Goal: Task Accomplishment & Management: Manage account settings

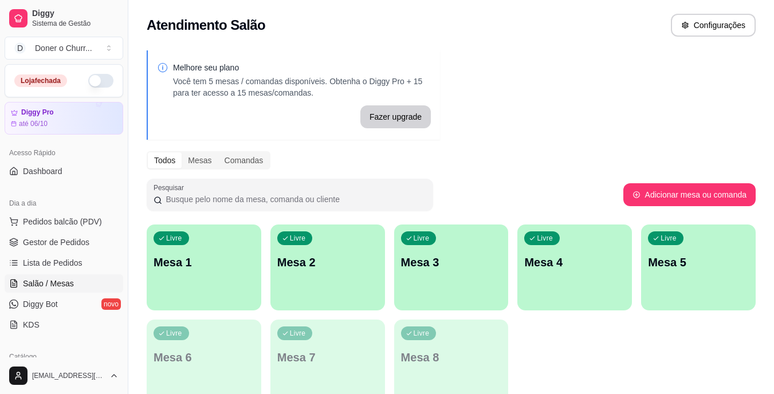
click at [88, 84] on button "button" at bounding box center [100, 81] width 25 height 14
click at [211, 262] on p "Mesa 1" at bounding box center [204, 262] width 98 height 15
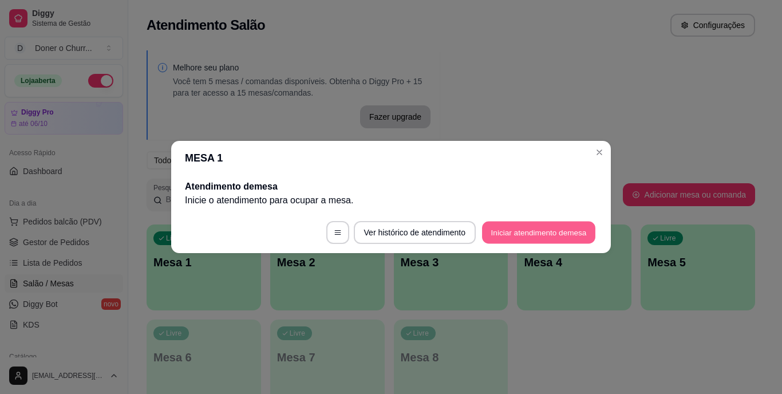
click at [515, 232] on button "Iniciar atendimento de mesa" at bounding box center [538, 233] width 113 height 22
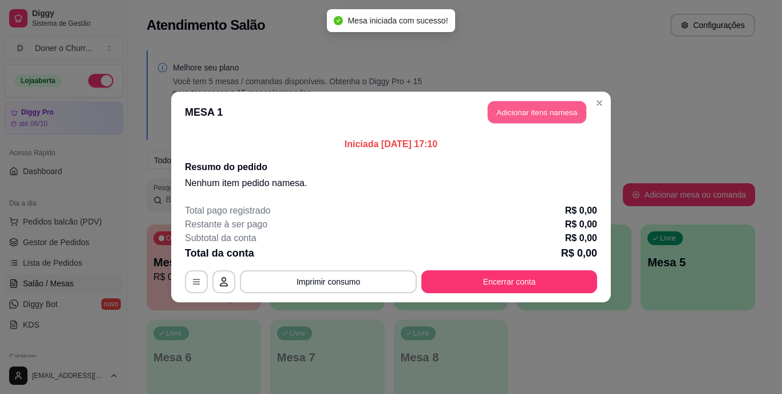
click at [552, 107] on button "Adicionar itens na mesa" at bounding box center [537, 112] width 98 height 22
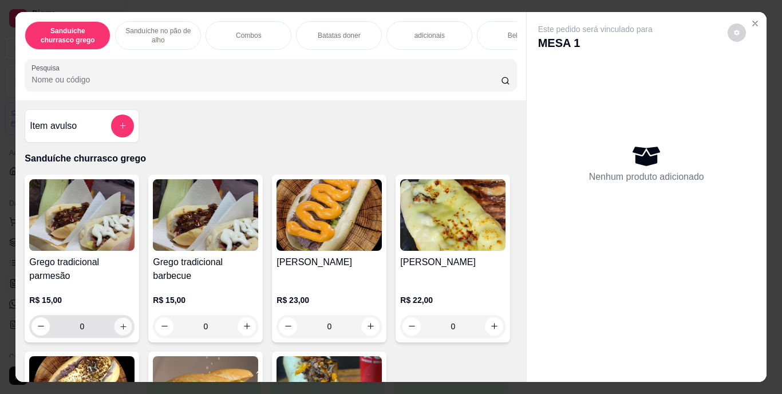
click at [119, 330] on icon "increase-product-quantity" at bounding box center [123, 326] width 9 height 9
type input "1"
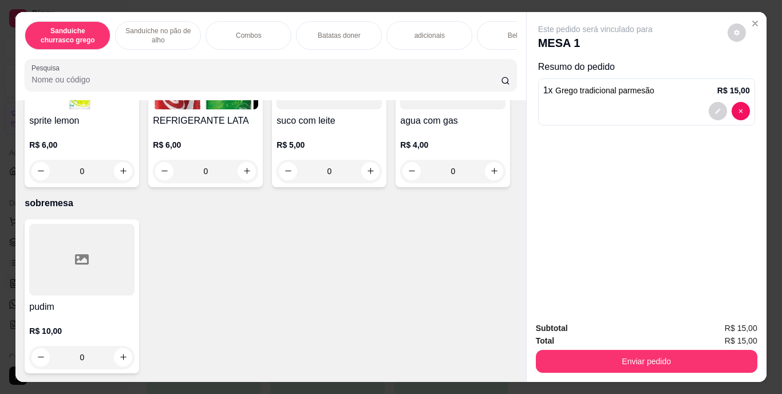
scroll to position [2120, 0]
click at [251, 175] on icon "increase-product-quantity" at bounding box center [247, 171] width 9 height 9
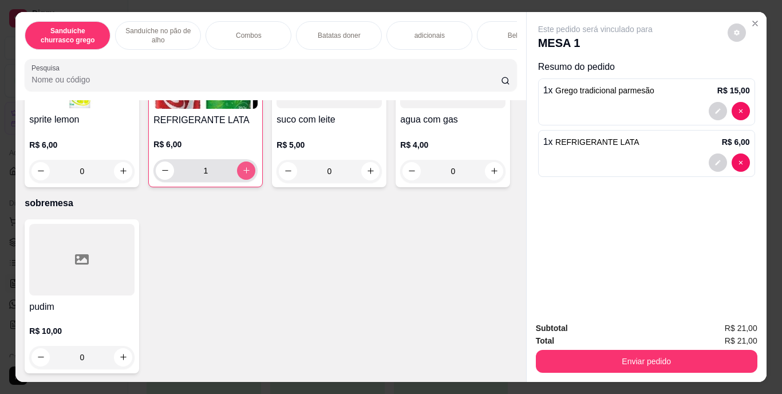
type input "1"
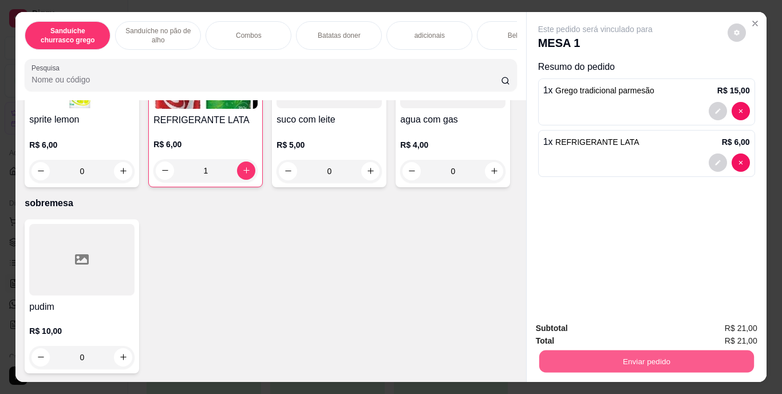
click at [616, 352] on button "Enviar pedido" at bounding box center [646, 361] width 215 height 22
click at [717, 334] on button "Enviar pedido" at bounding box center [727, 328] width 63 height 21
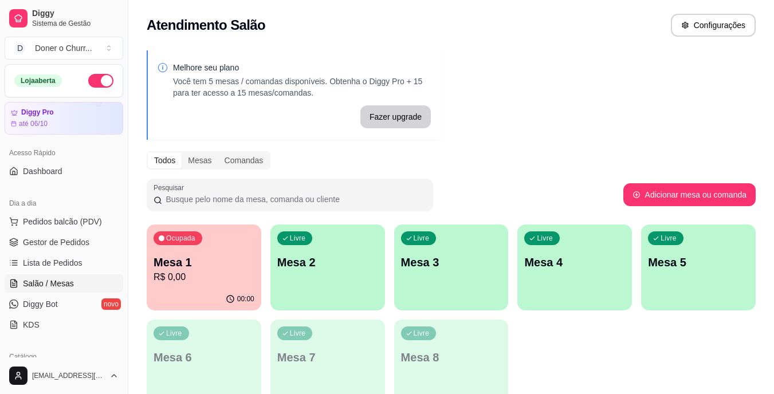
click at [219, 261] on p "Mesa 1" at bounding box center [203, 262] width 101 height 16
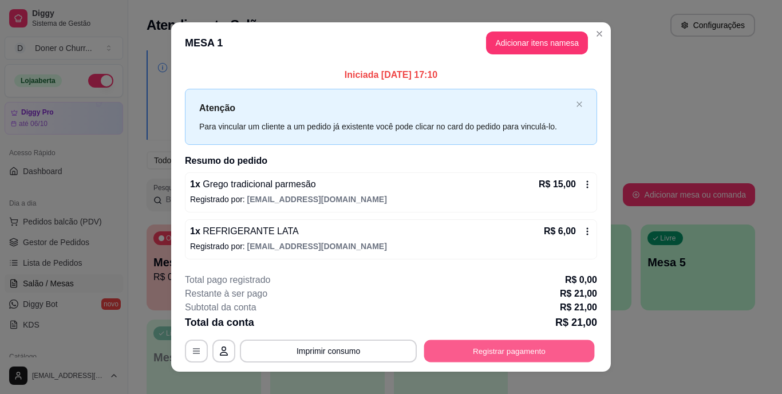
click at [475, 346] on button "Registrar pagamento" at bounding box center [509, 351] width 171 height 22
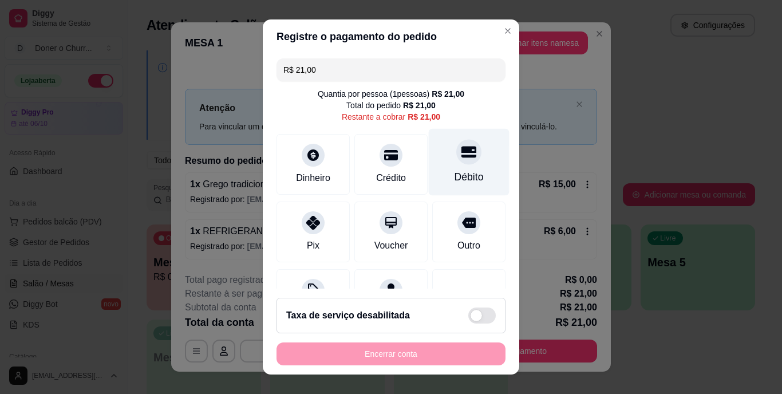
click at [456, 159] on div at bounding box center [468, 152] width 25 height 25
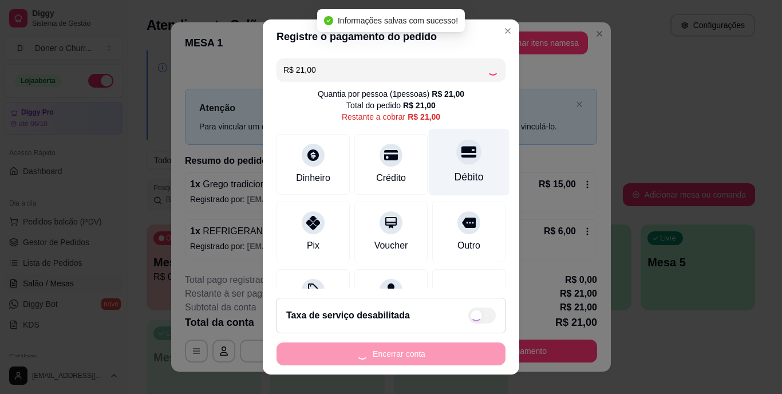
type input "R$ 0,00"
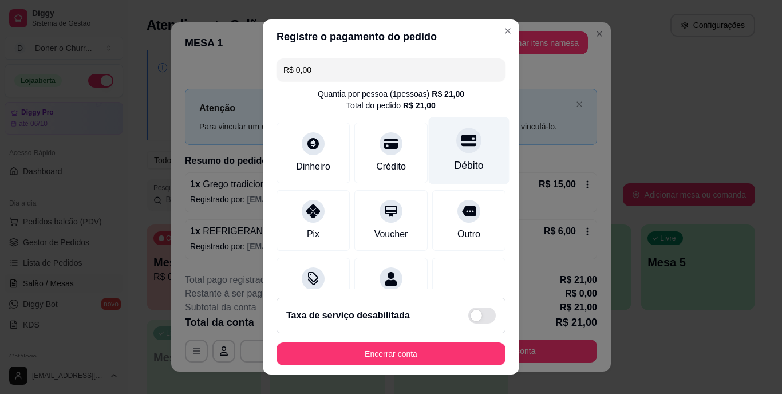
click at [455, 159] on div "Débito" at bounding box center [469, 166] width 29 height 15
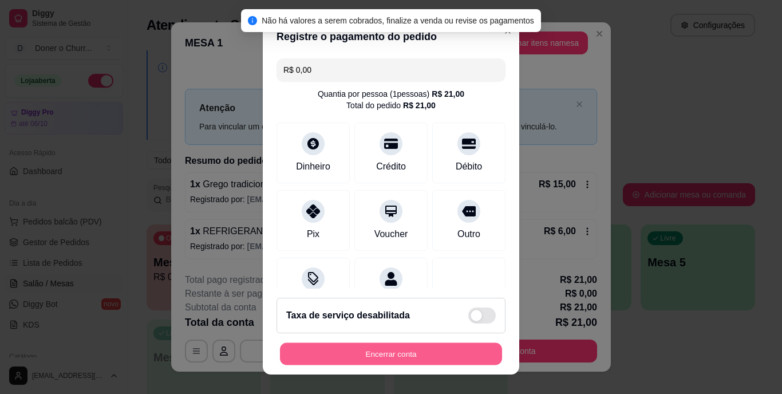
click at [403, 346] on button "Encerrar conta" at bounding box center [391, 353] width 222 height 22
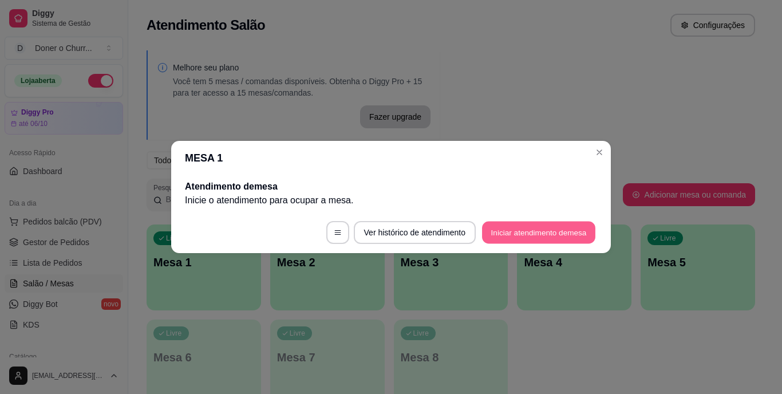
click at [553, 232] on button "Iniciar atendimento de mesa" at bounding box center [538, 233] width 113 height 22
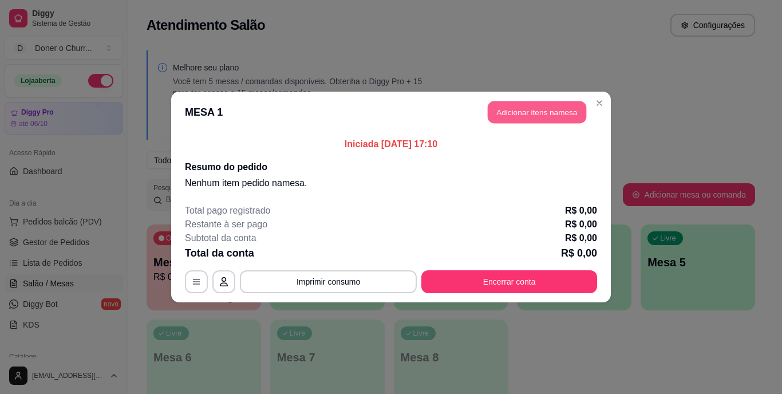
click at [541, 114] on button "Adicionar itens na mesa" at bounding box center [537, 112] width 98 height 22
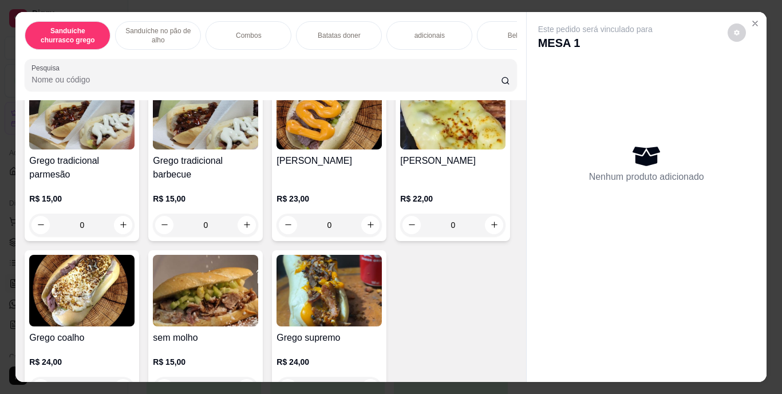
scroll to position [152, 0]
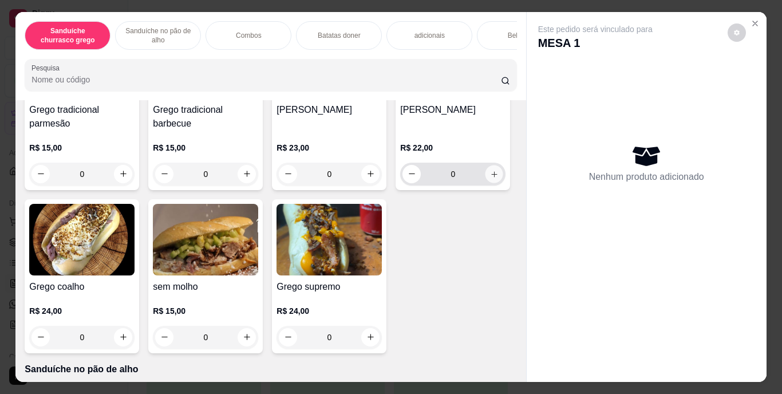
click at [490, 178] on icon "increase-product-quantity" at bounding box center [494, 173] width 9 height 9
type input "1"
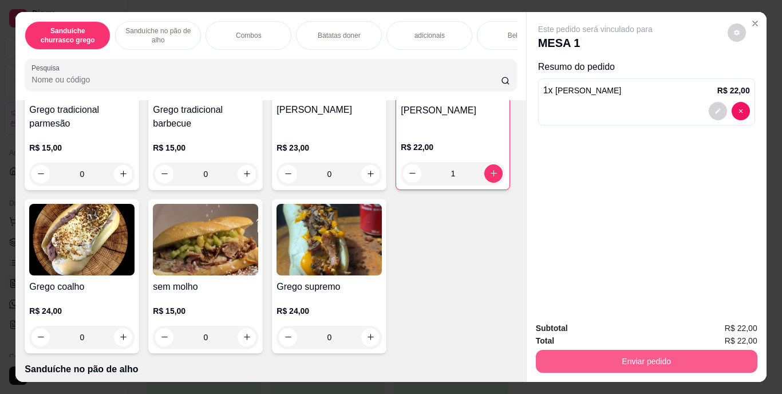
click at [663, 356] on button "Enviar pedido" at bounding box center [647, 361] width 222 height 23
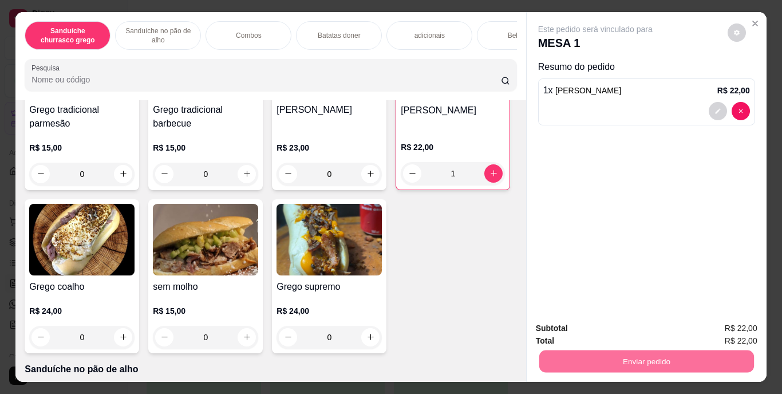
click at [723, 330] on button "Enviar pedido" at bounding box center [727, 328] width 63 height 21
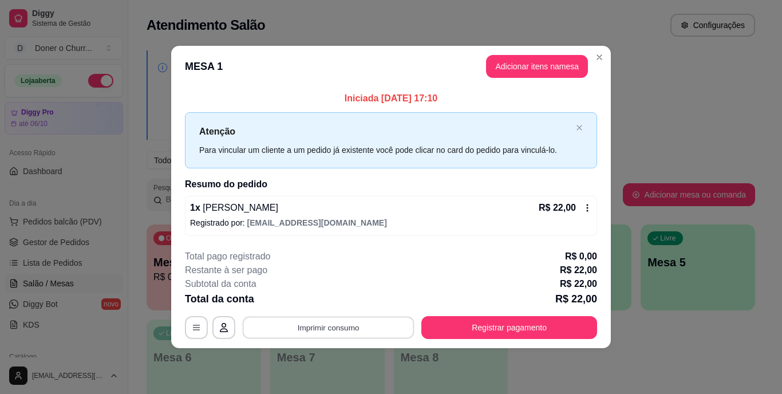
click at [317, 327] on button "Imprimir consumo" at bounding box center [329, 327] width 172 height 22
click at [336, 302] on button "IMPRESSORA" at bounding box center [332, 301] width 80 height 18
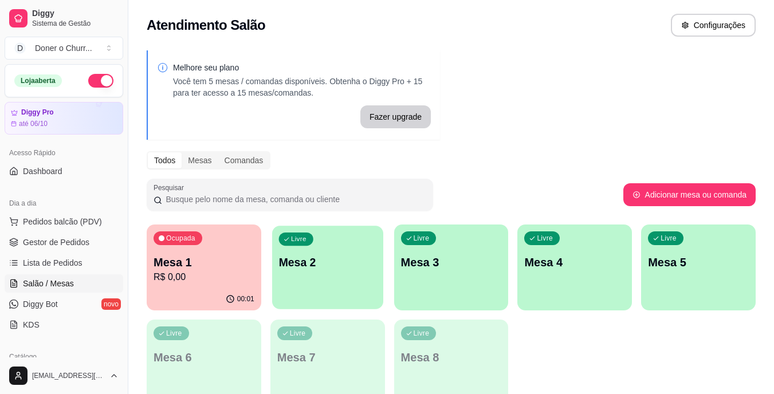
click at [317, 263] on p "Mesa 2" at bounding box center [327, 262] width 98 height 15
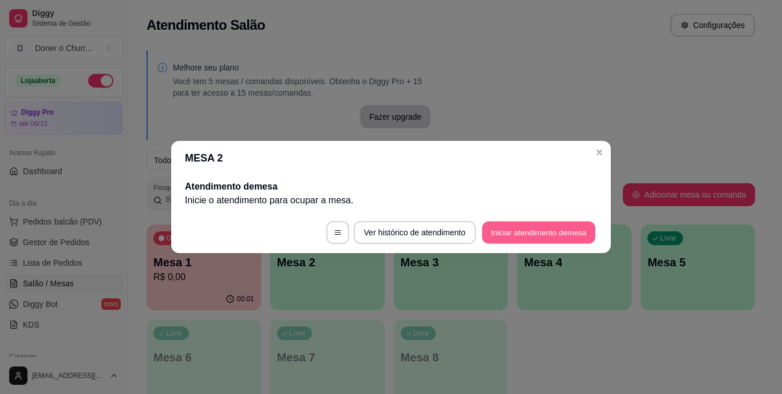
click at [530, 235] on button "Iniciar atendimento de mesa" at bounding box center [538, 233] width 113 height 22
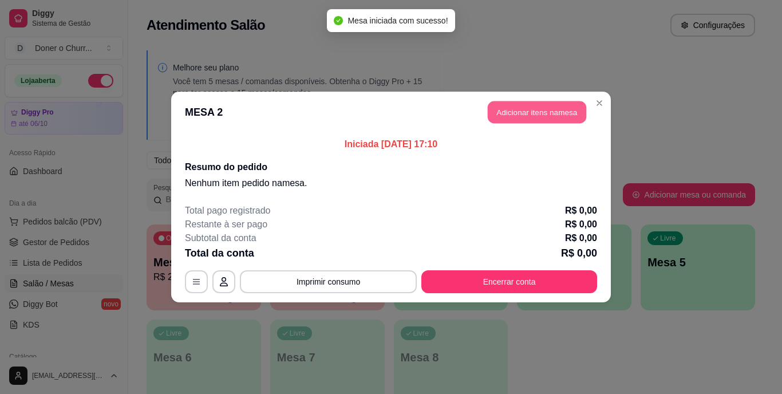
click at [541, 113] on button "Adicionar itens na mesa" at bounding box center [537, 112] width 98 height 22
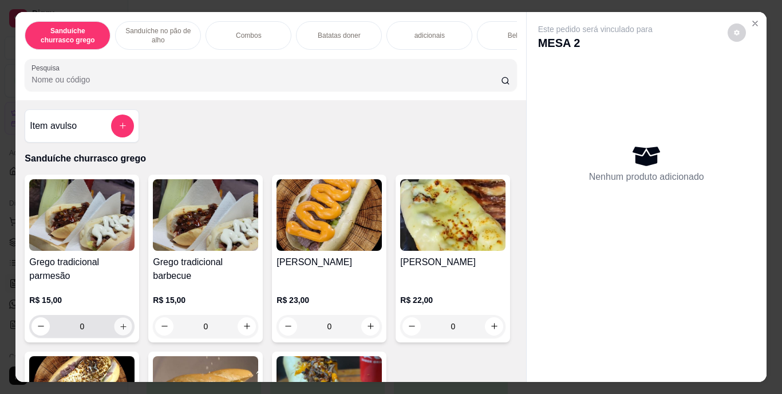
click at [119, 330] on icon "increase-product-quantity" at bounding box center [123, 326] width 9 height 9
type input "1"
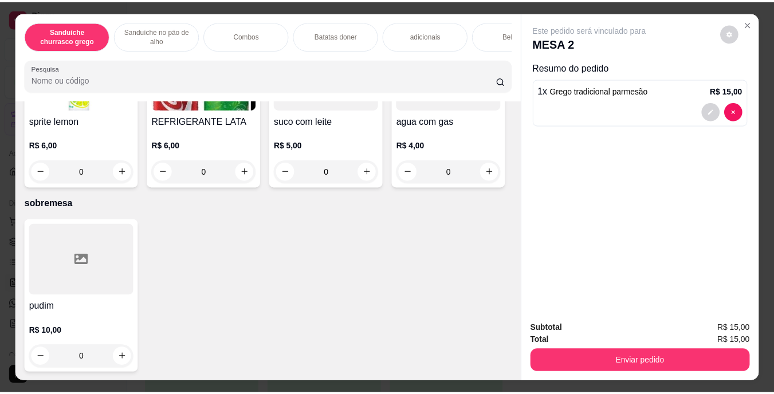
scroll to position [2096, 0]
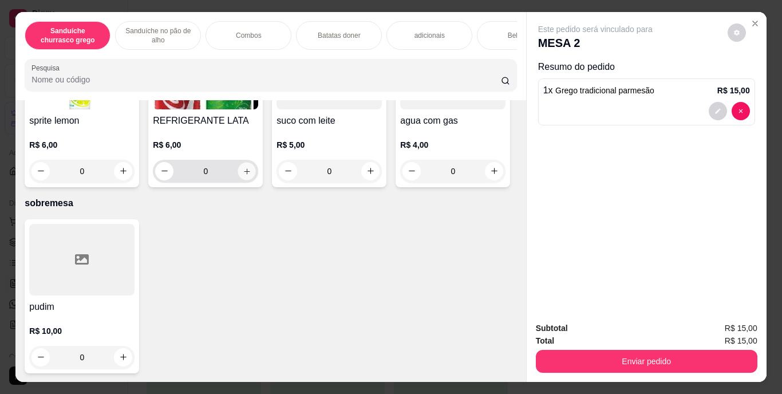
click at [251, 175] on icon "increase-product-quantity" at bounding box center [247, 171] width 9 height 9
type input "1"
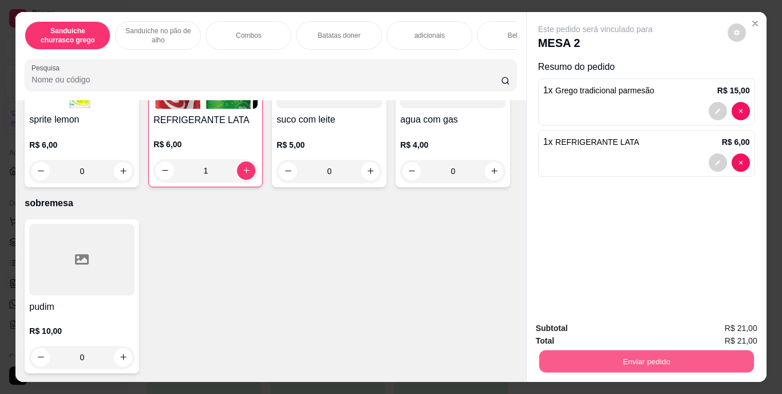
click at [616, 352] on button "Enviar pedido" at bounding box center [646, 361] width 215 height 22
click at [720, 324] on button "Enviar pedido" at bounding box center [727, 328] width 63 height 21
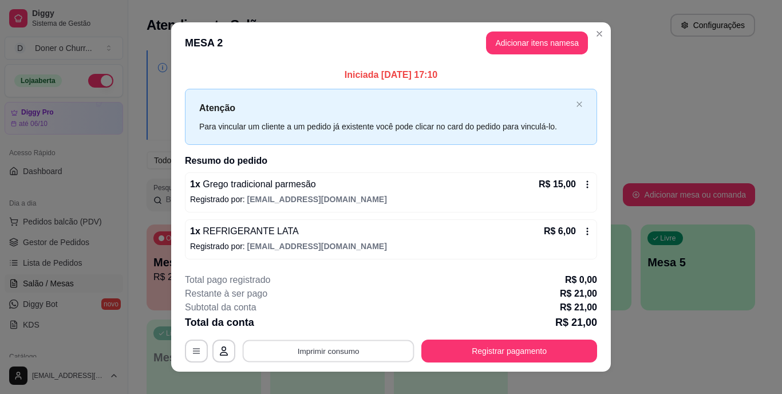
click at [302, 350] on button "Imprimir consumo" at bounding box center [329, 351] width 172 height 22
click at [337, 328] on button "IMPRESSORA" at bounding box center [327, 325] width 80 height 18
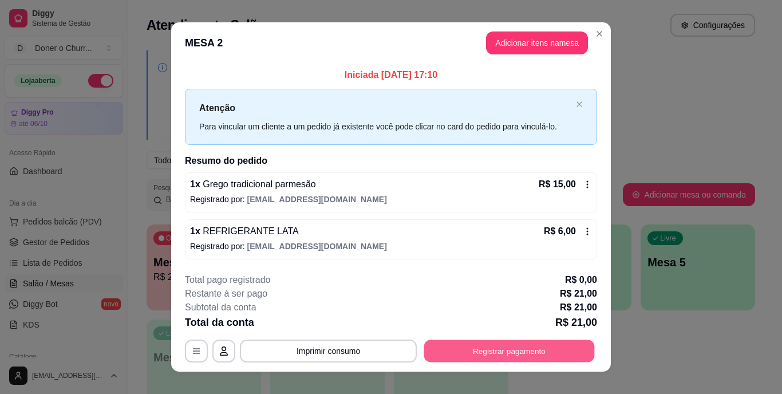
click at [514, 355] on button "Registrar pagamento" at bounding box center [509, 351] width 171 height 22
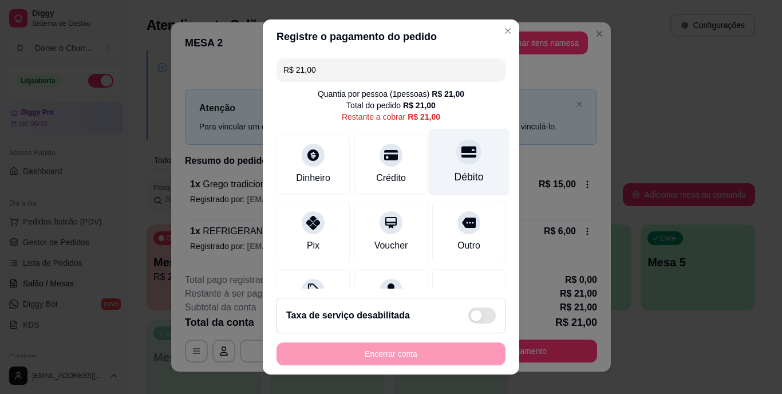
click at [455, 170] on div "Débito" at bounding box center [469, 177] width 29 height 15
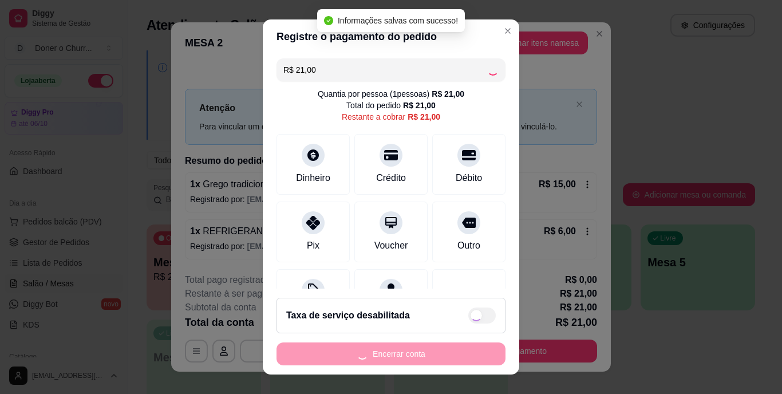
type input "R$ 0,00"
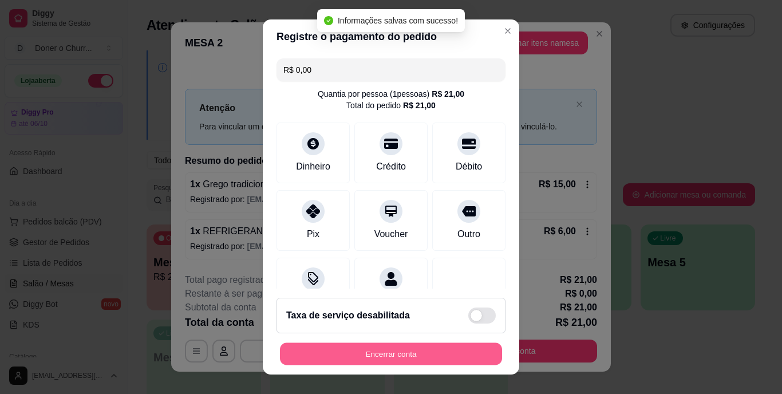
click at [381, 354] on button "Encerrar conta" at bounding box center [391, 353] width 222 height 22
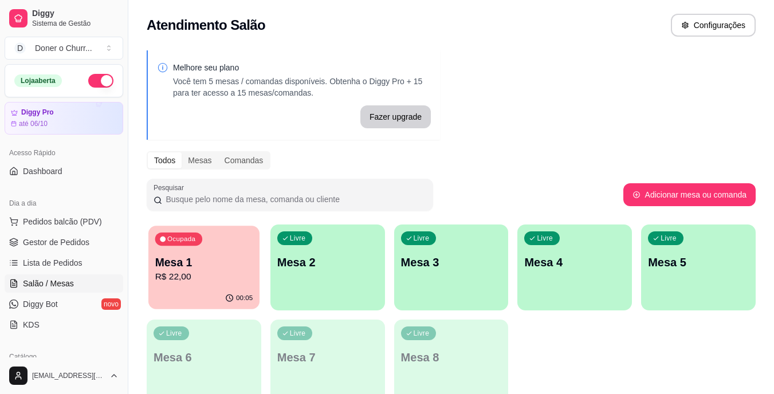
click at [195, 247] on div "Ocupada Mesa 1 R$ 22,00" at bounding box center [203, 257] width 111 height 62
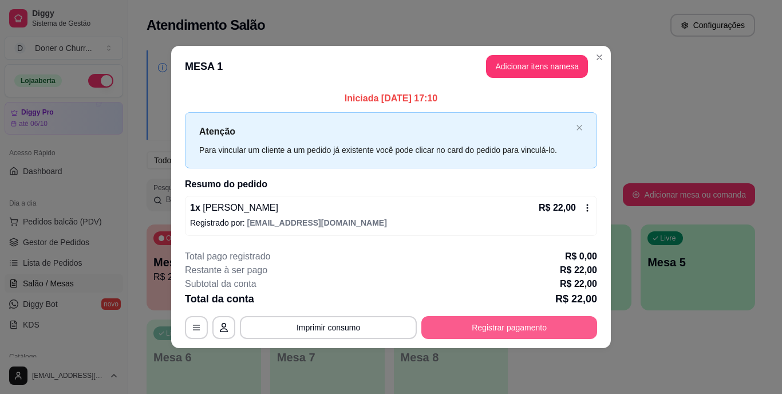
click at [490, 332] on button "Registrar pagamento" at bounding box center [509, 327] width 176 height 23
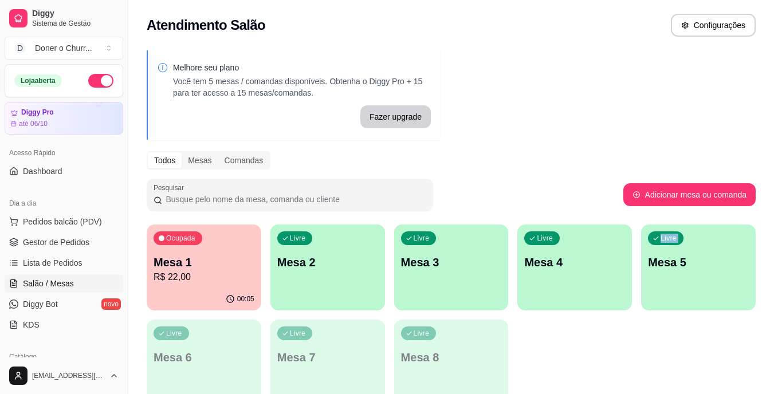
click at [597, 354] on div "Ocupada Mesa 1 R$ 22,00 00:05 Livre Mesa 2 Livre Mesa 3 Livre Mesa 4 Livre Mesa…" at bounding box center [451, 314] width 609 height 181
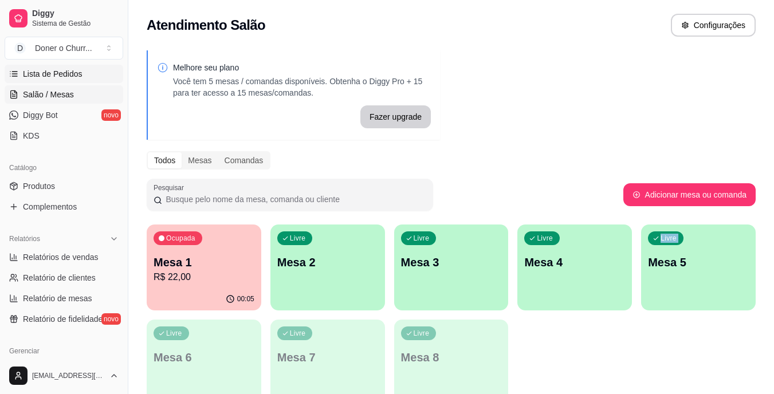
scroll to position [194, 0]
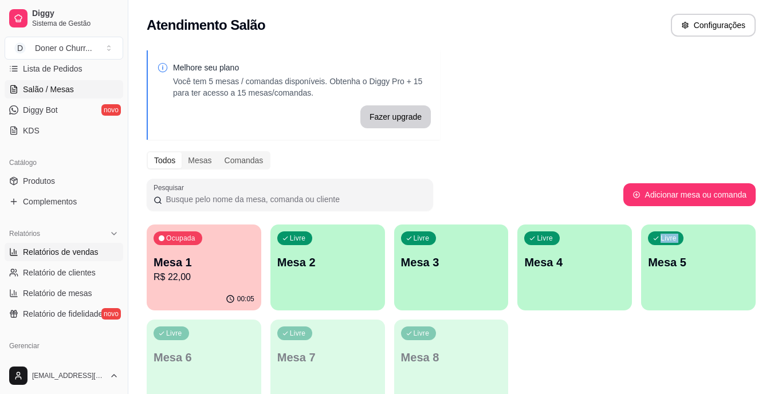
click at [74, 252] on span "Relatórios de vendas" at bounding box center [61, 251] width 76 height 11
select select "ALL"
select select "0"
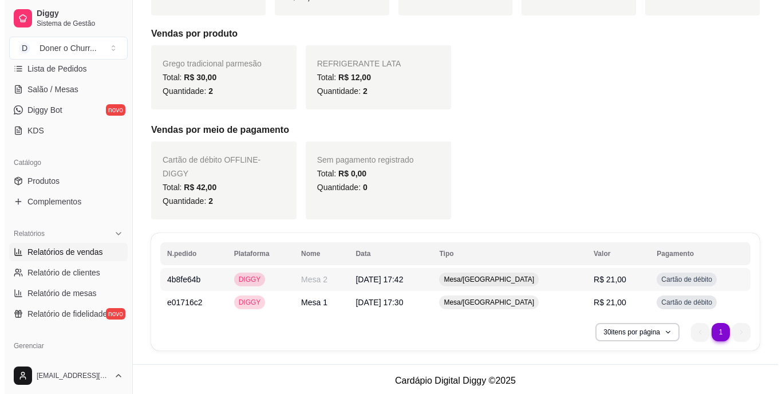
scroll to position [216, 0]
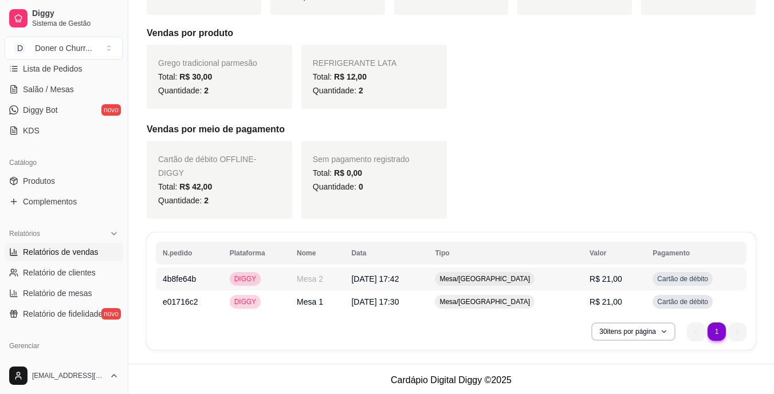
click at [428, 283] on td "[DATE] 17:42" at bounding box center [386, 278] width 84 height 23
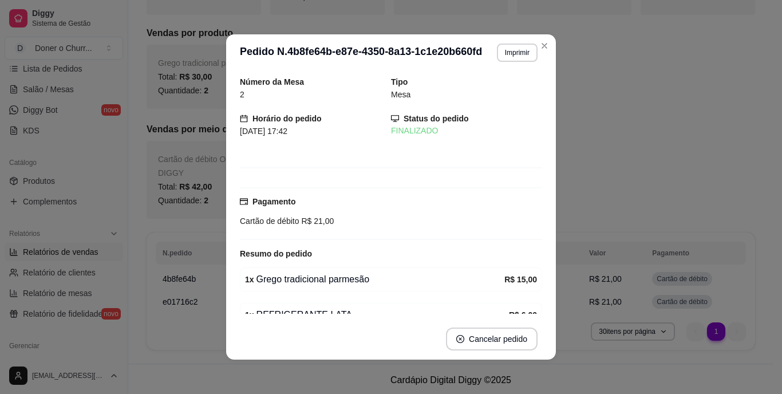
scroll to position [3, 0]
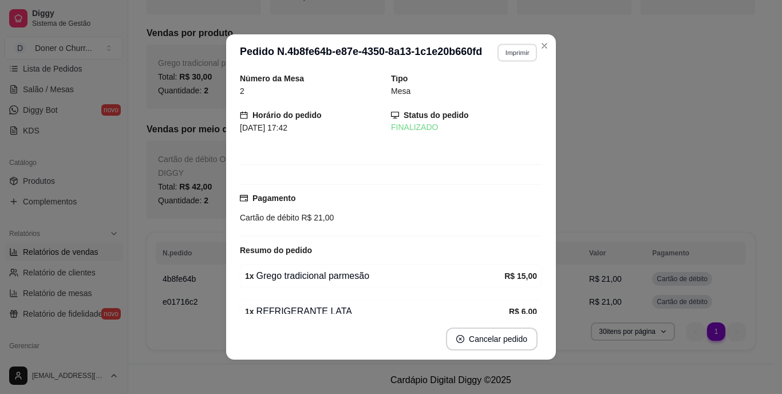
click at [515, 57] on button "Imprimir" at bounding box center [518, 53] width 40 height 18
click at [494, 88] on button "IMPRESSORA" at bounding box center [492, 93] width 83 height 18
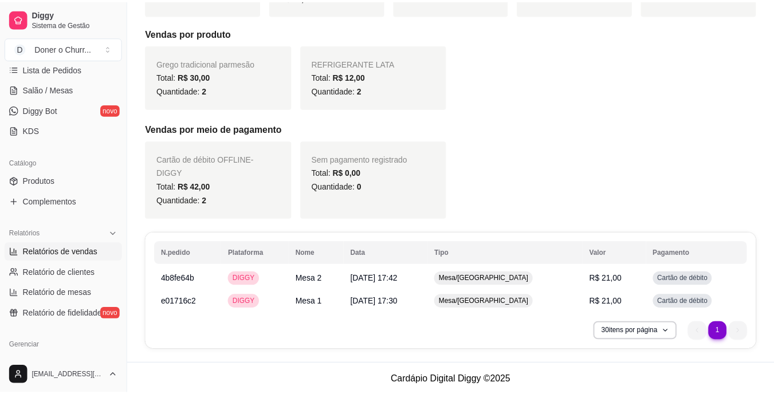
scroll to position [205, 0]
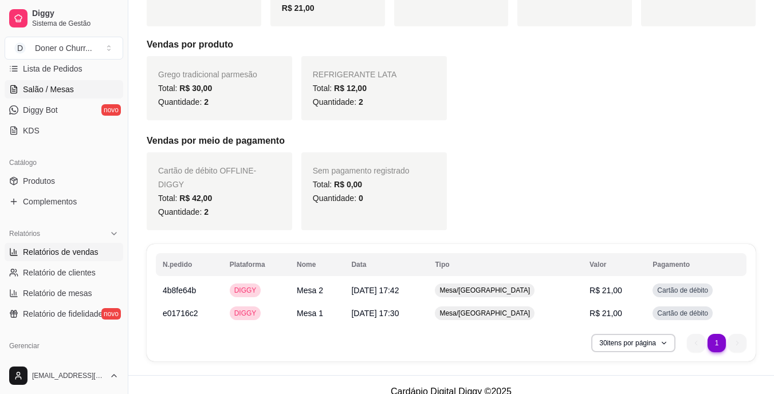
click at [38, 95] on link "Salão / Mesas" at bounding box center [64, 89] width 119 height 18
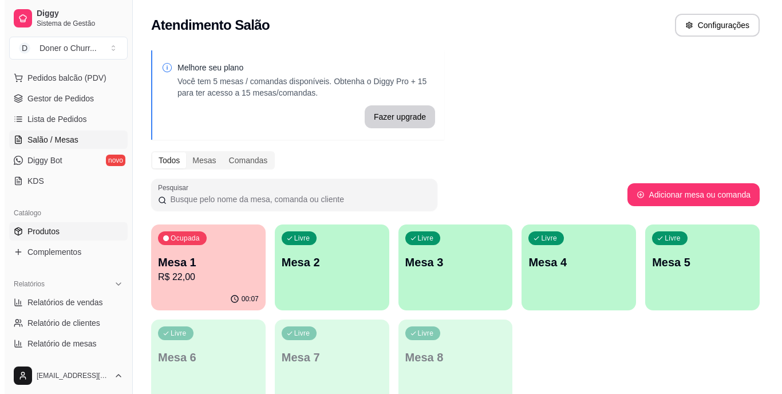
scroll to position [128, 0]
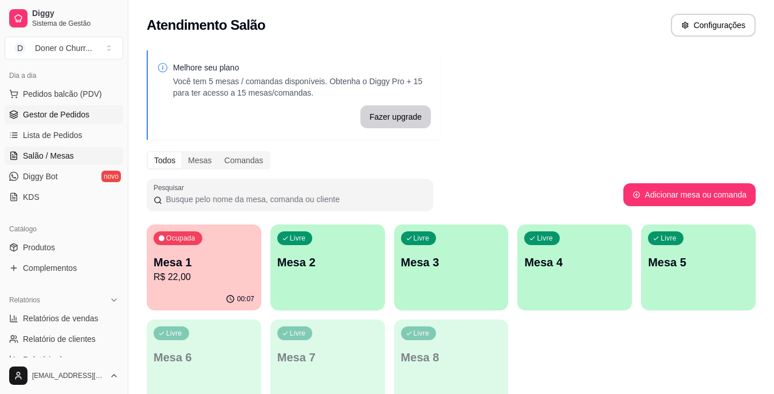
click at [73, 120] on span "Gestor de Pedidos" at bounding box center [56, 114] width 66 height 11
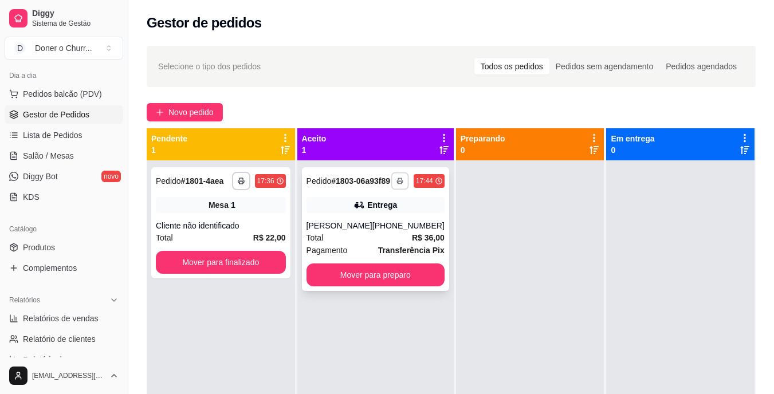
click at [396, 184] on icon "button" at bounding box center [399, 181] width 7 height 7
click at [374, 224] on button "IMPRESSORA" at bounding box center [361, 225] width 80 height 18
click at [379, 271] on div "**********" at bounding box center [375, 229] width 147 height 124
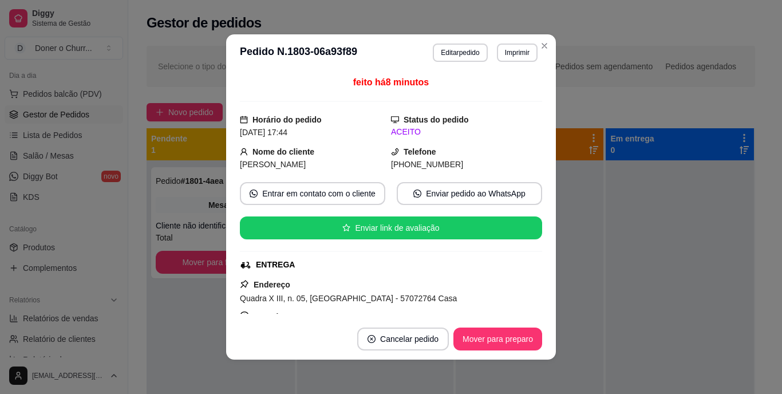
click at [379, 282] on div "Endereço Quadra X III, n. 05, [GEOGRAPHIC_DATA] - 57072764 Casa Taxa de entrega…" at bounding box center [391, 319] width 302 height 82
click at [478, 344] on button "Mover para preparo" at bounding box center [498, 339] width 86 height 22
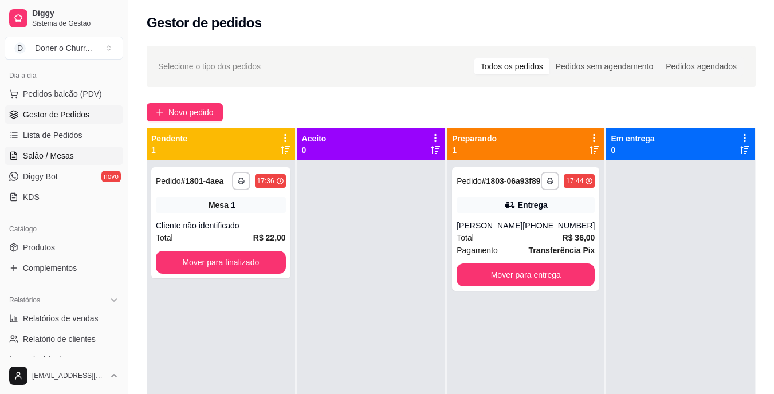
click at [46, 148] on link "Salão / Mesas" at bounding box center [64, 156] width 119 height 18
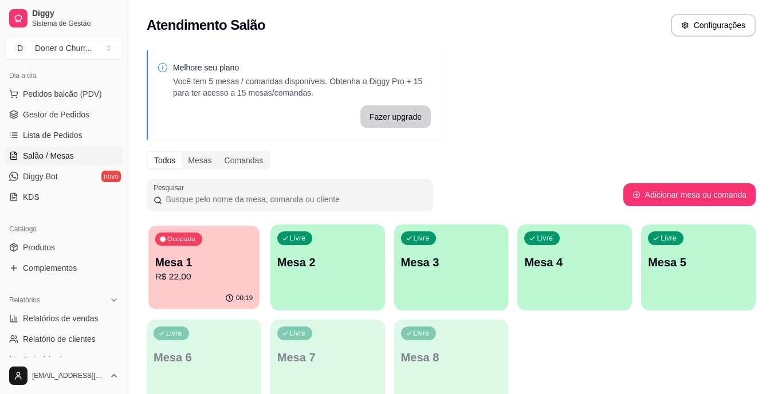
click at [199, 274] on p "R$ 22,00" at bounding box center [204, 276] width 98 height 13
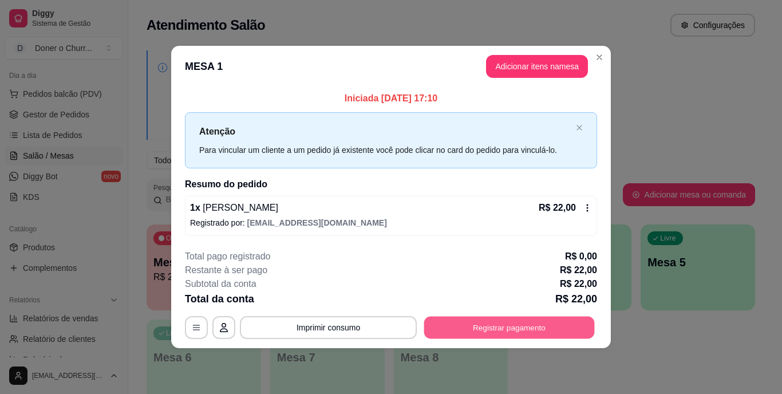
click at [513, 329] on button "Registrar pagamento" at bounding box center [509, 327] width 171 height 22
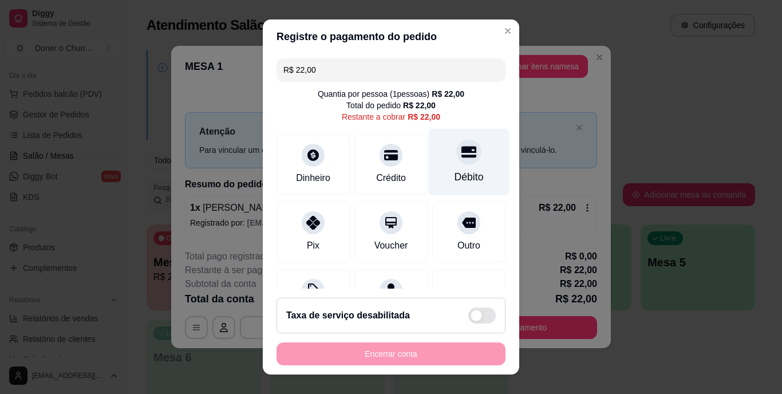
click at [455, 174] on div "Débito" at bounding box center [469, 177] width 29 height 15
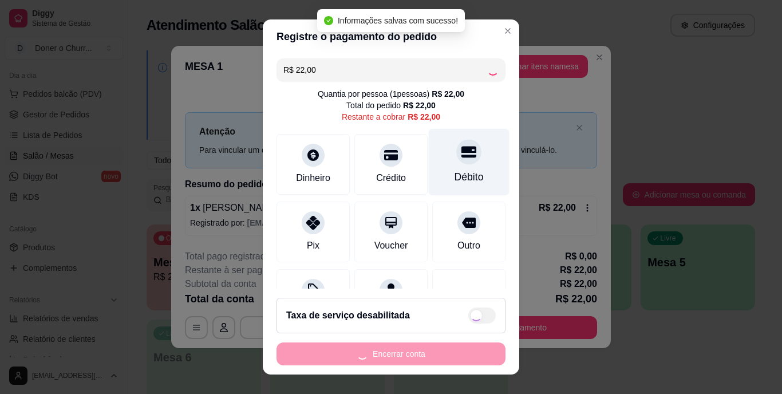
type input "R$ 0,00"
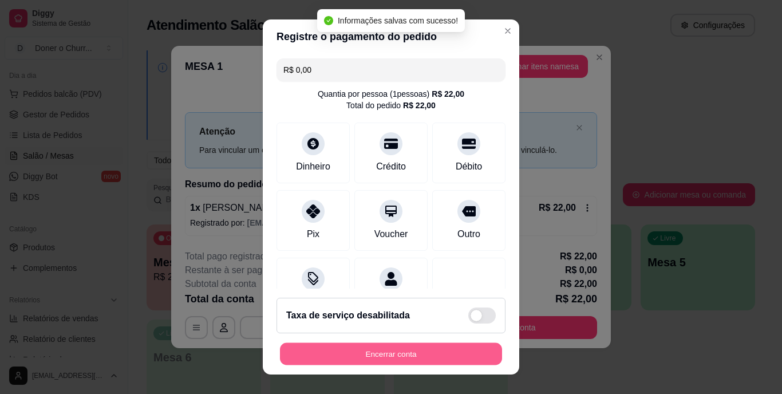
click at [383, 352] on button "Encerrar conta" at bounding box center [391, 353] width 222 height 22
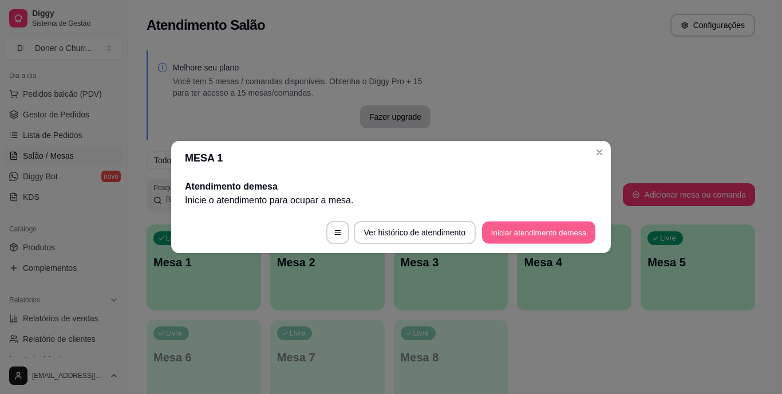
click at [525, 224] on button "Iniciar atendimento de mesa" at bounding box center [538, 233] width 113 height 22
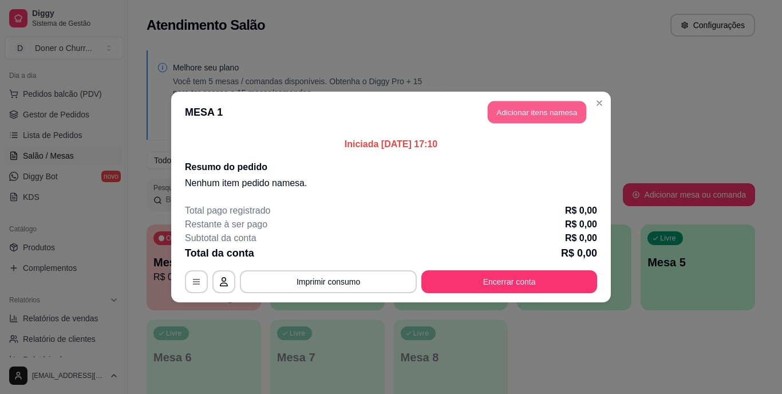
click at [525, 116] on button "Adicionar itens na mesa" at bounding box center [537, 112] width 98 height 22
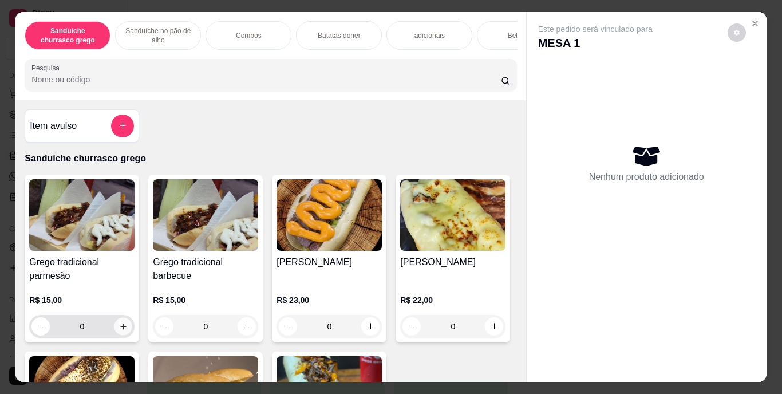
click at [119, 330] on icon "increase-product-quantity" at bounding box center [123, 326] width 9 height 9
type input "1"
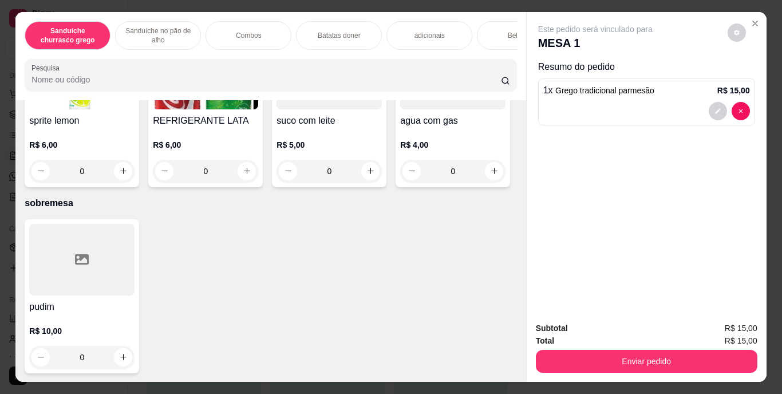
scroll to position [2166, 0]
click at [251, 175] on icon "increase-product-quantity" at bounding box center [247, 171] width 9 height 9
type input "1"
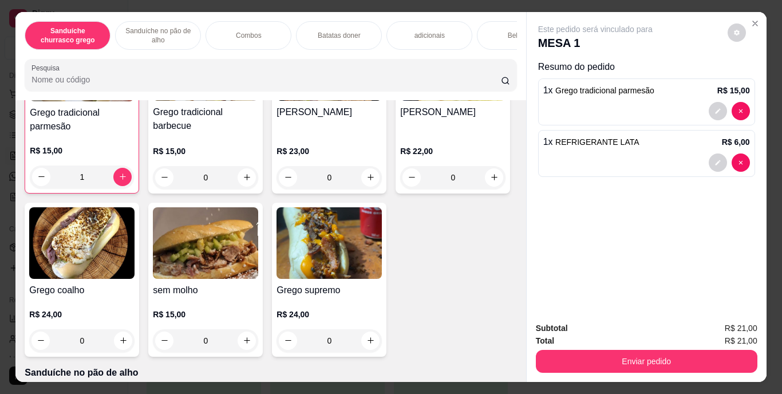
scroll to position [77, 0]
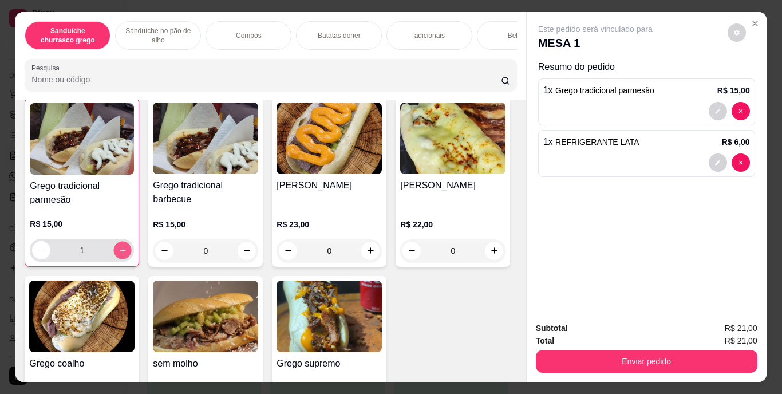
click at [121, 254] on icon "increase-product-quantity" at bounding box center [123, 250] width 9 height 9
type input "2"
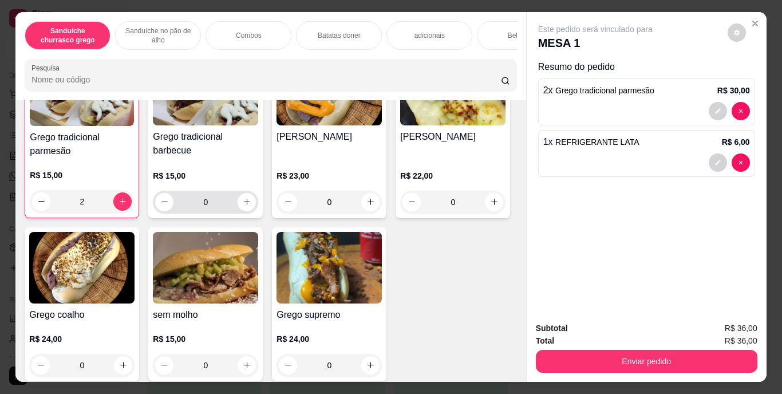
scroll to position [127, 0]
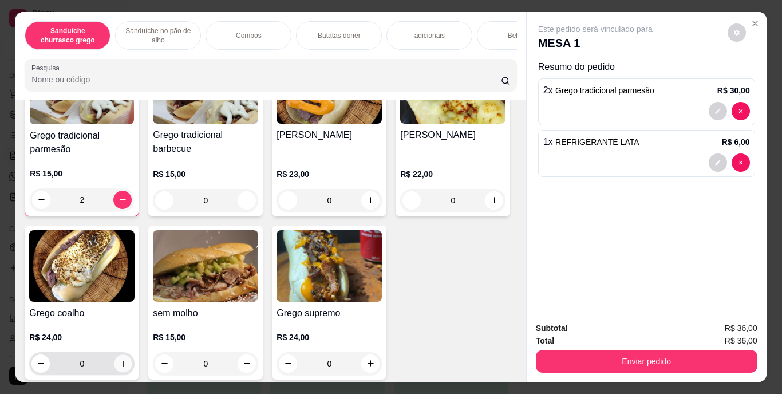
click at [126, 366] on icon "increase-product-quantity" at bounding box center [123, 364] width 6 height 6
type input "1"
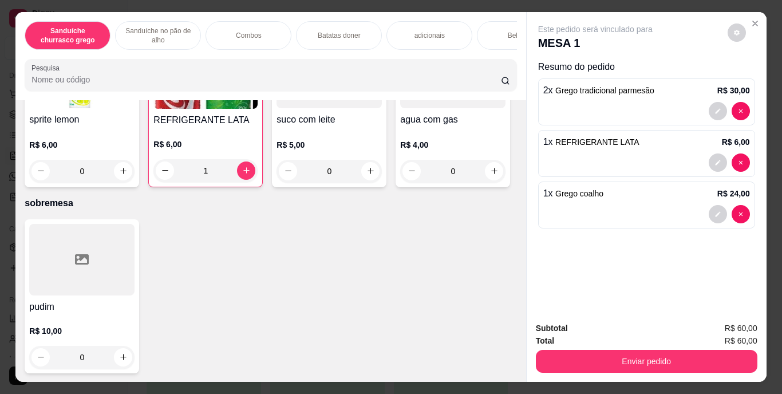
scroll to position [1997, 0]
click at [244, 11] on icon "increase-product-quantity" at bounding box center [247, 6] width 9 height 9
type input "1"
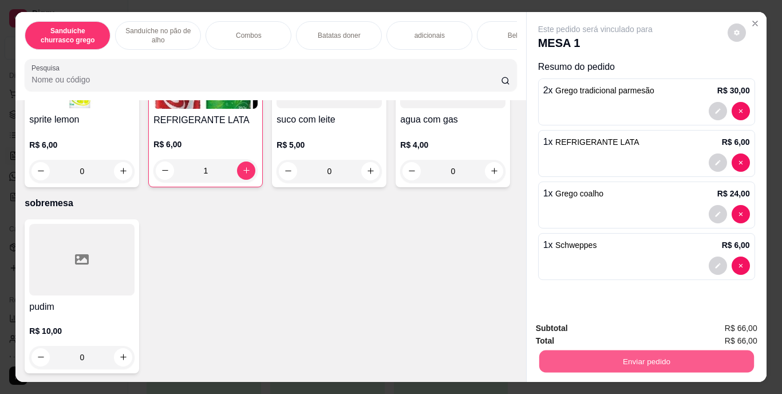
click at [617, 354] on button "Enviar pedido" at bounding box center [646, 361] width 215 height 22
click at [723, 330] on button "Enviar pedido" at bounding box center [727, 328] width 63 height 21
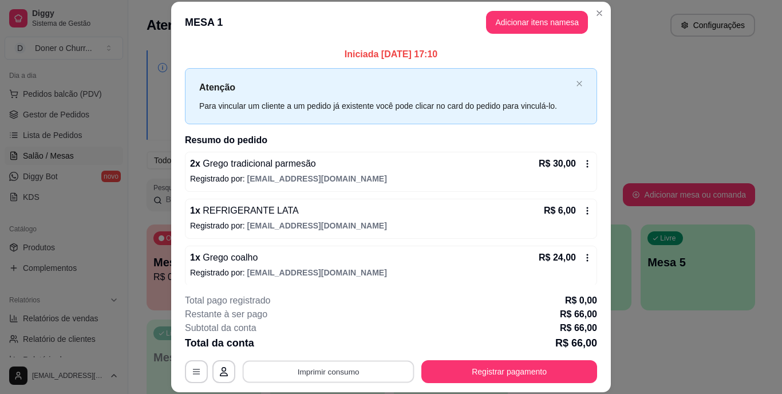
click at [331, 370] on button "Imprimir consumo" at bounding box center [329, 371] width 172 height 22
click at [321, 341] on button "IMPRESSORA" at bounding box center [327, 345] width 80 height 18
click at [330, 370] on button "Imprimir consumo" at bounding box center [329, 371] width 172 height 22
click at [324, 345] on button "IMPRESSORA" at bounding box center [327, 345] width 80 height 18
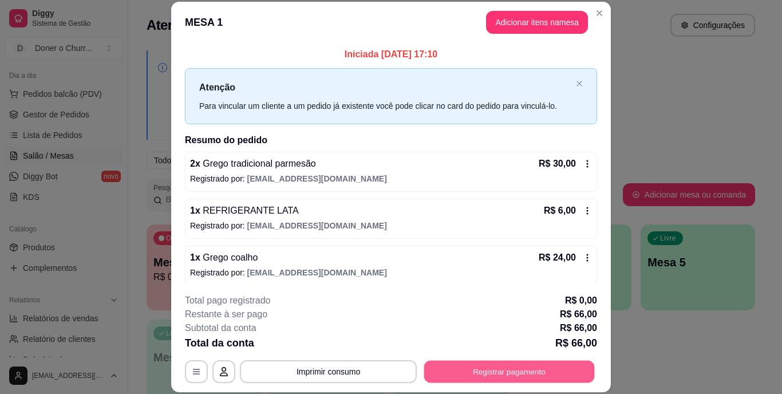
click at [530, 370] on button "Registrar pagamento" at bounding box center [509, 371] width 171 height 22
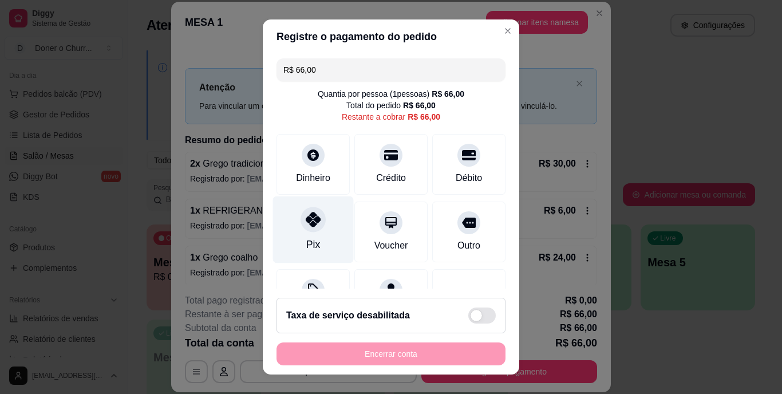
click at [312, 231] on div at bounding box center [313, 219] width 25 height 25
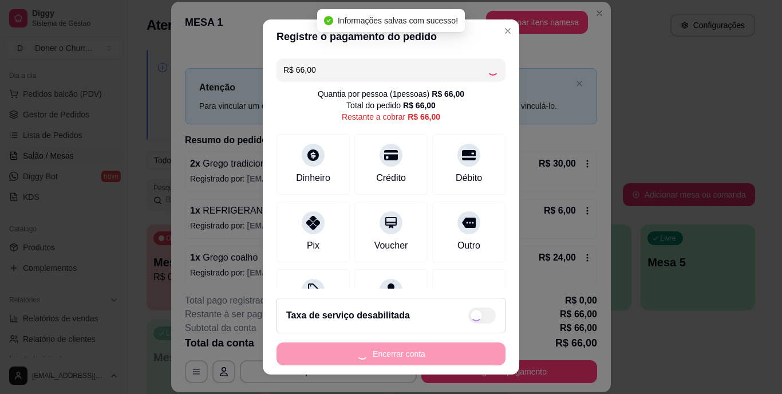
type input "R$ 0,00"
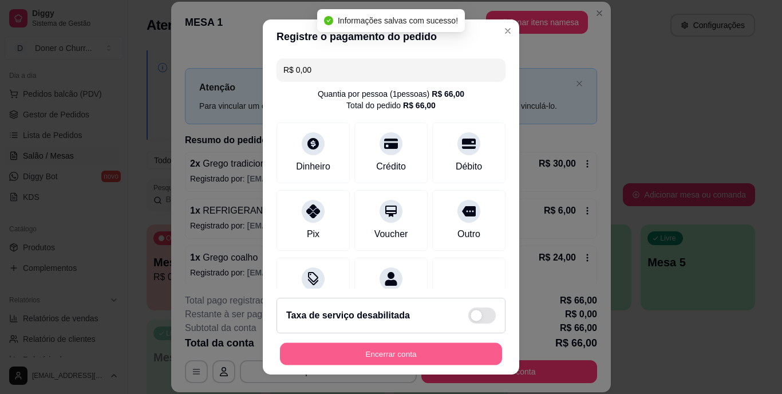
click at [366, 351] on button "Encerrar conta" at bounding box center [391, 353] width 222 height 22
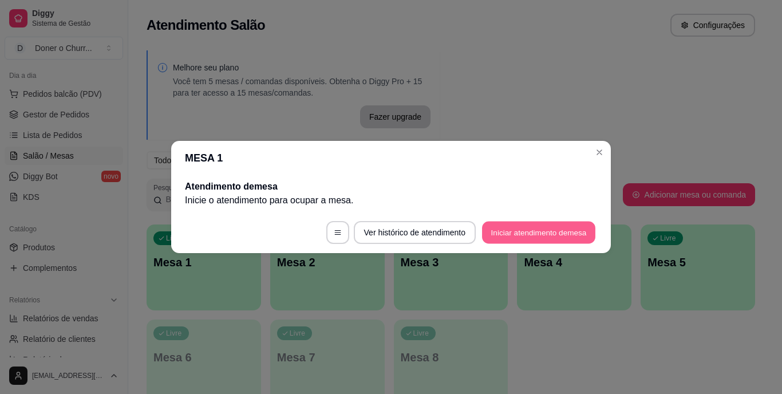
click at [534, 225] on button "Iniciar atendimento de mesa" at bounding box center [538, 233] width 113 height 22
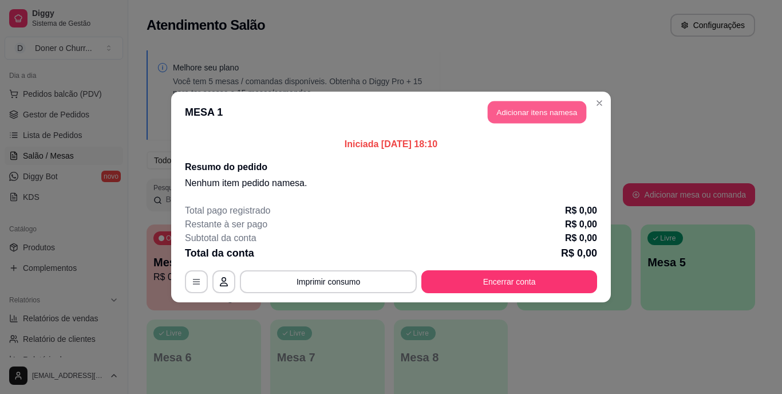
click at [533, 117] on button "Adicionar itens na mesa" at bounding box center [537, 112] width 98 height 22
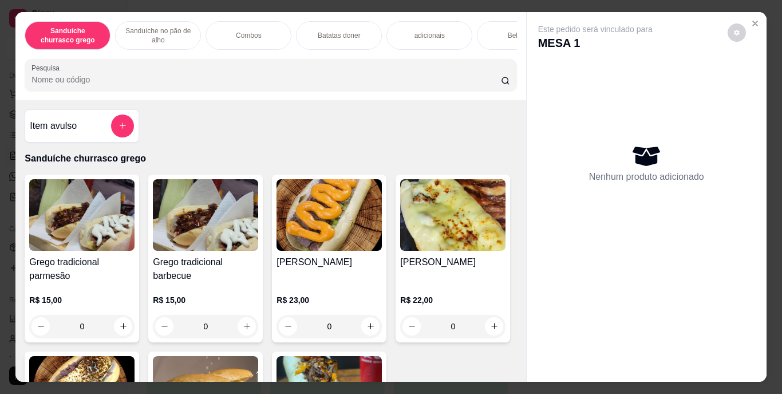
click at [366, 136] on div "Item avulso Sanduíche churrasco grego Grego tradicional parmesão R$ 15,00 0 Gre…" at bounding box center [270, 241] width 510 height 282
click at [238, 329] on button "increase-product-quantity" at bounding box center [247, 326] width 18 height 18
type input "1"
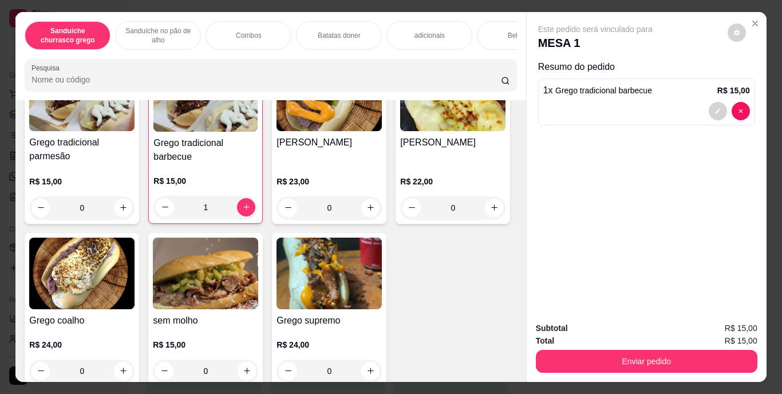
scroll to position [126, 0]
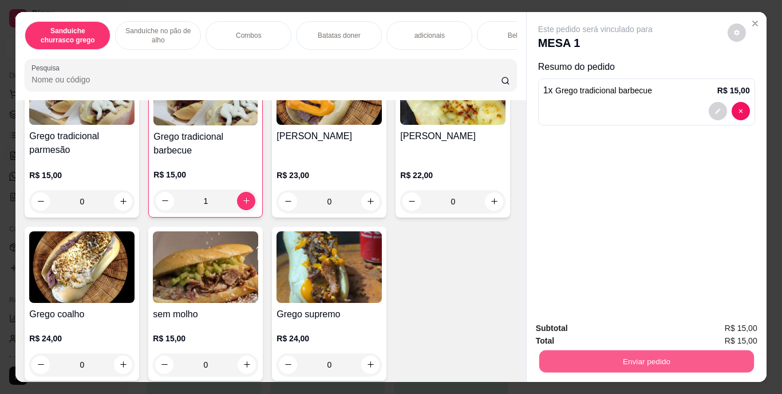
click at [631, 358] on button "Enviar pedido" at bounding box center [646, 361] width 215 height 22
click at [707, 333] on button "Enviar pedido" at bounding box center [727, 328] width 63 height 21
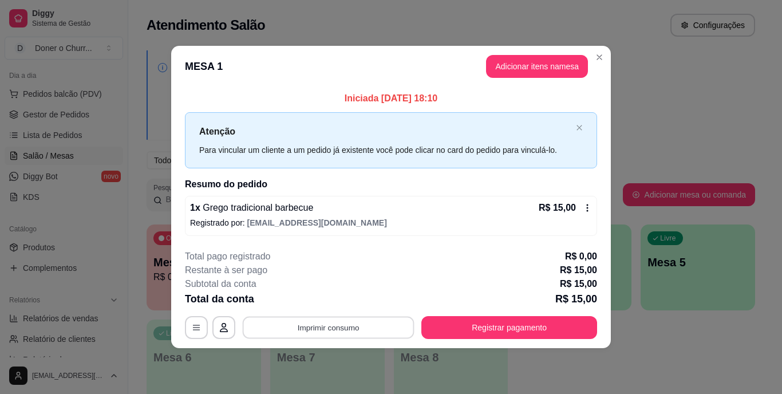
click at [334, 329] on button "Imprimir consumo" at bounding box center [329, 327] width 172 height 22
click at [333, 303] on button "IMPRESSORA" at bounding box center [332, 301] width 80 height 18
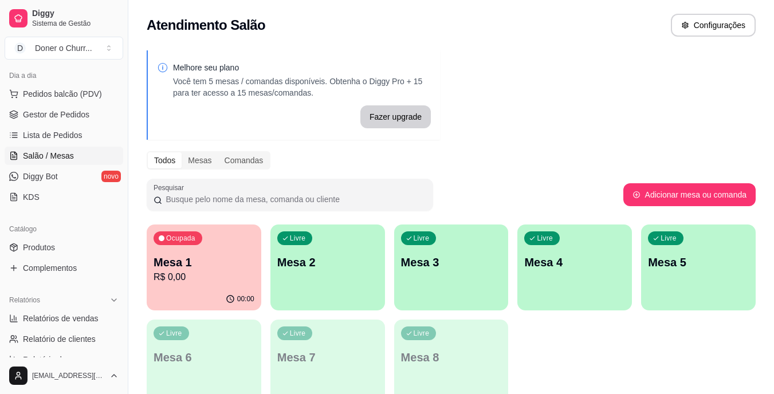
click at [231, 262] on p "Mesa 1" at bounding box center [203, 262] width 101 height 16
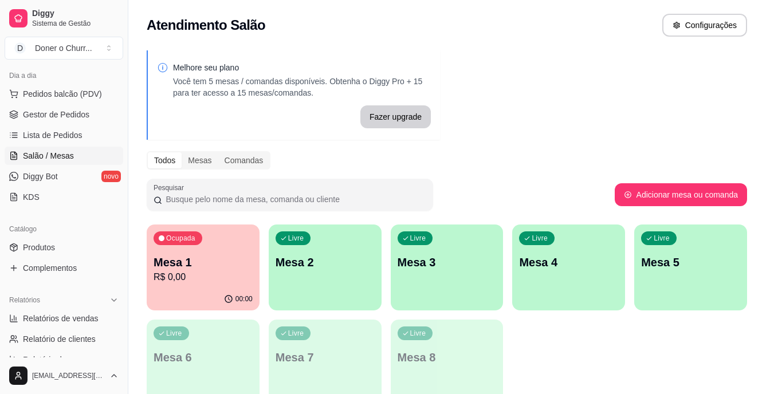
click at [231, 262] on p "Total pago registrado" at bounding box center [221, 257] width 86 height 14
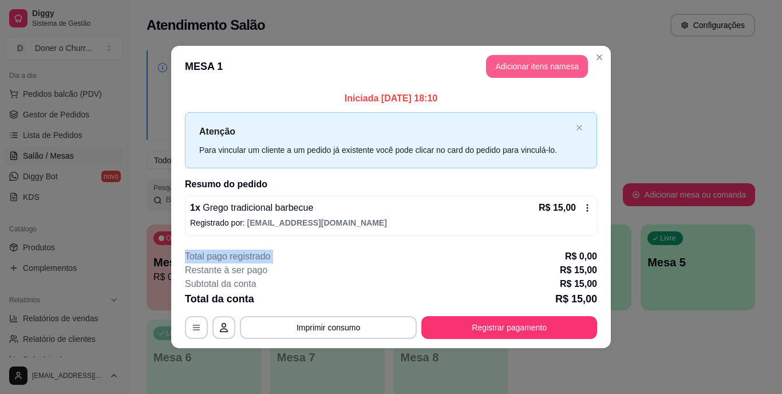
click at [544, 72] on button "Adicionar itens na mesa" at bounding box center [537, 66] width 102 height 23
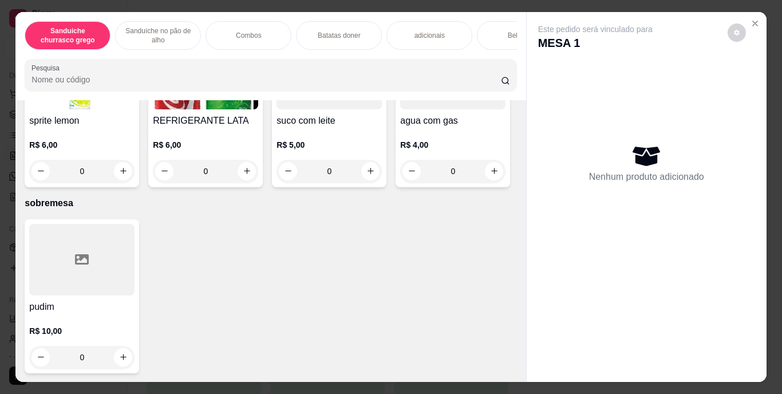
scroll to position [1976, 0]
click at [244, 17] on button "increase-product-quantity" at bounding box center [247, 8] width 18 height 18
type input "1"
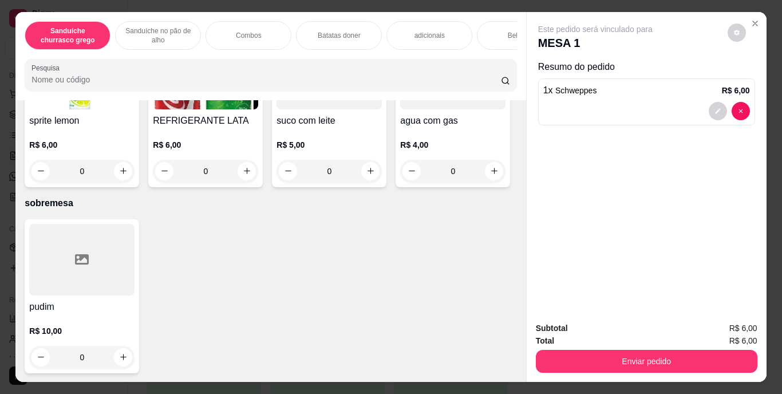
click at [605, 347] on div "Enviar pedido" at bounding box center [647, 360] width 222 height 26
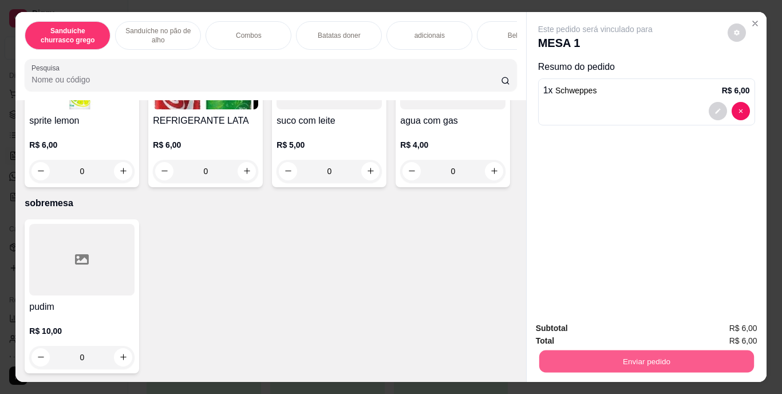
click at [612, 353] on button "Enviar pedido" at bounding box center [646, 361] width 215 height 22
click at [669, 328] on button "Registrar cliente" at bounding box center [650, 328] width 73 height 21
click at [688, 350] on button "Enviar pedido" at bounding box center [646, 361] width 215 height 22
click at [666, 325] on button "Registrar cliente" at bounding box center [650, 328] width 73 height 21
click at [631, 362] on button "Enviar pedido" at bounding box center [646, 361] width 215 height 22
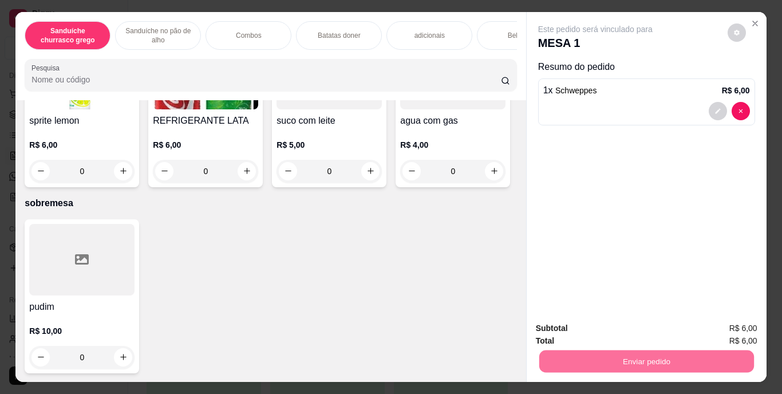
click at [728, 332] on button "Enviar pedido" at bounding box center [727, 328] width 63 height 21
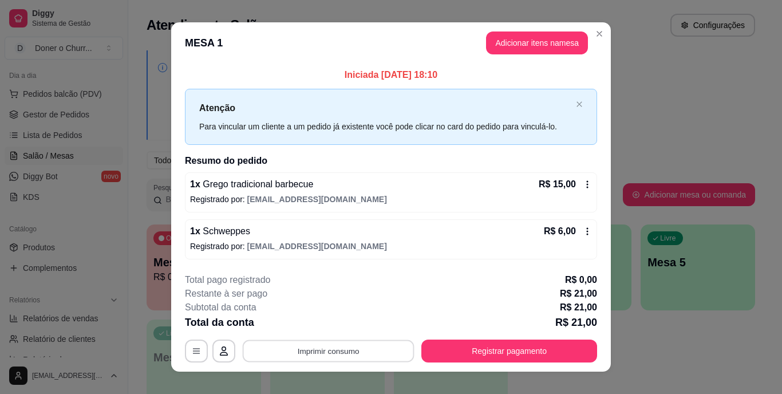
click at [333, 349] on button "Imprimir consumo" at bounding box center [329, 351] width 172 height 22
click at [322, 320] on button "IMPRESSORA" at bounding box center [327, 325] width 80 height 18
click at [323, 354] on button "Imprimir consumo" at bounding box center [329, 351] width 172 height 22
click at [325, 325] on button "IMPRESSORA" at bounding box center [327, 325] width 80 height 18
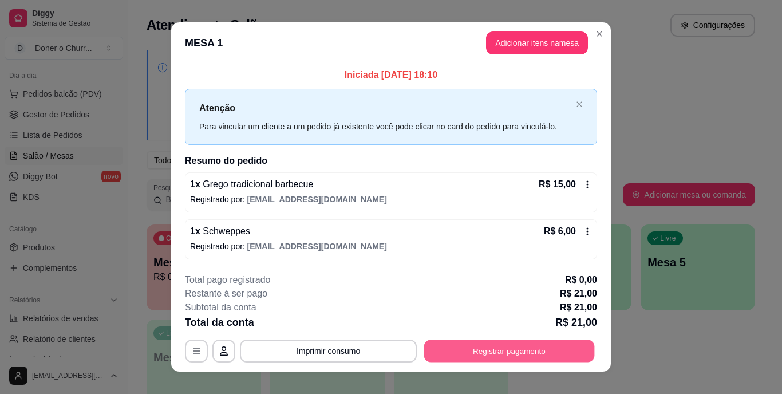
click at [447, 341] on button "Registrar pagamento" at bounding box center [509, 351] width 171 height 22
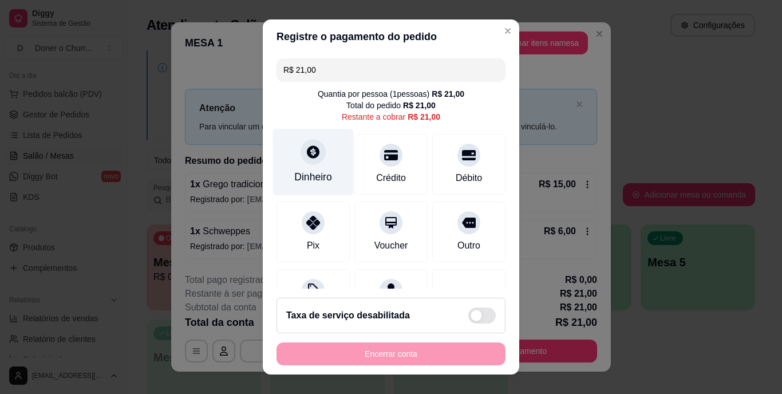
click at [307, 157] on icon at bounding box center [313, 152] width 13 height 13
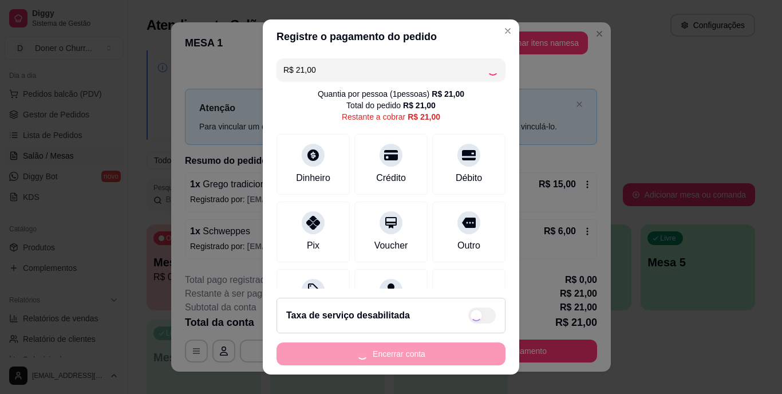
type input "R$ 0,00"
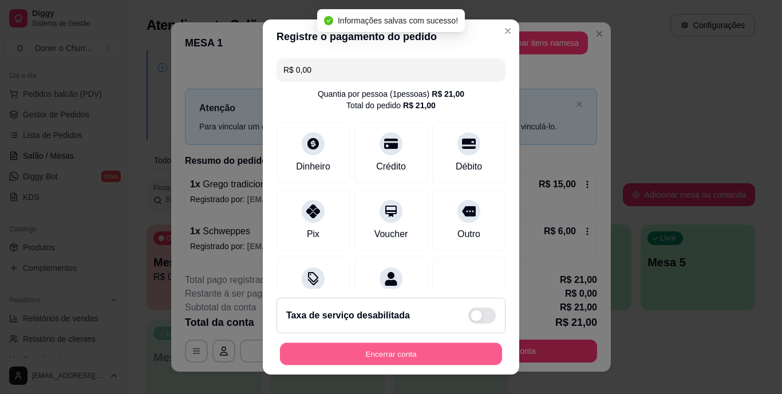
click at [384, 351] on button "Encerrar conta" at bounding box center [391, 353] width 222 height 22
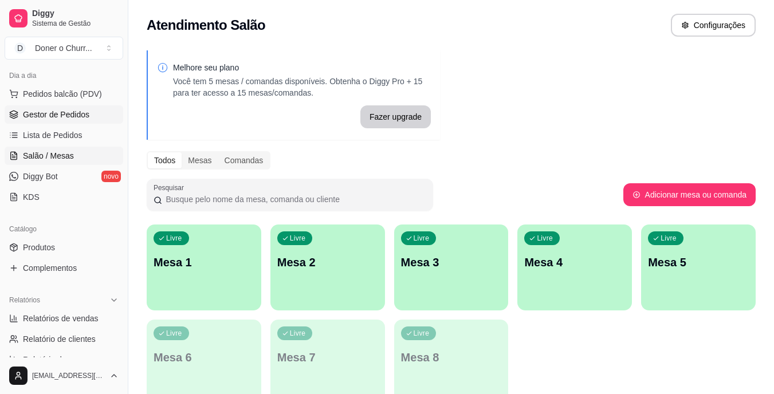
click at [56, 118] on span "Gestor de Pedidos" at bounding box center [56, 114] width 66 height 11
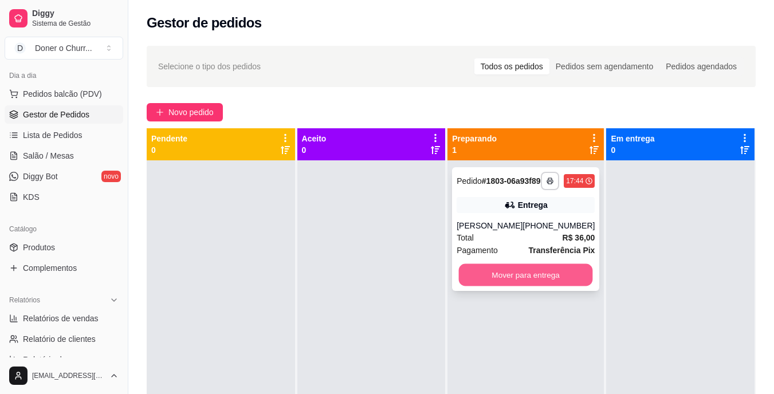
click at [517, 286] on button "Mover para entrega" at bounding box center [526, 275] width 134 height 22
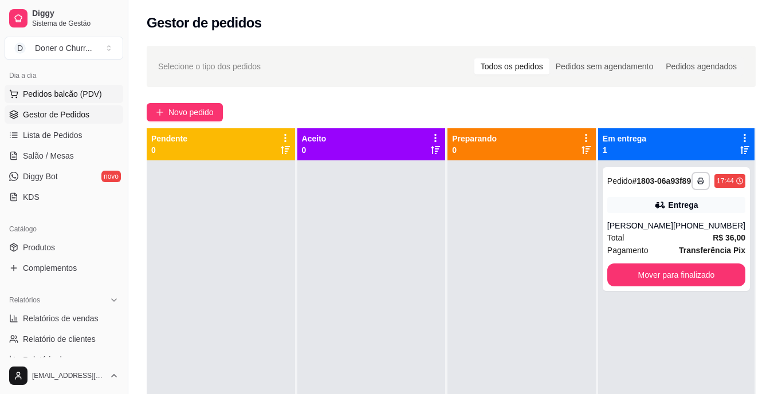
click at [68, 92] on span "Pedidos balcão (PDV)" at bounding box center [62, 93] width 79 height 11
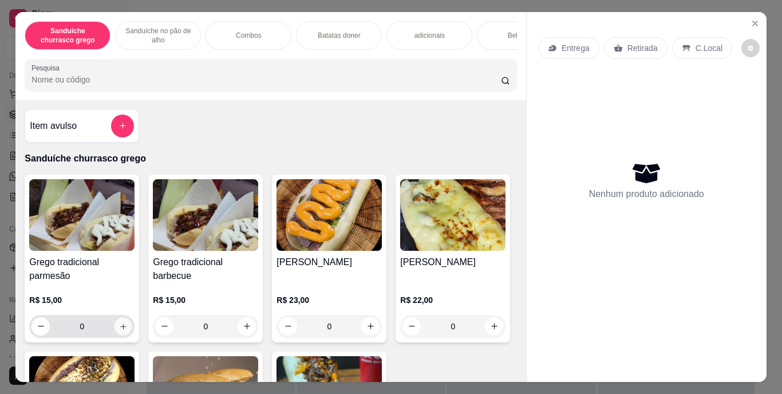
click at [119, 329] on icon "increase-product-quantity" at bounding box center [123, 326] width 9 height 9
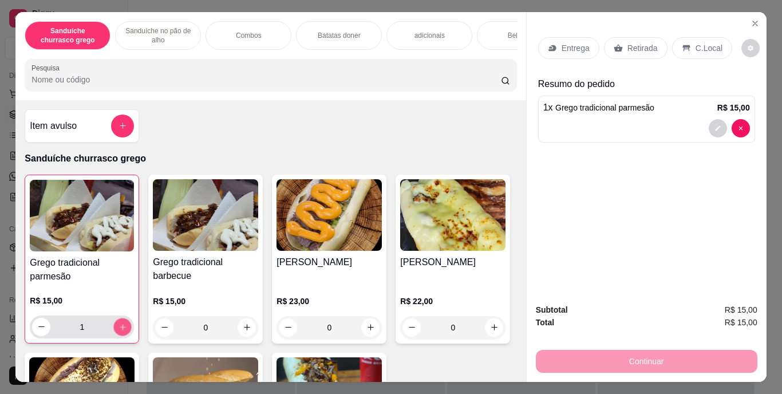
click at [120, 329] on icon "increase-product-quantity" at bounding box center [123, 327] width 6 height 6
type input "3"
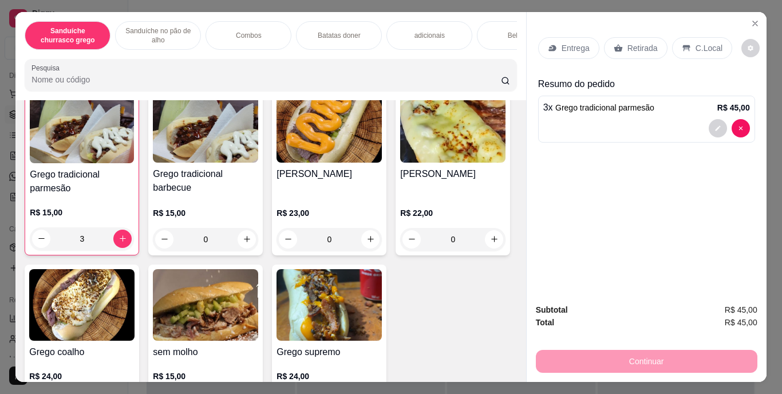
scroll to position [149, 0]
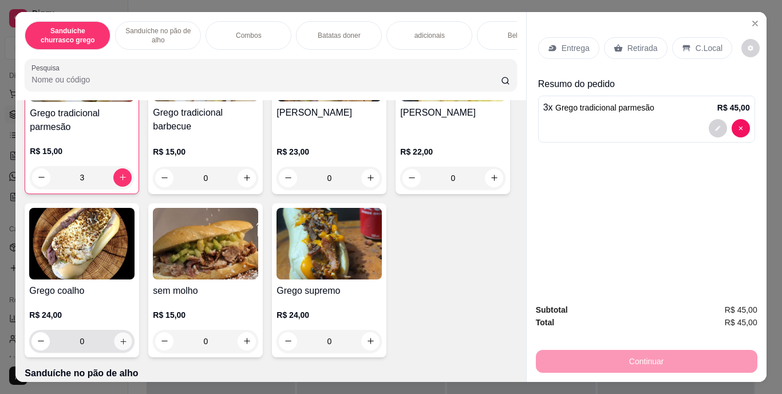
click at [128, 345] on icon "increase-product-quantity" at bounding box center [123, 341] width 9 height 9
type input "1"
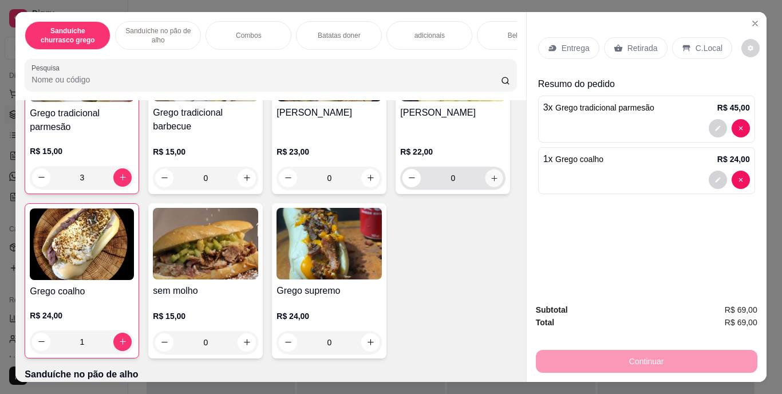
click at [490, 182] on icon "increase-product-quantity" at bounding box center [494, 178] width 9 height 9
type input "1"
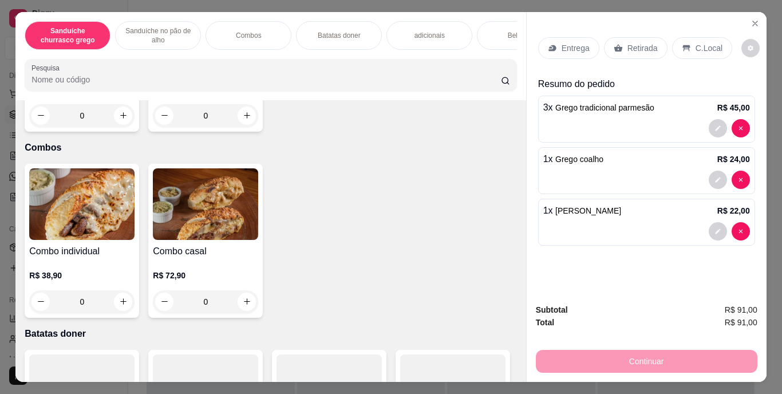
scroll to position [739, 0]
click at [575, 44] on p "Entrega" at bounding box center [576, 47] width 28 height 11
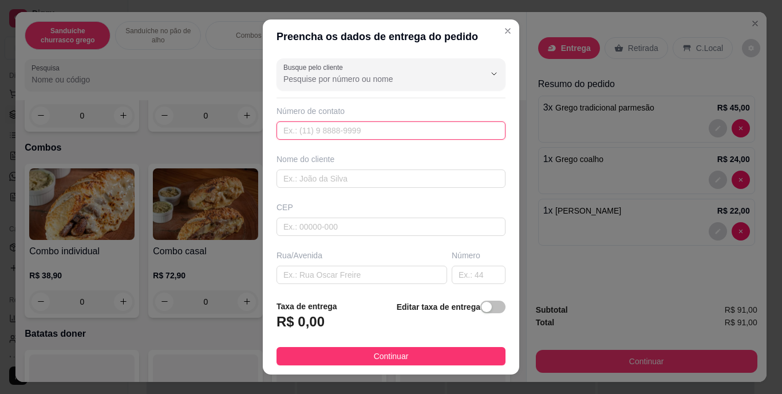
click at [428, 127] on input "text" at bounding box center [391, 130] width 229 height 18
type input "2"
type input "[PHONE_NUMBER]"
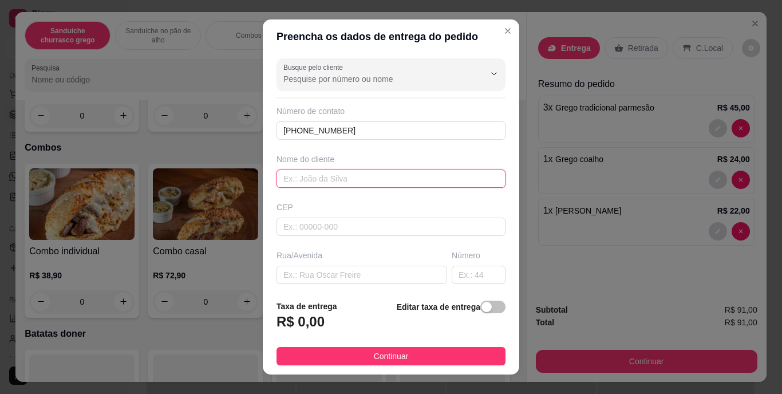
click at [385, 182] on input "text" at bounding box center [391, 178] width 229 height 18
type input "társyla bomfim"
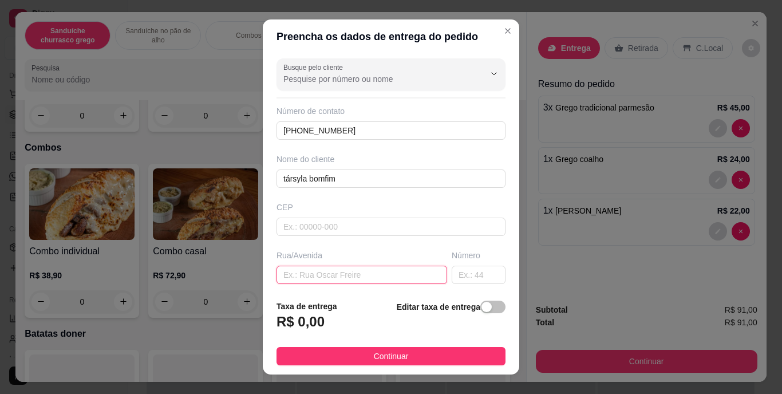
click at [360, 275] on input "text" at bounding box center [362, 275] width 171 height 18
type input "alma viva"
click at [483, 309] on span "button" at bounding box center [492, 307] width 25 height 13
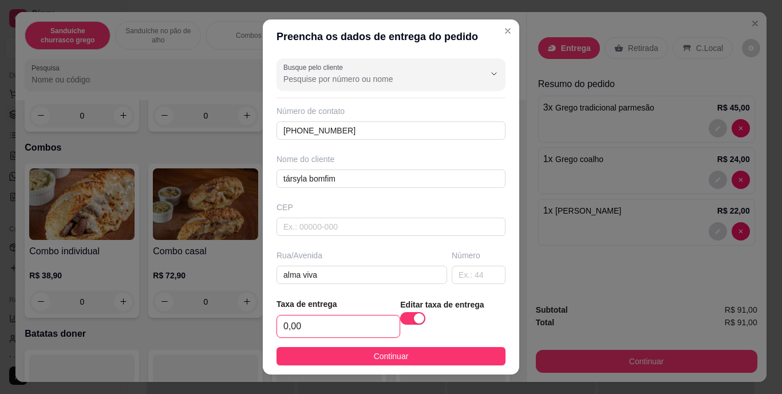
click at [355, 330] on input "0,00" at bounding box center [338, 327] width 123 height 22
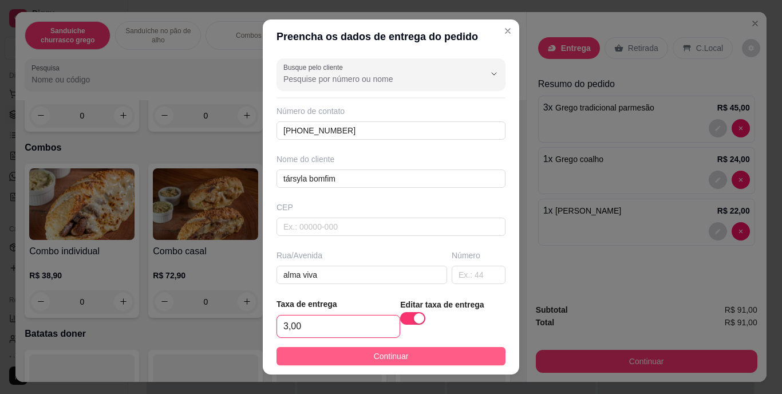
type input "3,00"
click at [374, 357] on span "Continuar" at bounding box center [391, 356] width 35 height 13
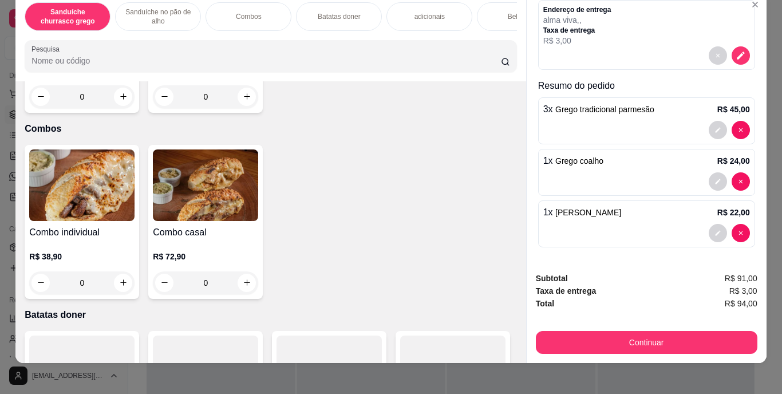
scroll to position [24, 0]
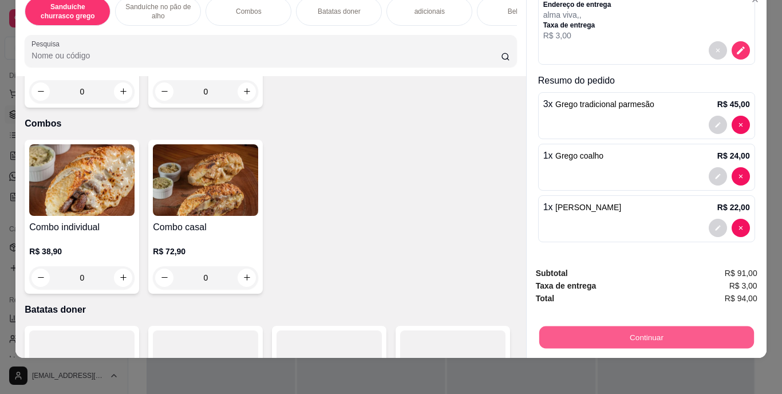
click at [625, 333] on button "Continuar" at bounding box center [646, 337] width 215 height 22
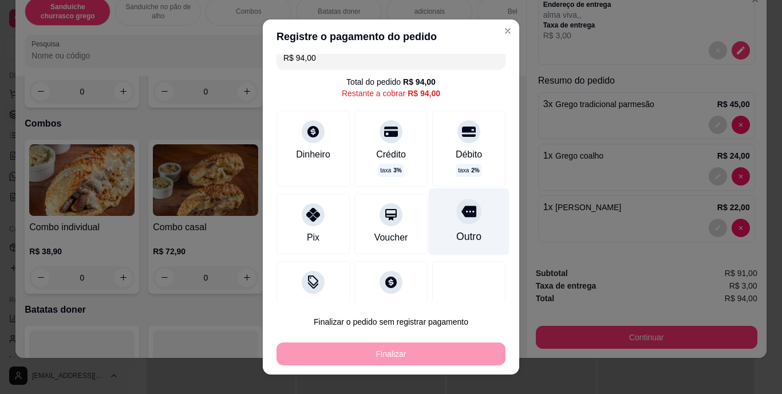
scroll to position [11, 0]
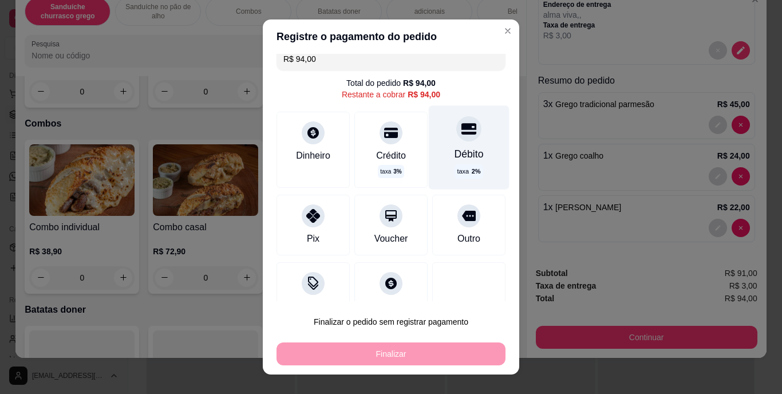
click at [455, 165] on div "taxa 2 %" at bounding box center [469, 171] width 29 height 14
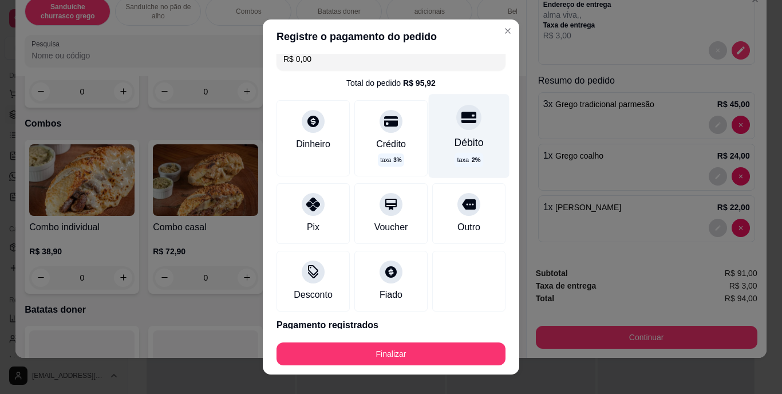
type input "R$ 0,00"
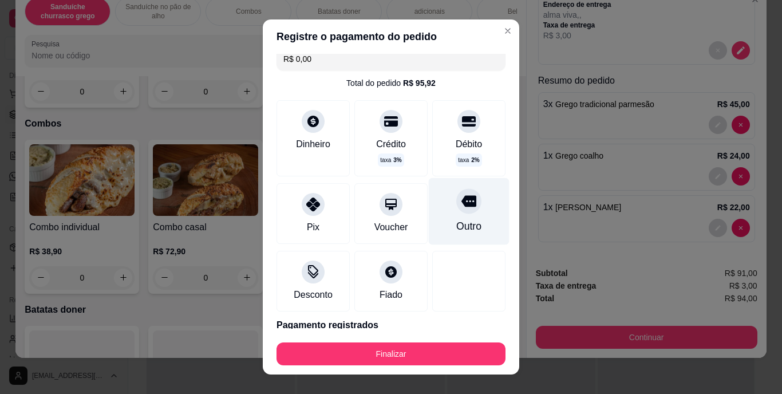
scroll to position [58, 0]
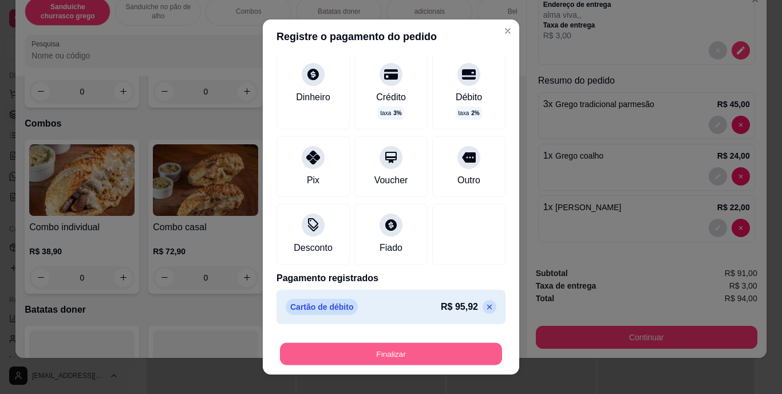
click at [389, 352] on button "Finalizar" at bounding box center [391, 353] width 222 height 22
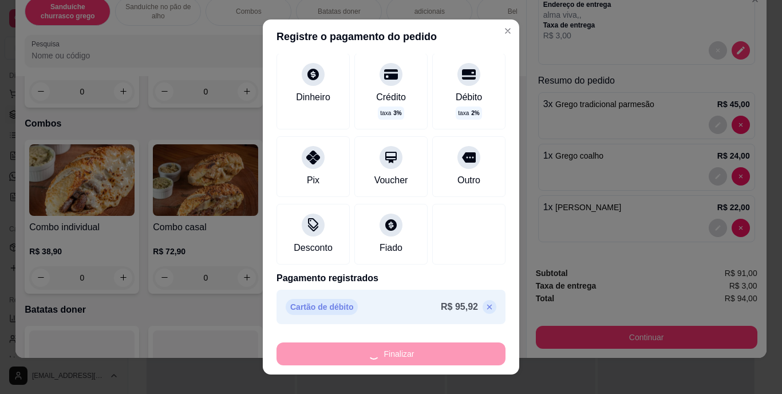
type input "0"
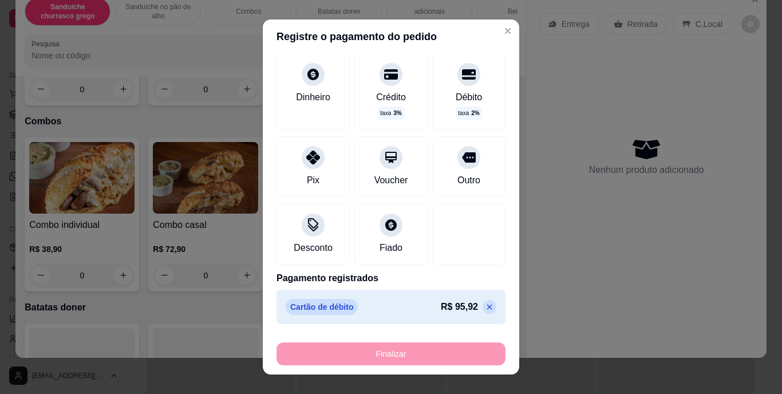
type input "-R$ 94,00"
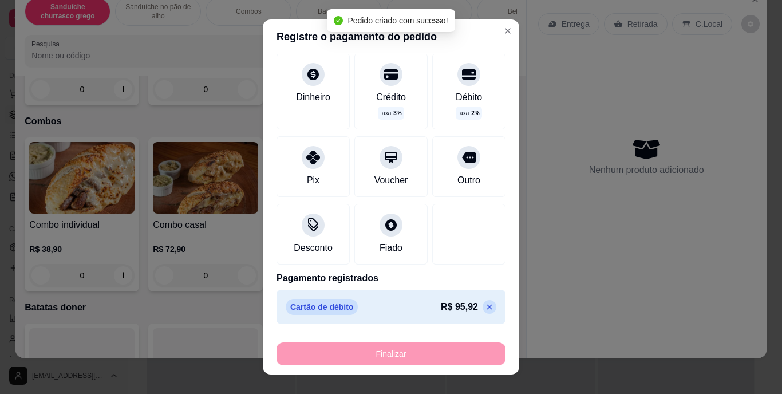
scroll to position [737, 0]
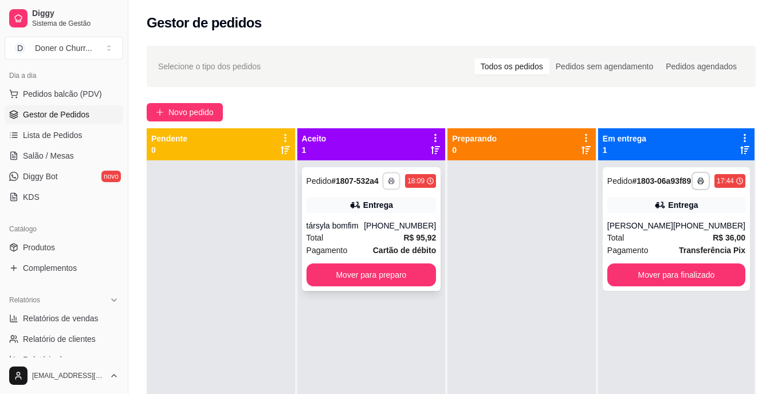
click at [393, 179] on polyline "button" at bounding box center [390, 179] width 3 height 2
click at [354, 219] on button "IMPRESSORA" at bounding box center [361, 221] width 80 height 18
click at [59, 159] on span "Salão / Mesas" at bounding box center [48, 155] width 51 height 11
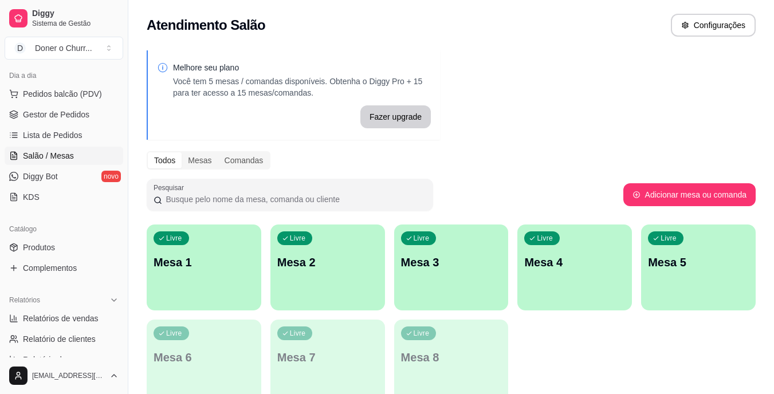
click at [250, 241] on div "Livre Mesa 1" at bounding box center [204, 260] width 115 height 72
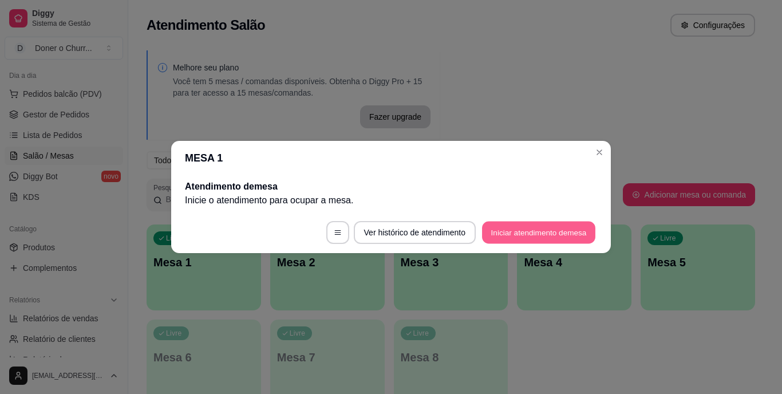
click at [551, 227] on button "Iniciar atendimento de mesa" at bounding box center [538, 233] width 113 height 22
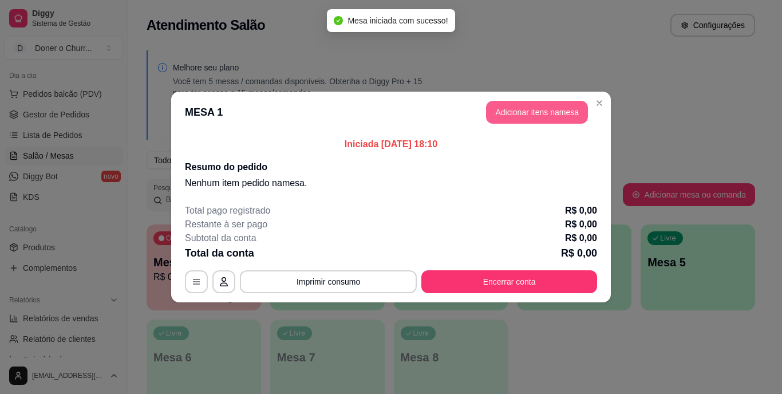
click at [537, 115] on button "Adicionar itens na mesa" at bounding box center [537, 112] width 102 height 23
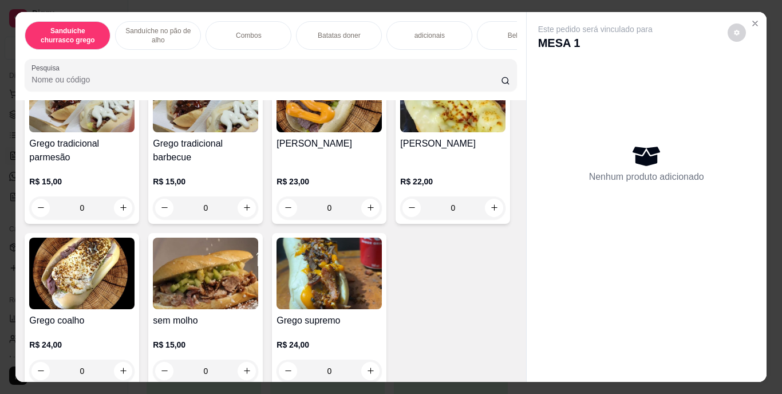
scroll to position [197, 0]
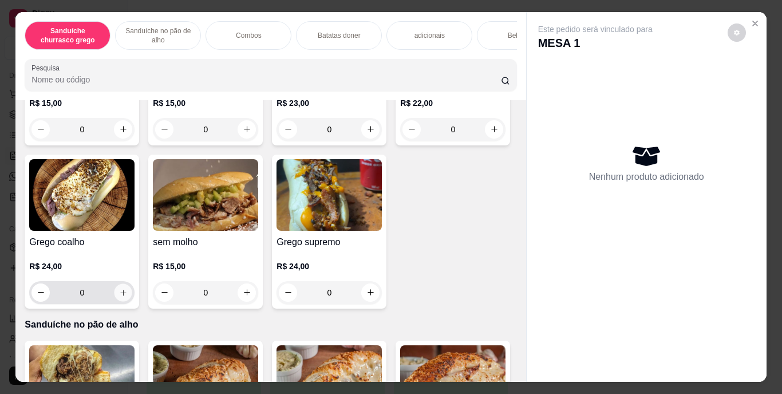
click at [128, 292] on icon "increase-product-quantity" at bounding box center [123, 292] width 9 height 9
type input "1"
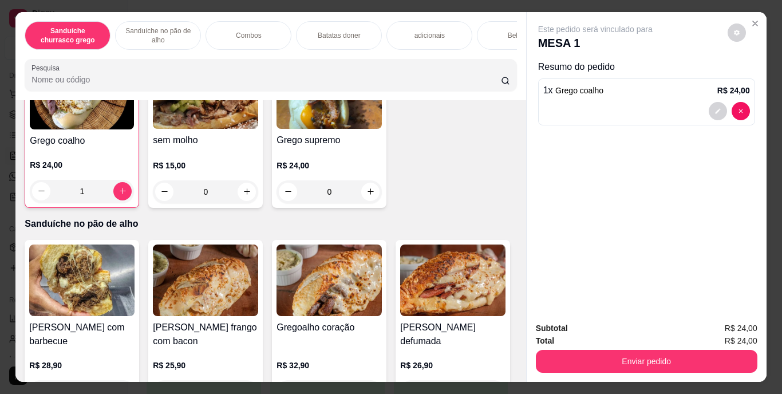
scroll to position [317, 0]
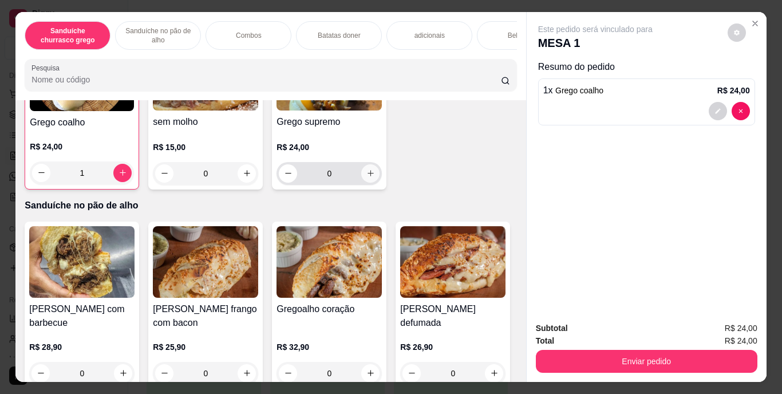
click at [366, 178] on icon "increase-product-quantity" at bounding box center [370, 173] width 9 height 9
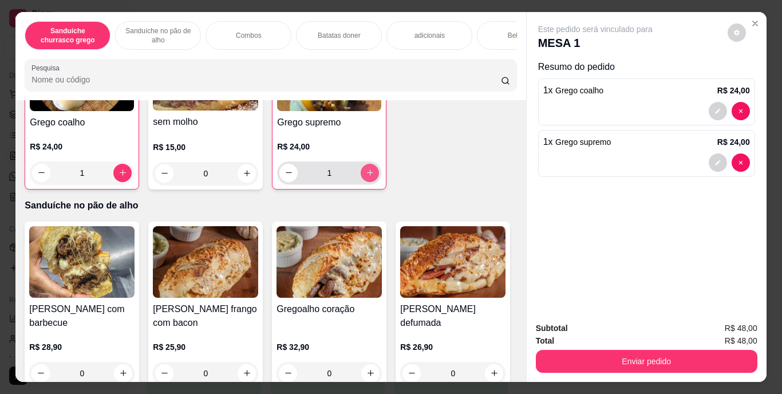
type input "1"
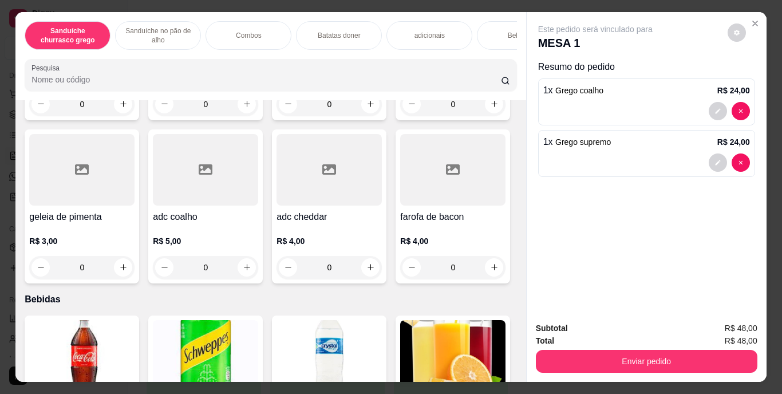
scroll to position [1233, 0]
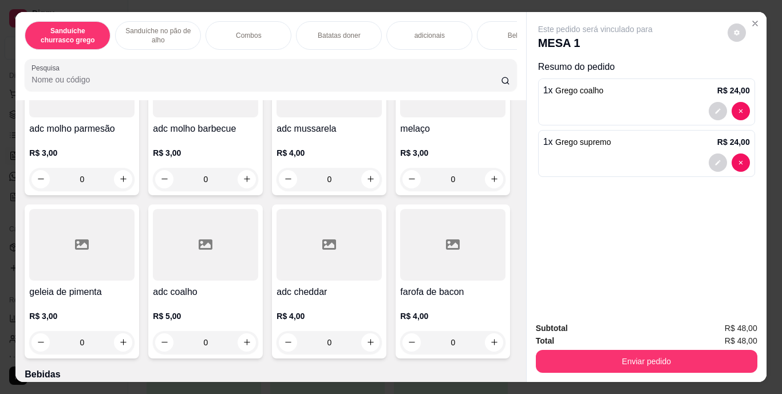
type input "1"
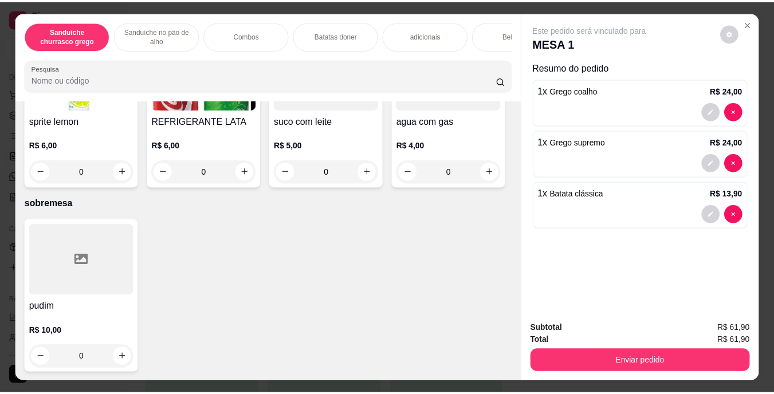
scroll to position [2184, 0]
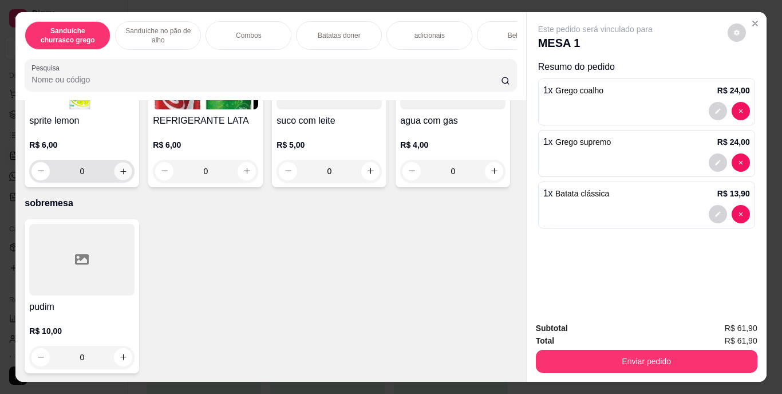
click at [128, 175] on icon "increase-product-quantity" at bounding box center [123, 171] width 9 height 9
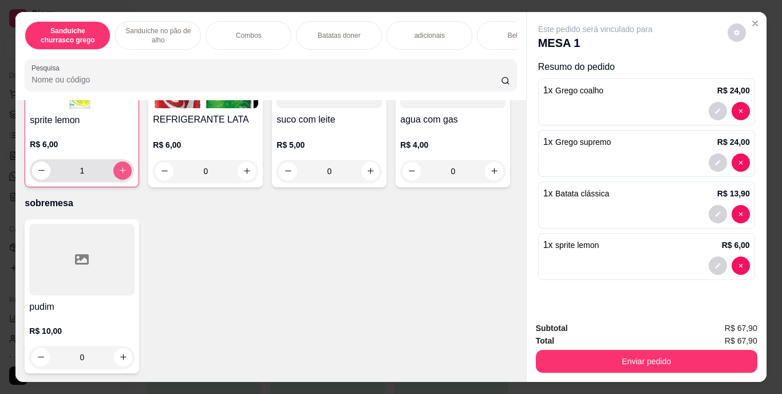
type input "1"
click at [251, 175] on icon "increase-product-quantity" at bounding box center [247, 171] width 9 height 9
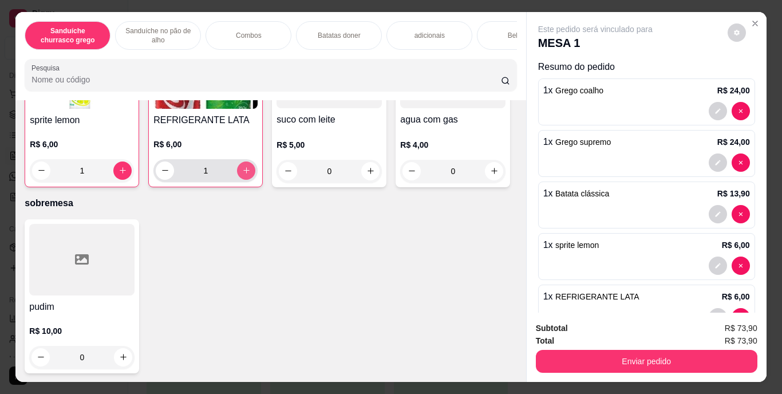
type input "1"
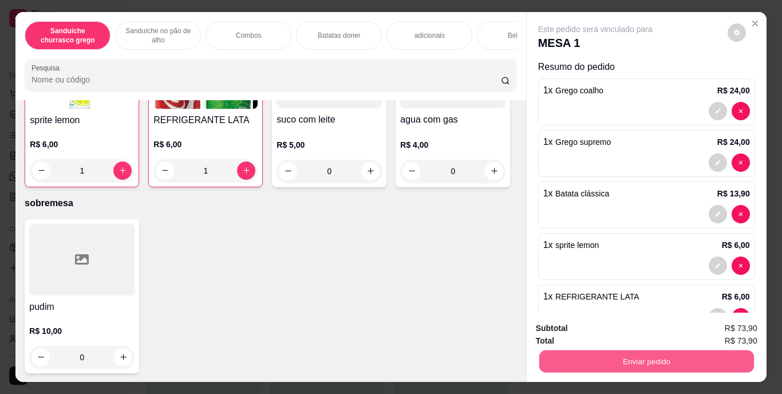
click at [648, 352] on button "Enviar pedido" at bounding box center [646, 361] width 215 height 22
click at [715, 326] on button "Enviar pedido" at bounding box center [727, 328] width 63 height 21
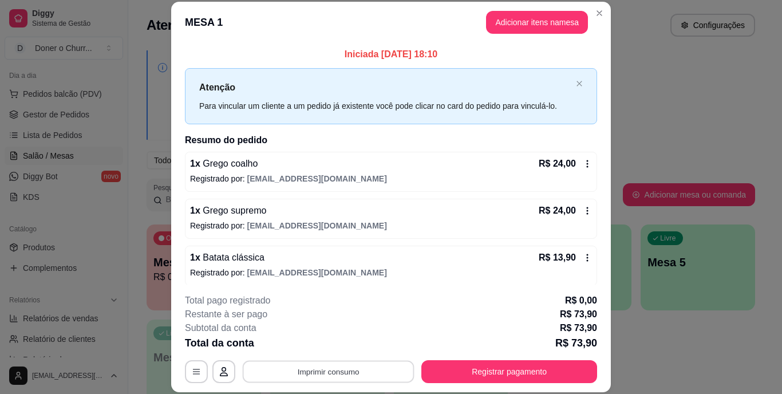
click at [326, 372] on button "Imprimir consumo" at bounding box center [329, 371] width 172 height 22
click at [328, 341] on button "IMPRESSORA" at bounding box center [327, 345] width 80 height 18
click at [333, 362] on button "Imprimir consumo" at bounding box center [329, 371] width 172 height 22
click at [330, 340] on button "IMPRESSORA" at bounding box center [327, 345] width 80 height 18
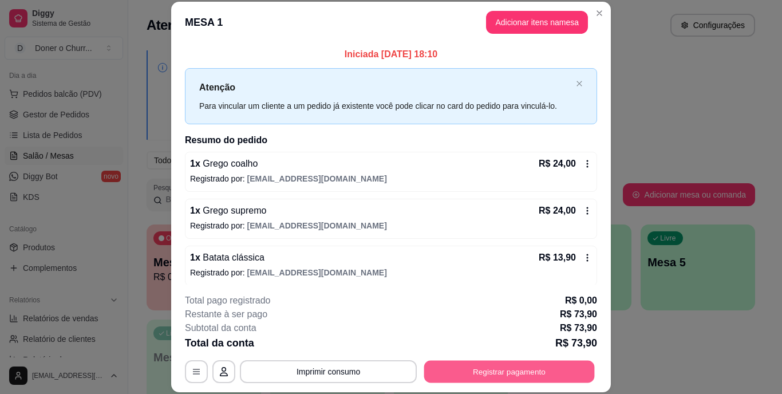
click at [479, 370] on button "Registrar pagamento" at bounding box center [509, 371] width 171 height 22
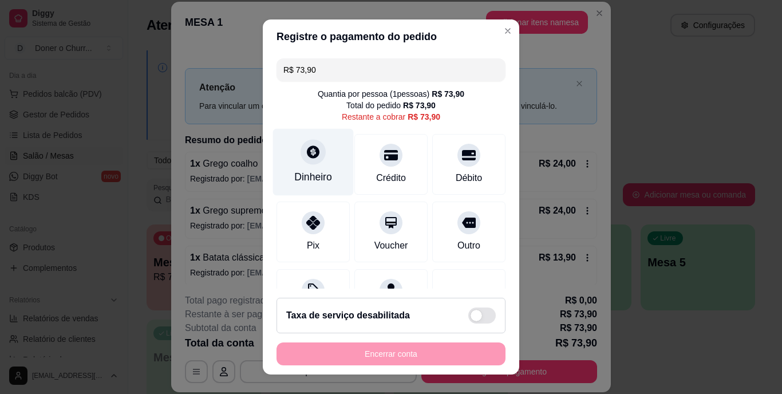
click at [313, 171] on div "Dinheiro" at bounding box center [313, 177] width 38 height 15
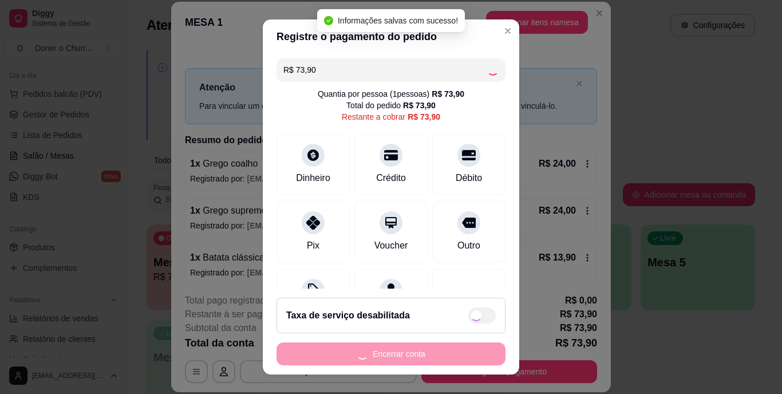
type input "R$ 0,00"
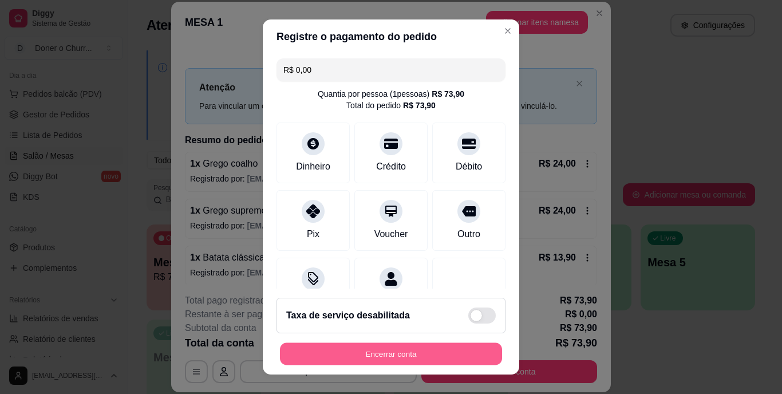
click at [377, 350] on button "Encerrar conta" at bounding box center [391, 353] width 222 height 22
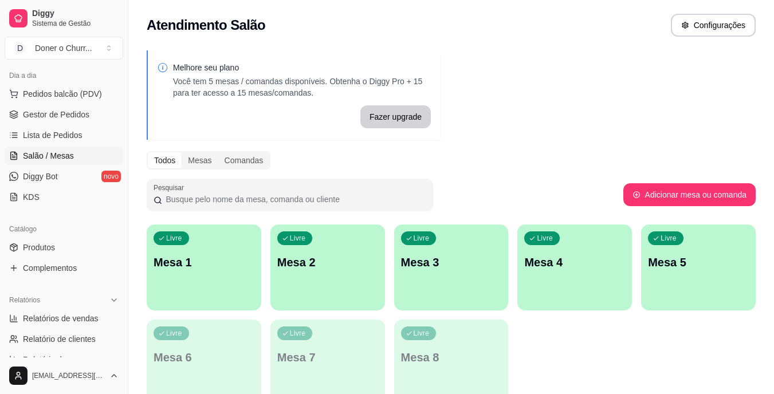
click at [47, 108] on link "Gestor de Pedidos" at bounding box center [64, 114] width 119 height 18
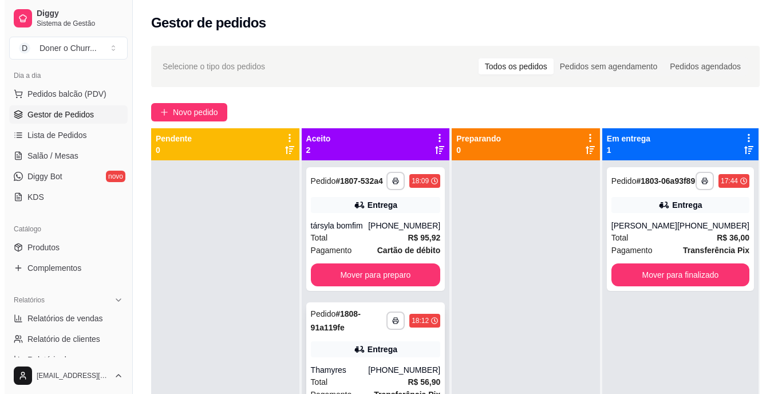
scroll to position [32, 0]
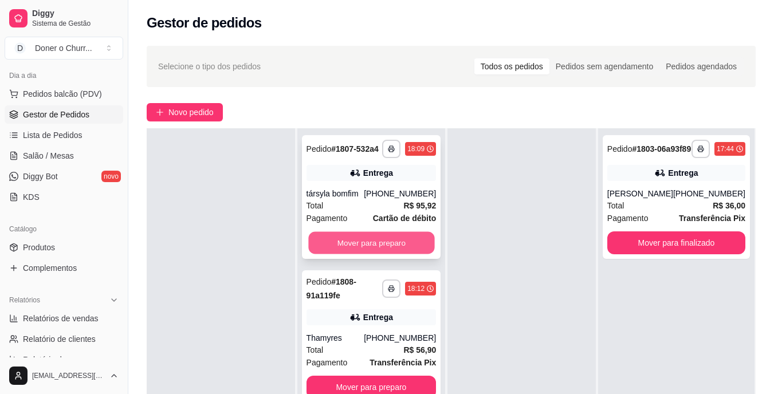
click at [397, 242] on button "Mover para preparo" at bounding box center [371, 243] width 126 height 22
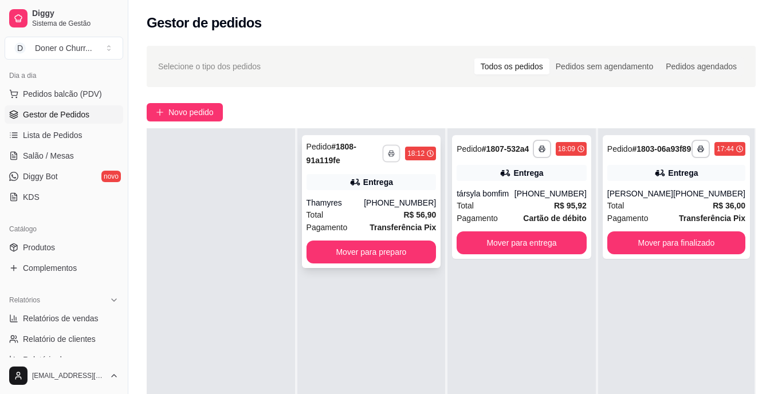
click at [393, 155] on icon "button" at bounding box center [391, 153] width 7 height 7
click at [376, 188] on button "IMPRESSORA" at bounding box center [361, 193] width 80 height 18
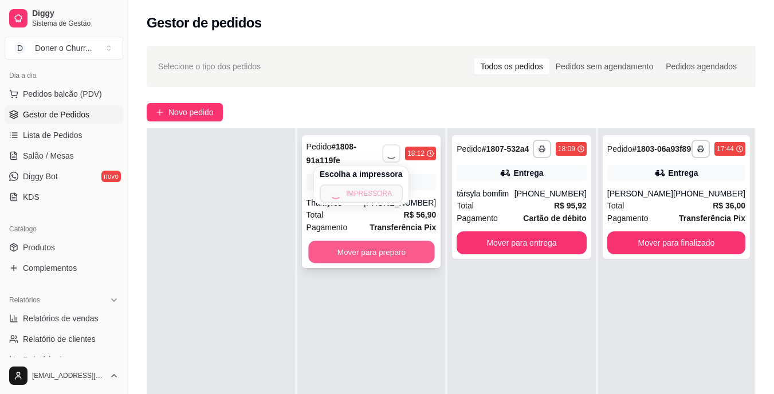
click at [368, 245] on button "Mover para preparo" at bounding box center [371, 252] width 126 height 22
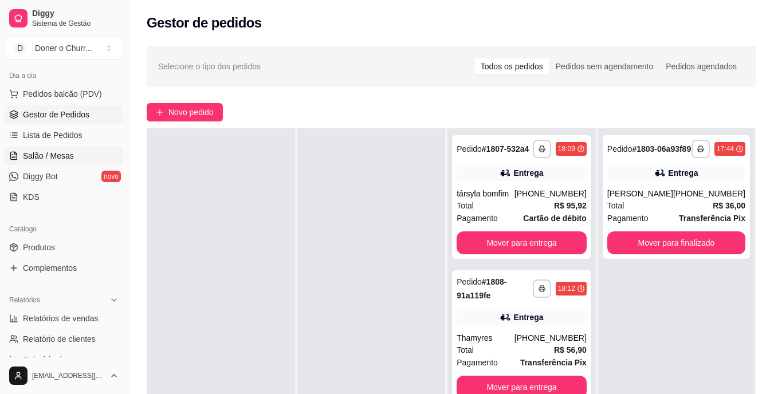
click at [67, 154] on span "Salão / Mesas" at bounding box center [48, 155] width 51 height 11
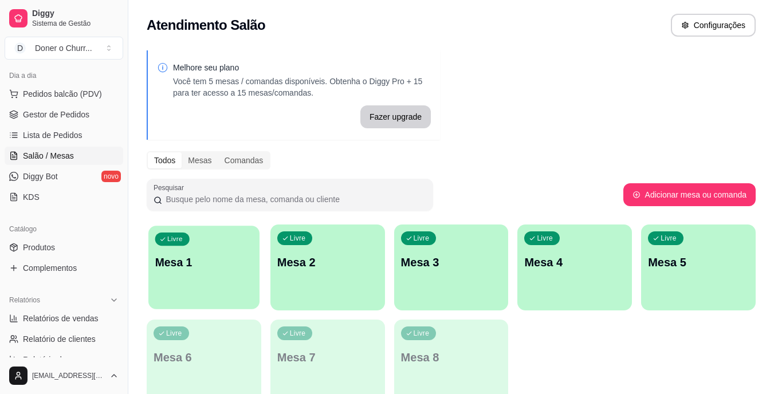
click at [217, 268] on p "Mesa 1" at bounding box center [204, 262] width 98 height 15
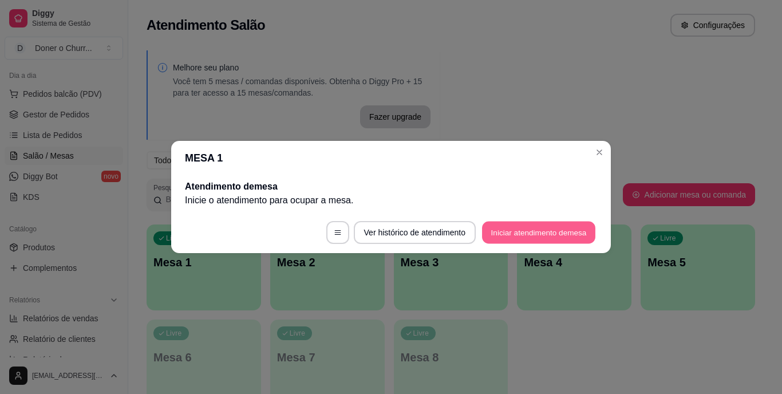
click at [567, 237] on button "Iniciar atendimento de mesa" at bounding box center [538, 233] width 113 height 22
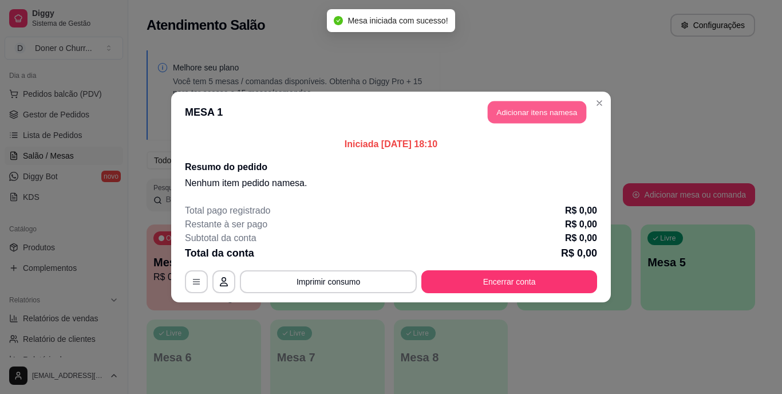
click at [552, 113] on button "Adicionar itens na mesa" at bounding box center [537, 112] width 98 height 22
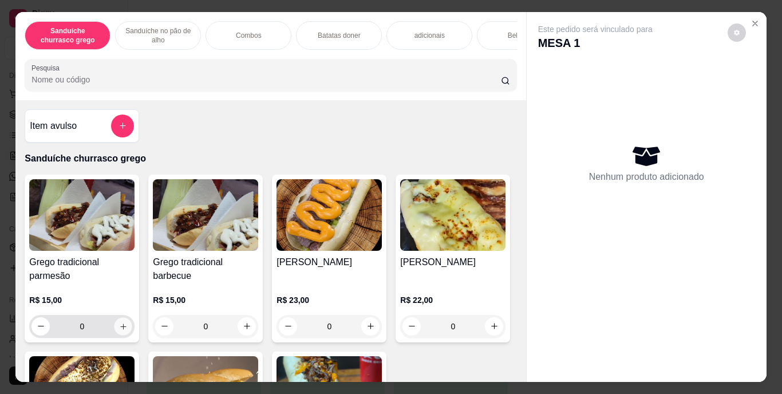
click at [116, 321] on div "0" at bounding box center [81, 326] width 101 height 23
click at [119, 329] on icon "increase-product-quantity" at bounding box center [123, 326] width 9 height 9
type input "1"
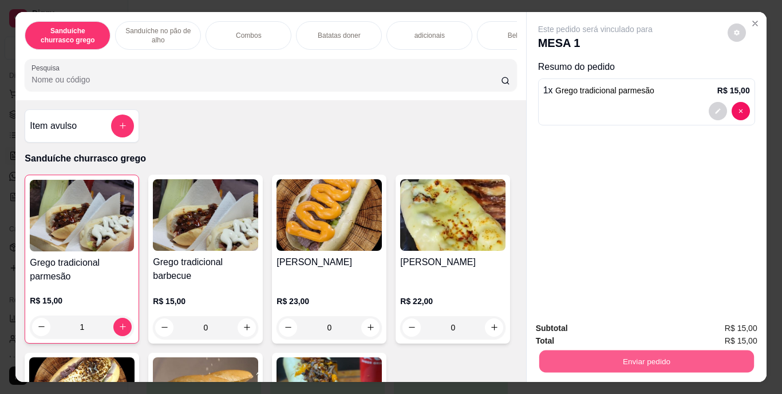
click at [673, 361] on button "Enviar pedido" at bounding box center [646, 361] width 215 height 22
click at [744, 320] on button "Enviar pedido" at bounding box center [727, 328] width 63 height 21
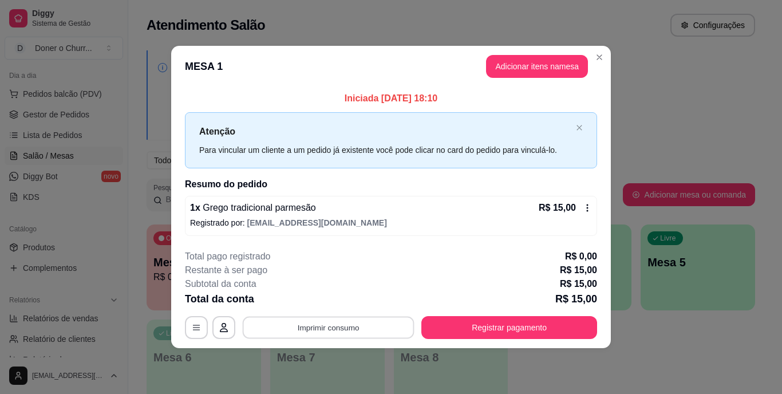
click at [346, 336] on button "Imprimir consumo" at bounding box center [329, 327] width 172 height 22
click at [336, 298] on button "IMPRESSORA" at bounding box center [332, 301] width 80 height 18
click at [317, 327] on button "Imprimir consumo" at bounding box center [329, 327] width 172 height 22
click at [329, 305] on button "IMPRESSORA" at bounding box center [332, 301] width 80 height 18
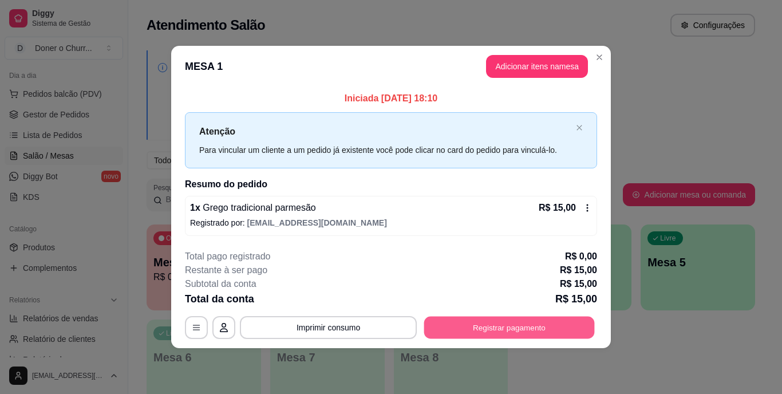
click at [508, 329] on button "Registrar pagamento" at bounding box center [509, 327] width 171 height 22
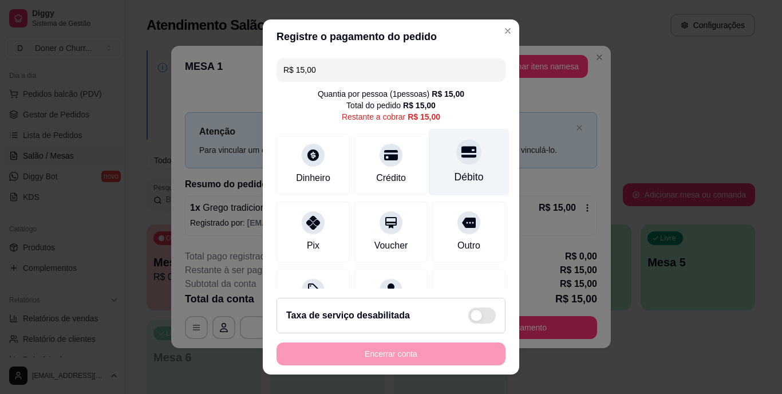
click at [462, 155] on icon at bounding box center [469, 152] width 15 height 15
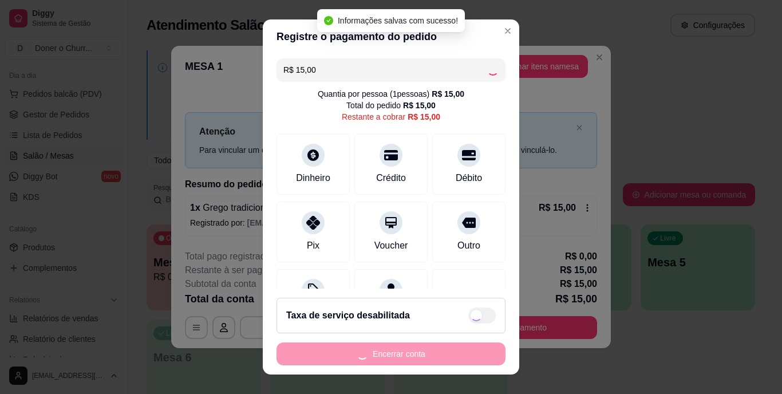
type input "R$ 0,00"
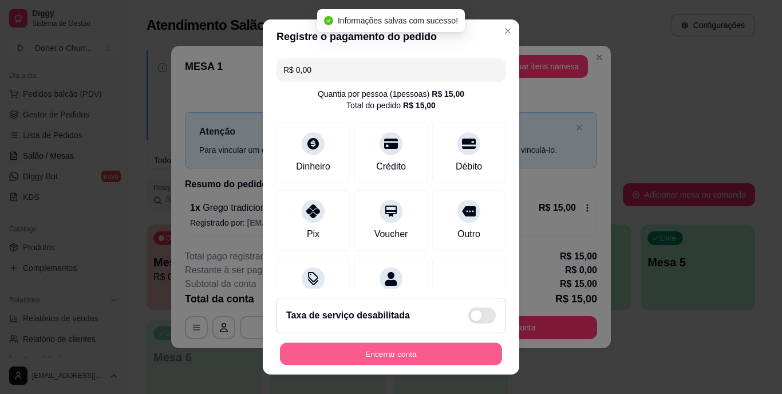
click at [405, 353] on button "Encerrar conta" at bounding box center [391, 353] width 222 height 22
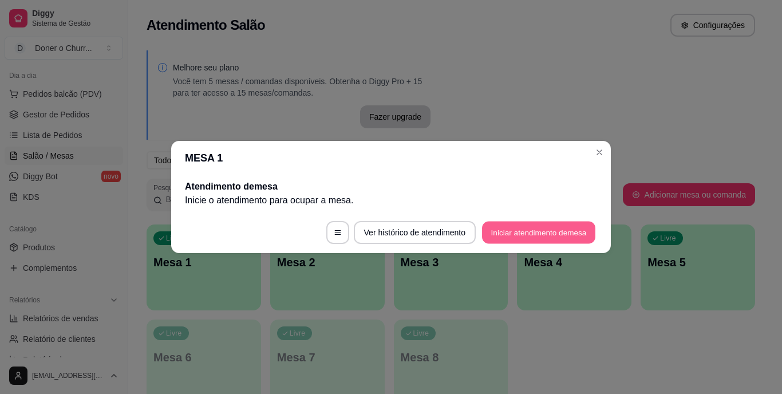
click at [549, 225] on button "Iniciar atendimento de mesa" at bounding box center [538, 233] width 113 height 22
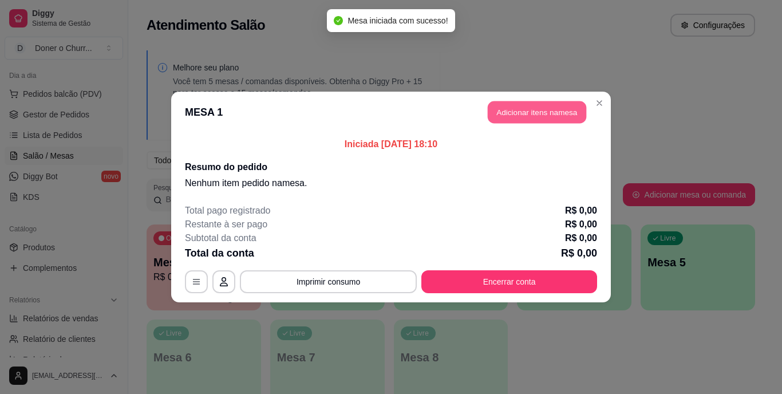
click at [521, 115] on button "Adicionar itens na mesa" at bounding box center [537, 112] width 98 height 22
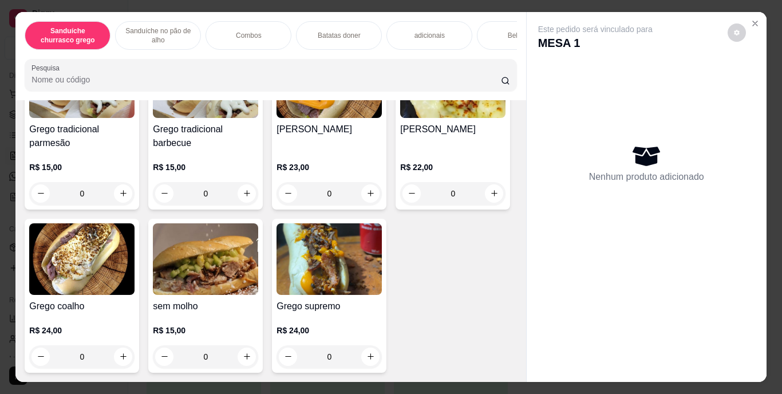
scroll to position [187, 0]
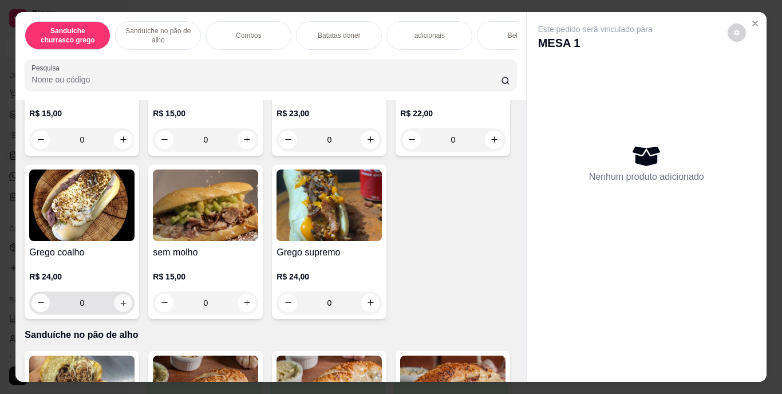
click at [132, 303] on button "increase-product-quantity" at bounding box center [124, 303] width 18 height 18
click at [128, 303] on icon "increase-product-quantity" at bounding box center [123, 302] width 9 height 9
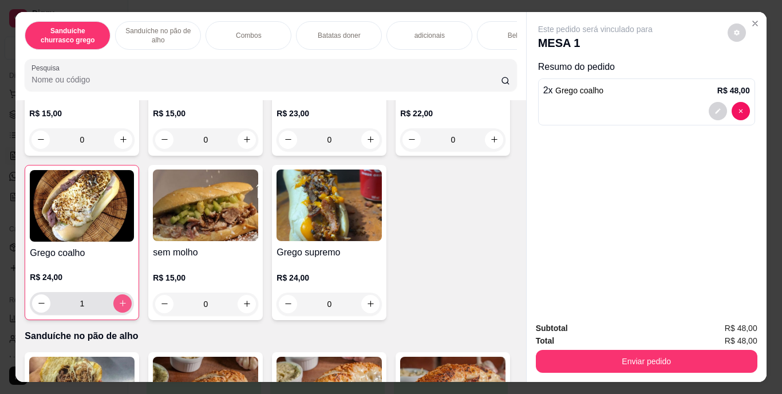
type input "2"
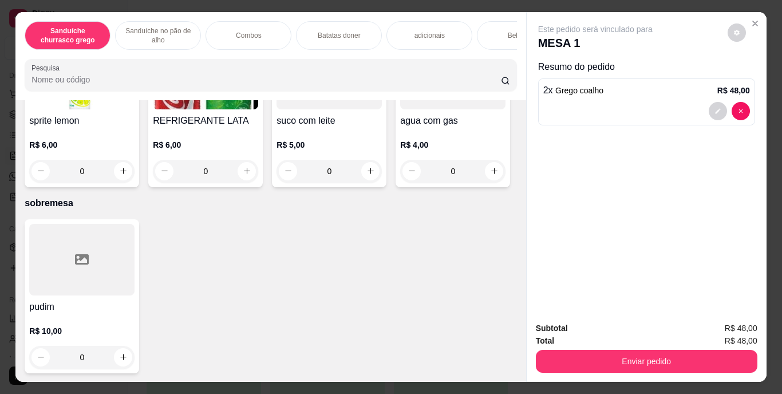
scroll to position [1983, 0]
click at [115, 17] on button "increase-product-quantity" at bounding box center [124, 8] width 18 height 18
type input "1"
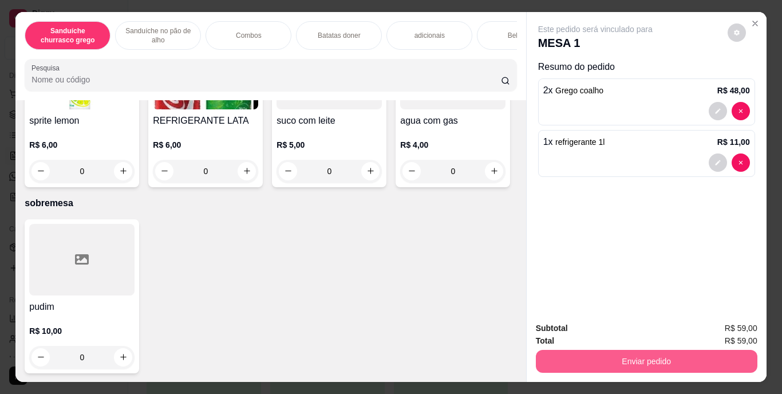
click at [700, 359] on button "Enviar pedido" at bounding box center [647, 361] width 222 height 23
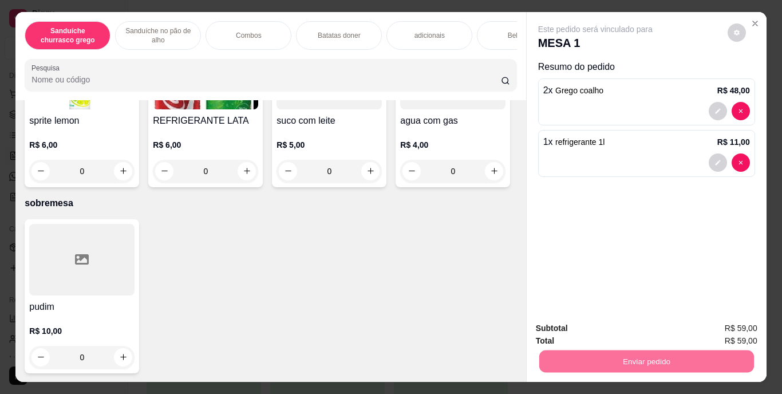
click at [717, 328] on button "Enviar pedido" at bounding box center [727, 328] width 63 height 21
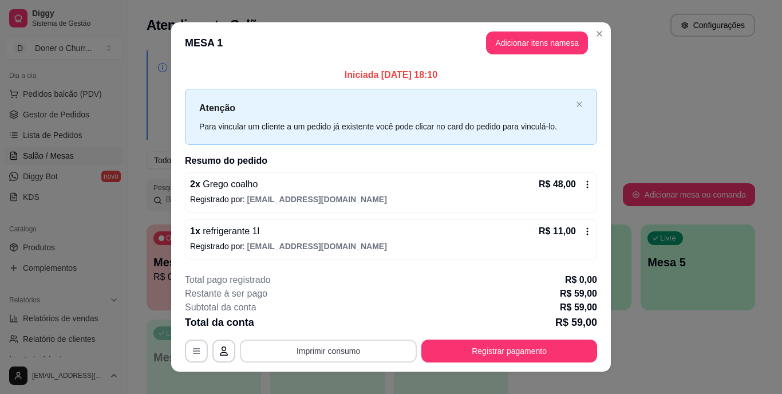
click at [334, 358] on button "Imprimir consumo" at bounding box center [328, 351] width 177 height 23
click at [715, 345] on div "**********" at bounding box center [391, 197] width 782 height 394
click at [484, 73] on div "**********" at bounding box center [391, 197] width 782 height 394
click at [510, 42] on button "Adicionar itens na mesa" at bounding box center [537, 43] width 98 height 22
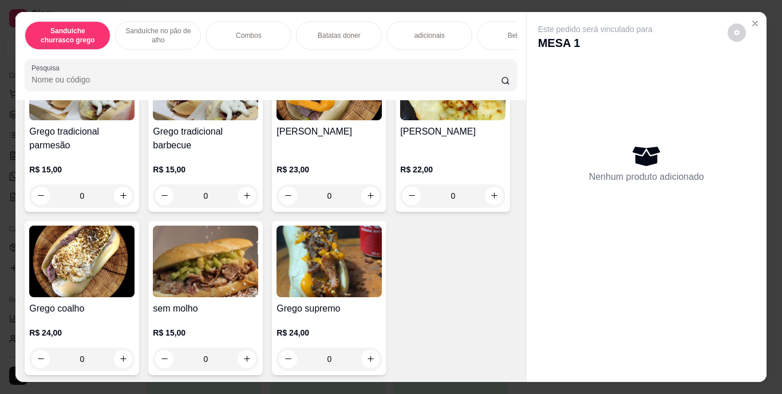
scroll to position [132, 0]
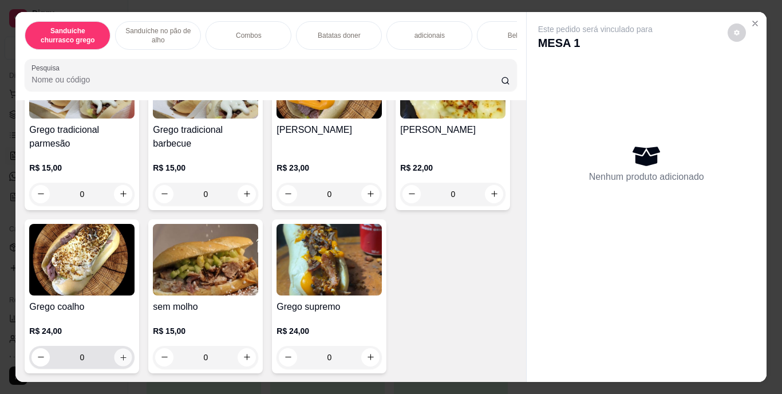
click at [126, 360] on icon "increase-product-quantity" at bounding box center [123, 357] width 6 height 6
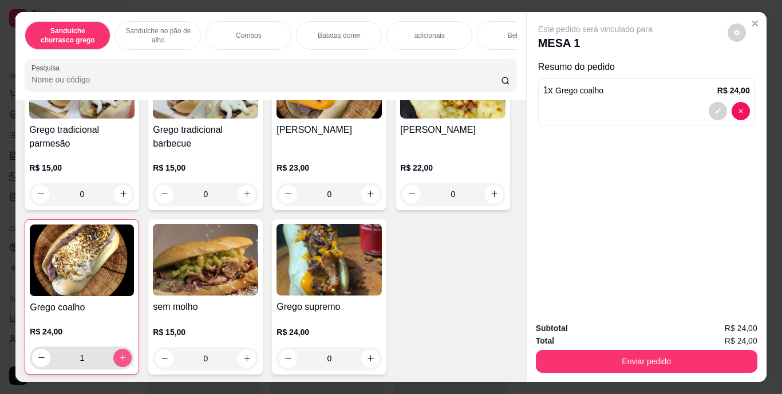
type input "1"
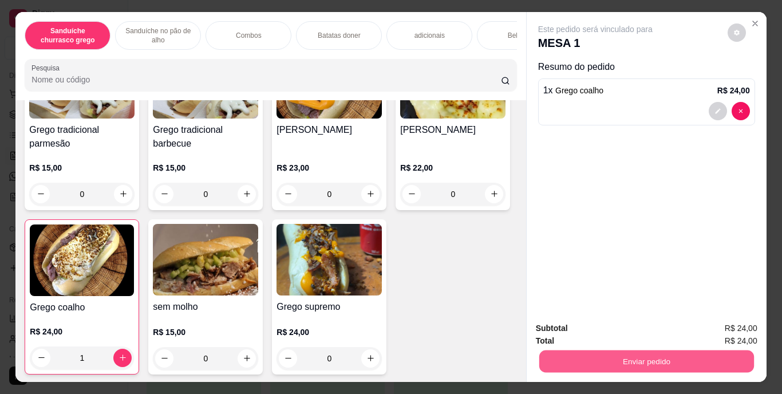
click at [620, 350] on button "Enviar pedido" at bounding box center [646, 361] width 215 height 22
click at [739, 323] on button "Enviar pedido" at bounding box center [727, 328] width 63 height 21
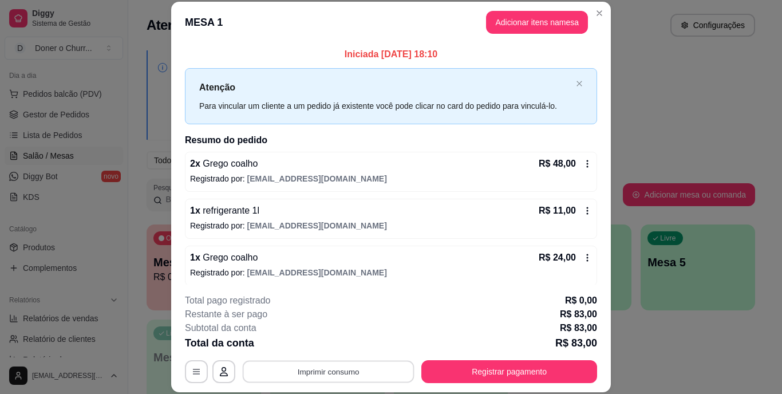
click at [366, 376] on button "Imprimir consumo" at bounding box center [329, 371] width 172 height 22
click at [337, 344] on button "IMPRESSORA" at bounding box center [327, 345] width 80 height 18
click at [340, 367] on button "Imprimir consumo" at bounding box center [329, 371] width 172 height 22
click at [338, 345] on button "IMPRESSORA" at bounding box center [327, 345] width 80 height 18
click at [345, 375] on button "Imprimir consumo" at bounding box center [329, 371] width 172 height 22
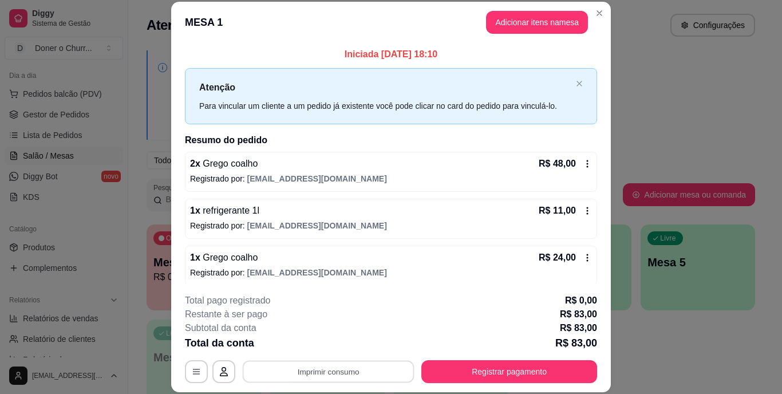
click at [447, 337] on div "Total da conta R$ 83,00" at bounding box center [391, 343] width 412 height 16
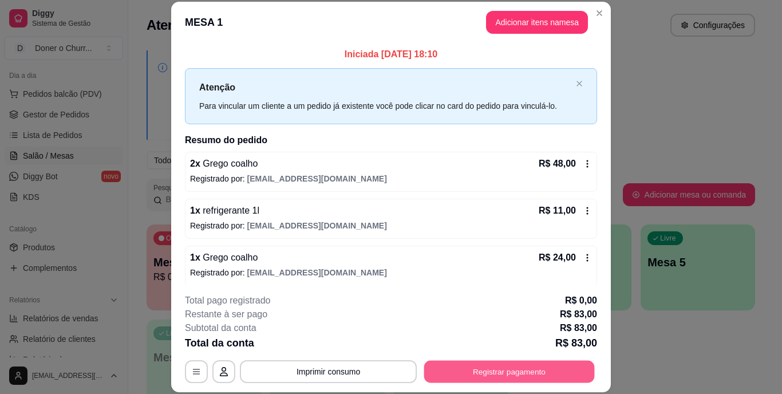
click at [475, 364] on button "Registrar pagamento" at bounding box center [509, 371] width 171 height 22
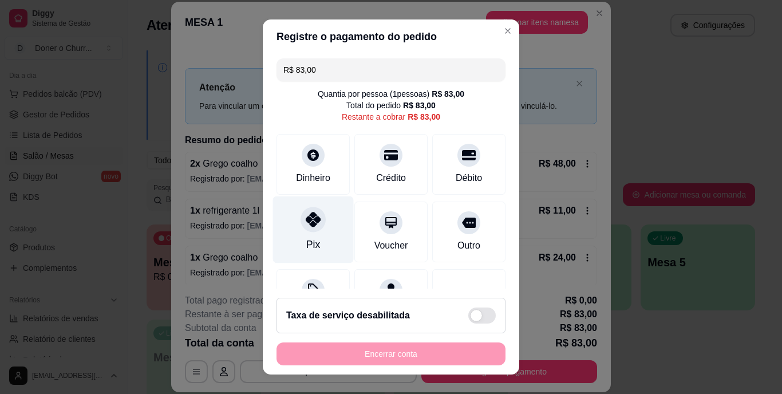
click at [311, 228] on div at bounding box center [313, 219] width 25 height 25
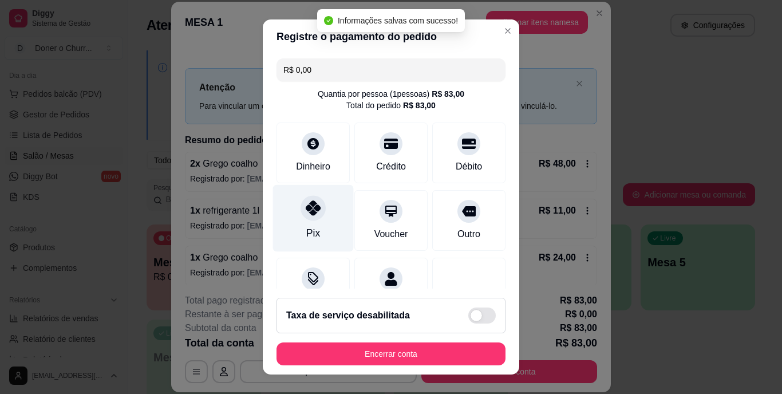
type input "R$ 0,00"
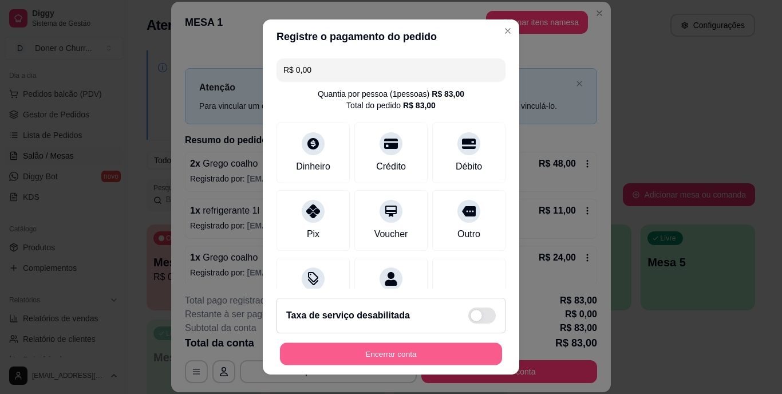
click at [400, 356] on button "Encerrar conta" at bounding box center [391, 353] width 222 height 22
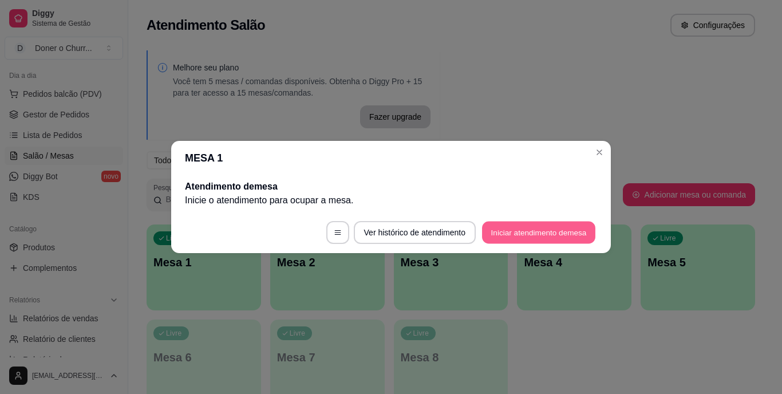
click at [575, 227] on button "Iniciar atendimento de mesa" at bounding box center [538, 233] width 113 height 22
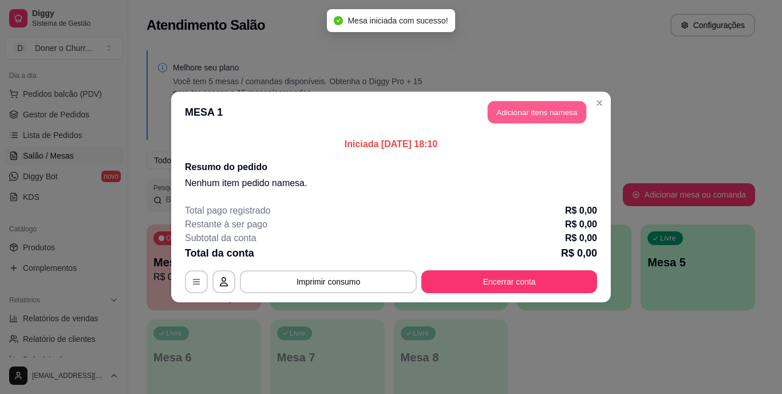
click at [522, 116] on button "Adicionar itens na mesa" at bounding box center [537, 112] width 98 height 22
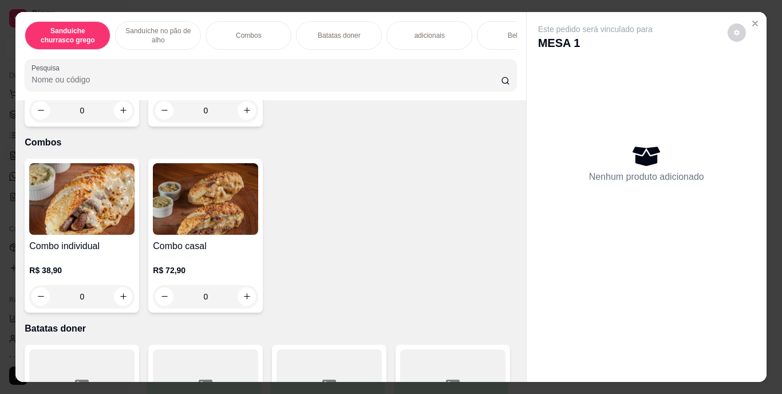
scroll to position [746, 0]
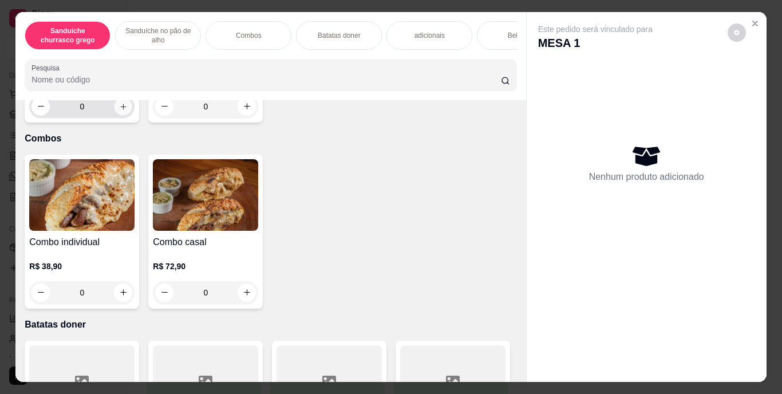
click at [128, 111] on icon "increase-product-quantity" at bounding box center [123, 106] width 9 height 9
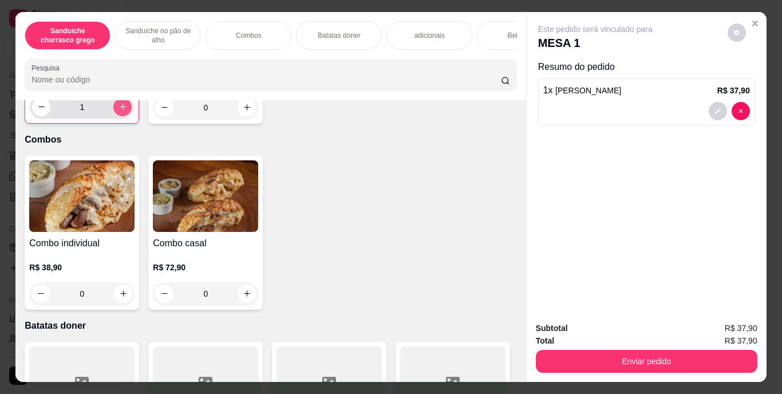
type input "1"
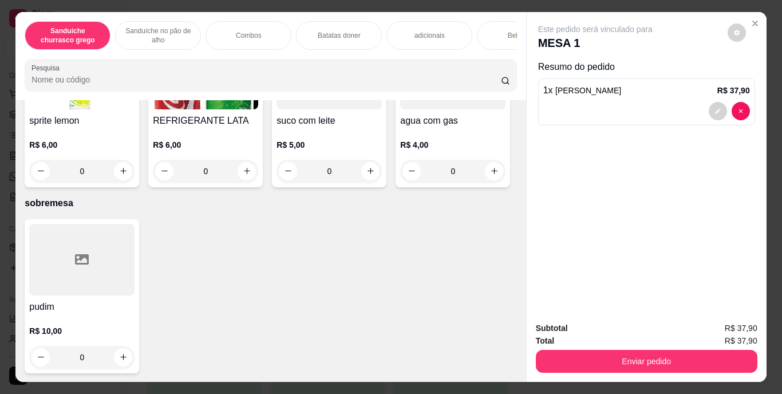
scroll to position [2095, 0]
click at [256, 180] on button "increase-product-quantity" at bounding box center [247, 171] width 18 height 18
type input "1"
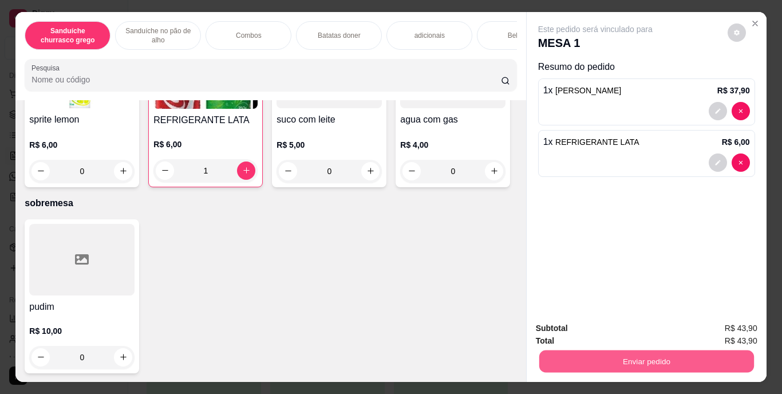
click at [639, 357] on button "Enviar pedido" at bounding box center [646, 361] width 215 height 22
click at [711, 329] on button "Enviar pedido" at bounding box center [727, 328] width 63 height 21
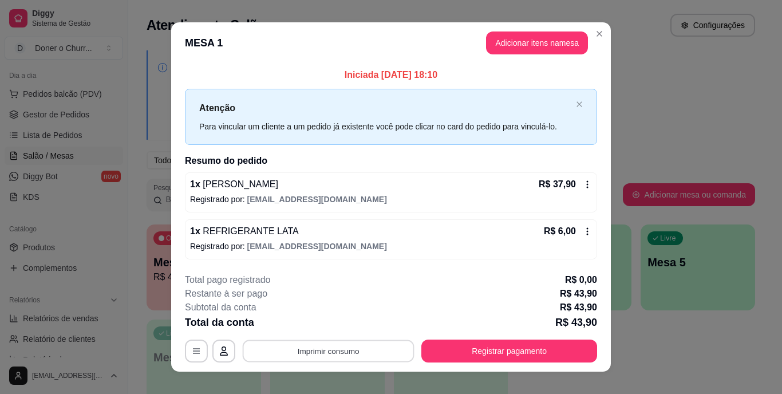
click at [325, 353] on button "Imprimir consumo" at bounding box center [329, 351] width 172 height 22
click at [316, 319] on button "IMPRESSORA" at bounding box center [327, 325] width 80 height 18
click at [313, 348] on button "Imprimir consumo" at bounding box center [329, 351] width 172 height 22
click at [325, 325] on button "IMPRESSORA" at bounding box center [327, 325] width 83 height 18
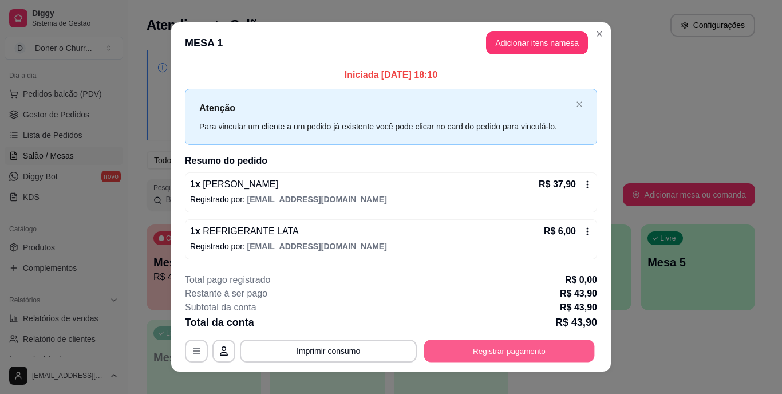
click at [470, 348] on button "Registrar pagamento" at bounding box center [509, 351] width 171 height 22
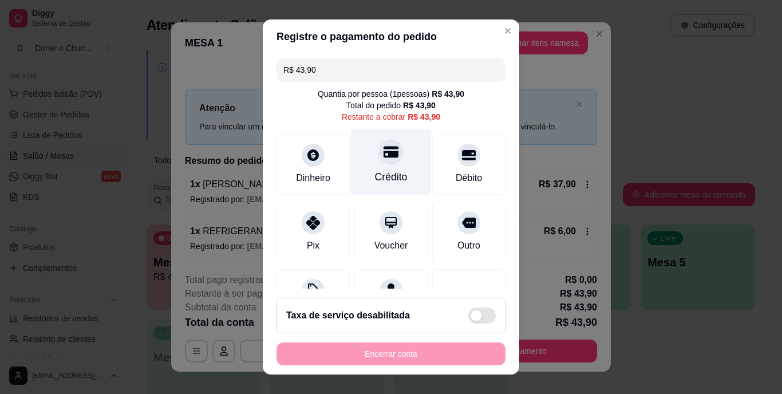
click at [376, 171] on div "Crédito" at bounding box center [391, 177] width 33 height 15
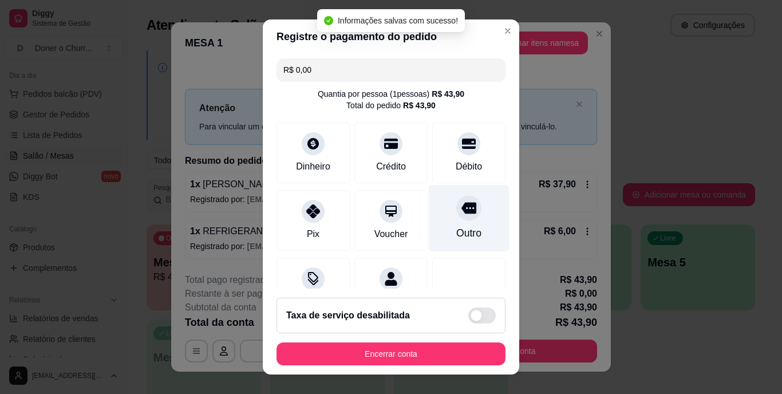
type input "R$ 0,00"
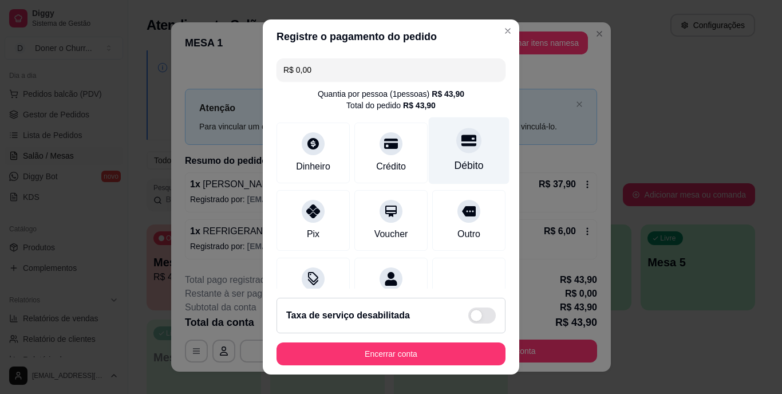
click at [462, 143] on icon at bounding box center [469, 140] width 15 height 15
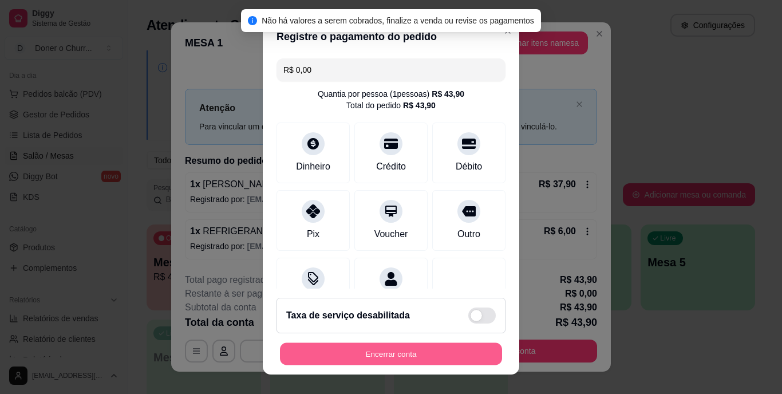
click at [419, 346] on button "Encerrar conta" at bounding box center [391, 353] width 222 height 22
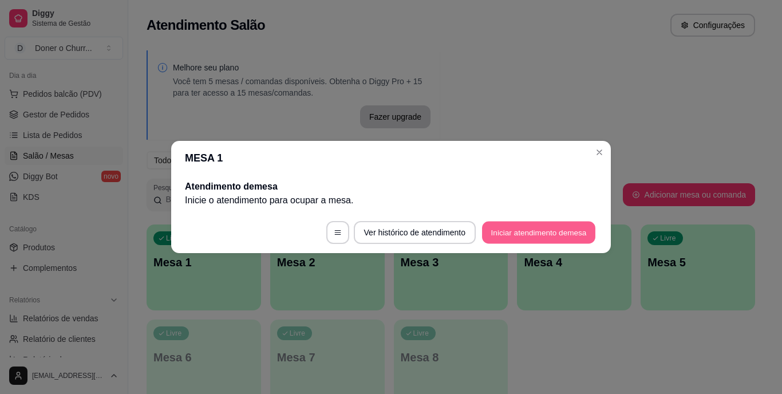
click at [527, 235] on button "Iniciar atendimento de mesa" at bounding box center [538, 233] width 113 height 22
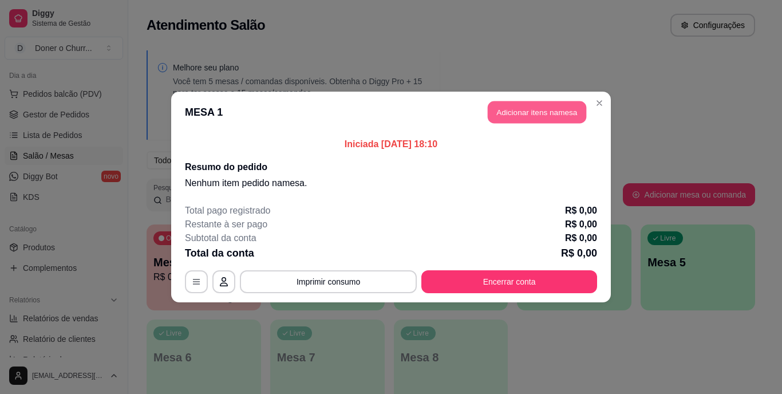
click at [539, 120] on button "Adicionar itens na mesa" at bounding box center [537, 112] width 98 height 22
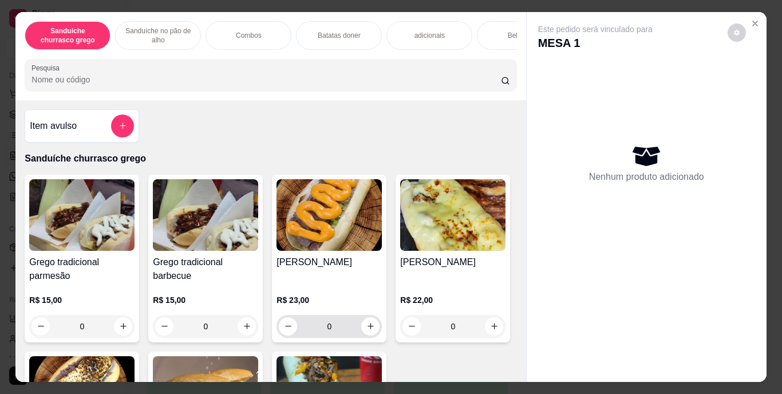
scroll to position [76, 0]
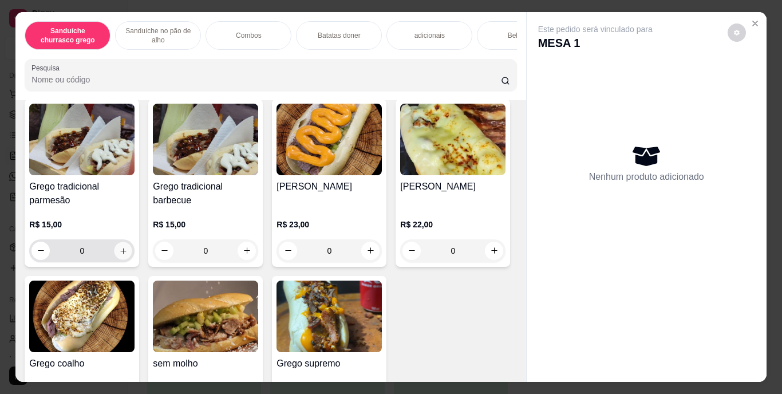
click at [119, 255] on icon "increase-product-quantity" at bounding box center [123, 250] width 9 height 9
type input "3"
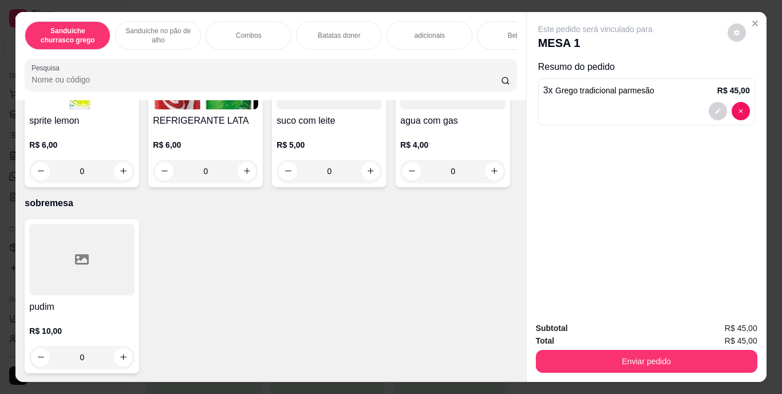
scroll to position [2221, 0]
click at [251, 175] on icon "increase-product-quantity" at bounding box center [247, 171] width 9 height 9
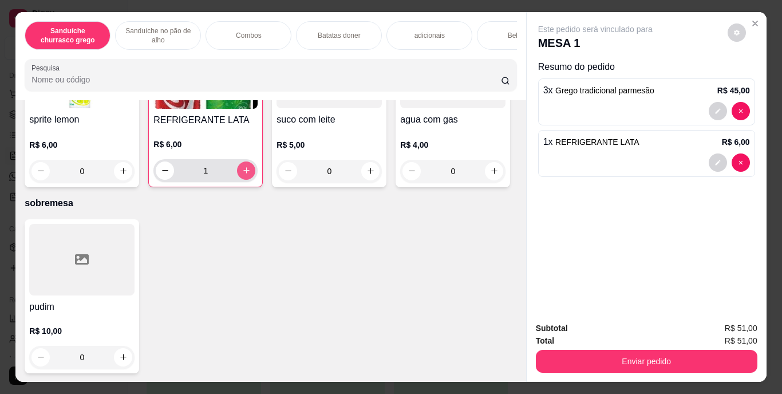
type input "1"
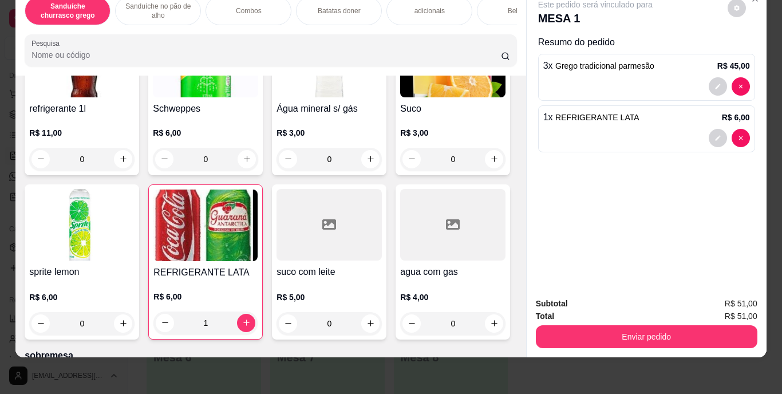
scroll to position [1578, 0]
type input "1"
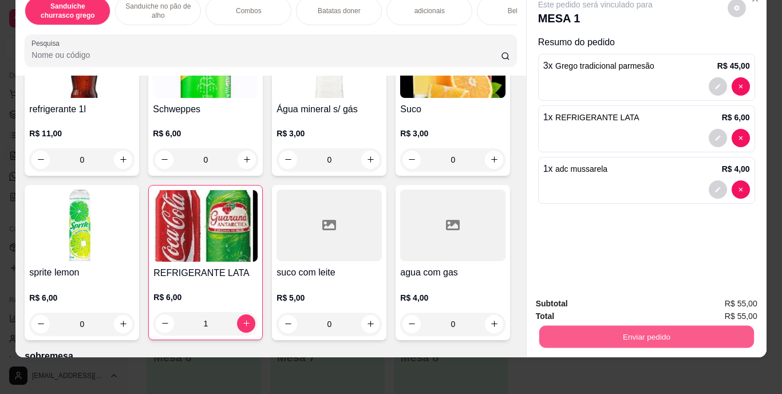
click at [630, 328] on button "Enviar pedido" at bounding box center [646, 337] width 215 height 22
click at [727, 298] on button "Enviar pedido" at bounding box center [725, 299] width 63 height 21
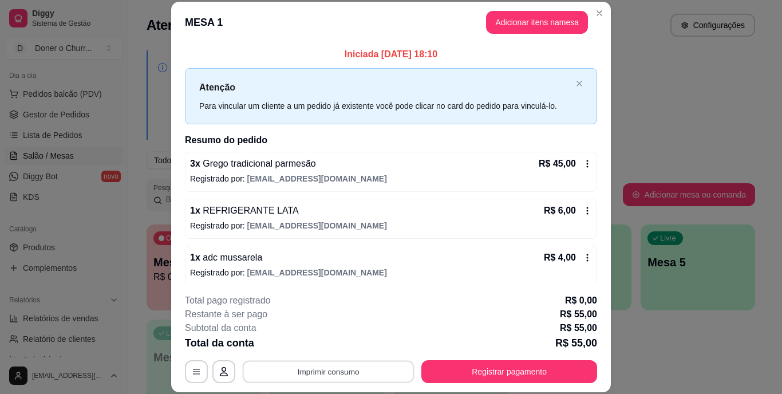
click at [322, 368] on button "Imprimir consumo" at bounding box center [329, 371] width 172 height 22
click at [328, 348] on button "IMPRESSORA" at bounding box center [327, 345] width 80 height 18
click at [405, 320] on div "Restante à ser pago R$ 55,00" at bounding box center [391, 314] width 412 height 14
click at [334, 369] on button "Imprimir consumo" at bounding box center [329, 371] width 172 height 22
click at [330, 340] on button "IMPRESSORA" at bounding box center [327, 345] width 80 height 18
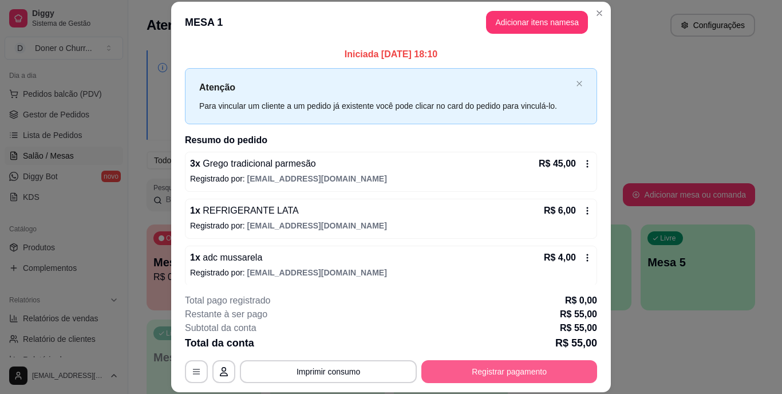
click at [512, 370] on button "Registrar pagamento" at bounding box center [509, 371] width 176 height 23
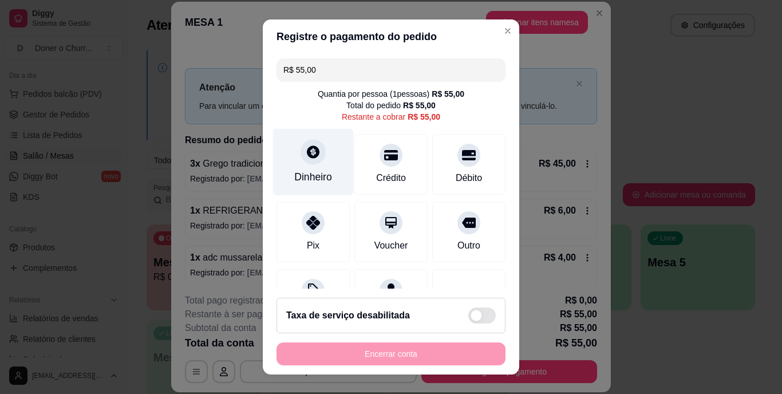
click at [302, 162] on div at bounding box center [313, 152] width 25 height 25
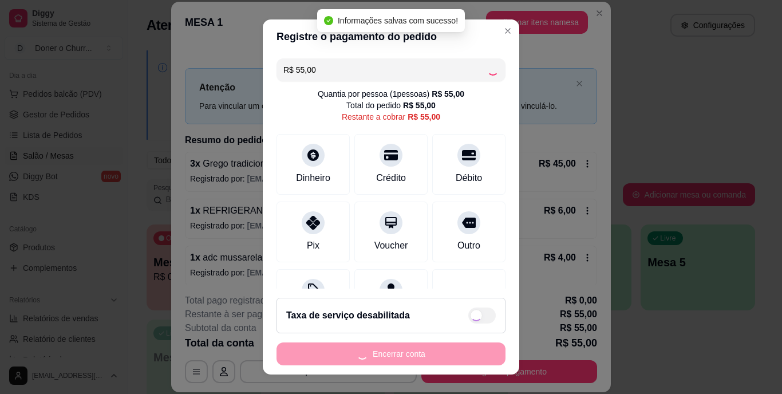
type input "R$ 0,00"
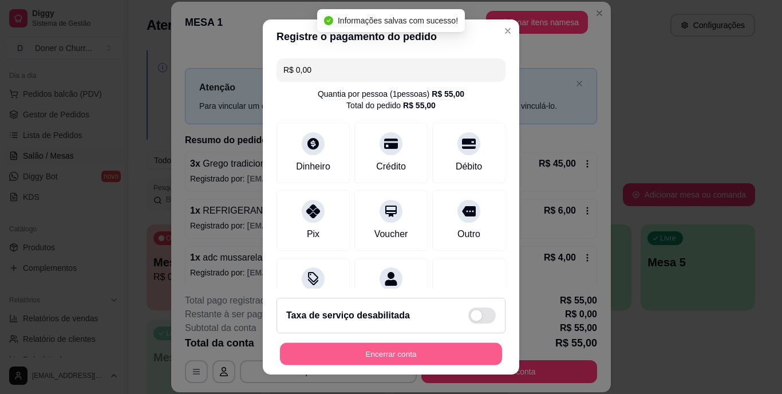
click at [407, 348] on button "Encerrar conta" at bounding box center [391, 353] width 222 height 22
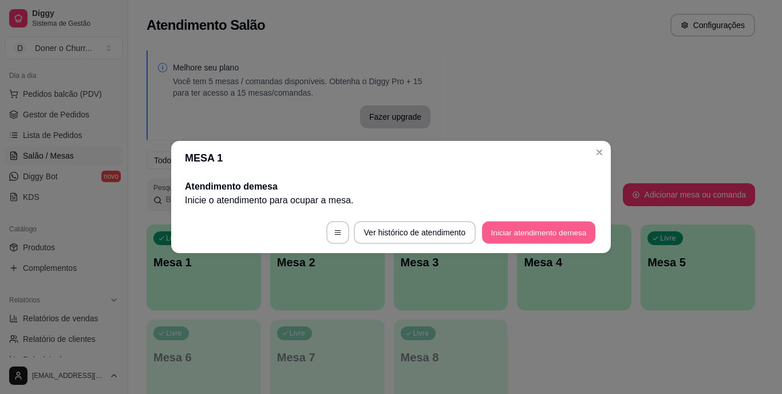
click at [527, 234] on button "Iniciar atendimento de mesa" at bounding box center [538, 233] width 113 height 22
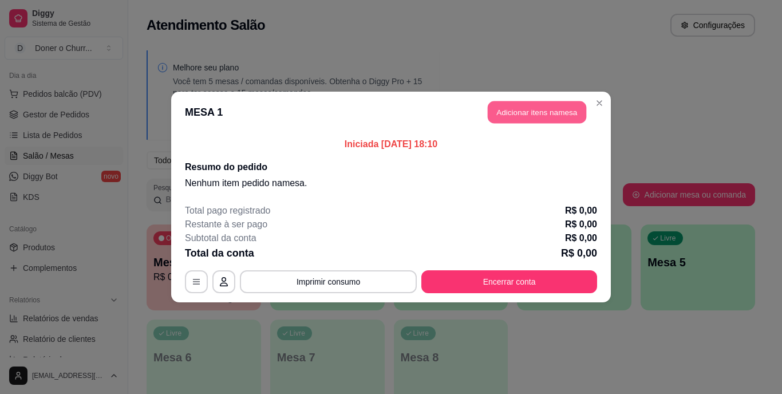
click at [543, 107] on button "Adicionar itens na mesa" at bounding box center [537, 112] width 98 height 22
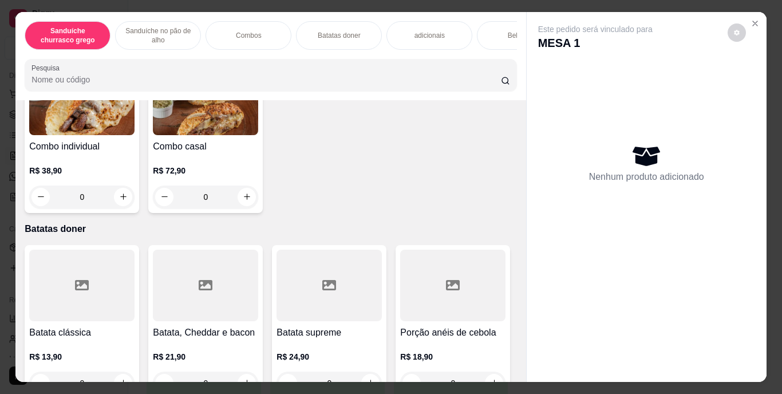
scroll to position [908, 0]
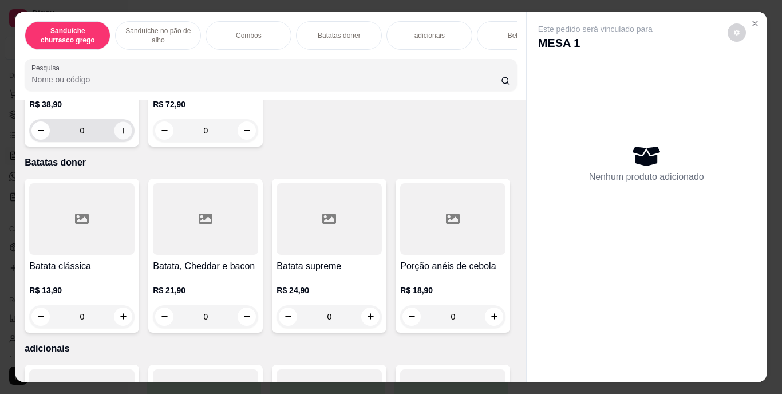
click at [122, 139] on button "increase-product-quantity" at bounding box center [124, 130] width 18 height 18
type input "1"
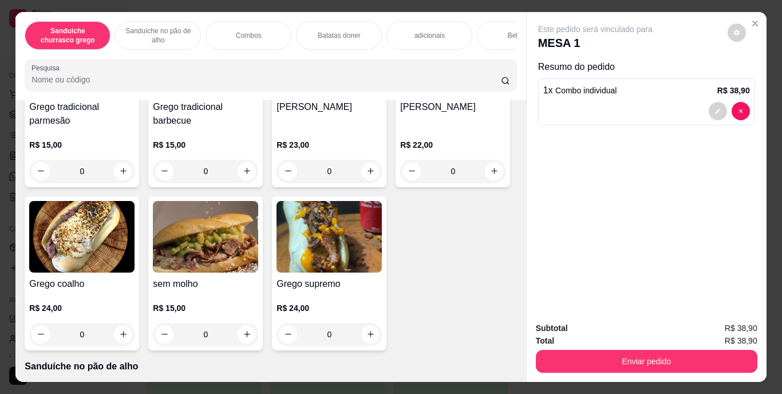
scroll to position [134, 0]
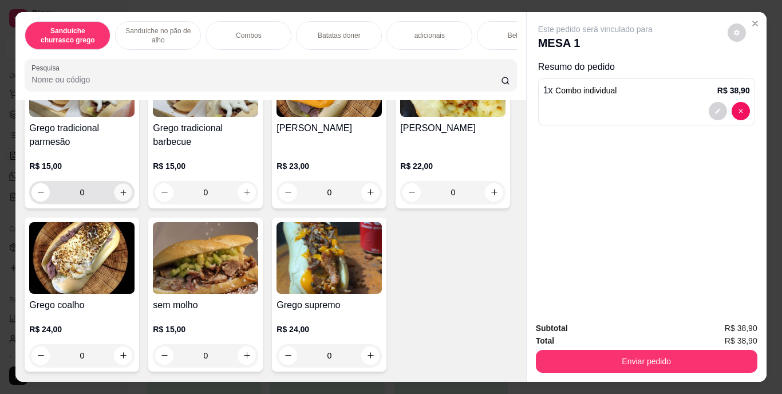
click at [120, 196] on icon "increase-product-quantity" at bounding box center [123, 192] width 9 height 9
type input "1"
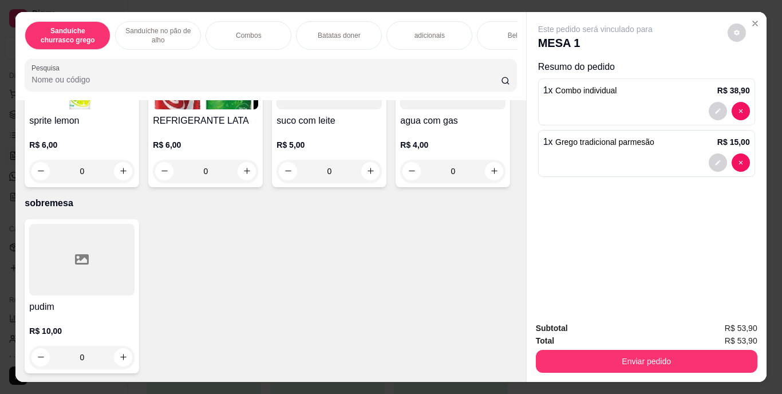
scroll to position [2276, 0]
click at [490, 175] on icon "increase-product-quantity" at bounding box center [494, 171] width 9 height 9
type input "1"
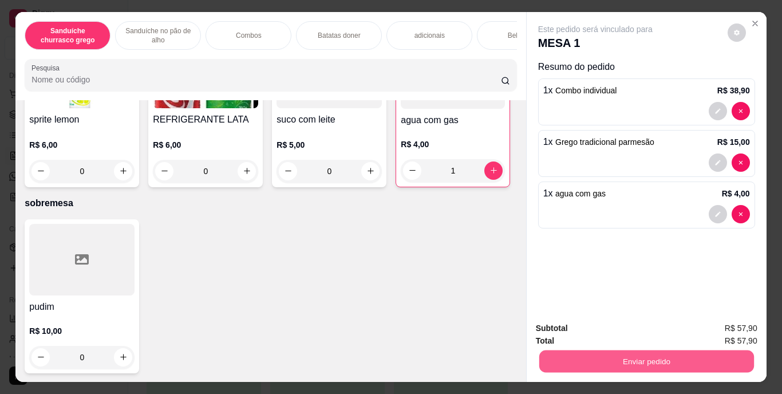
click at [636, 360] on button "Enviar pedido" at bounding box center [646, 361] width 215 height 22
click at [736, 328] on button "Enviar pedido" at bounding box center [727, 328] width 63 height 21
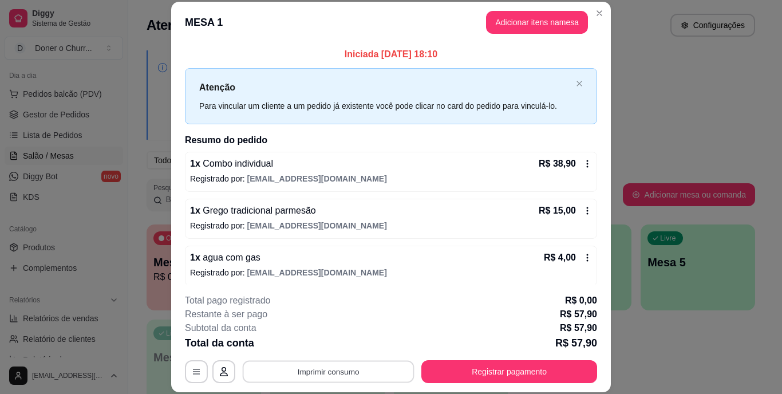
click at [328, 372] on button "Imprimir consumo" at bounding box center [329, 371] width 172 height 22
click at [326, 343] on button "IMPRESSORA" at bounding box center [327, 345] width 83 height 18
click at [329, 369] on button "Imprimir consumo" at bounding box center [329, 371] width 172 height 22
click at [328, 345] on button "IMPRESSORA" at bounding box center [327, 345] width 80 height 18
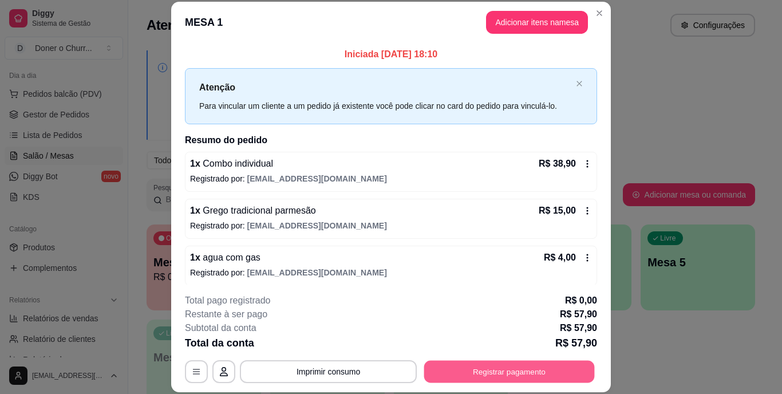
click at [497, 365] on button "Registrar pagamento" at bounding box center [509, 371] width 171 height 22
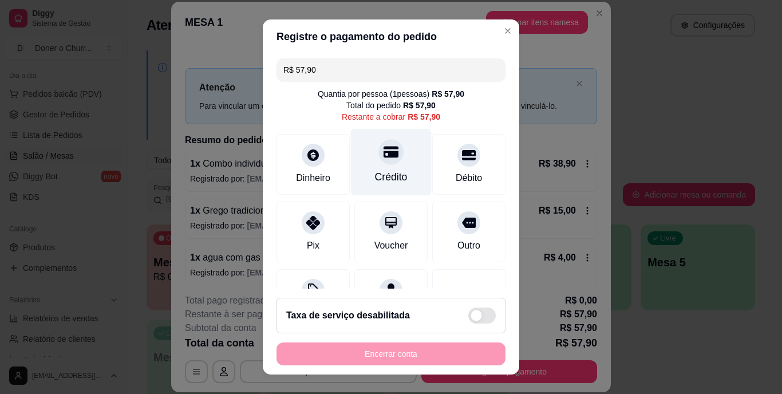
click at [374, 168] on div "Crédito" at bounding box center [391, 162] width 81 height 67
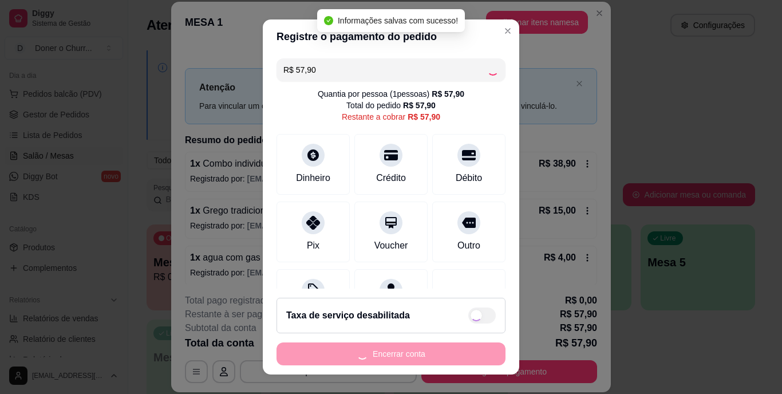
type input "R$ 0,00"
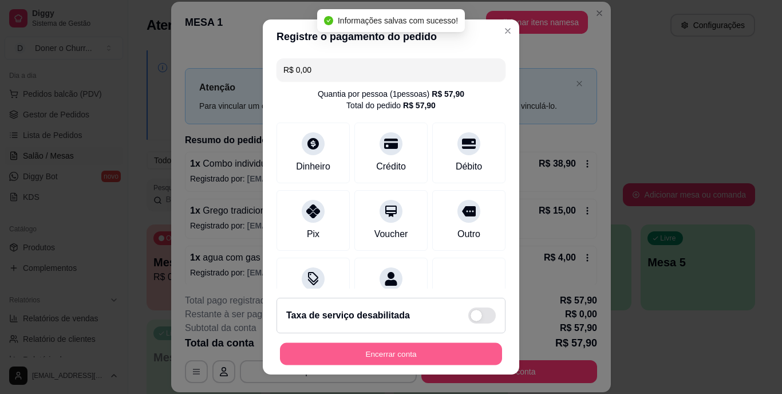
click at [380, 358] on button "Encerrar conta" at bounding box center [391, 353] width 222 height 22
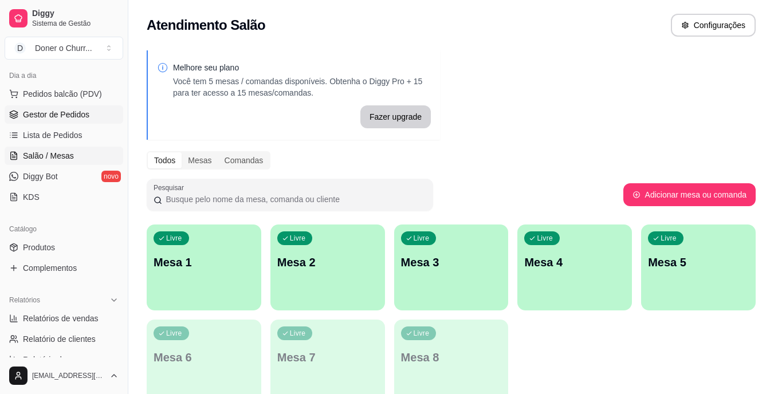
click at [51, 119] on span "Gestor de Pedidos" at bounding box center [56, 114] width 66 height 11
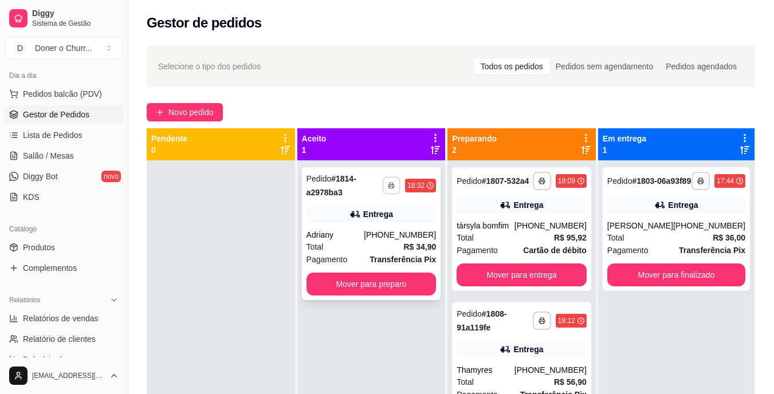
click at [389, 187] on icon "button" at bounding box center [391, 186] width 6 height 2
click at [379, 220] on button "IMPRESSORA" at bounding box center [361, 225] width 80 height 18
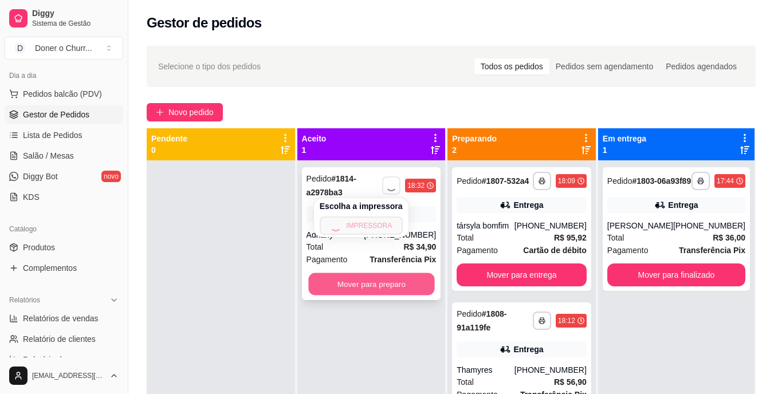
click at [376, 279] on button "Mover para preparo" at bounding box center [371, 284] width 126 height 22
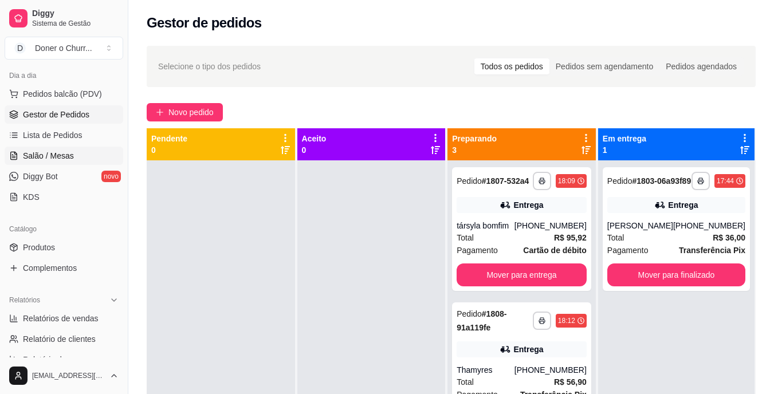
click at [41, 161] on span "Salão / Mesas" at bounding box center [48, 155] width 51 height 11
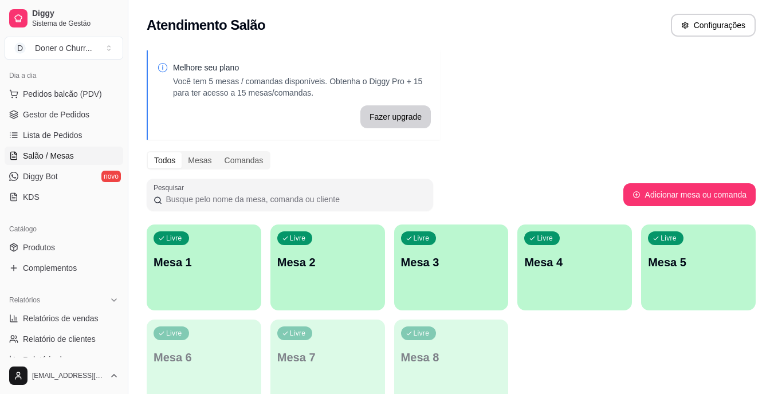
click at [243, 266] on p "Mesa 1" at bounding box center [203, 262] width 101 height 16
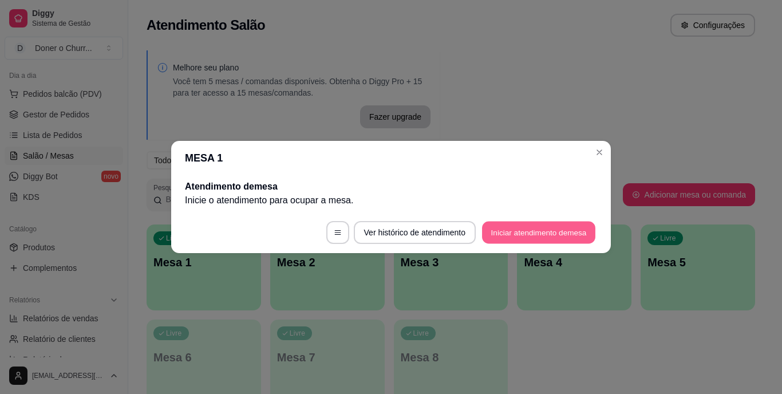
click at [513, 227] on button "Iniciar atendimento de mesa" at bounding box center [538, 233] width 113 height 22
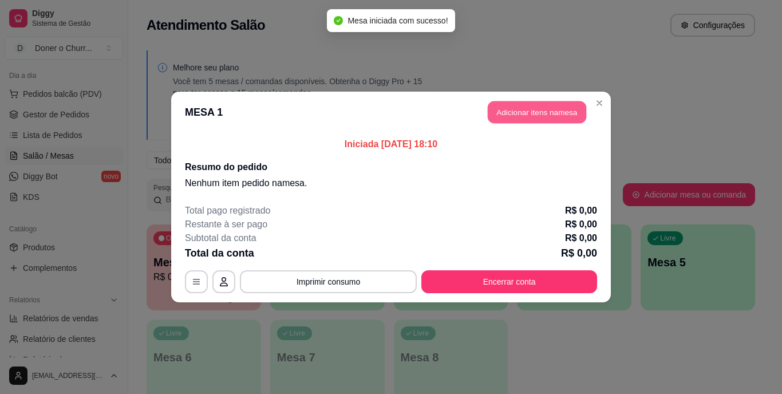
click at [538, 115] on button "Adicionar itens na mesa" at bounding box center [537, 112] width 98 height 22
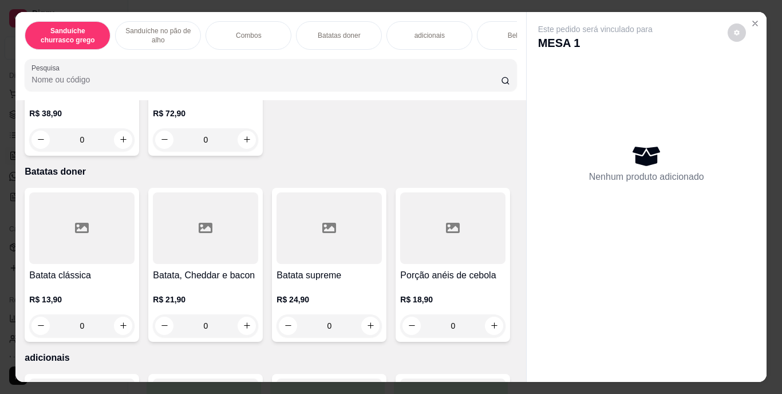
scroll to position [945, 0]
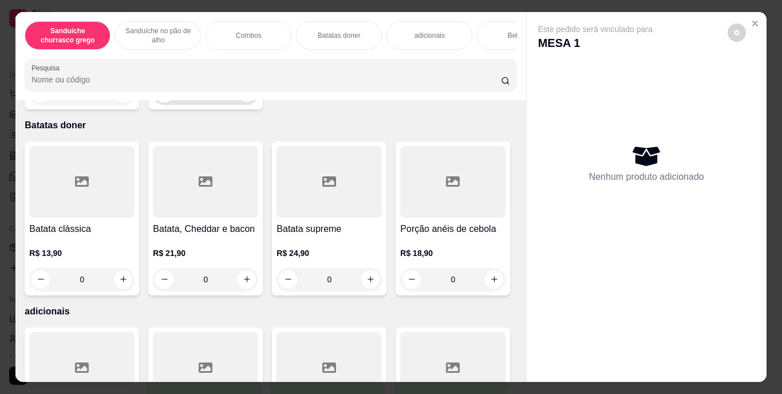
click at [246, 102] on button "increase-product-quantity" at bounding box center [247, 93] width 18 height 18
type input "1"
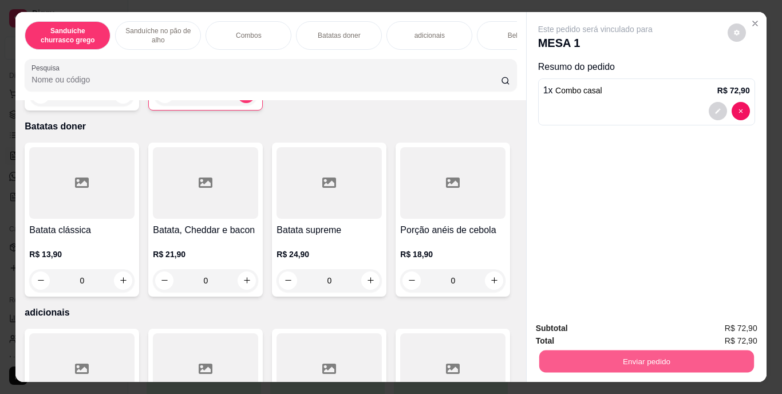
click at [642, 364] on button "Enviar pedido" at bounding box center [646, 361] width 215 height 22
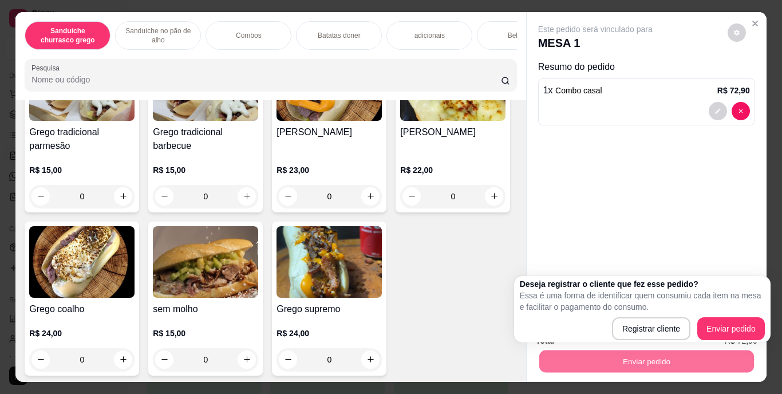
scroll to position [51, 0]
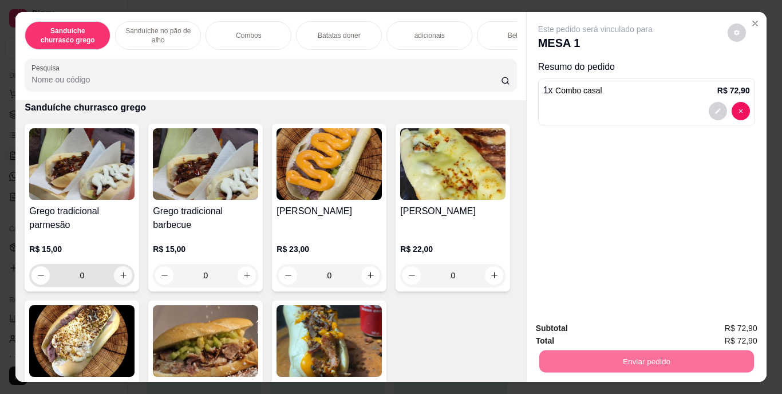
click at [119, 274] on button "increase-product-quantity" at bounding box center [123, 275] width 18 height 18
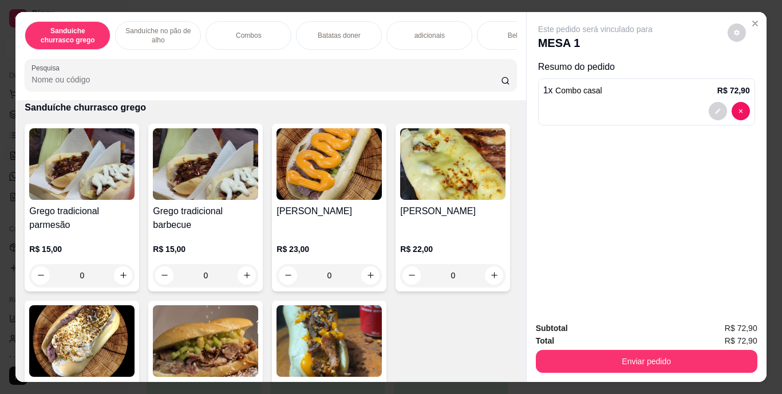
click at [650, 354] on button "Enviar pedido" at bounding box center [647, 361] width 222 height 23
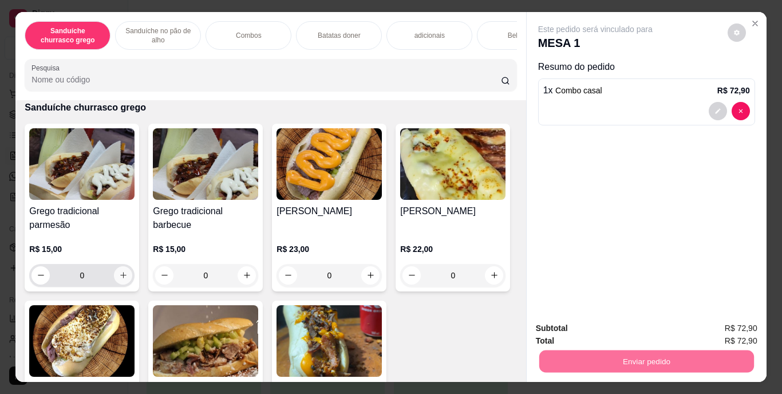
click at [119, 279] on icon "increase-product-quantity" at bounding box center [123, 275] width 9 height 9
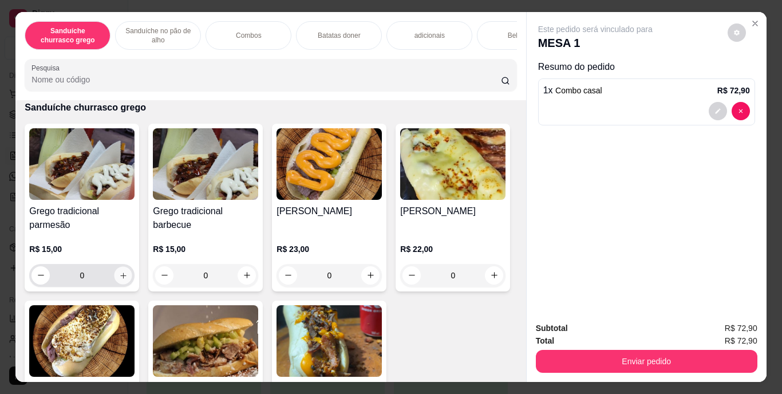
click at [115, 281] on button "increase-product-quantity" at bounding box center [124, 275] width 18 height 18
type input "1"
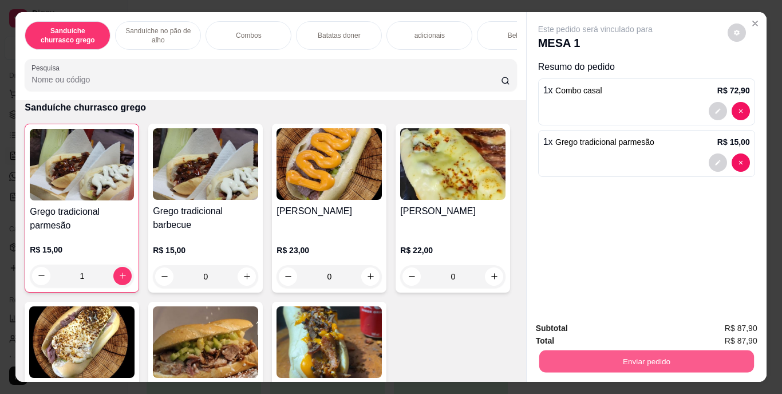
click at [640, 354] on button "Enviar pedido" at bounding box center [646, 361] width 215 height 22
click at [720, 334] on button "Enviar pedido" at bounding box center [727, 329] width 65 height 22
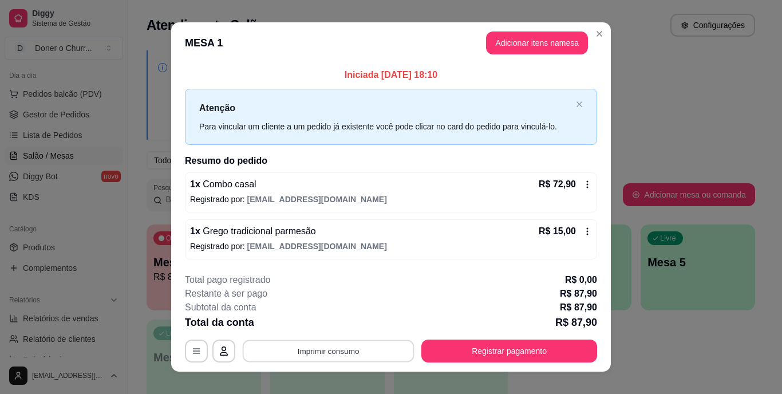
click at [317, 346] on button "Imprimir consumo" at bounding box center [329, 351] width 172 height 22
click at [345, 320] on button "IMPRESSORA" at bounding box center [327, 324] width 80 height 18
click at [320, 347] on button "Imprimir consumo" at bounding box center [329, 351] width 172 height 22
click at [340, 318] on button "IMPRESSORA" at bounding box center [327, 325] width 80 height 18
click at [334, 349] on button "Imprimir consumo" at bounding box center [329, 351] width 172 height 22
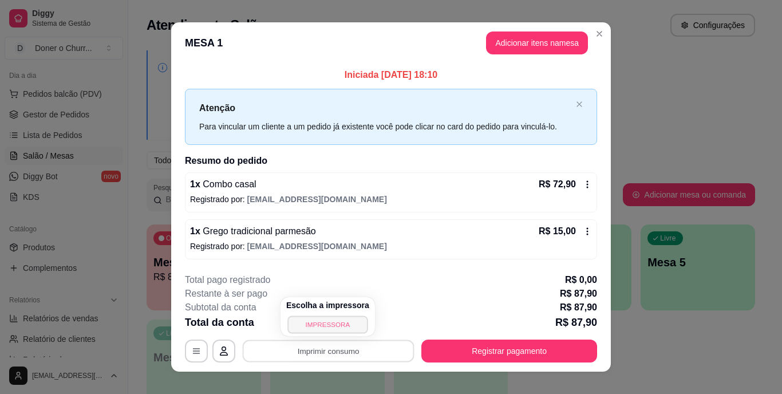
click at [324, 320] on button "IMPRESSORA" at bounding box center [327, 325] width 80 height 18
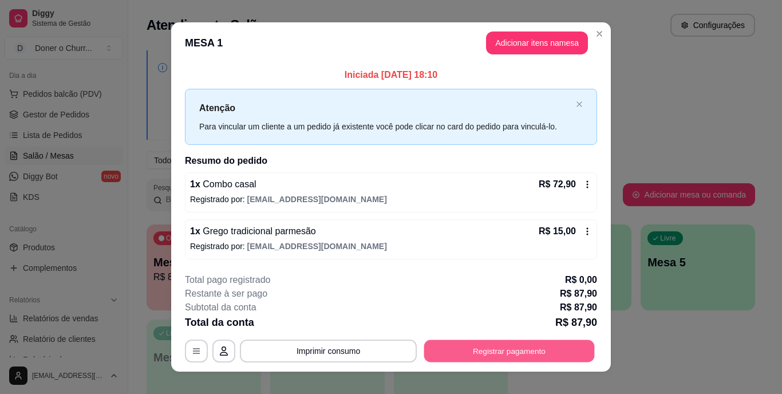
click at [486, 348] on button "Registrar pagamento" at bounding box center [509, 351] width 171 height 22
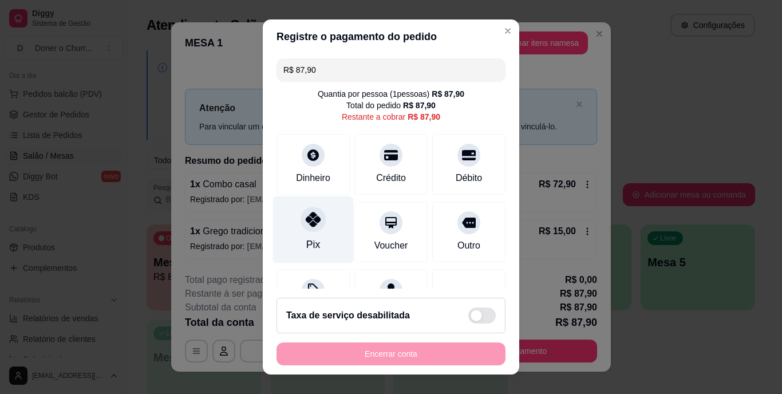
click at [306, 227] on icon at bounding box center [313, 219] width 15 height 15
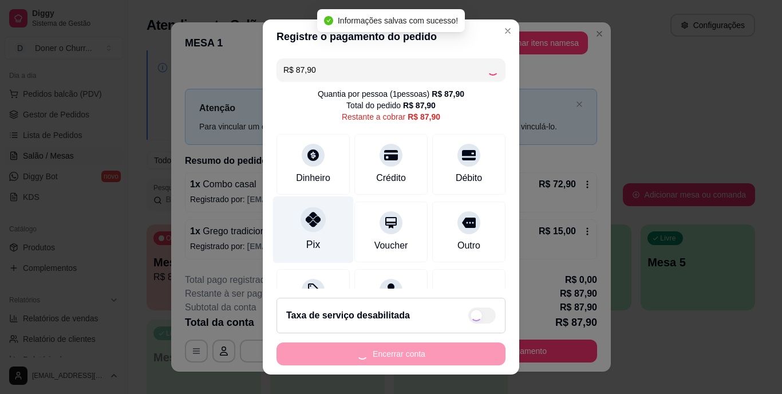
type input "R$ 0,00"
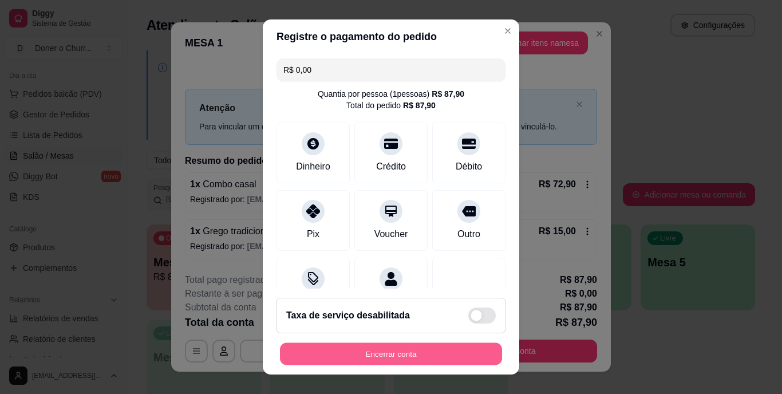
click at [362, 352] on button "Encerrar conta" at bounding box center [391, 353] width 222 height 22
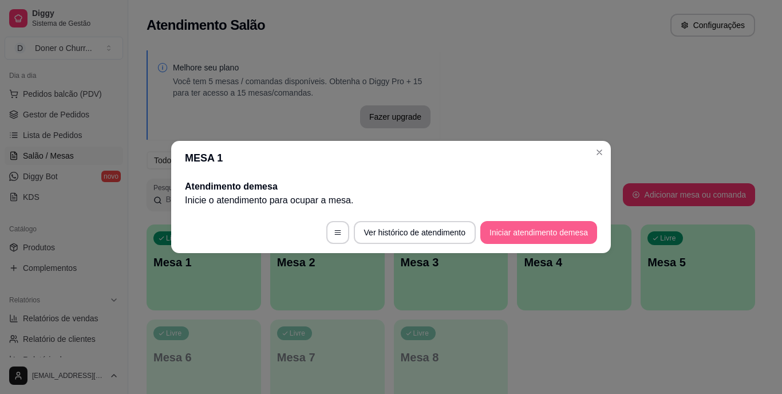
click at [523, 238] on button "Iniciar atendimento de mesa" at bounding box center [538, 232] width 117 height 23
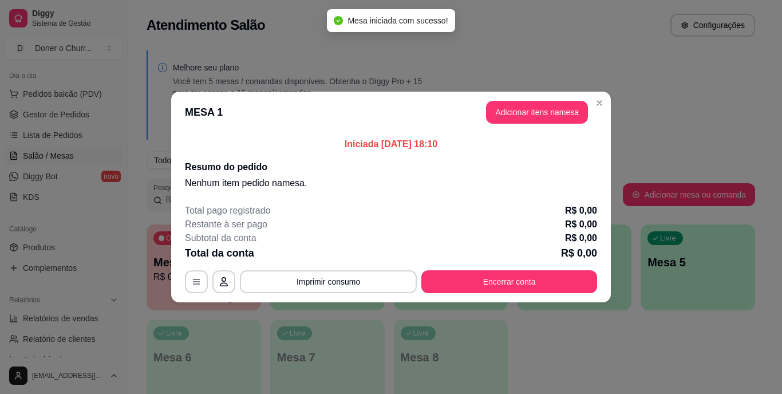
click at [534, 110] on header "MESA 1 Adicionar itens na mesa" at bounding box center [391, 112] width 440 height 41
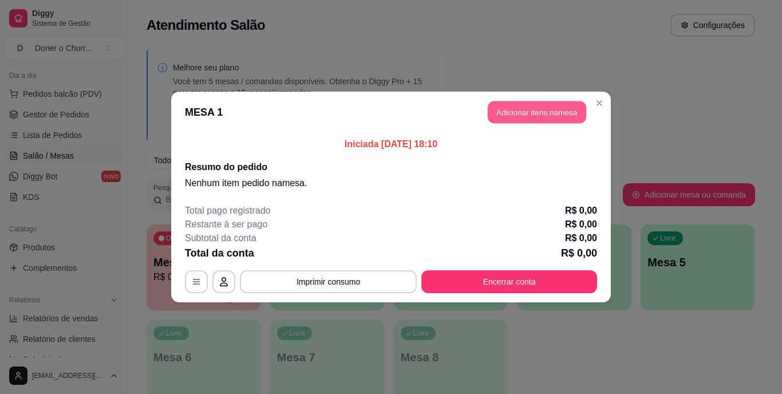
click at [534, 110] on button "Adicionar itens na mesa" at bounding box center [537, 112] width 98 height 22
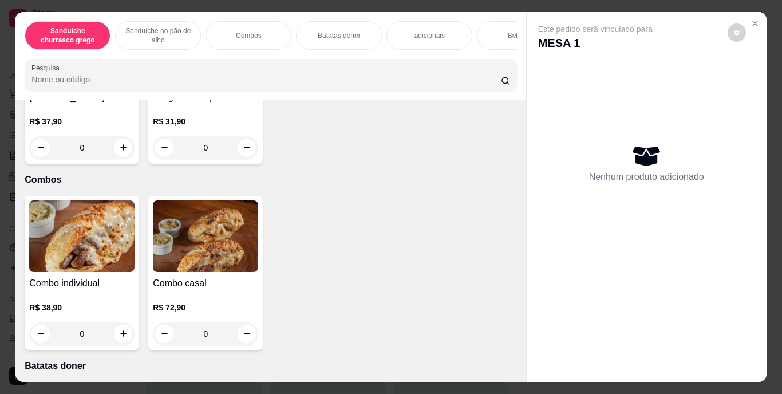
scroll to position [584, 0]
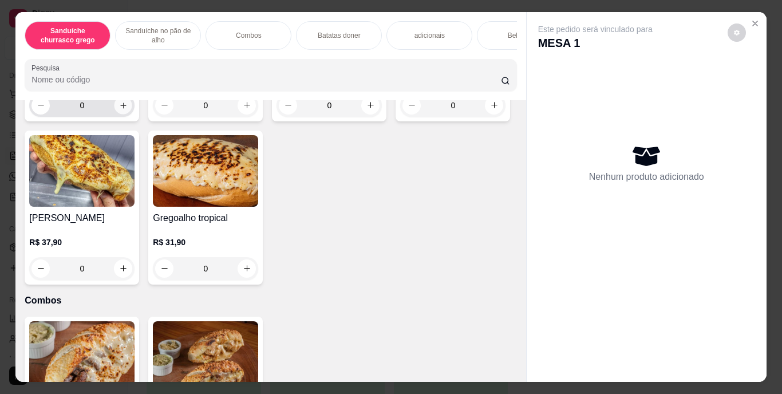
click at [120, 109] on icon "increase-product-quantity" at bounding box center [123, 105] width 9 height 9
type input "1"
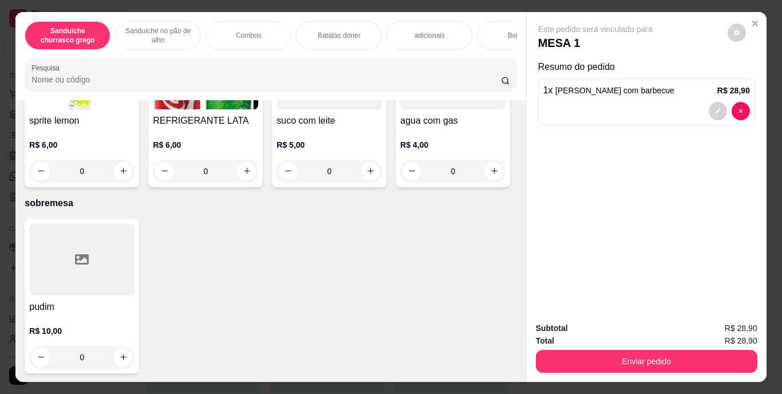
scroll to position [2143, 0]
click at [251, 175] on icon "increase-product-quantity" at bounding box center [247, 171] width 9 height 9
type input "1"
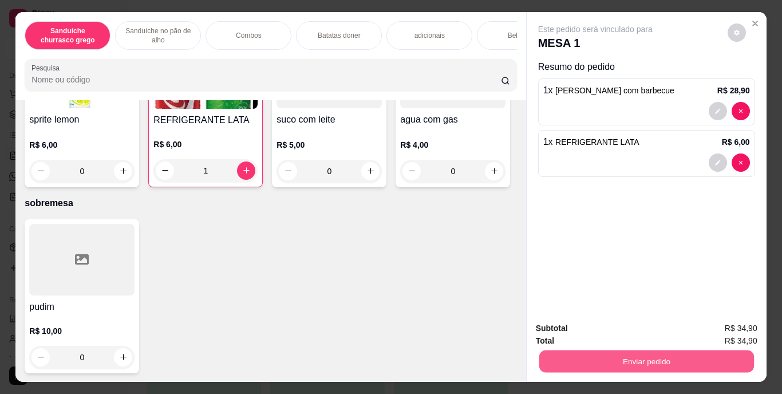
click at [617, 350] on button "Enviar pedido" at bounding box center [646, 361] width 215 height 22
click at [717, 333] on button "Enviar pedido" at bounding box center [727, 328] width 63 height 21
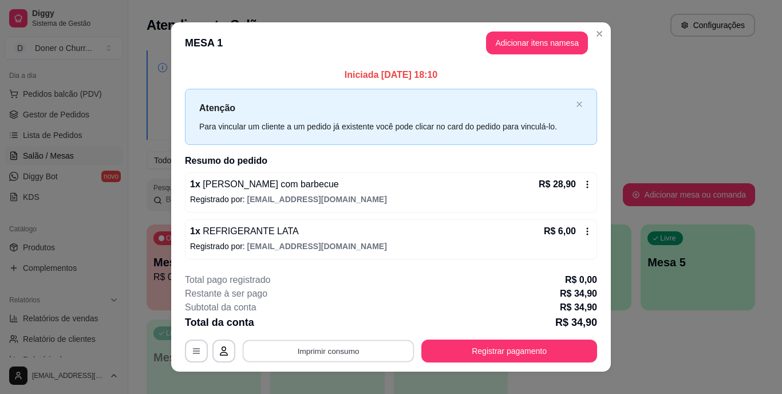
click at [332, 346] on button "Imprimir consumo" at bounding box center [329, 351] width 172 height 22
click at [334, 324] on button "IMPRESSORA" at bounding box center [327, 325] width 83 height 18
click at [324, 353] on button "Imprimir consumo" at bounding box center [329, 351] width 172 height 22
click at [342, 320] on button "IMPRESSORA" at bounding box center [327, 325] width 80 height 18
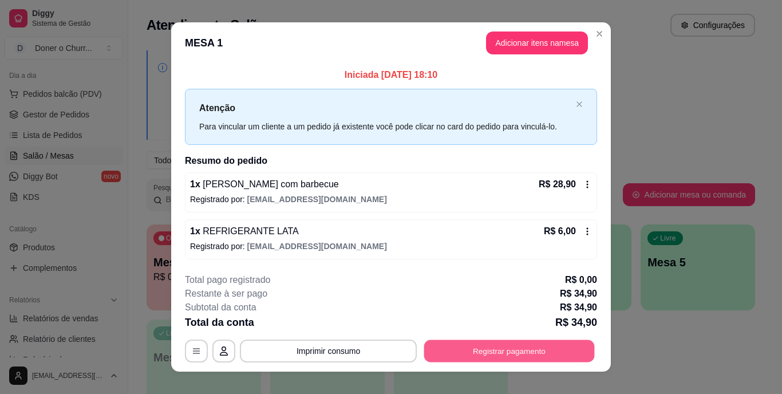
click at [486, 352] on button "Registrar pagamento" at bounding box center [509, 351] width 171 height 22
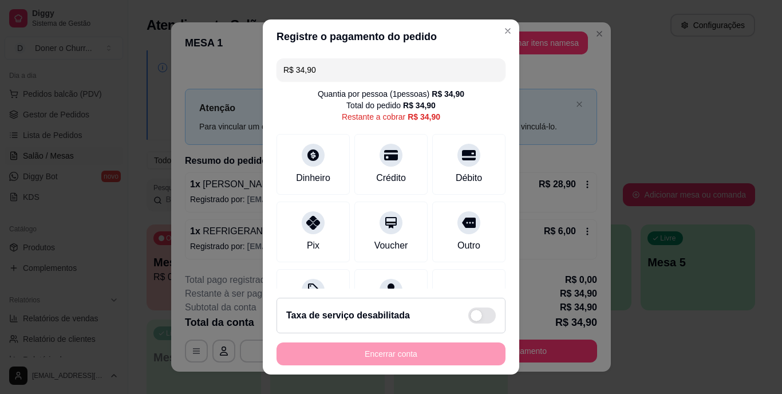
click at [486, 352] on div "Encerrar conta" at bounding box center [391, 353] width 229 height 23
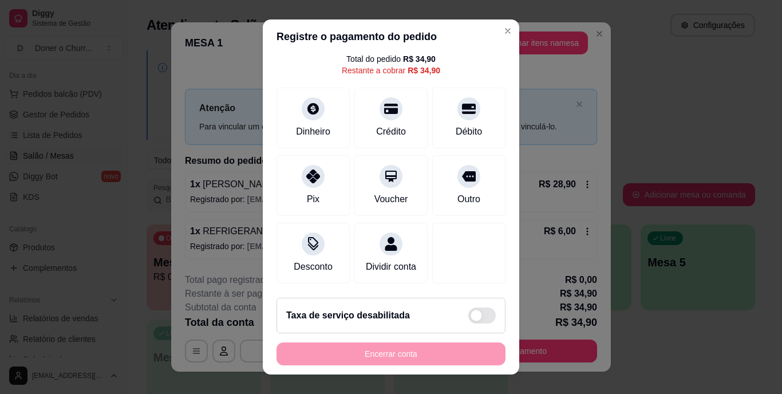
scroll to position [59, 0]
click at [307, 172] on div at bounding box center [313, 173] width 25 height 25
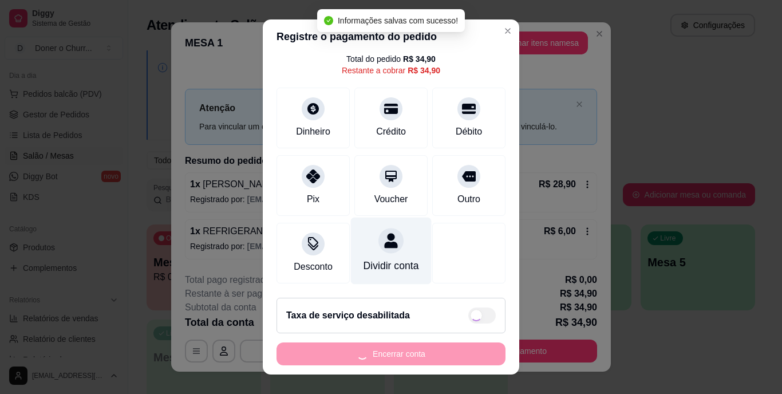
type input "R$ 0,00"
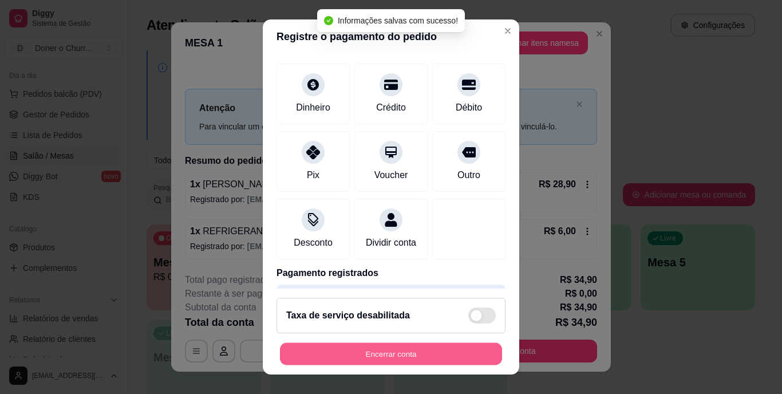
click at [408, 351] on button "Encerrar conta" at bounding box center [391, 353] width 222 height 22
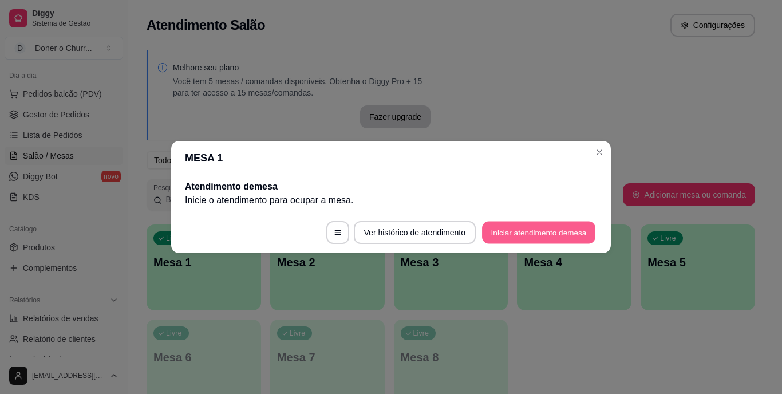
click at [547, 232] on button "Iniciar atendimento de mesa" at bounding box center [538, 233] width 113 height 22
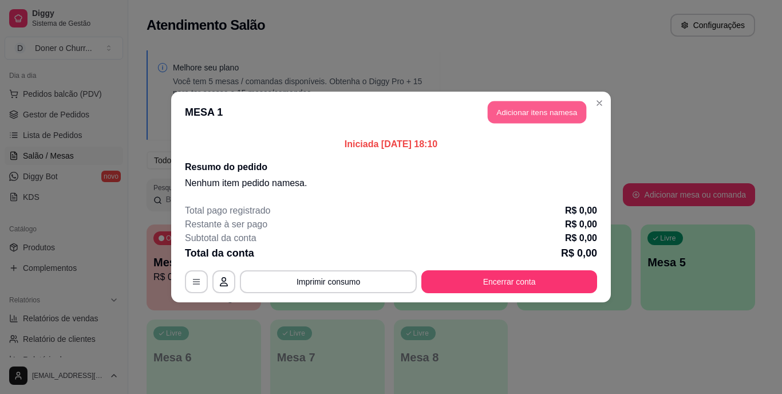
click at [546, 113] on button "Adicionar itens na mesa" at bounding box center [537, 112] width 98 height 22
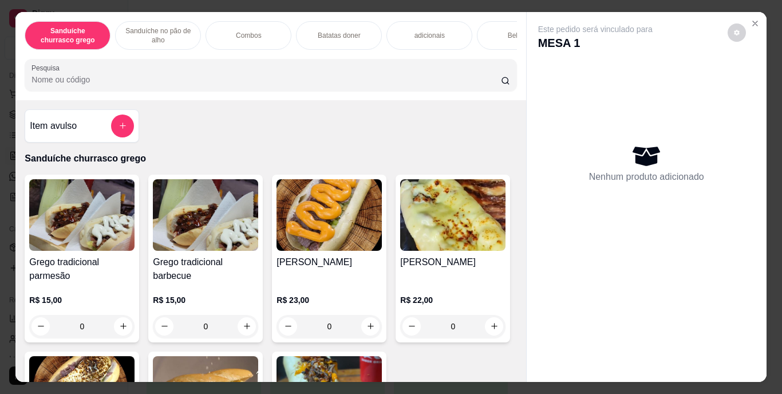
scroll to position [275, 0]
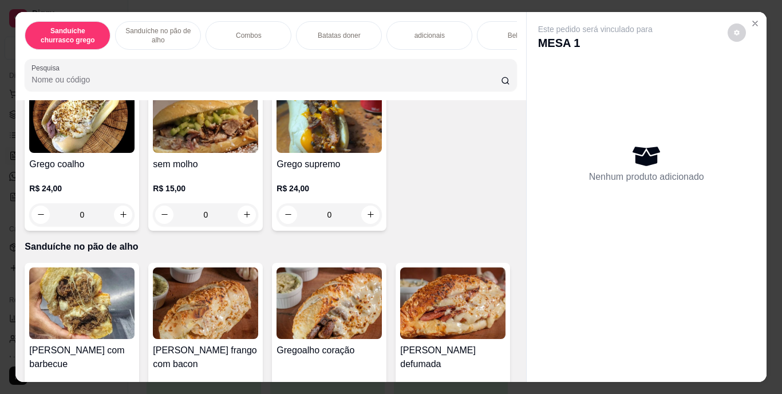
click at [490, 56] on icon "increase-product-quantity" at bounding box center [494, 51] width 9 height 9
type input "1"
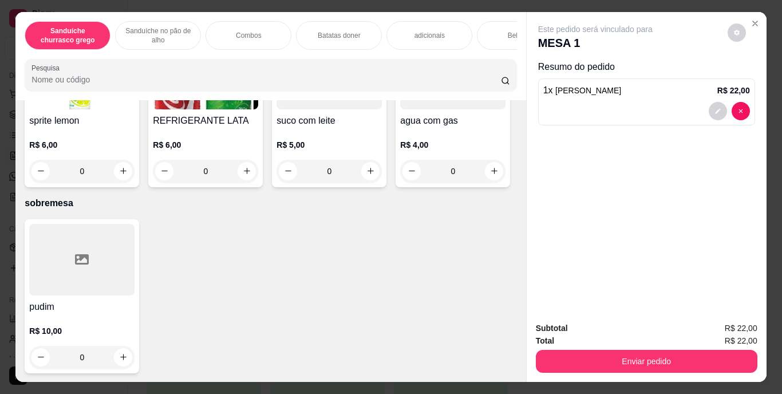
scroll to position [2068, 0]
click at [251, 175] on icon "increase-product-quantity" at bounding box center [247, 171] width 9 height 9
type input "1"
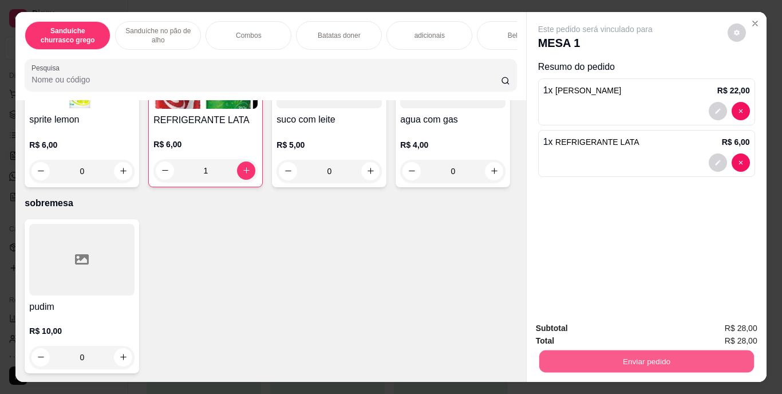
click at [625, 356] on button "Enviar pedido" at bounding box center [646, 361] width 215 height 22
click at [742, 328] on button "Enviar pedido" at bounding box center [727, 328] width 63 height 21
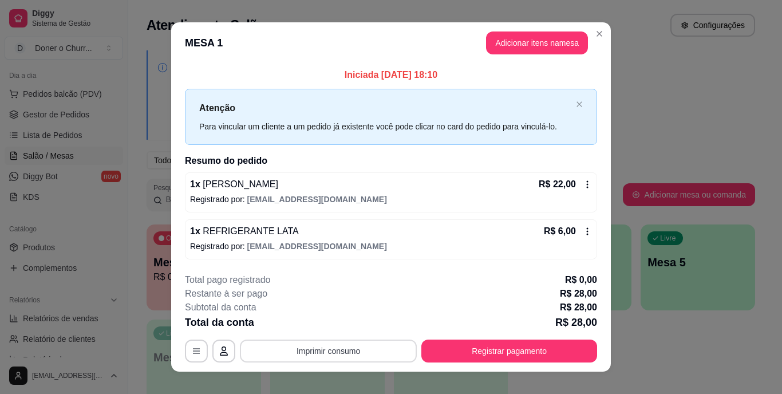
click at [342, 343] on button "Imprimir consumo" at bounding box center [328, 351] width 177 height 23
click at [341, 317] on button "IMPRESSORA" at bounding box center [327, 325] width 80 height 18
click at [328, 351] on button "Imprimir consumo" at bounding box center [329, 351] width 172 height 22
click at [327, 323] on button "IMPRESSORA" at bounding box center [327, 325] width 80 height 18
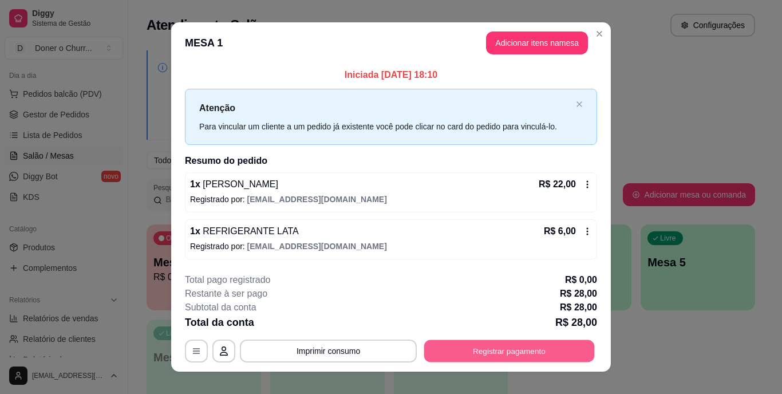
click at [470, 340] on button "Registrar pagamento" at bounding box center [509, 351] width 171 height 22
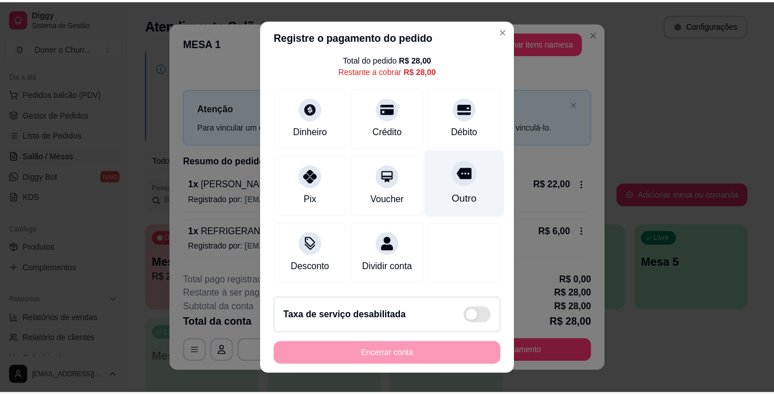
scroll to position [60, 0]
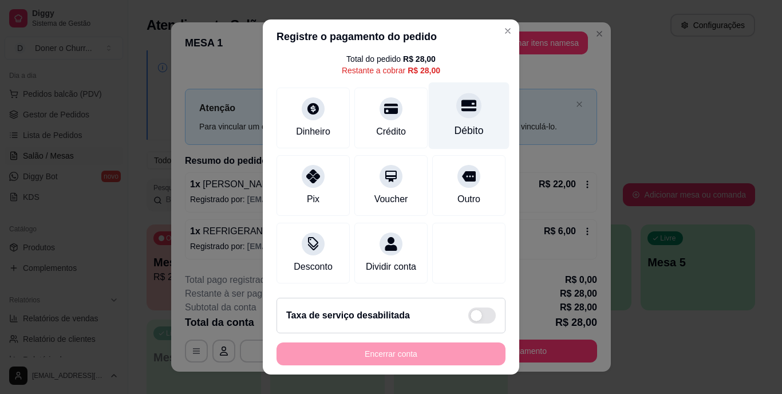
click at [453, 109] on div "Débito" at bounding box center [469, 115] width 81 height 67
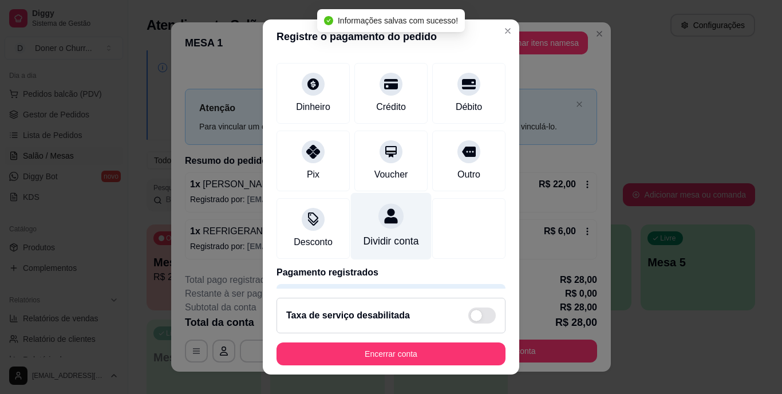
type input "R$ 0,00"
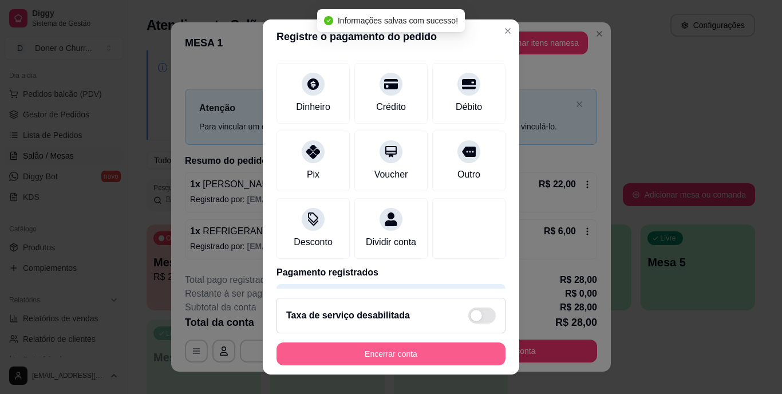
click at [387, 353] on button "Encerrar conta" at bounding box center [391, 353] width 229 height 23
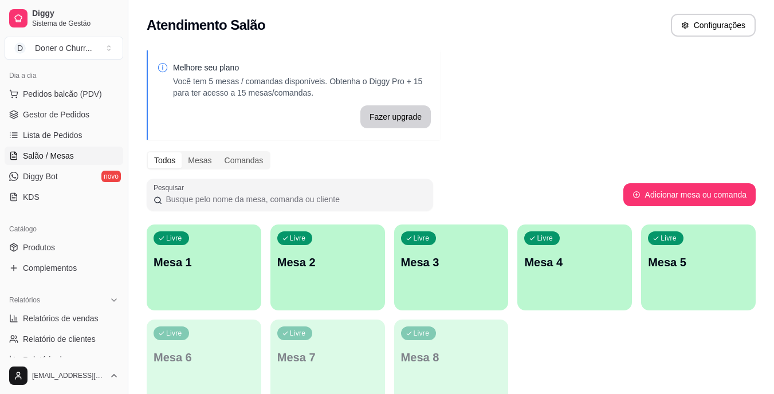
click at [52, 115] on span "Gestor de Pedidos" at bounding box center [56, 114] width 66 height 11
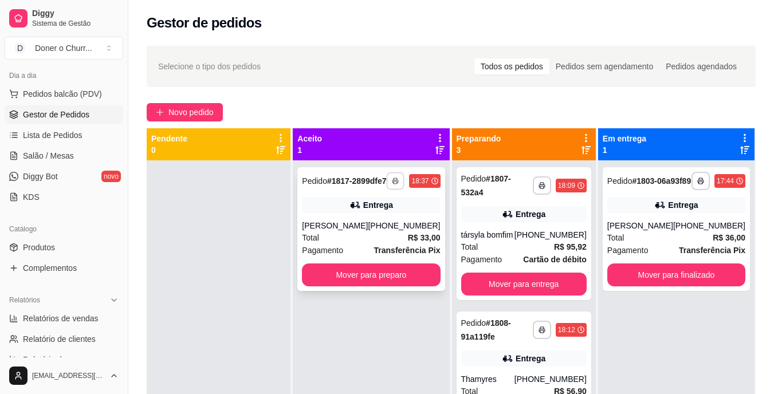
click at [393, 183] on icon "button" at bounding box center [396, 181] width 6 height 2
click at [377, 224] on button "IMPRESSORA" at bounding box center [361, 225] width 80 height 18
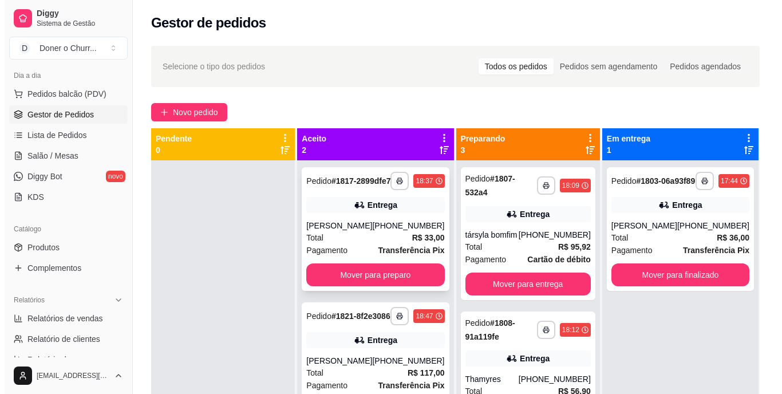
scroll to position [32, 0]
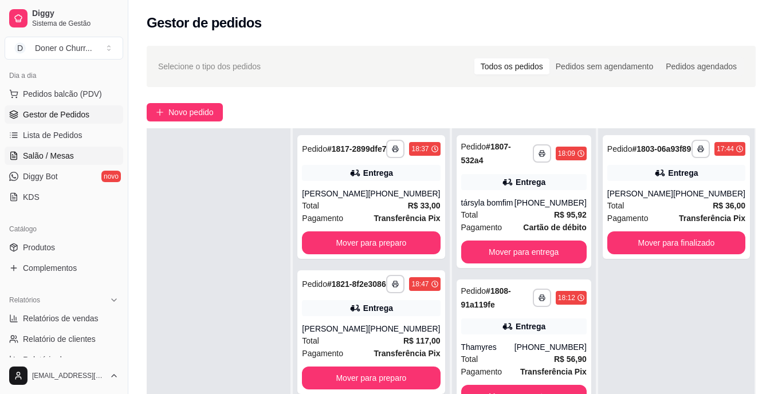
click at [61, 153] on span "Salão / Mesas" at bounding box center [48, 155] width 51 height 11
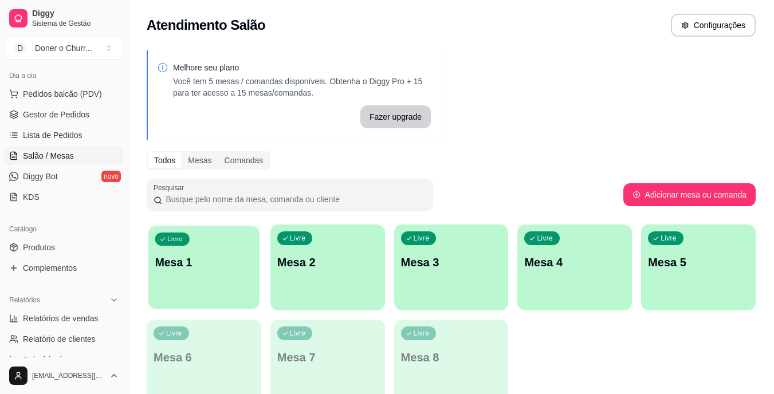
click at [200, 267] on p "Mesa 1" at bounding box center [204, 262] width 98 height 15
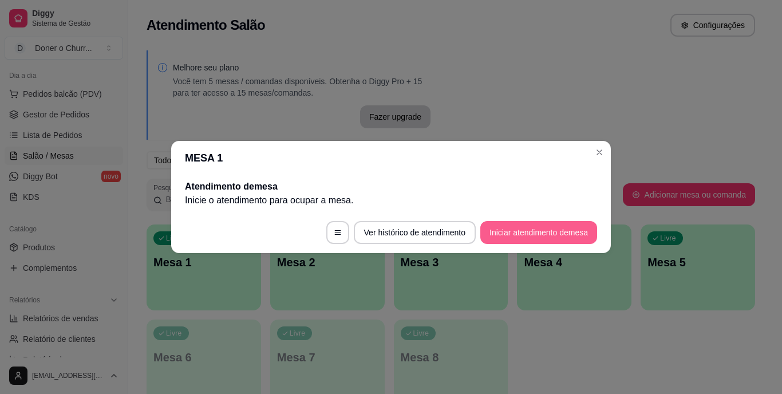
click at [504, 228] on button "Iniciar atendimento de mesa" at bounding box center [538, 232] width 117 height 23
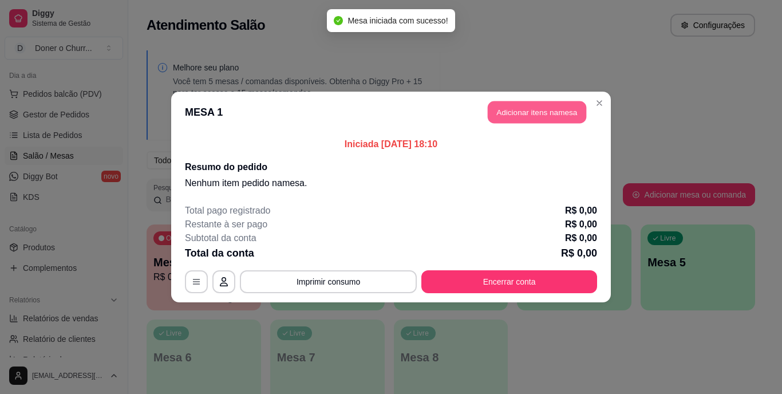
click at [533, 109] on button "Adicionar itens na mesa" at bounding box center [537, 112] width 98 height 22
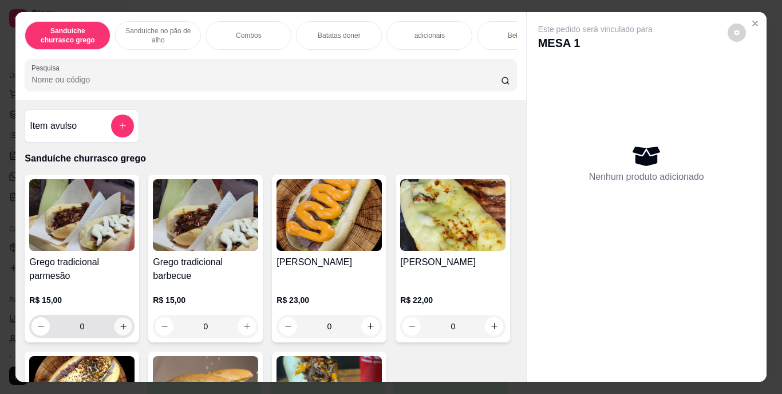
click at [119, 330] on icon "increase-product-quantity" at bounding box center [123, 326] width 9 height 9
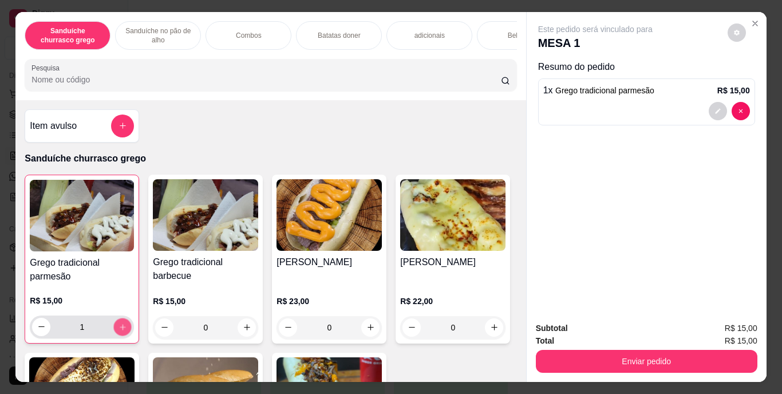
click at [119, 331] on icon "increase-product-quantity" at bounding box center [123, 326] width 9 height 9
type input "2"
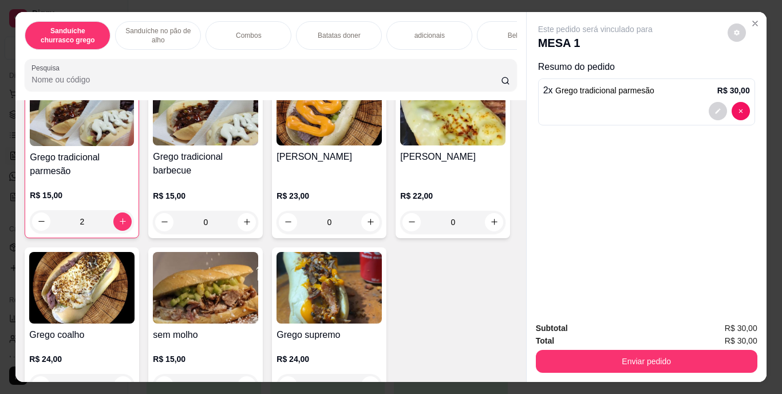
scroll to position [157, 0]
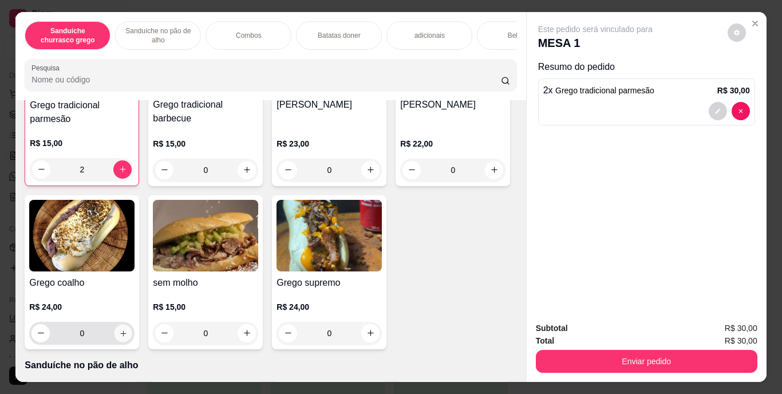
click at [128, 337] on icon "increase-product-quantity" at bounding box center [123, 333] width 9 height 9
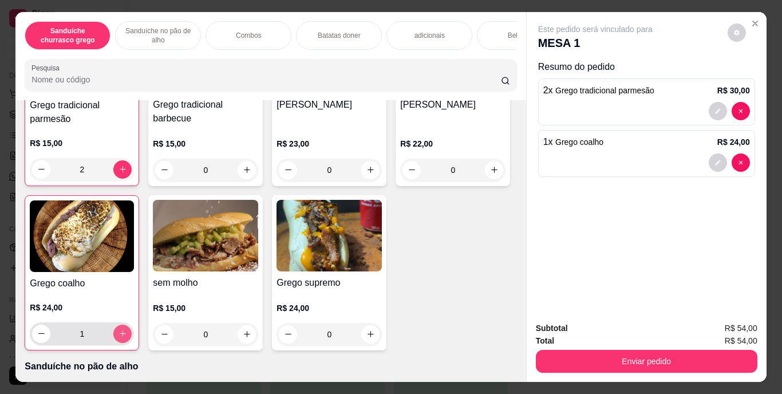
type input "1"
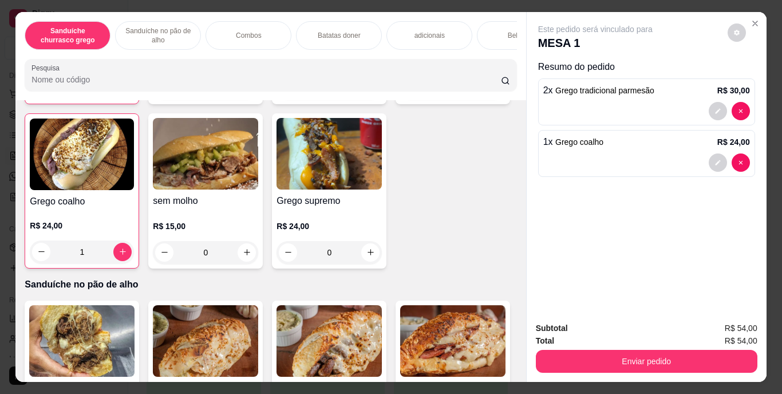
scroll to position [295, 0]
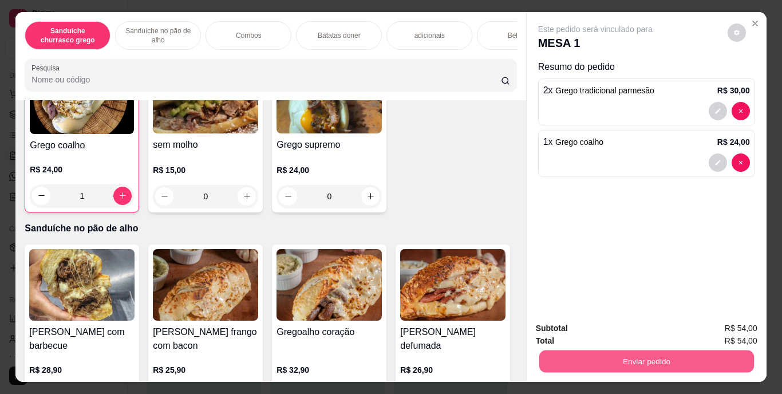
click at [596, 355] on button "Enviar pedido" at bounding box center [646, 361] width 215 height 22
click at [703, 352] on button "Enviar pedido" at bounding box center [647, 361] width 222 height 23
click at [718, 328] on button "Enviar pedido" at bounding box center [727, 328] width 63 height 21
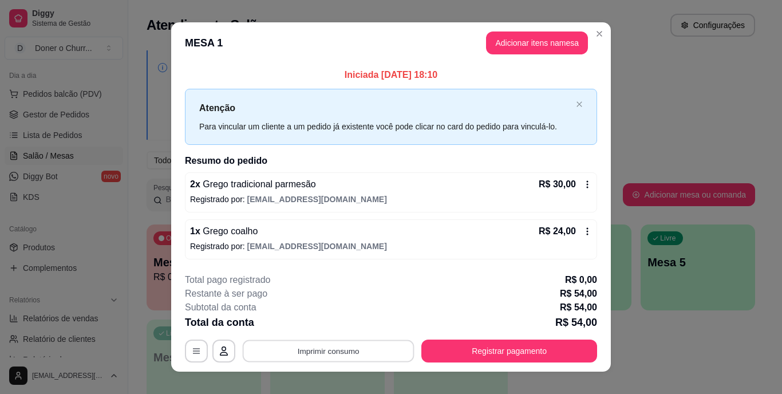
click at [328, 346] on button "Imprimir consumo" at bounding box center [329, 351] width 172 height 22
click at [325, 328] on button "IMPRESSORA" at bounding box center [327, 325] width 83 height 18
click at [327, 342] on button "Imprimir consumo" at bounding box center [329, 351] width 172 height 22
click at [328, 320] on button "IMPRESSORA" at bounding box center [327, 325] width 80 height 18
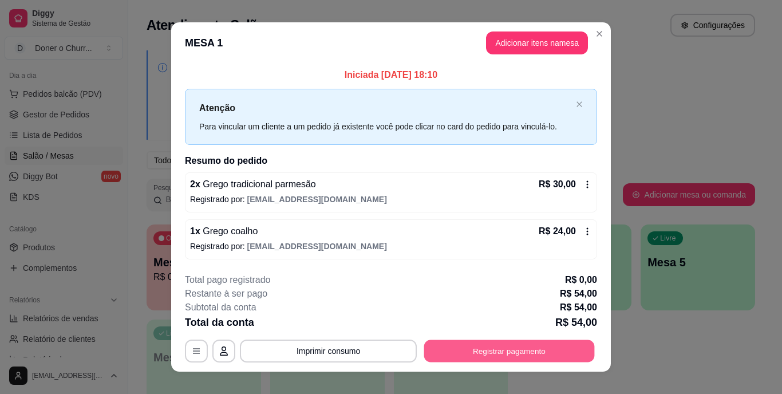
click at [488, 357] on button "Registrar pagamento" at bounding box center [509, 351] width 171 height 22
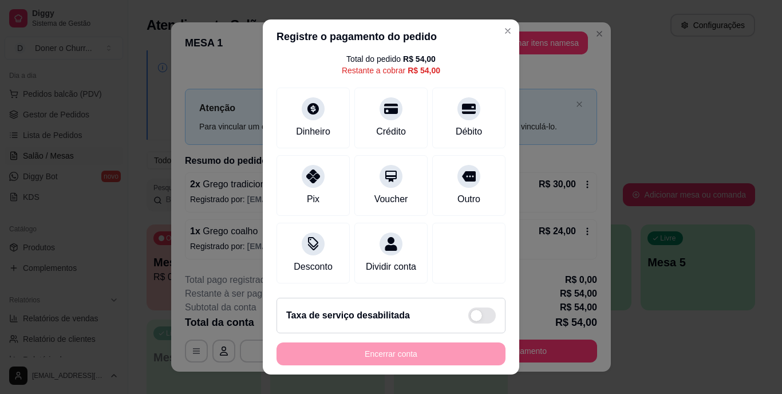
scroll to position [17, 0]
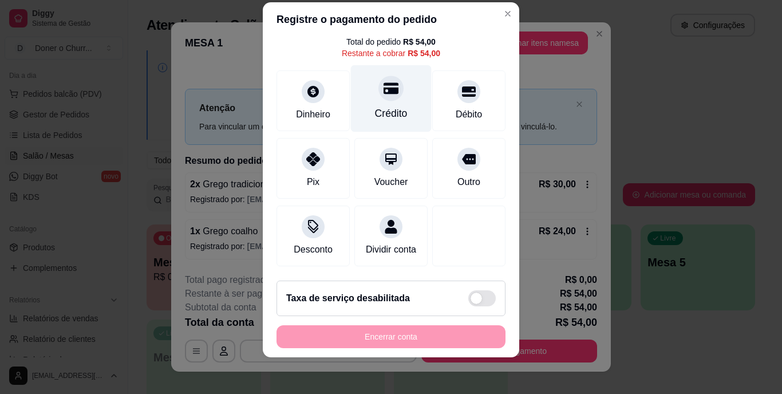
click at [381, 85] on div at bounding box center [391, 88] width 25 height 25
type input "R$ 0,00"
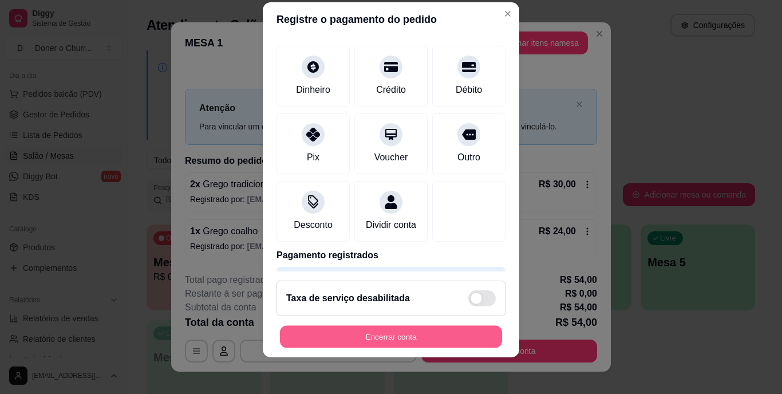
click at [381, 339] on button "Encerrar conta" at bounding box center [391, 336] width 222 height 22
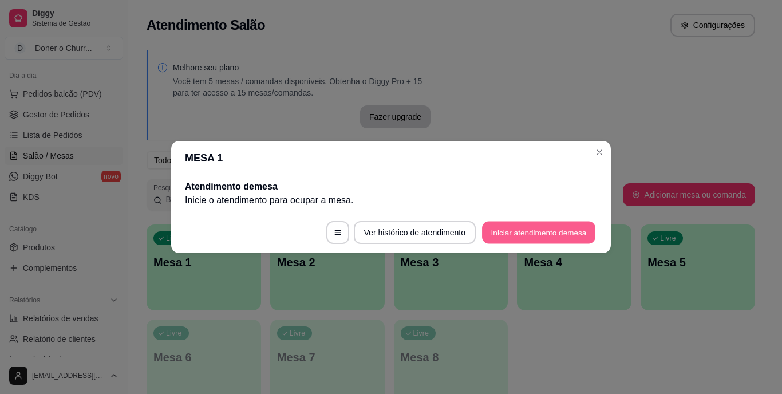
click at [510, 228] on button "Iniciar atendimento de mesa" at bounding box center [538, 233] width 113 height 22
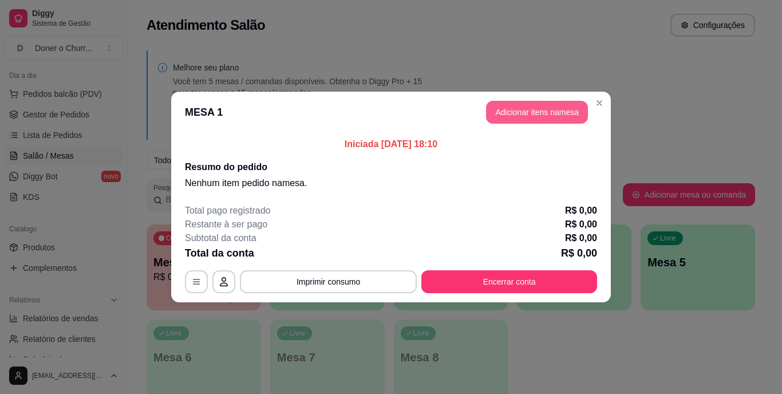
click at [530, 112] on button "Adicionar itens na mesa" at bounding box center [537, 112] width 102 height 23
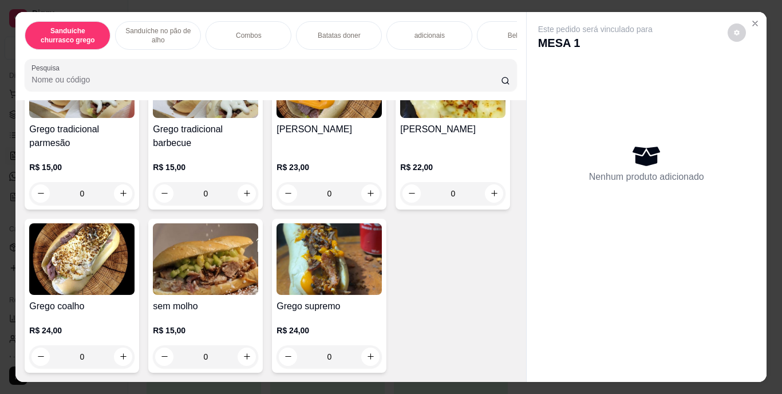
scroll to position [157, 0]
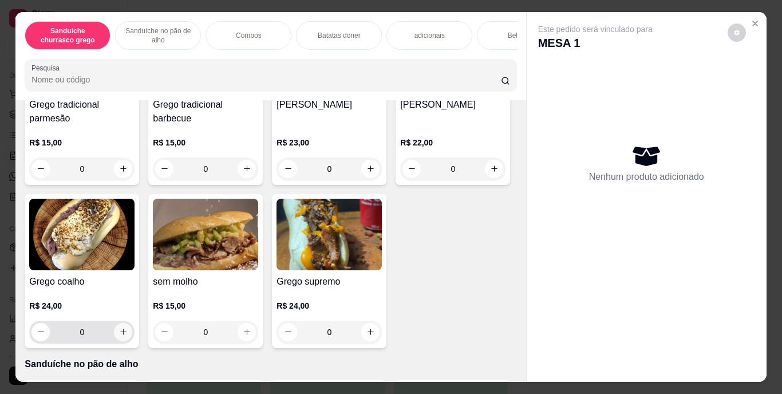
click at [128, 336] on icon "increase-product-quantity" at bounding box center [123, 332] width 9 height 9
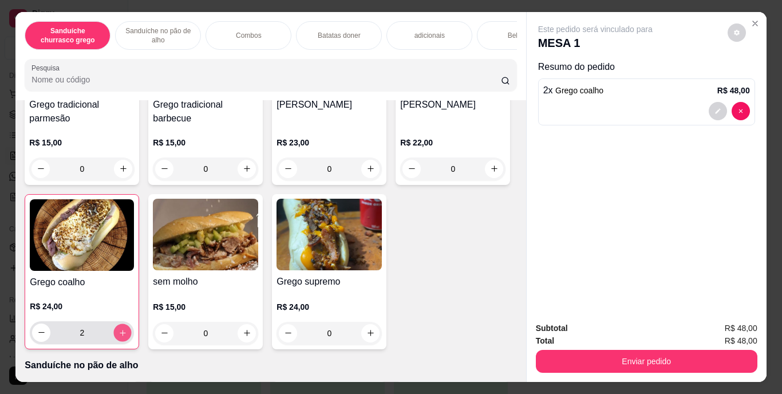
click at [127, 337] on icon "increase-product-quantity" at bounding box center [123, 332] width 9 height 9
type input "3"
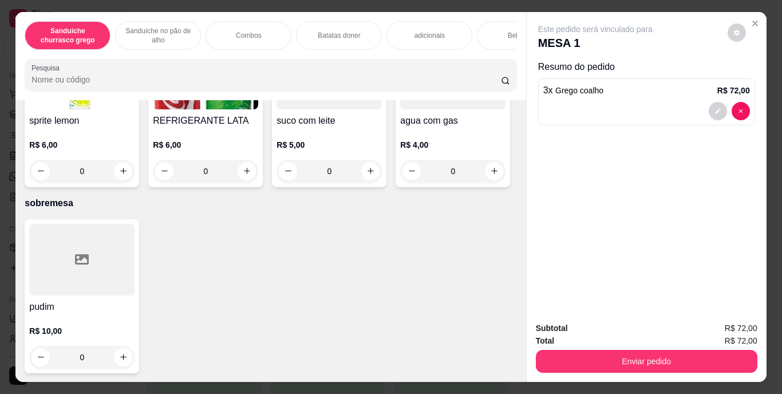
scroll to position [2091, 0]
click at [251, 175] on icon "increase-product-quantity" at bounding box center [247, 171] width 9 height 9
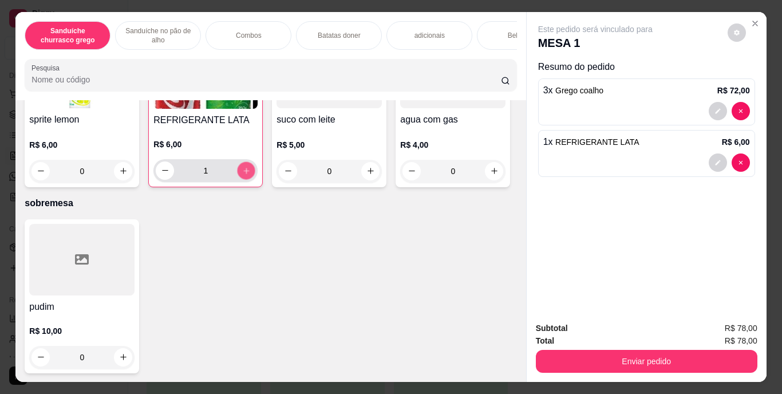
click at [251, 175] on icon "increase-product-quantity" at bounding box center [246, 170] width 9 height 9
type input "2"
click at [128, 175] on icon "increase-product-quantity" at bounding box center [123, 171] width 9 height 9
type input "1"
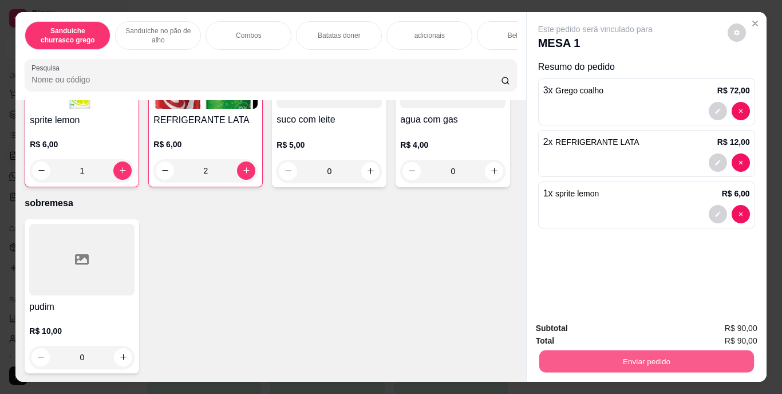
click at [638, 354] on button "Enviar pedido" at bounding box center [646, 361] width 215 height 22
click at [726, 325] on button "Enviar pedido" at bounding box center [727, 328] width 63 height 21
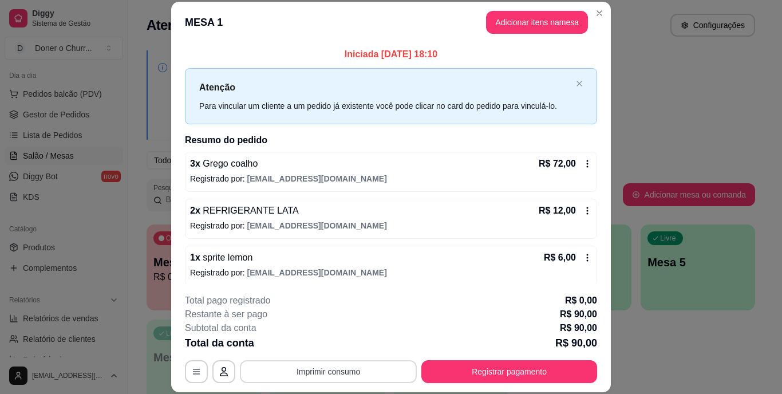
click at [329, 368] on button "Imprimir consumo" at bounding box center [328, 371] width 177 height 23
click at [325, 344] on button "IMPRESSORA" at bounding box center [327, 345] width 80 height 18
click at [329, 376] on button "Imprimir consumo" at bounding box center [329, 371] width 172 height 22
click at [326, 342] on button "IMPRESSORA" at bounding box center [327, 345] width 80 height 18
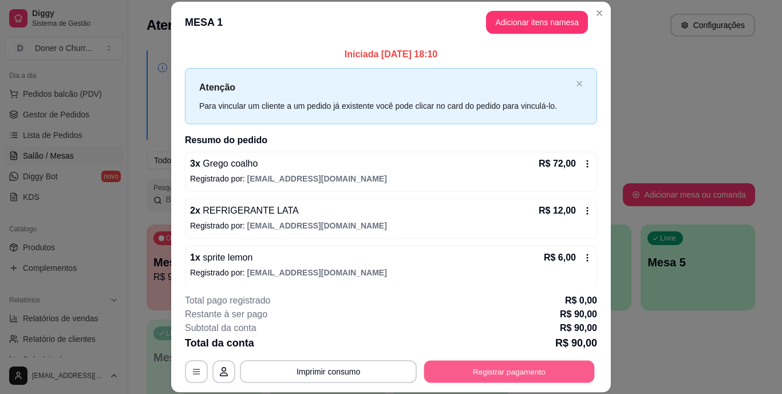
click at [484, 362] on button "Registrar pagamento" at bounding box center [509, 371] width 171 height 22
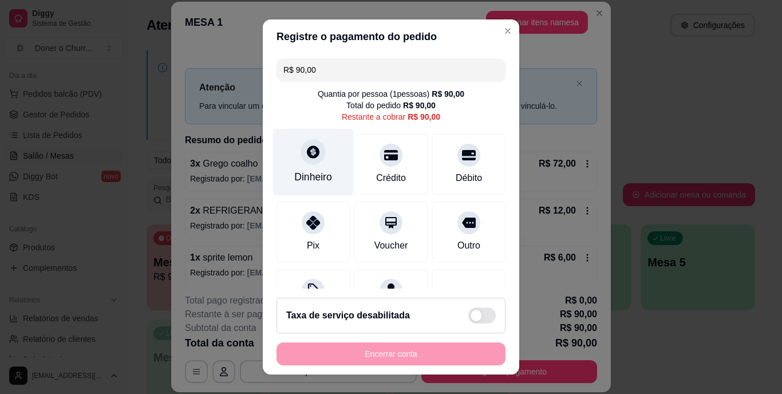
click at [309, 161] on div at bounding box center [313, 152] width 25 height 25
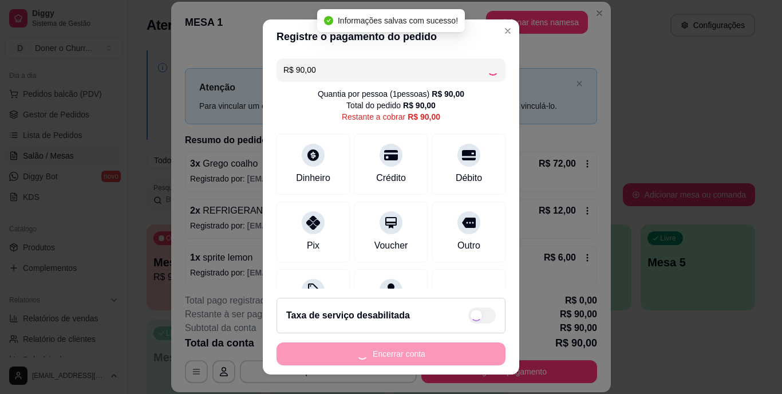
type input "R$ 0,00"
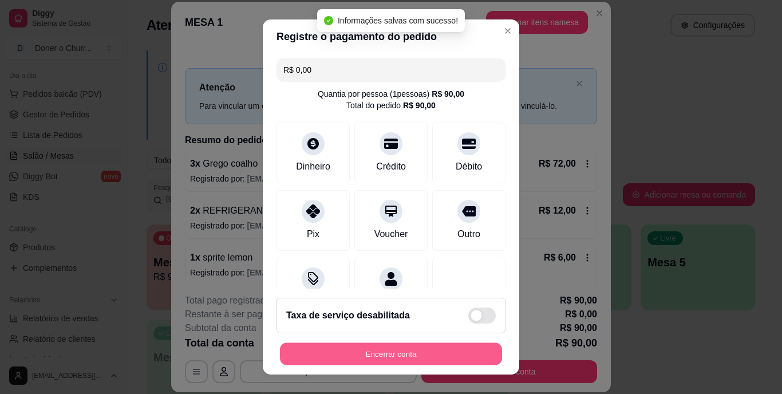
click at [386, 357] on button "Encerrar conta" at bounding box center [391, 353] width 222 height 22
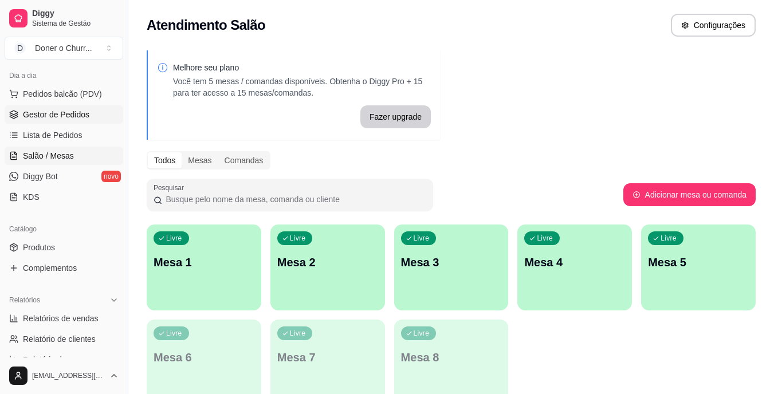
click at [86, 109] on span "Gestor de Pedidos" at bounding box center [56, 114] width 66 height 11
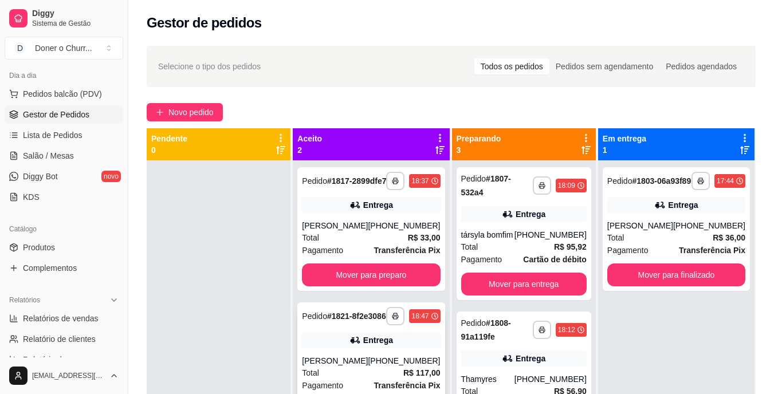
click at [390, 349] on div "**********" at bounding box center [370, 364] width 147 height 124
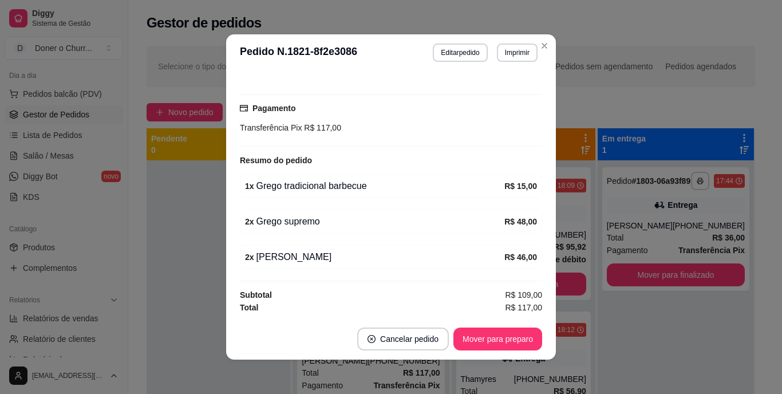
scroll to position [2, 0]
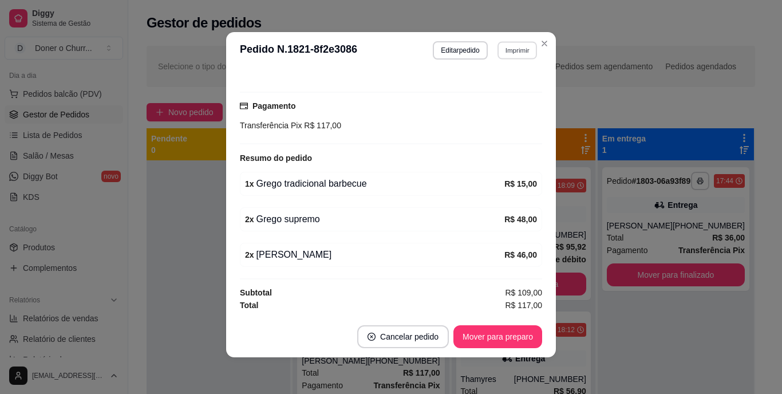
click at [507, 55] on button "Imprimir" at bounding box center [518, 50] width 40 height 18
click at [491, 88] on button "IMPRESSORA" at bounding box center [492, 90] width 80 height 18
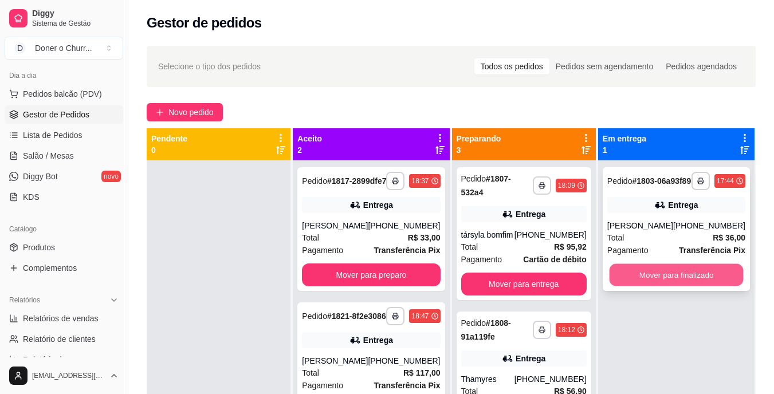
click at [696, 277] on button "Mover para finalizado" at bounding box center [676, 275] width 134 height 22
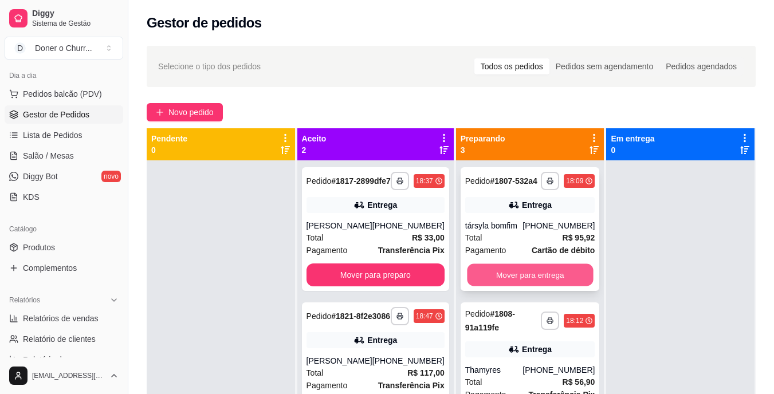
click at [559, 277] on button "Mover para entrega" at bounding box center [530, 275] width 126 height 22
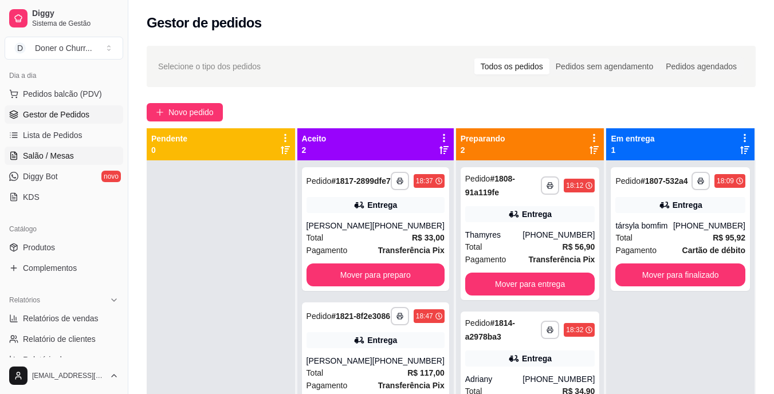
click at [58, 153] on span "Salão / Mesas" at bounding box center [48, 155] width 51 height 11
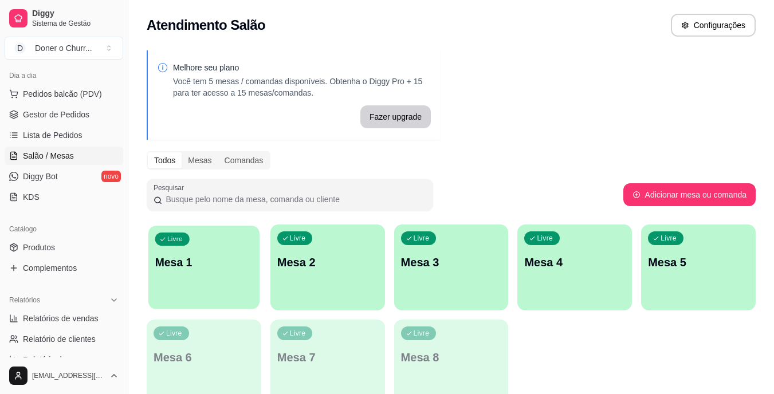
click at [222, 283] on div "Livre Mesa 1" at bounding box center [203, 261] width 111 height 70
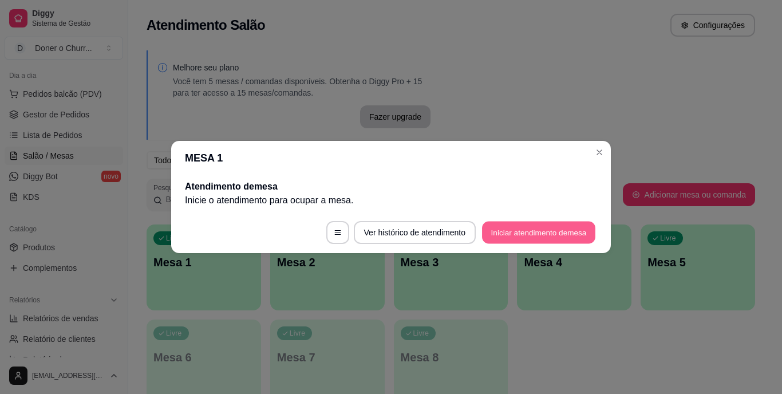
click at [526, 234] on button "Iniciar atendimento de mesa" at bounding box center [538, 233] width 113 height 22
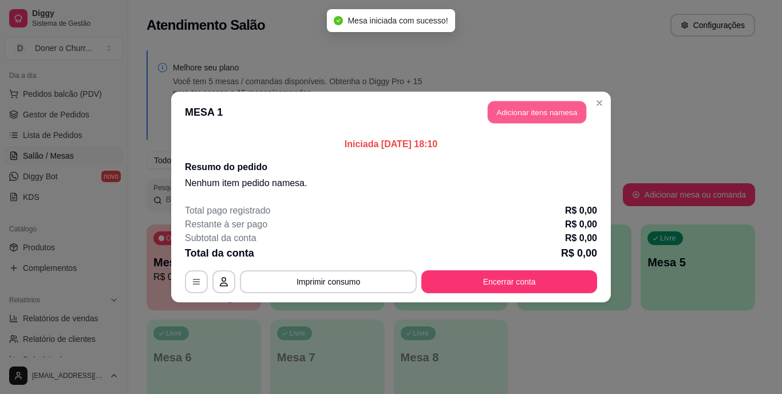
click at [531, 118] on button "Adicionar itens na mesa" at bounding box center [537, 112] width 98 height 22
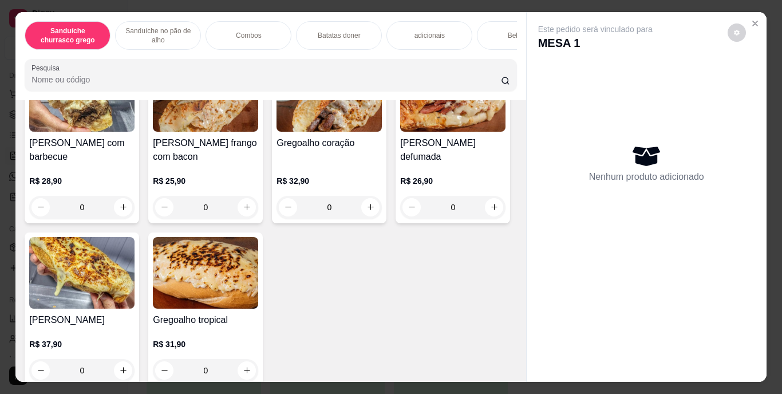
scroll to position [601, 0]
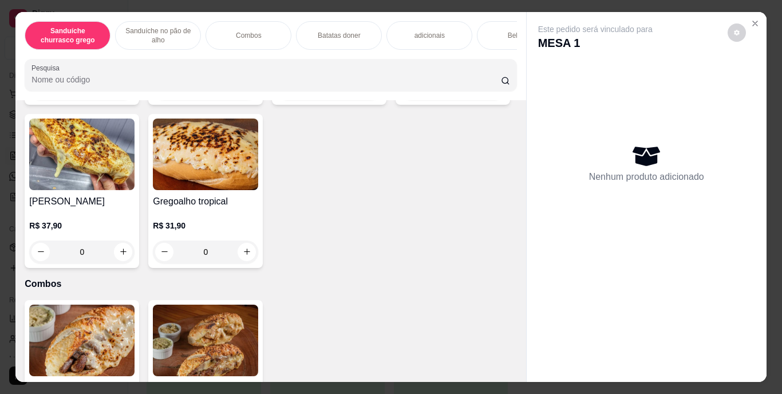
click at [123, 98] on button "increase-product-quantity" at bounding box center [123, 89] width 18 height 18
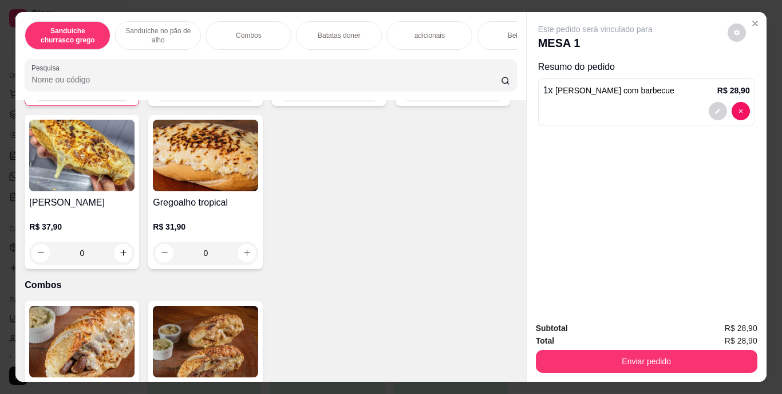
type input "1"
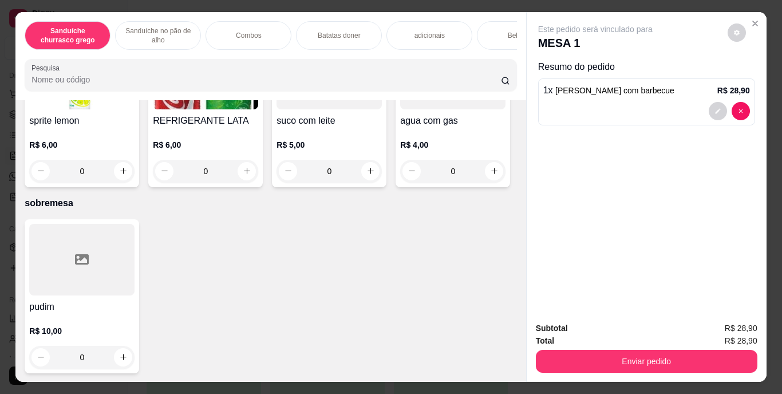
scroll to position [2191, 0]
click at [251, 175] on icon "increase-product-quantity" at bounding box center [247, 171] width 9 height 9
type input "1"
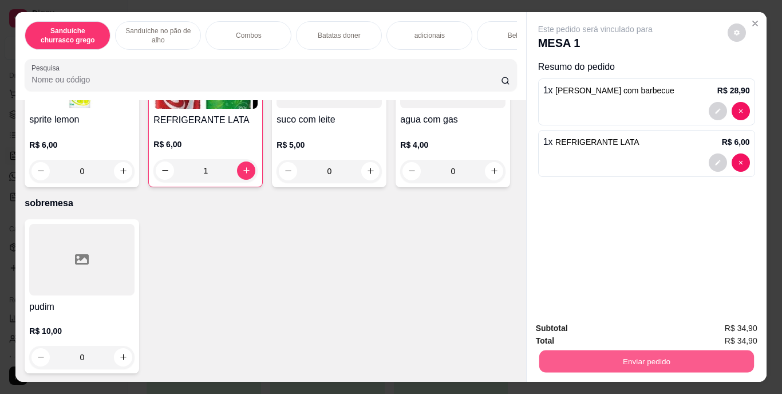
click at [650, 353] on button "Enviar pedido" at bounding box center [646, 361] width 215 height 22
click at [719, 329] on button "Enviar pedido" at bounding box center [727, 328] width 63 height 21
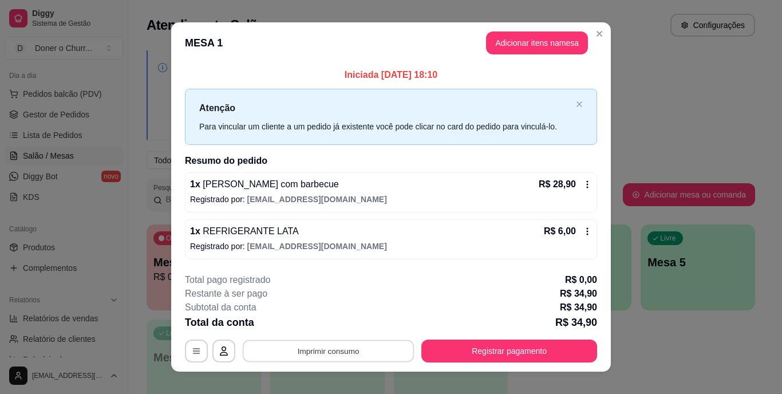
click at [338, 352] on button "Imprimir consumo" at bounding box center [329, 351] width 172 height 22
click at [327, 322] on button "IMPRESSORA" at bounding box center [327, 325] width 80 height 18
click at [333, 350] on button "Imprimir consumo" at bounding box center [329, 351] width 172 height 22
click at [327, 324] on button "IMPRESSORA" at bounding box center [327, 325] width 80 height 18
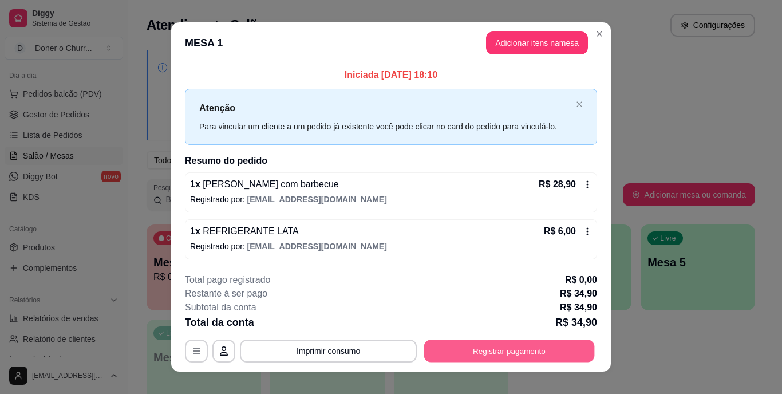
click at [468, 349] on button "Registrar pagamento" at bounding box center [509, 351] width 171 height 22
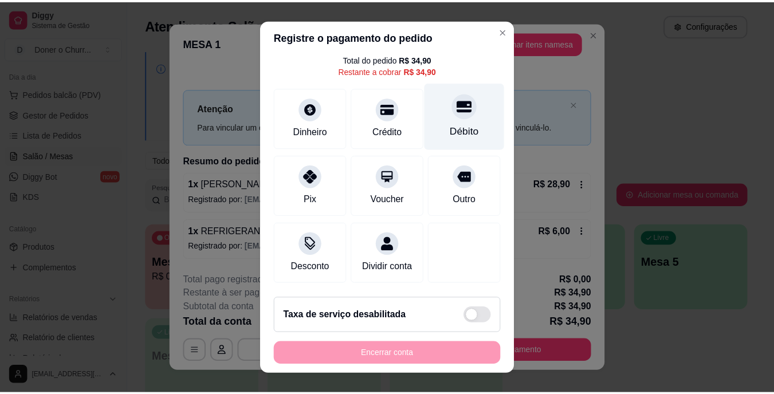
scroll to position [17, 0]
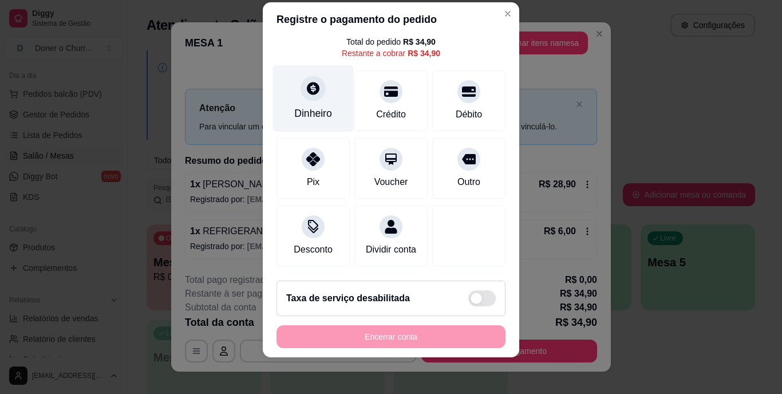
click at [314, 86] on div "Dinheiro" at bounding box center [313, 98] width 81 height 67
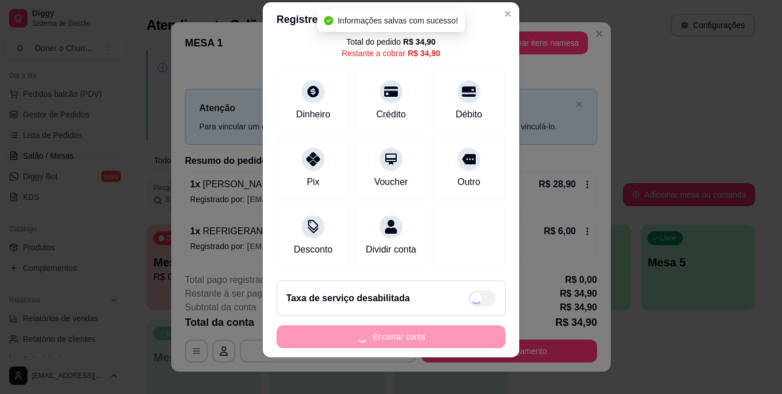
type input "R$ 0,00"
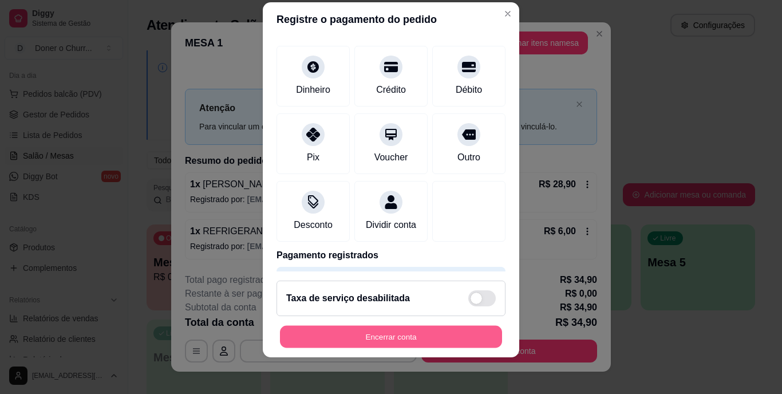
click at [390, 327] on button "Encerrar conta" at bounding box center [391, 336] width 222 height 22
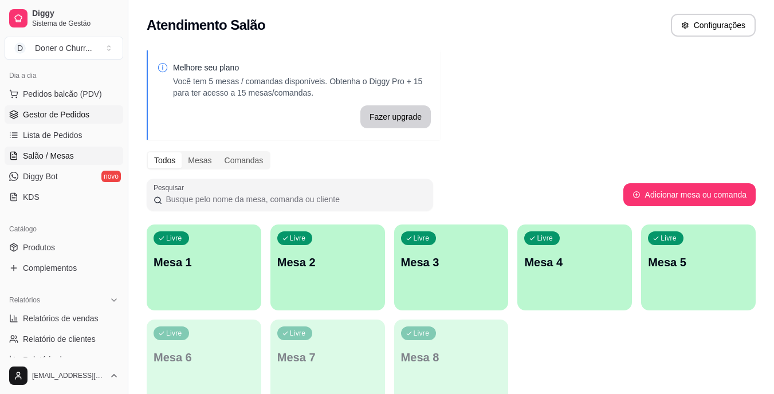
click at [60, 111] on span "Gestor de Pedidos" at bounding box center [56, 114] width 66 height 11
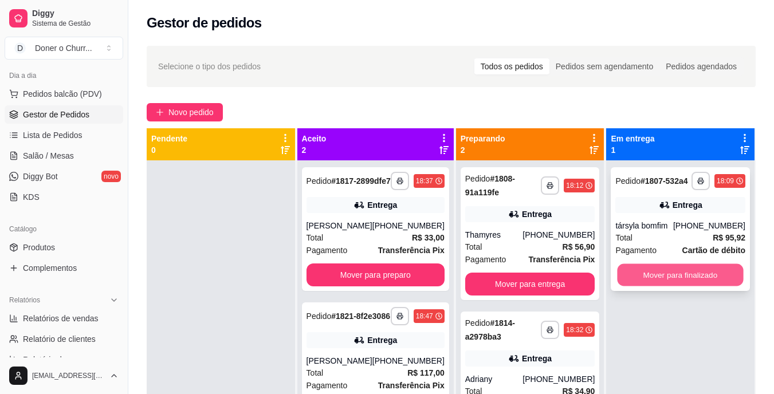
click at [700, 271] on button "Mover para finalizado" at bounding box center [680, 275] width 126 height 22
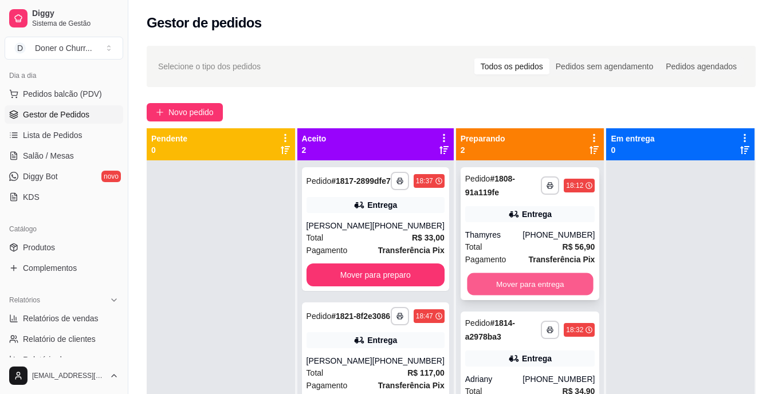
click at [544, 287] on button "Mover para entrega" at bounding box center [530, 284] width 126 height 22
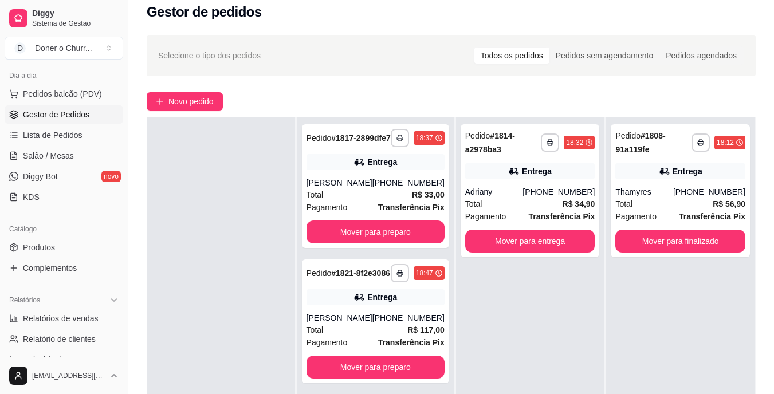
scroll to position [11, 0]
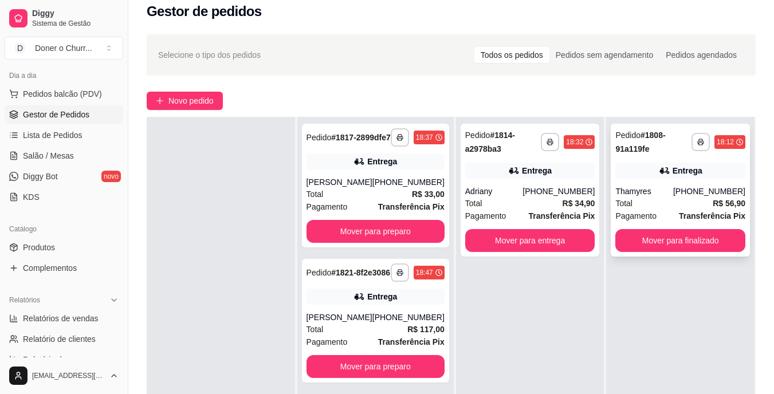
click at [675, 207] on div "Total R$ 56,90" at bounding box center [680, 203] width 130 height 13
click at [57, 161] on span "Salão / Mesas" at bounding box center [48, 155] width 51 height 11
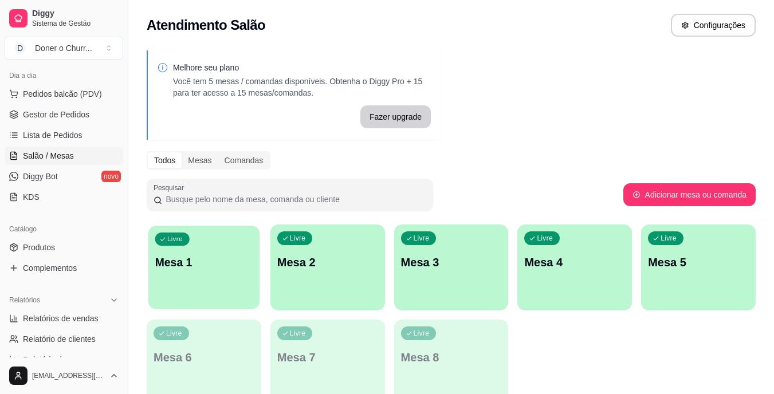
click at [216, 265] on p "Mesa 1" at bounding box center [204, 262] width 98 height 15
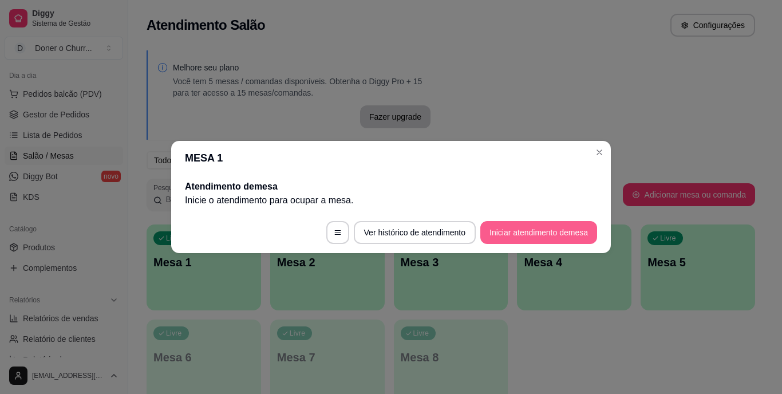
click at [527, 225] on button "Iniciar atendimento de mesa" at bounding box center [538, 232] width 117 height 23
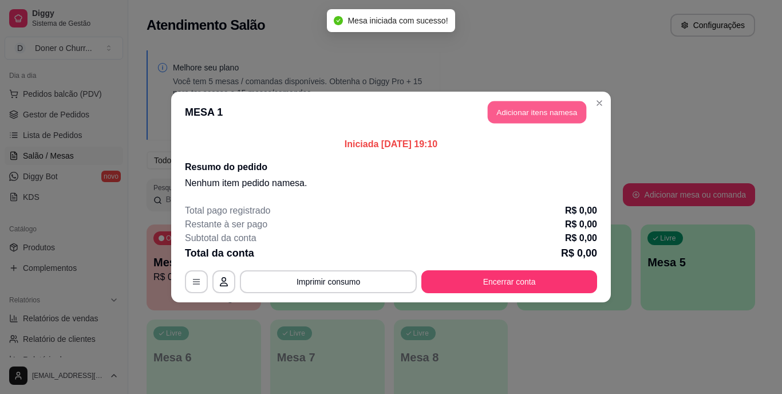
click at [530, 121] on button "Adicionar itens na mesa" at bounding box center [537, 112] width 98 height 22
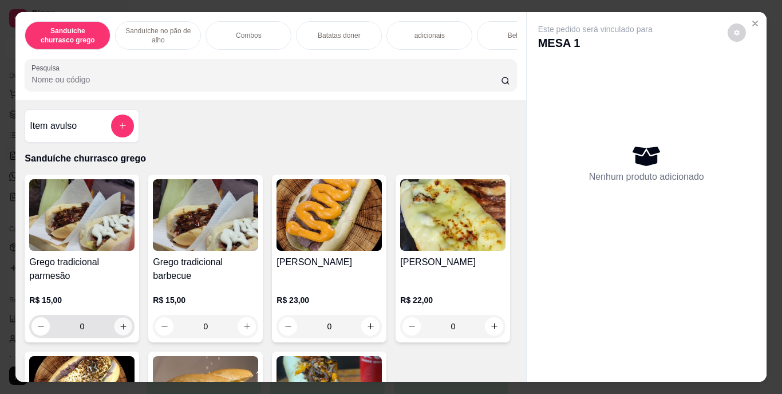
click at [119, 330] on icon "increase-product-quantity" at bounding box center [123, 326] width 9 height 9
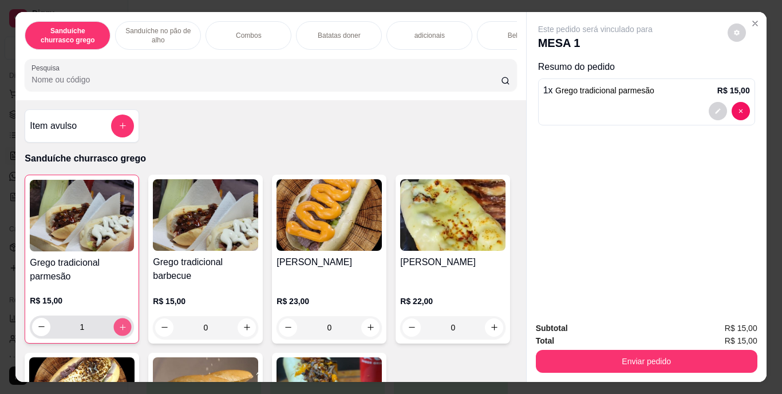
click at [119, 331] on icon "increase-product-quantity" at bounding box center [123, 326] width 9 height 9
type input "2"
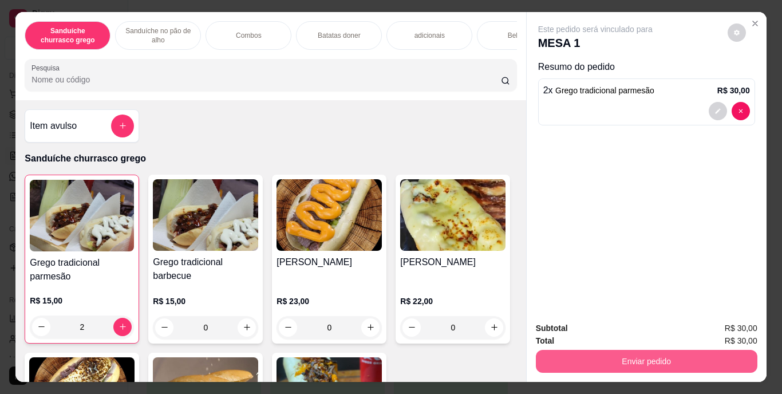
click at [625, 357] on button "Enviar pedido" at bounding box center [647, 361] width 222 height 23
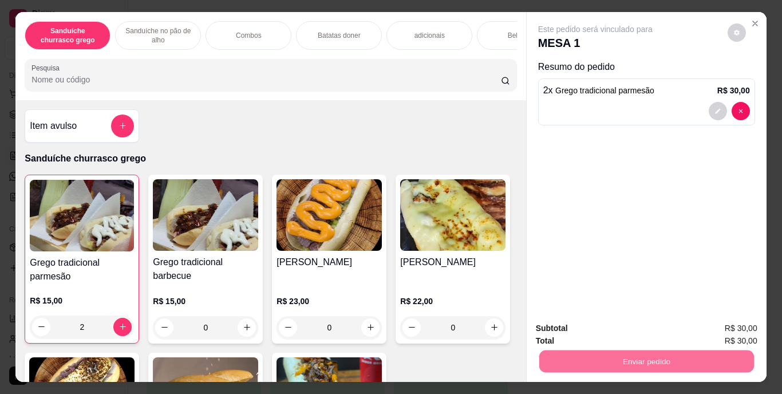
click at [731, 331] on button "Enviar pedido" at bounding box center [727, 328] width 63 height 21
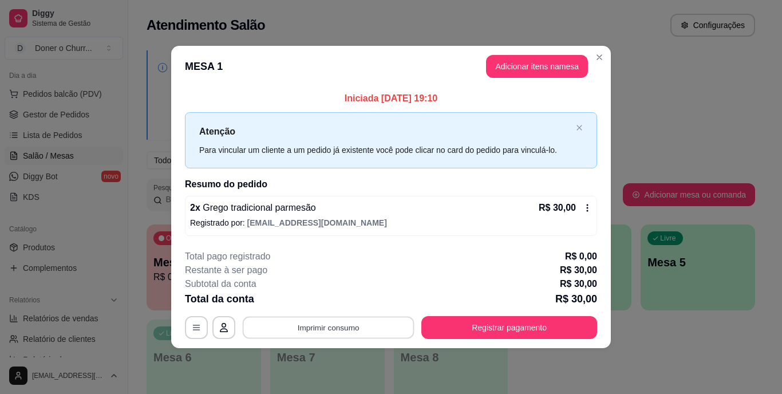
click at [316, 326] on button "Imprimir consumo" at bounding box center [329, 327] width 172 height 22
click at [330, 295] on button "IMPRESSORA" at bounding box center [331, 301] width 83 height 18
click at [358, 325] on button "Imprimir consumo" at bounding box center [329, 327] width 172 height 22
click at [341, 296] on button "IMPRESSORA" at bounding box center [332, 301] width 80 height 18
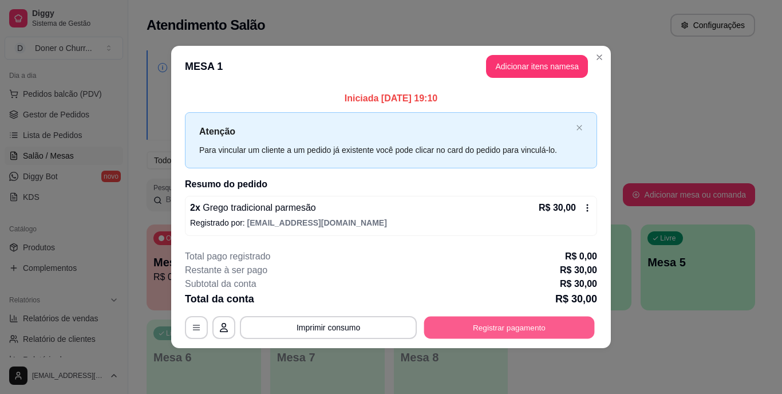
click at [442, 323] on button "Registrar pagamento" at bounding box center [509, 327] width 171 height 22
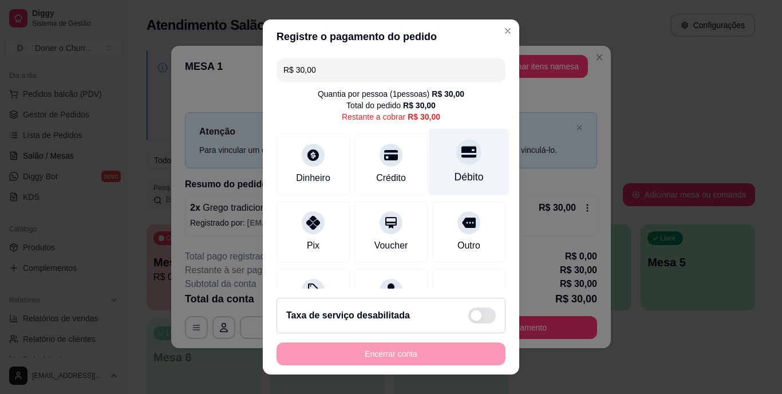
click at [455, 173] on div "Débito" at bounding box center [469, 177] width 29 height 15
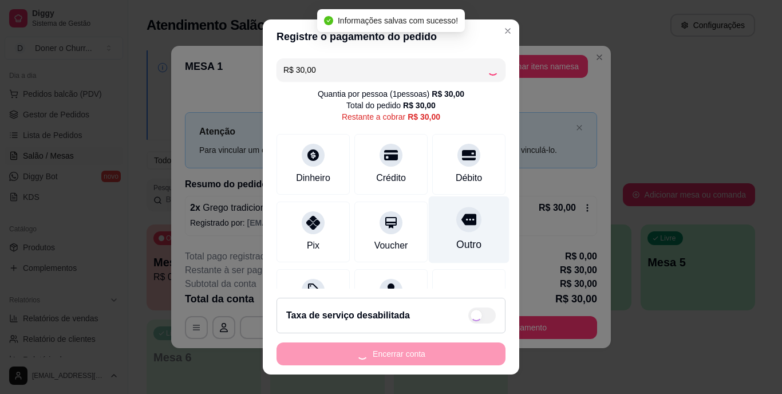
type input "R$ 0,00"
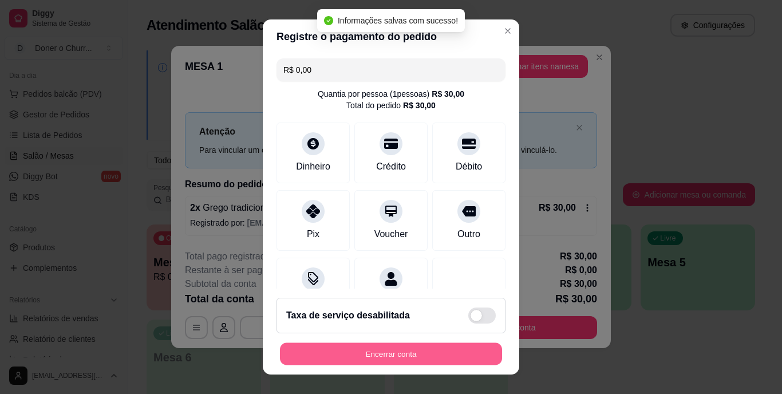
click at [409, 357] on button "Encerrar conta" at bounding box center [391, 353] width 222 height 22
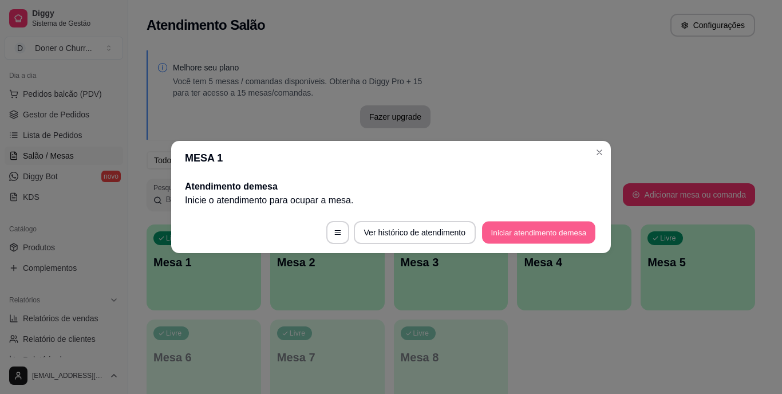
click at [546, 227] on button "Iniciar atendimento de mesa" at bounding box center [538, 233] width 113 height 22
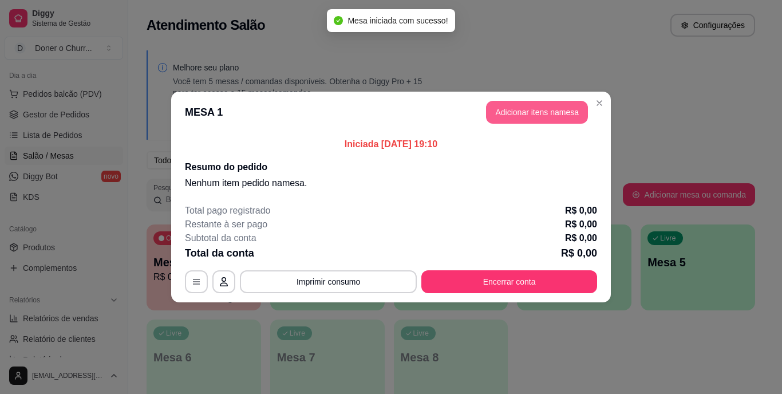
drag, startPoint x: 545, startPoint y: 134, endPoint x: 534, endPoint y: 113, distance: 23.6
click at [534, 113] on section "MESA 1 Adicionar itens na mesa Iniciada [DATE] 19:10 Resumo do pedido Nenhum it…" at bounding box center [391, 197] width 440 height 211
click at [534, 113] on button "Adicionar itens na mesa" at bounding box center [537, 112] width 98 height 22
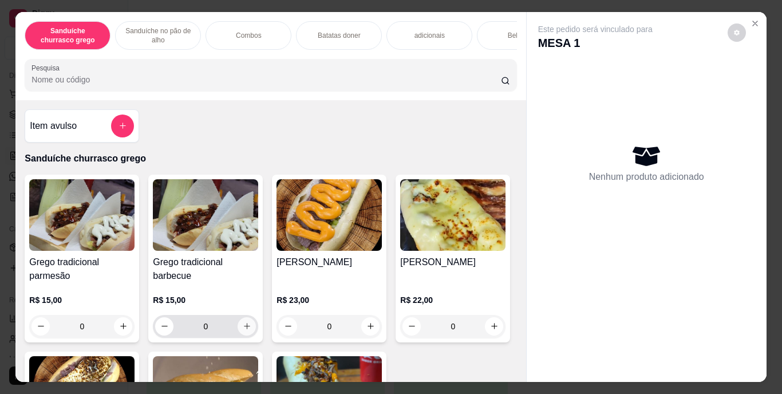
click at [245, 330] on icon "increase-product-quantity" at bounding box center [247, 326] width 9 height 9
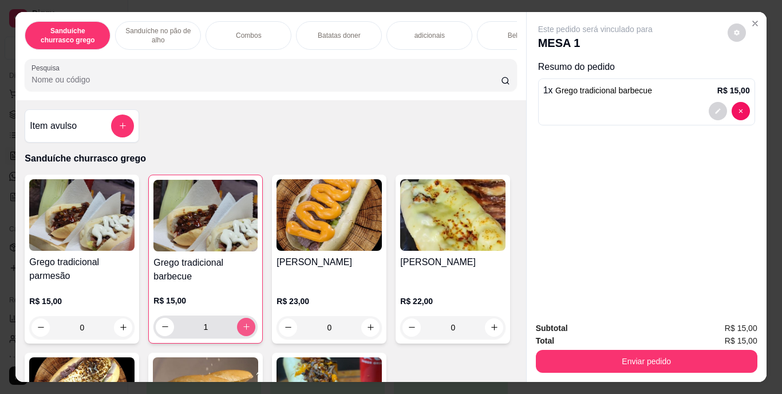
type input "1"
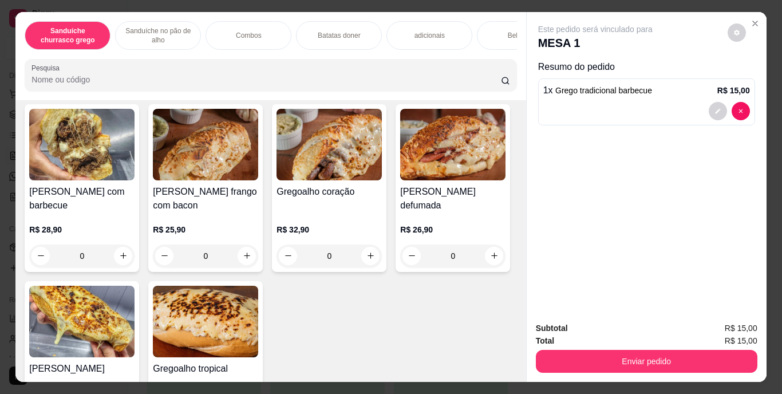
scroll to position [522, 0]
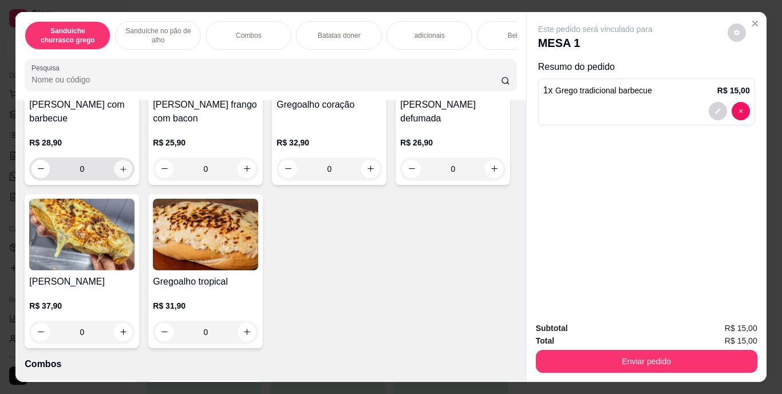
click at [119, 178] on button "increase-product-quantity" at bounding box center [124, 169] width 18 height 18
type input "1"
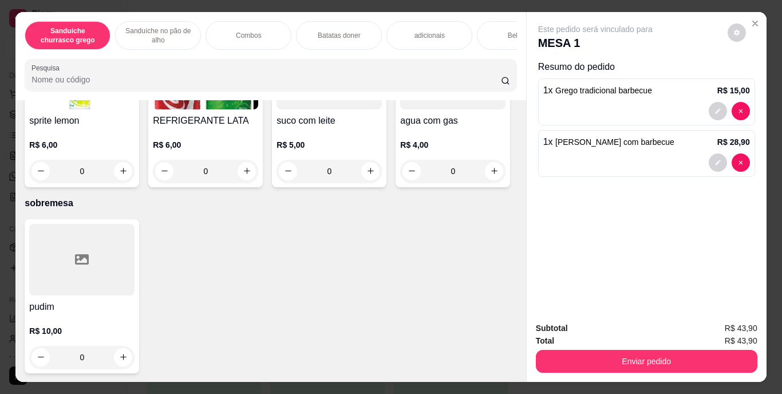
scroll to position [2233, 0]
click at [251, 175] on icon "increase-product-quantity" at bounding box center [247, 171] width 9 height 9
type input "1"
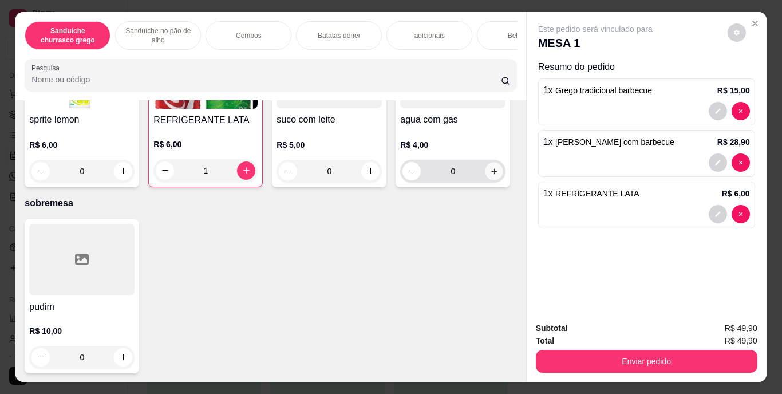
click at [490, 175] on icon "increase-product-quantity" at bounding box center [494, 171] width 9 height 9
type input "1"
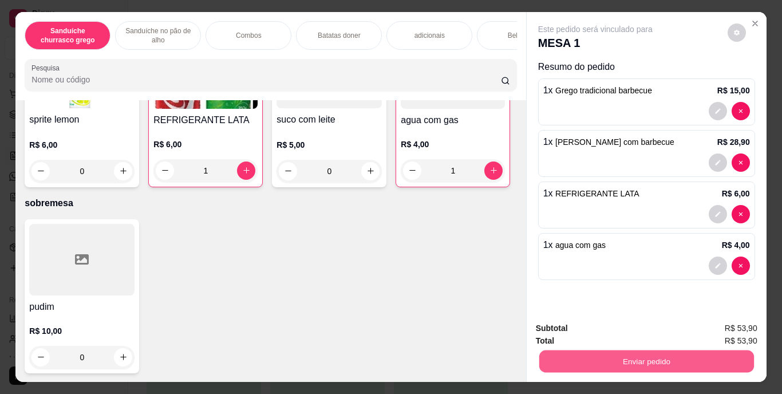
click at [632, 353] on button "Enviar pedido" at bounding box center [646, 361] width 215 height 22
click at [728, 326] on button "Enviar pedido" at bounding box center [727, 328] width 63 height 21
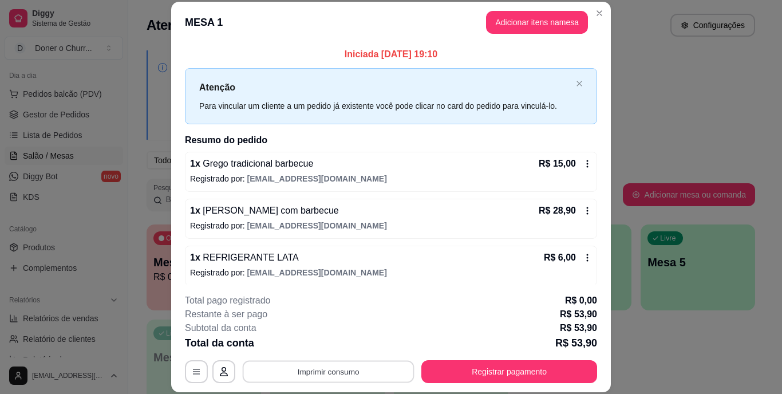
click at [337, 376] on button "Imprimir consumo" at bounding box center [329, 371] width 172 height 22
click at [326, 343] on button "IMPRESSORA" at bounding box center [327, 345] width 80 height 18
click at [332, 366] on button "Imprimir consumo" at bounding box center [329, 371] width 172 height 22
click at [330, 348] on button "IMPRESSORA" at bounding box center [327, 345] width 80 height 18
drag, startPoint x: 330, startPoint y: 348, endPoint x: 300, endPoint y: 156, distance: 193.6
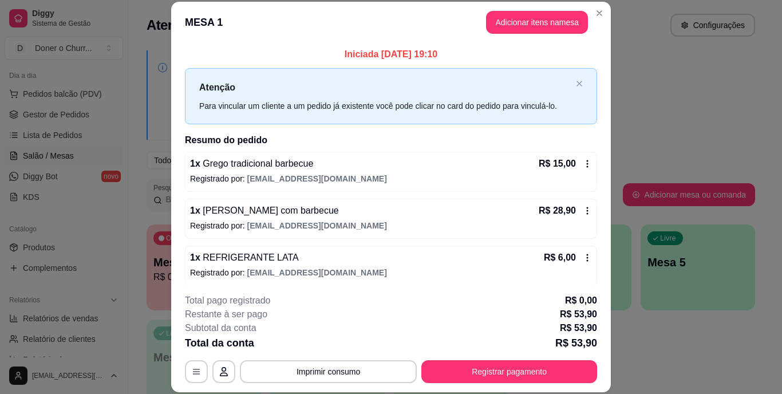
drag, startPoint x: 300, startPoint y: 156, endPoint x: 383, endPoint y: 300, distance: 165.7
click at [383, 300] on div "Total pago registrado R$ 0,00" at bounding box center [391, 301] width 412 height 14
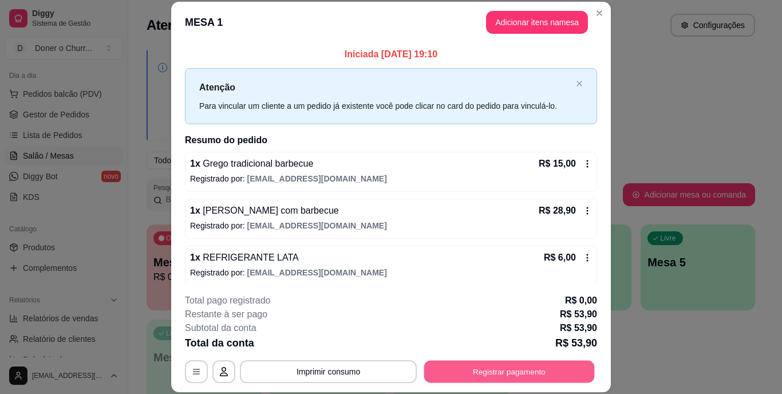
click at [513, 373] on button "Registrar pagamento" at bounding box center [509, 371] width 171 height 22
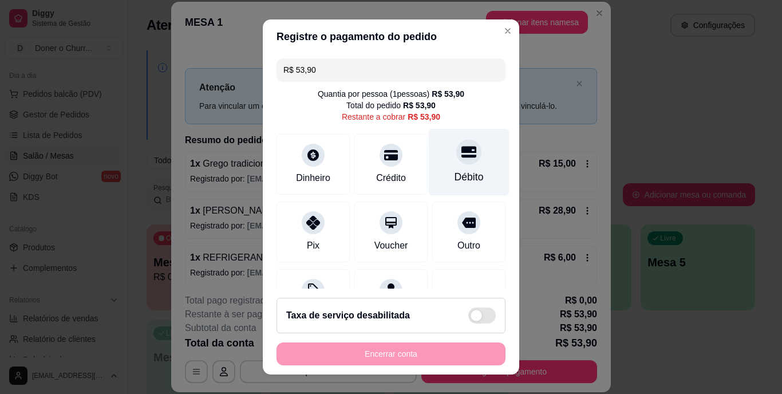
click at [455, 173] on div "Débito" at bounding box center [469, 177] width 29 height 15
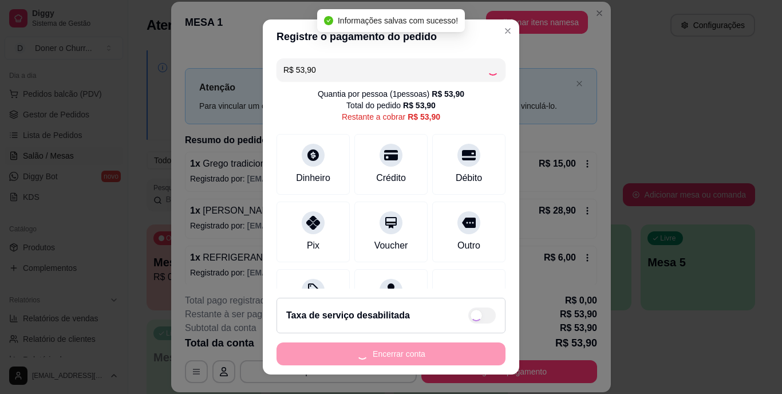
type input "R$ 0,00"
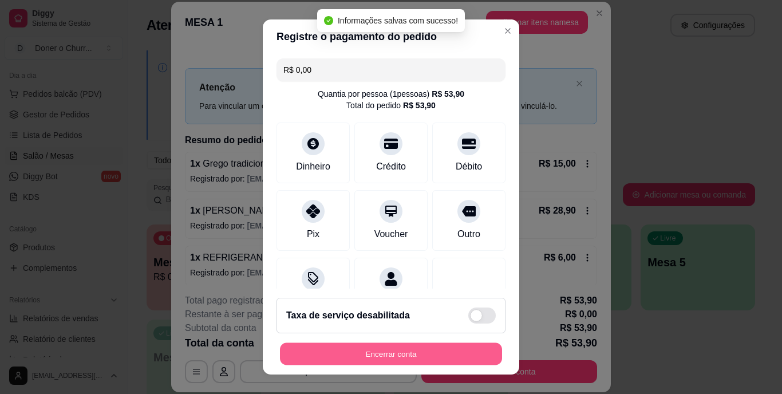
click at [399, 346] on button "Encerrar conta" at bounding box center [391, 353] width 222 height 22
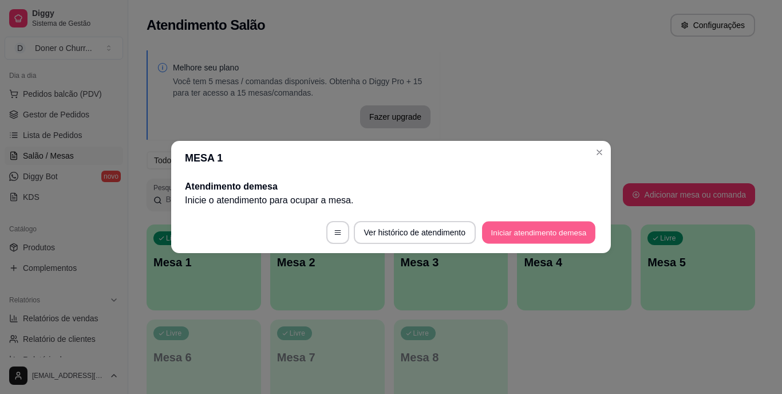
click at [538, 227] on button "Iniciar atendimento de mesa" at bounding box center [538, 233] width 113 height 22
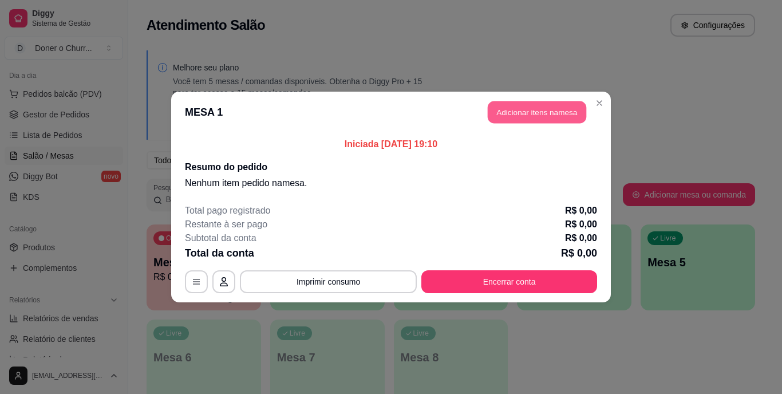
click at [536, 112] on button "Adicionar itens na mesa" at bounding box center [537, 112] width 98 height 22
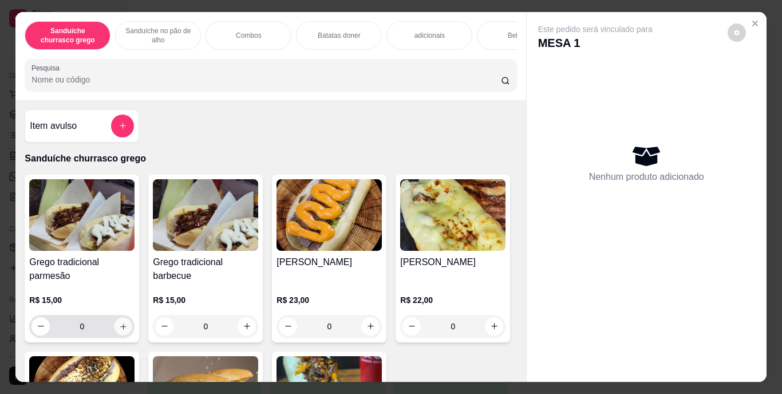
click at [115, 328] on button "increase-product-quantity" at bounding box center [124, 326] width 18 height 18
type input "1"
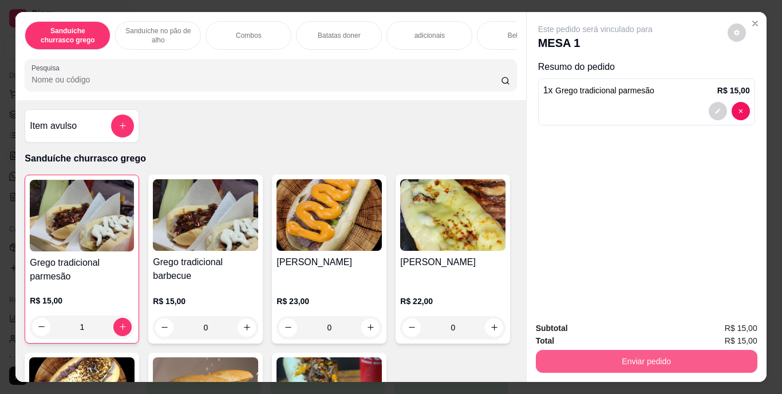
click at [620, 350] on button "Enviar pedido" at bounding box center [647, 361] width 222 height 23
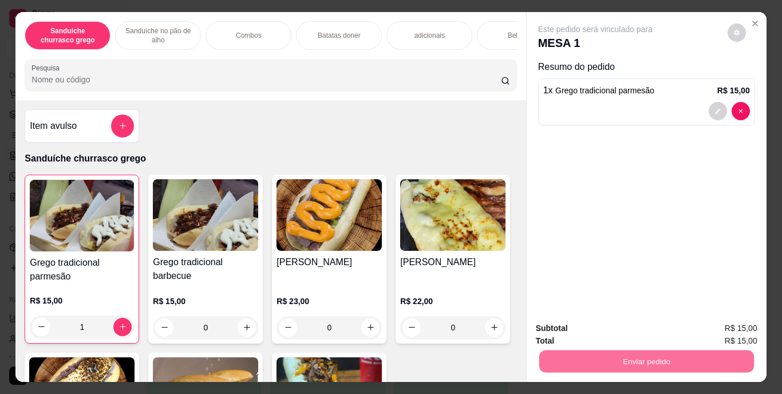
click at [742, 328] on button "Enviar pedido" at bounding box center [727, 329] width 65 height 22
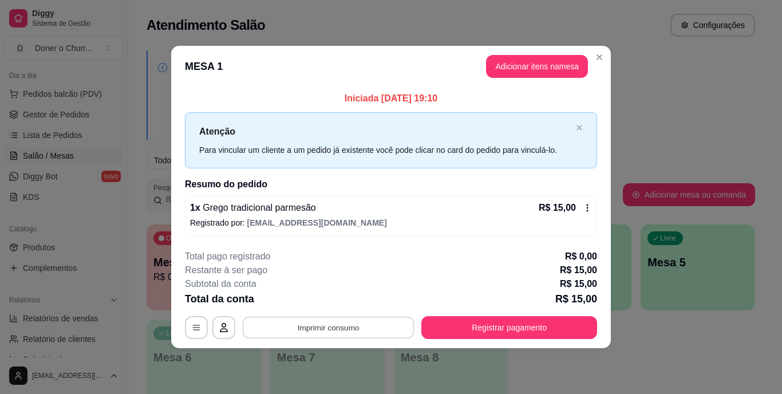
click at [320, 324] on button "Imprimir consumo" at bounding box center [329, 327] width 172 height 22
click at [338, 295] on button "IMPRESSORA" at bounding box center [332, 301] width 80 height 18
click at [342, 325] on button "Imprimir consumo" at bounding box center [329, 327] width 172 height 22
click at [329, 302] on button "IMPRESSORA" at bounding box center [331, 301] width 83 height 18
click at [353, 326] on button "Imprimir consumo" at bounding box center [329, 327] width 172 height 22
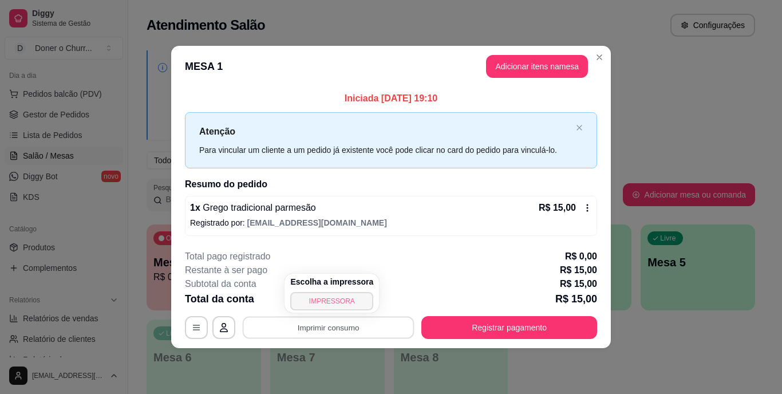
click at [334, 296] on button "IMPRESSORA" at bounding box center [331, 301] width 83 height 18
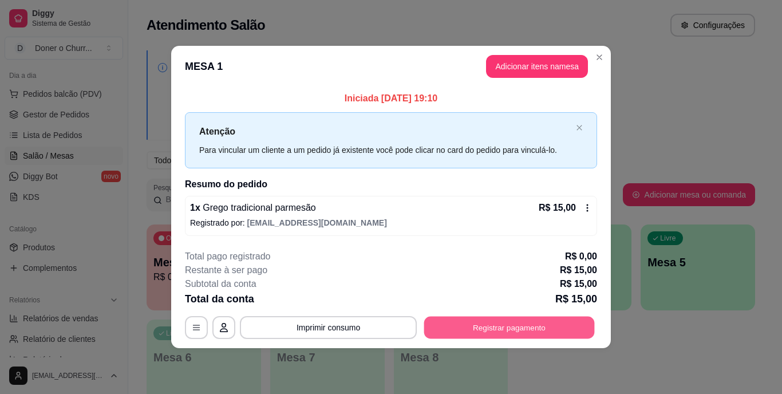
click at [562, 324] on button "Registrar pagamento" at bounding box center [509, 327] width 171 height 22
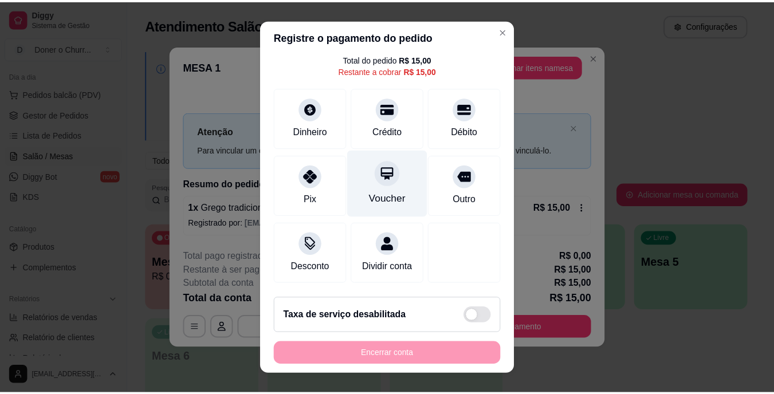
scroll to position [17, 0]
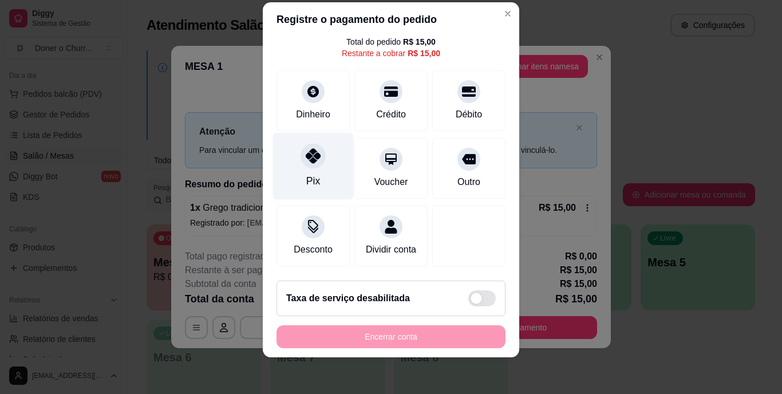
click at [301, 153] on div at bounding box center [313, 156] width 25 height 25
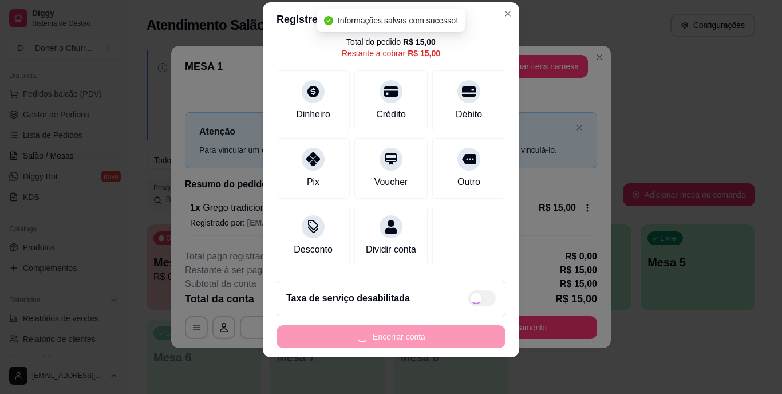
type input "R$ 0,00"
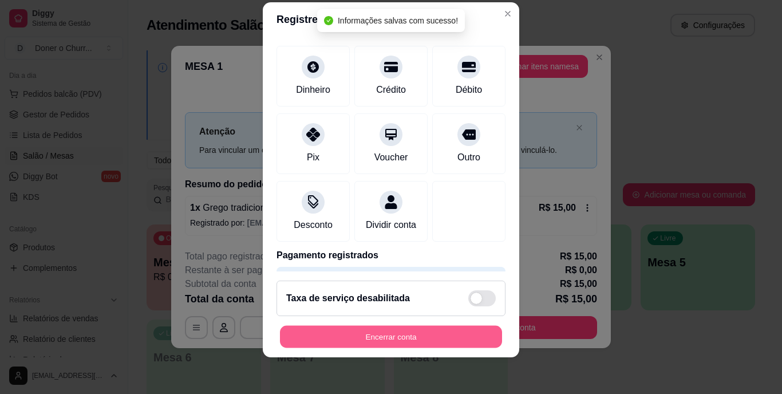
click at [389, 332] on button "Encerrar conta" at bounding box center [391, 336] width 222 height 22
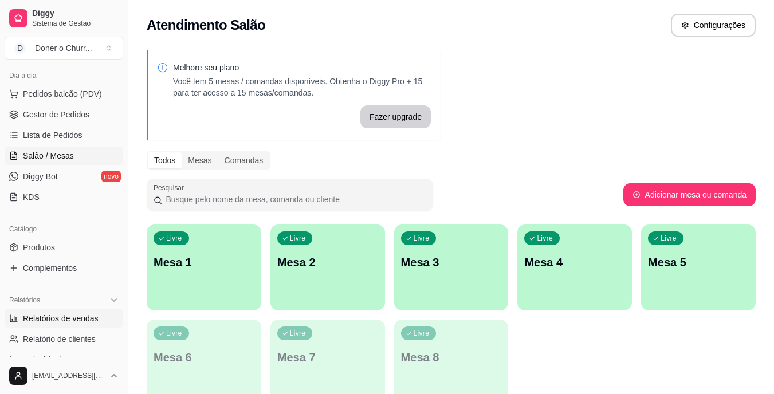
click at [63, 319] on span "Relatórios de vendas" at bounding box center [61, 318] width 76 height 11
select select "ALL"
select select "0"
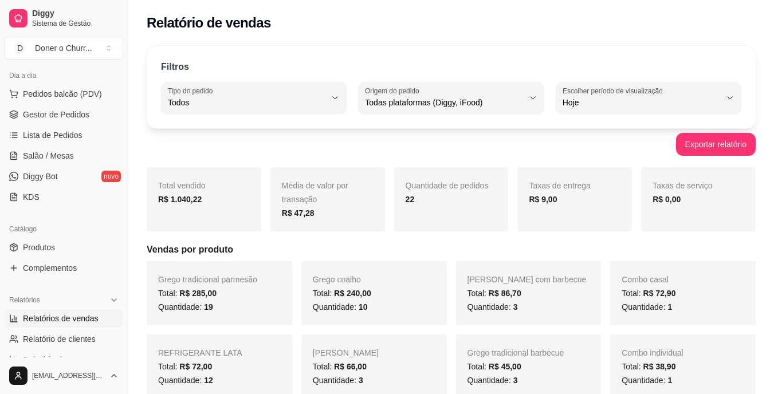
click at [420, 295] on div "Total: R$ 240,00" at bounding box center [374, 293] width 123 height 14
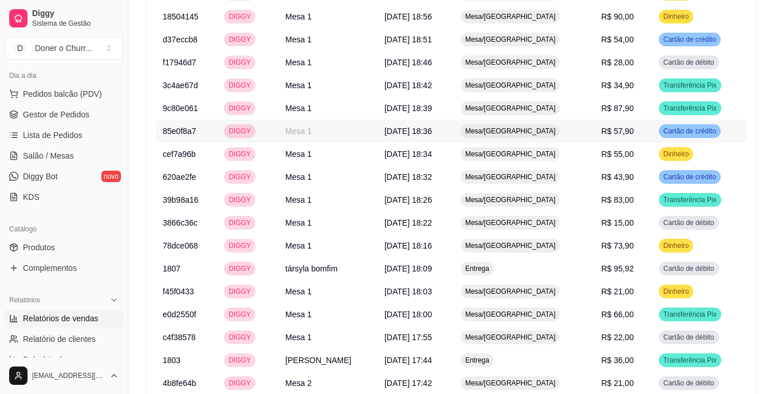
scroll to position [863, 0]
click at [565, 121] on td "Mesa/[GEOGRAPHIC_DATA]" at bounding box center [524, 131] width 140 height 23
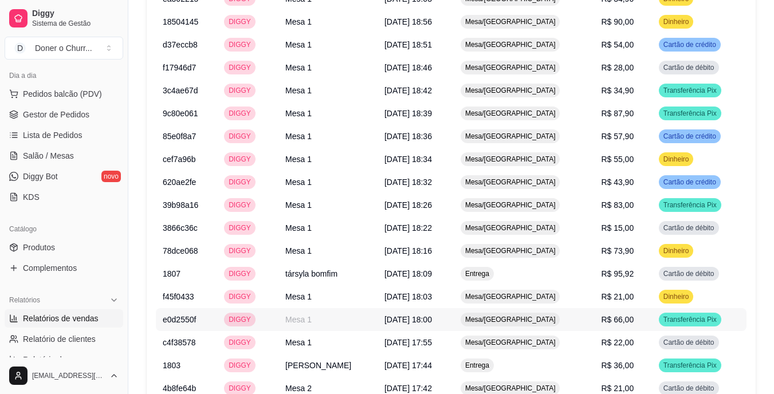
scroll to position [858, 0]
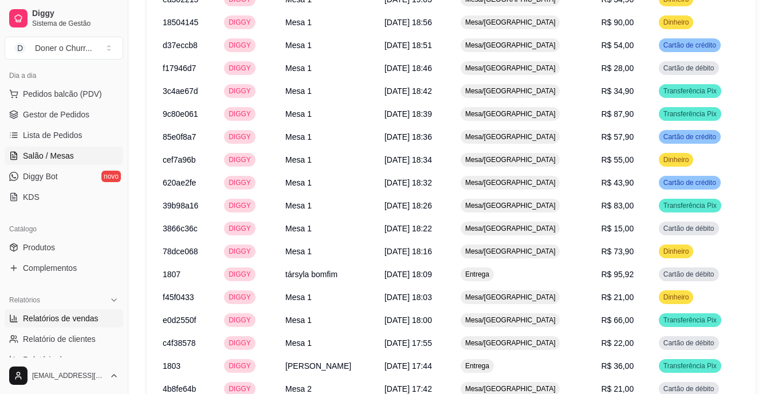
click at [69, 148] on link "Salão / Mesas" at bounding box center [64, 156] width 119 height 18
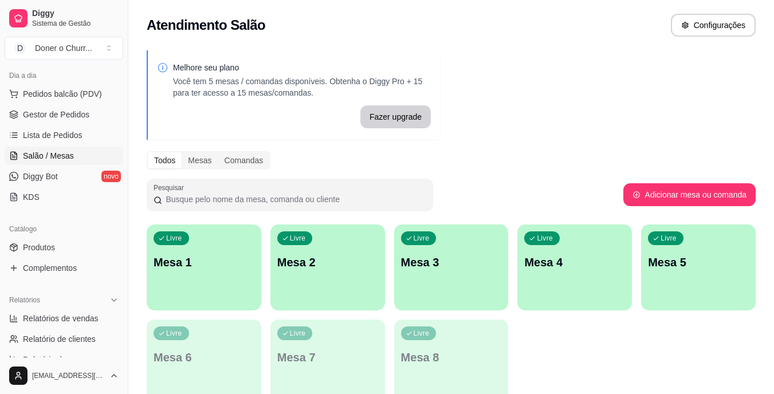
click at [234, 257] on p "Mesa 1" at bounding box center [203, 262] width 101 height 16
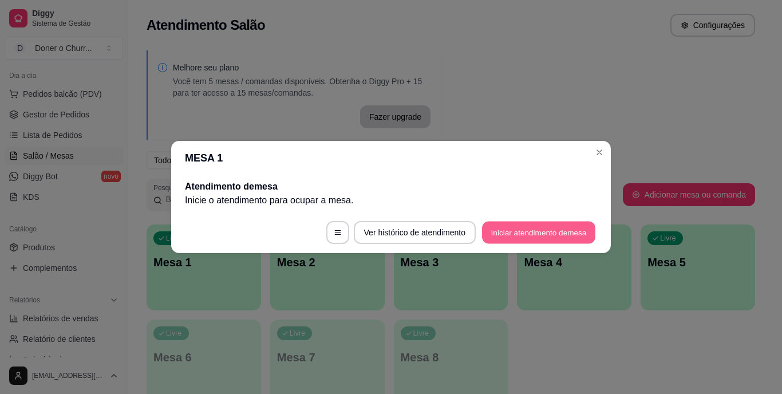
click at [519, 236] on button "Iniciar atendimento de mesa" at bounding box center [538, 233] width 113 height 22
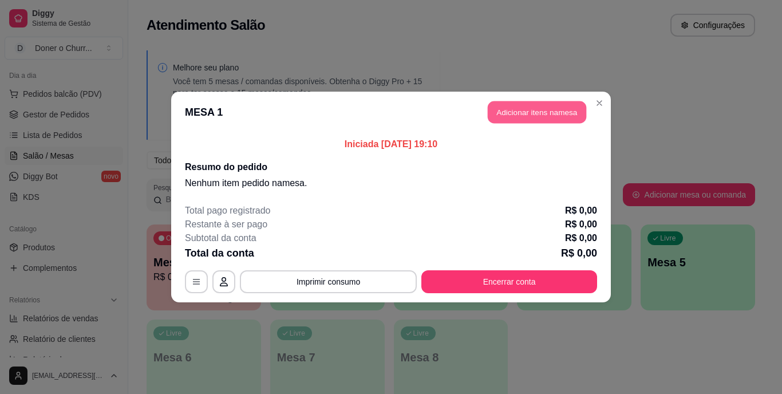
click at [545, 110] on button "Adicionar itens na mesa" at bounding box center [537, 112] width 98 height 22
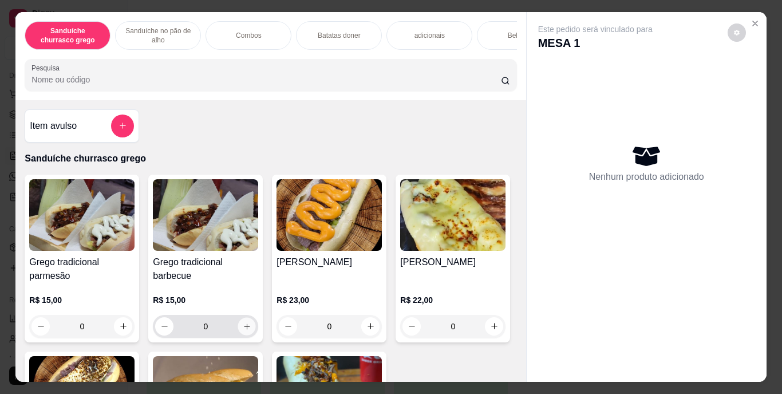
click at [246, 329] on icon "increase-product-quantity" at bounding box center [247, 326] width 9 height 9
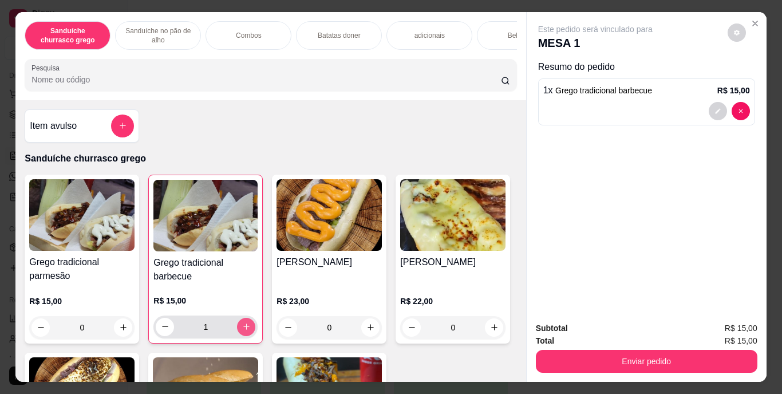
click at [246, 329] on icon "increase-product-quantity" at bounding box center [246, 326] width 9 height 9
type input "2"
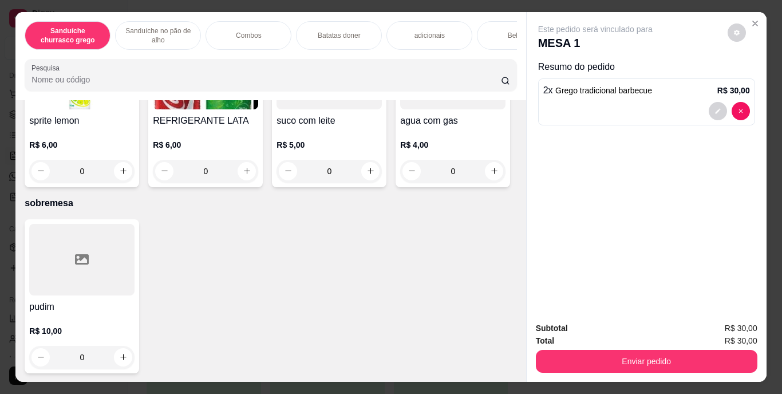
scroll to position [2132, 0]
click at [128, 175] on icon "increase-product-quantity" at bounding box center [123, 171] width 9 height 9
type input "1"
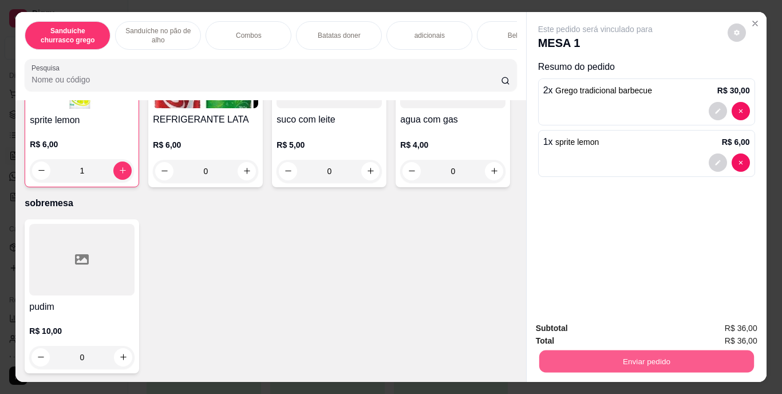
click at [672, 350] on button "Enviar pedido" at bounding box center [646, 361] width 215 height 22
click at [729, 328] on button "Enviar pedido" at bounding box center [727, 328] width 63 height 21
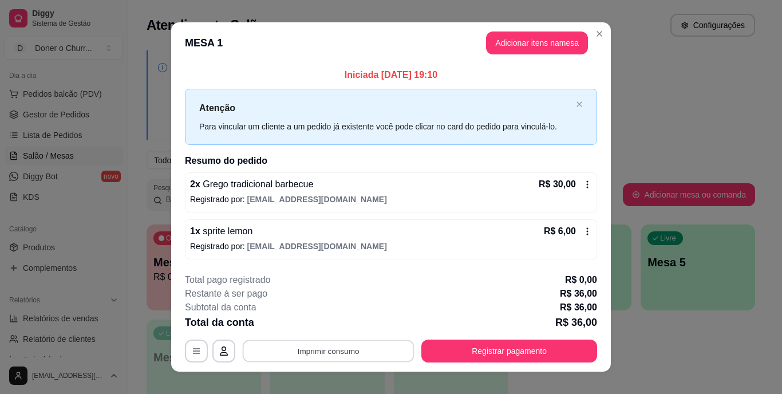
click at [338, 352] on button "Imprimir consumo" at bounding box center [329, 351] width 172 height 22
click at [328, 322] on button "IMPRESSORA" at bounding box center [327, 325] width 80 height 18
click at [344, 350] on button "Imprimir consumo" at bounding box center [329, 351] width 172 height 22
click at [342, 322] on button "IMPRESSORA" at bounding box center [327, 325] width 80 height 18
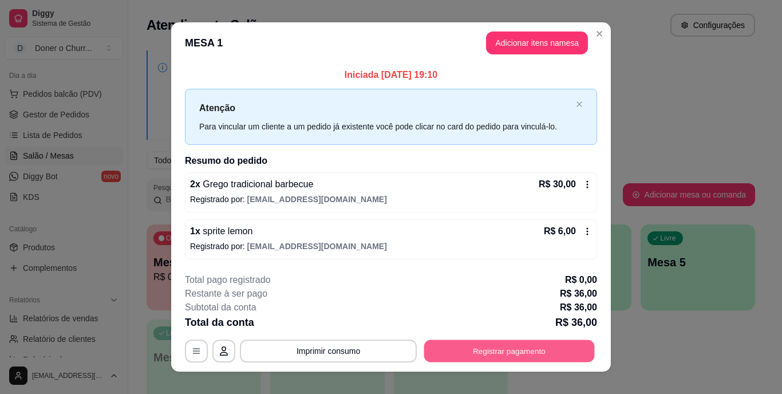
click at [462, 354] on button "Registrar pagamento" at bounding box center [509, 351] width 171 height 22
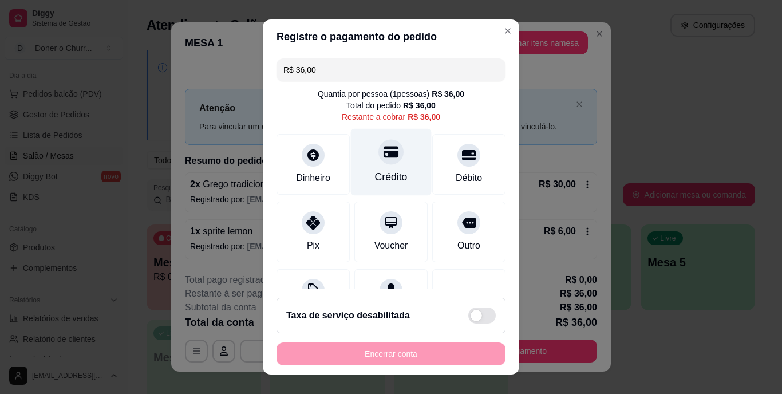
click at [373, 164] on div "Crédito" at bounding box center [391, 162] width 81 height 67
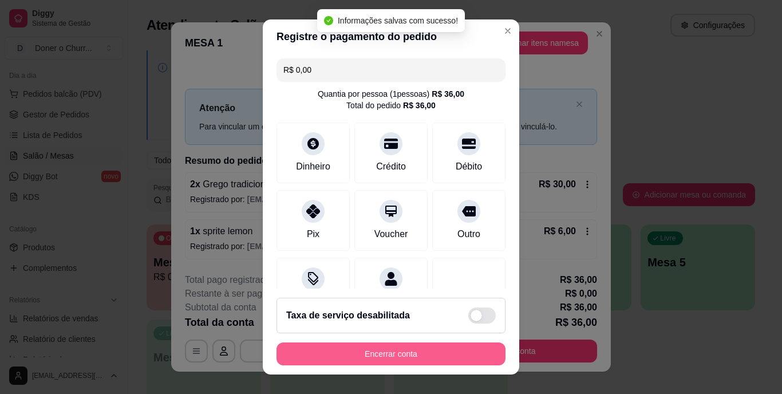
type input "R$ 0,00"
click at [392, 350] on button "Encerrar conta" at bounding box center [391, 353] width 229 height 23
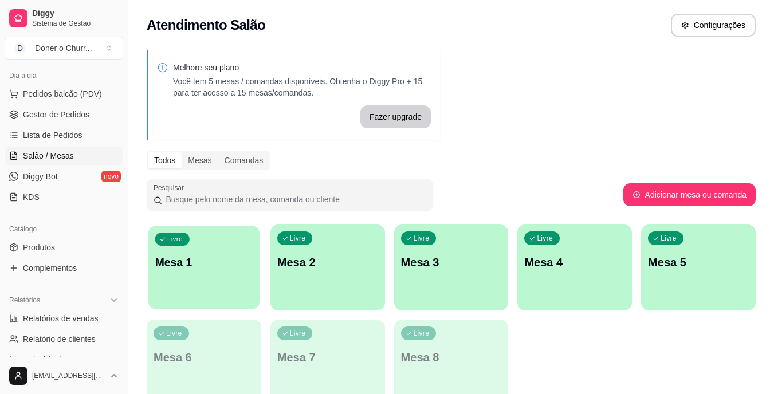
click at [211, 246] on div "Livre Mesa 1" at bounding box center [203, 261] width 111 height 70
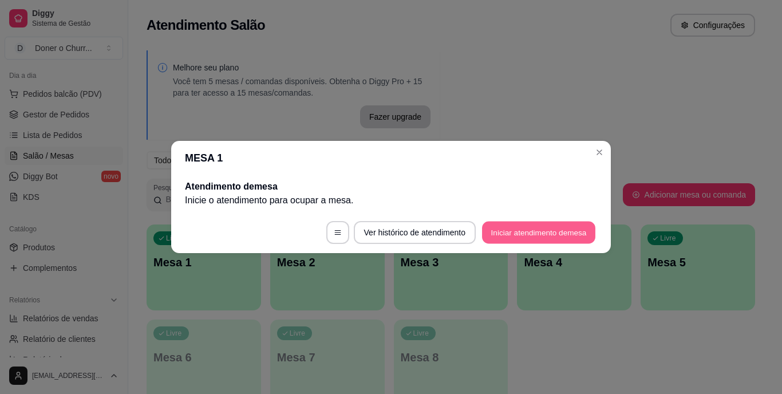
click at [525, 226] on button "Iniciar atendimento de mesa" at bounding box center [538, 233] width 113 height 22
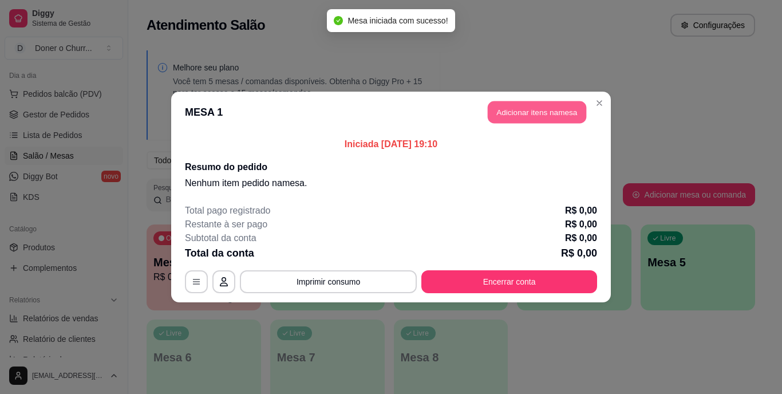
click at [561, 107] on button "Adicionar itens na mesa" at bounding box center [537, 112] width 98 height 22
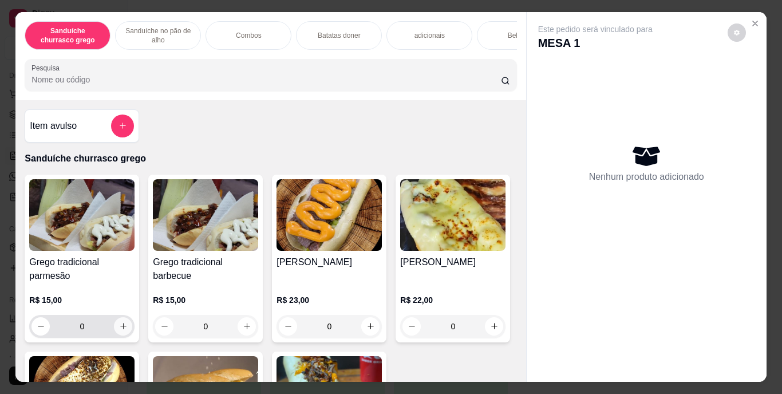
click at [121, 330] on icon "increase-product-quantity" at bounding box center [123, 326] width 9 height 9
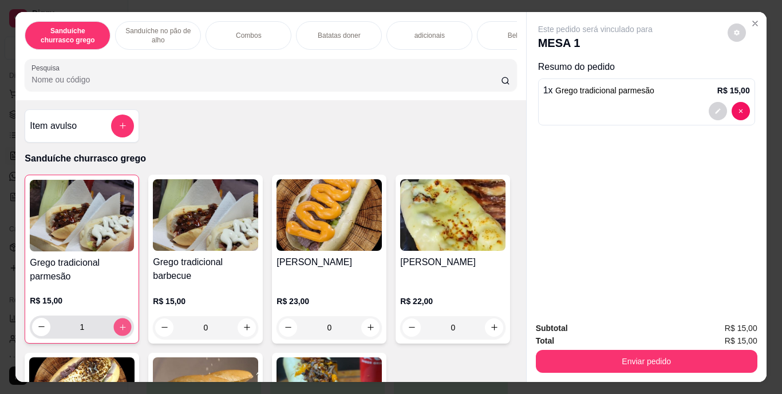
click at [121, 331] on icon "increase-product-quantity" at bounding box center [123, 326] width 9 height 9
type input "3"
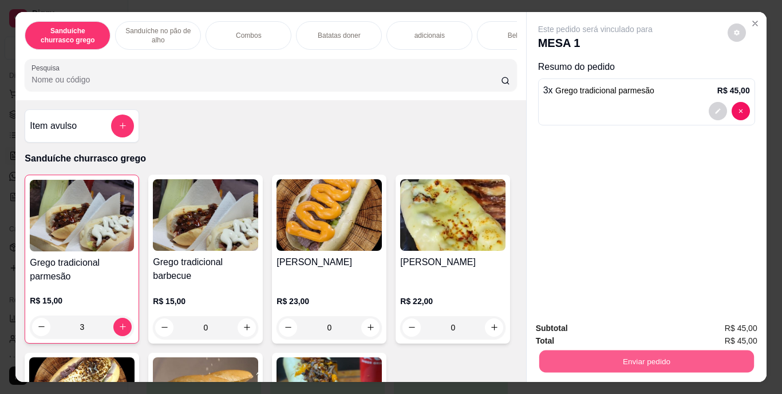
click at [626, 354] on button "Enviar pedido" at bounding box center [646, 361] width 215 height 22
click at [730, 325] on button "Enviar pedido" at bounding box center [727, 328] width 63 height 21
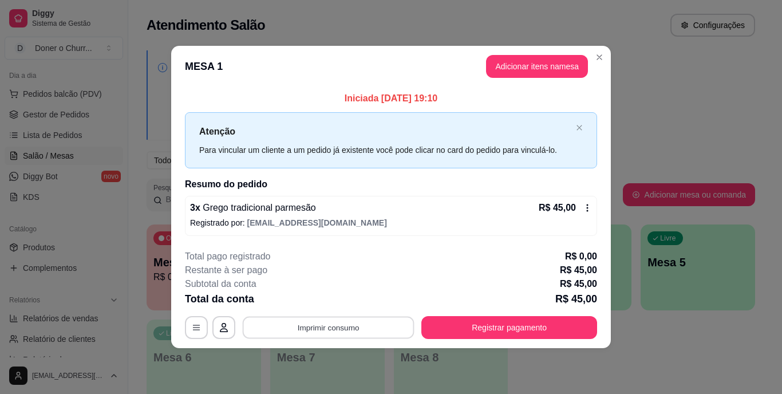
click at [334, 334] on button "Imprimir consumo" at bounding box center [329, 327] width 172 height 22
click at [330, 306] on button "IMPRESSORA" at bounding box center [332, 301] width 80 height 18
click at [330, 318] on button "Imprimir consumo" at bounding box center [328, 327] width 177 height 23
click at [329, 297] on button "IMPRESSORA" at bounding box center [332, 301] width 80 height 18
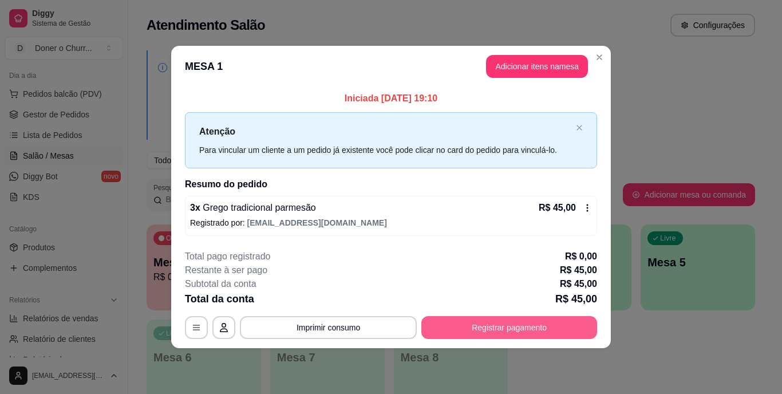
click at [484, 332] on button "Registrar pagamento" at bounding box center [509, 327] width 176 height 23
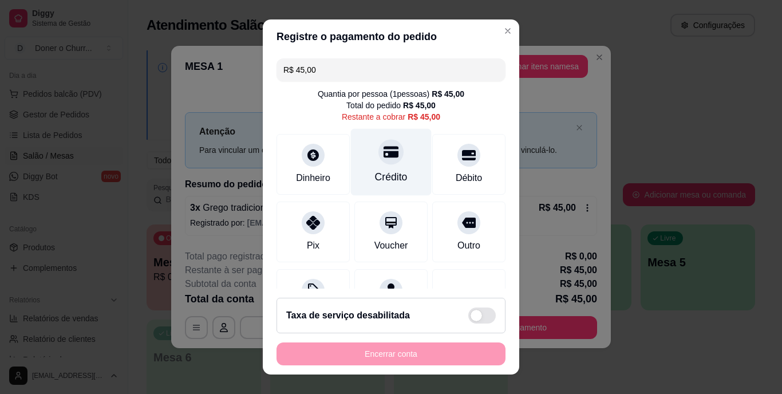
click at [380, 171] on div "Crédito" at bounding box center [391, 177] width 33 height 15
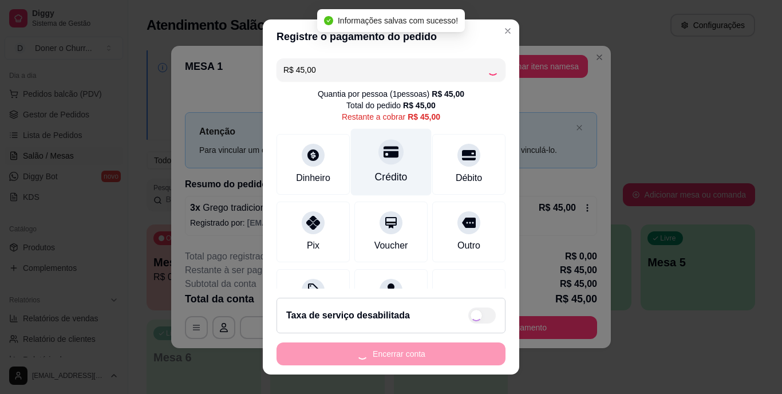
type input "R$ 0,00"
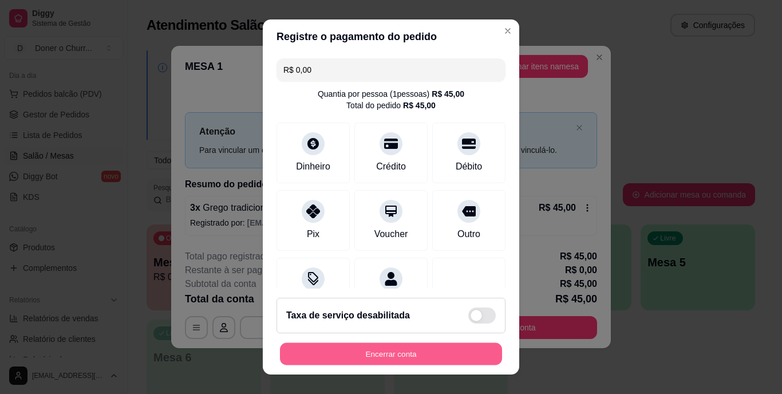
click at [397, 358] on button "Encerrar conta" at bounding box center [391, 353] width 222 height 22
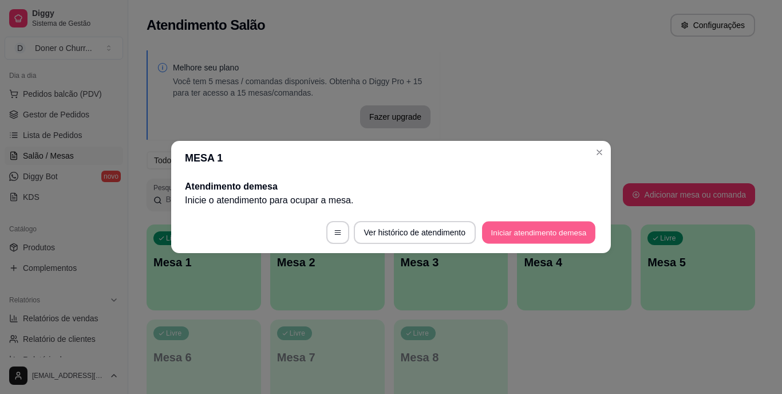
click at [544, 230] on button "Iniciar atendimento de mesa" at bounding box center [538, 233] width 113 height 22
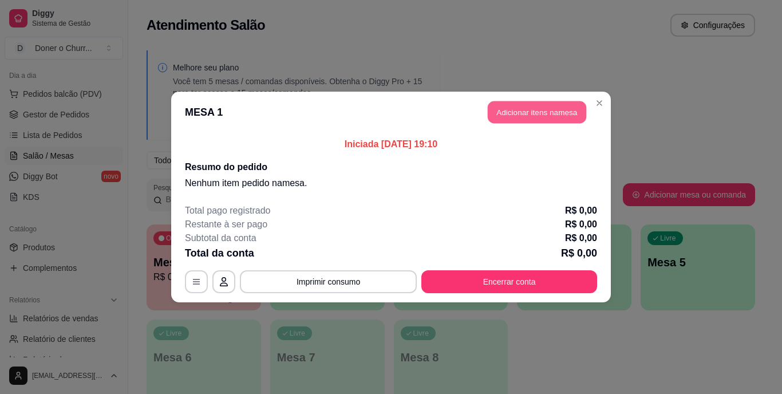
click at [541, 112] on button "Adicionar itens na mesa" at bounding box center [537, 112] width 98 height 22
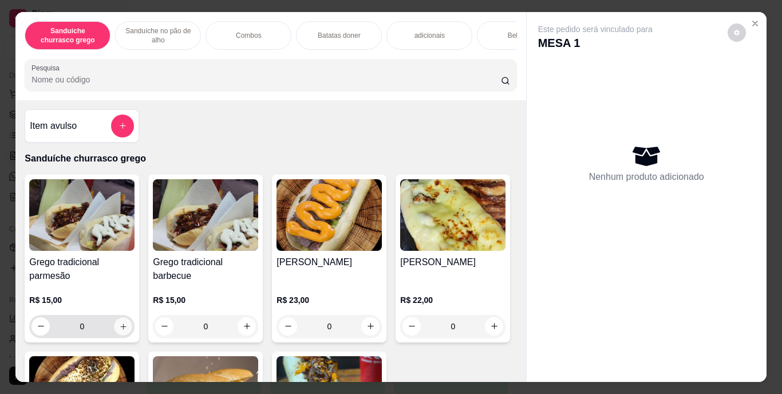
click at [119, 330] on icon "increase-product-quantity" at bounding box center [123, 326] width 9 height 9
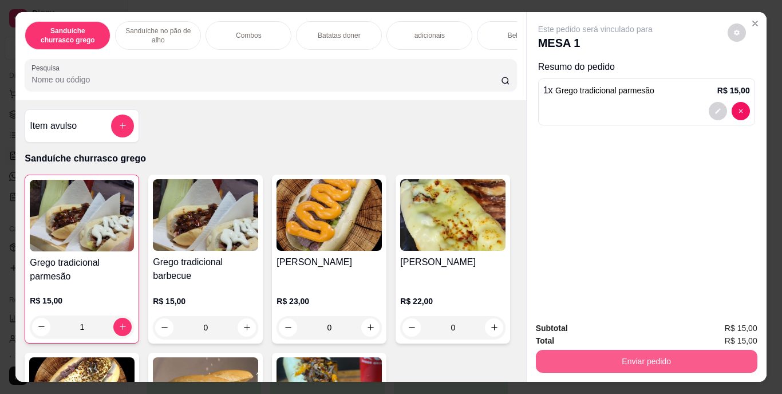
click at [640, 354] on button "Enviar pedido" at bounding box center [647, 361] width 222 height 23
click at [640, 354] on button "Enviar pedido" at bounding box center [646, 361] width 215 height 22
click at [681, 358] on button "Enviar pedido" at bounding box center [646, 361] width 215 height 22
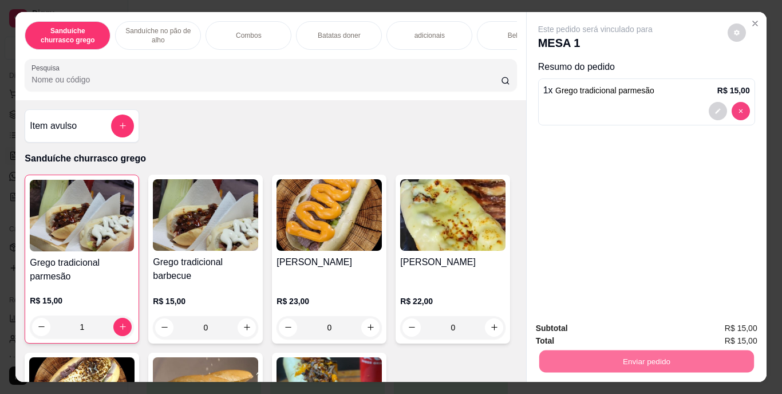
click at [736, 102] on button "decrease-product-quantity" at bounding box center [741, 111] width 18 height 18
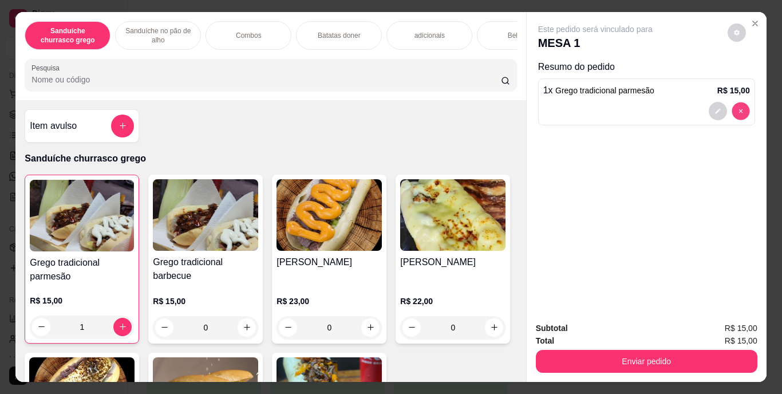
type input "0"
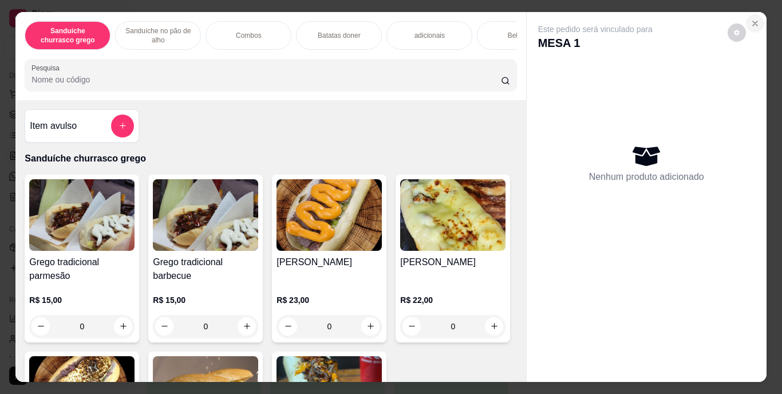
click at [753, 21] on icon "Close" at bounding box center [755, 23] width 5 height 5
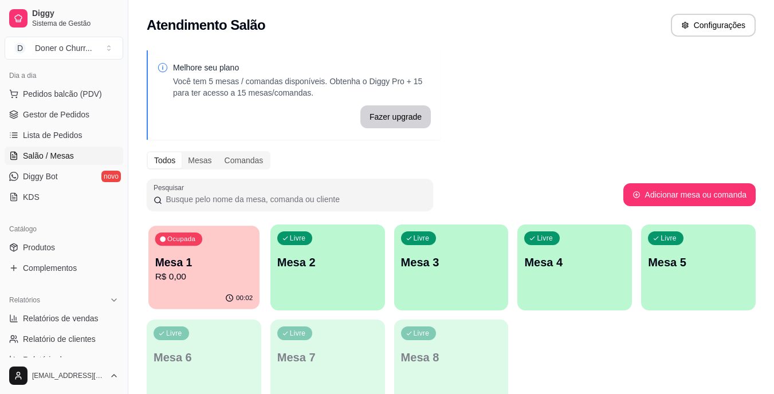
click at [208, 269] on p "Mesa 1" at bounding box center [204, 262] width 98 height 15
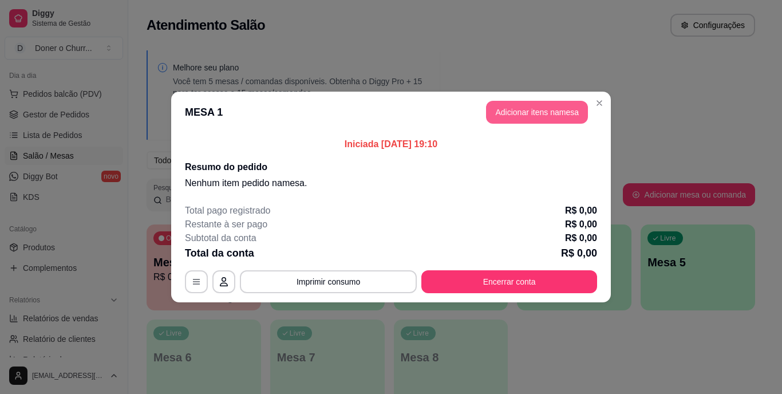
click at [533, 119] on button "Adicionar itens na mesa" at bounding box center [537, 112] width 102 height 23
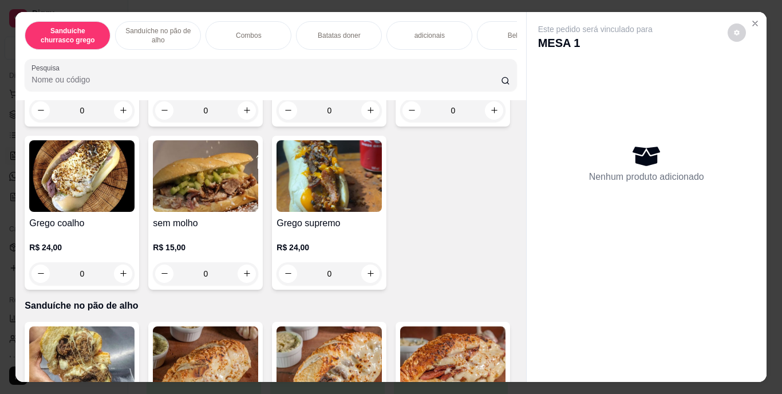
scroll to position [268, 0]
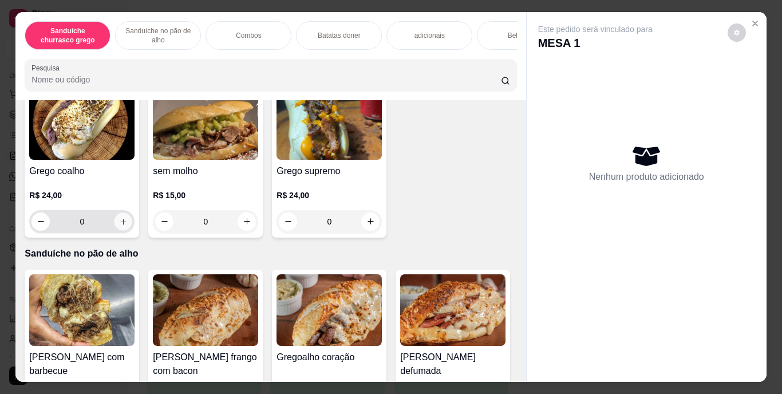
click at [126, 224] on icon "increase-product-quantity" at bounding box center [123, 222] width 6 height 6
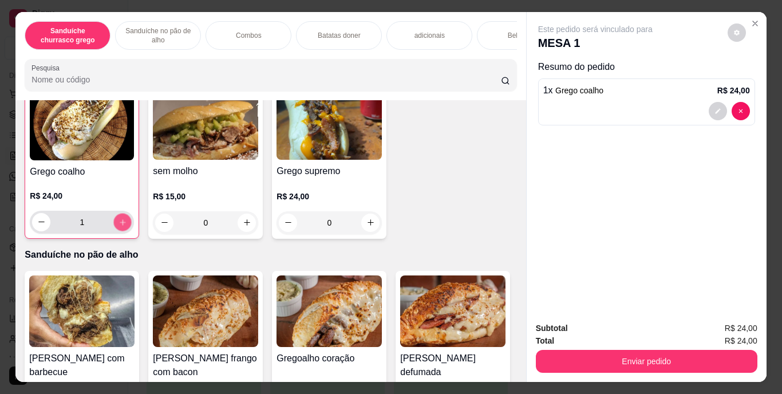
click at [127, 226] on icon "increase-product-quantity" at bounding box center [123, 222] width 9 height 9
type input "2"
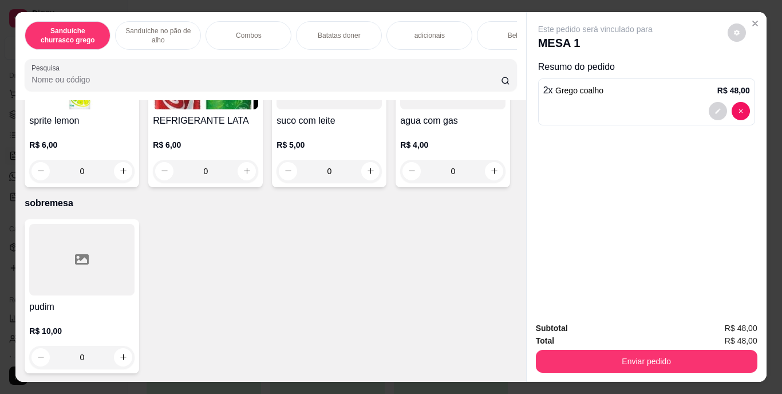
scroll to position [1970, 0]
click at [120, 12] on icon "increase-product-quantity" at bounding box center [123, 7] width 9 height 9
type input "1"
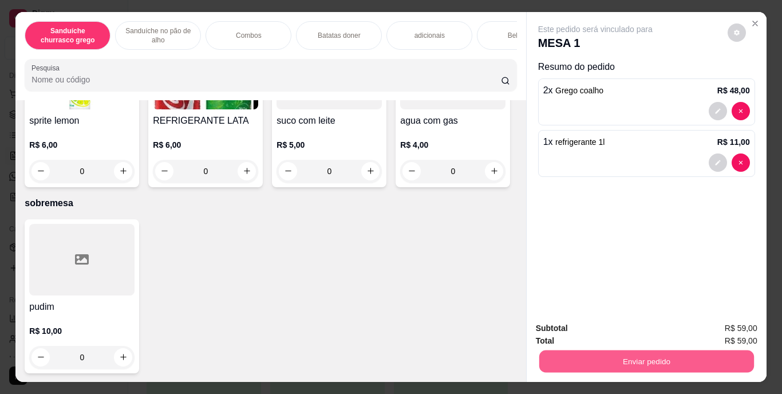
click at [660, 351] on button "Enviar pedido" at bounding box center [646, 361] width 215 height 22
click at [722, 331] on button "Enviar pedido" at bounding box center [727, 328] width 63 height 21
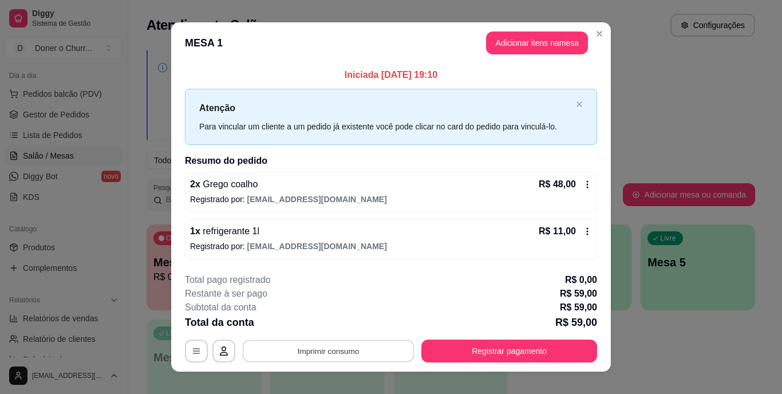
click at [312, 353] on button "Imprimir consumo" at bounding box center [329, 351] width 172 height 22
click at [334, 318] on button "IMPRESSORA" at bounding box center [327, 324] width 80 height 18
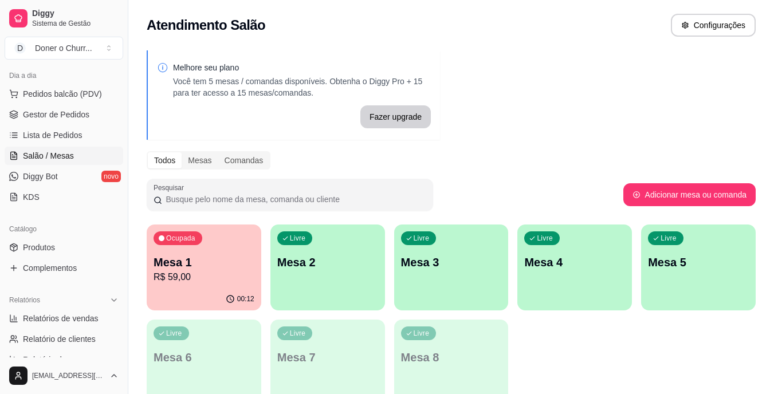
click at [337, 278] on div "Livre Mesa 2" at bounding box center [327, 260] width 115 height 72
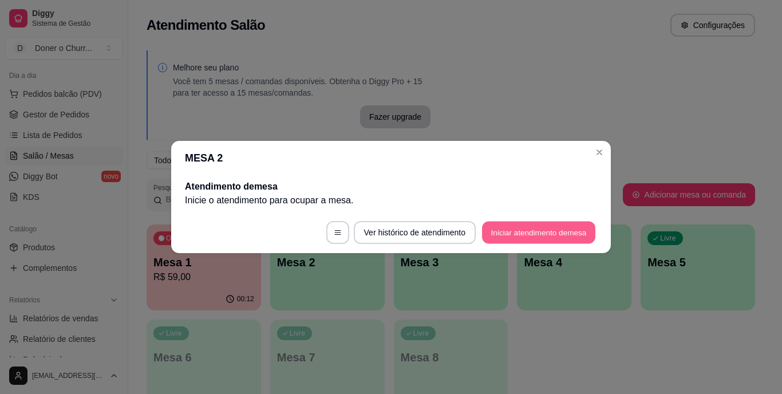
click at [540, 234] on button "Iniciar atendimento de mesa" at bounding box center [538, 233] width 113 height 22
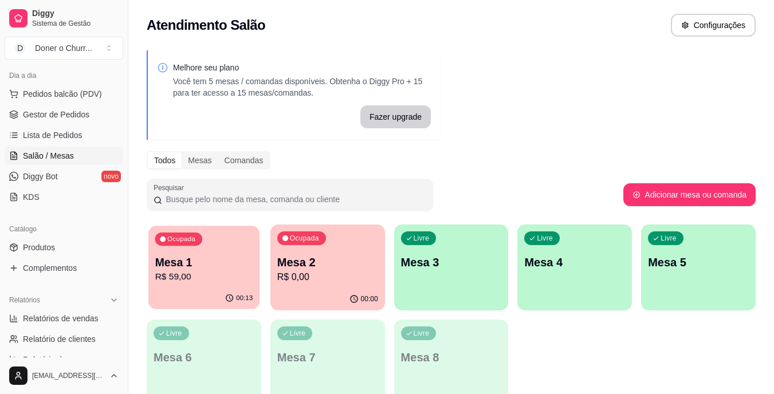
click at [202, 266] on p "Mesa 1" at bounding box center [204, 262] width 98 height 15
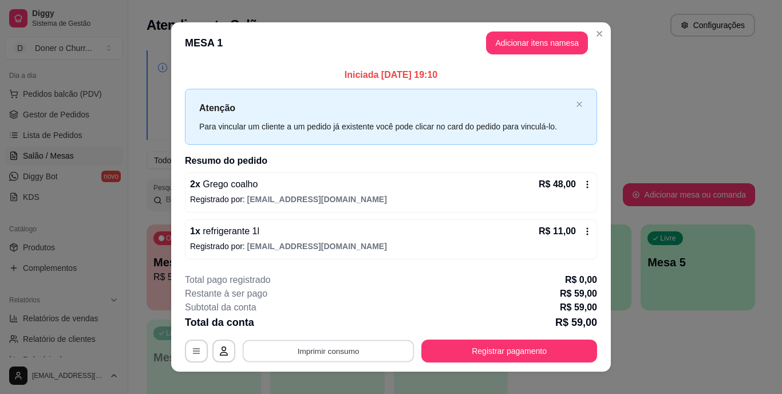
click at [330, 352] on button "Imprimir consumo" at bounding box center [329, 351] width 172 height 22
click at [324, 325] on button "IMPRESSORA" at bounding box center [327, 325] width 80 height 18
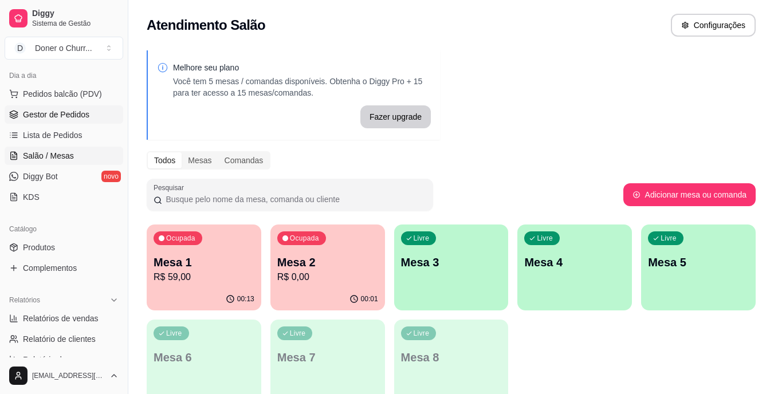
click at [73, 116] on span "Gestor de Pedidos" at bounding box center [56, 114] width 66 height 11
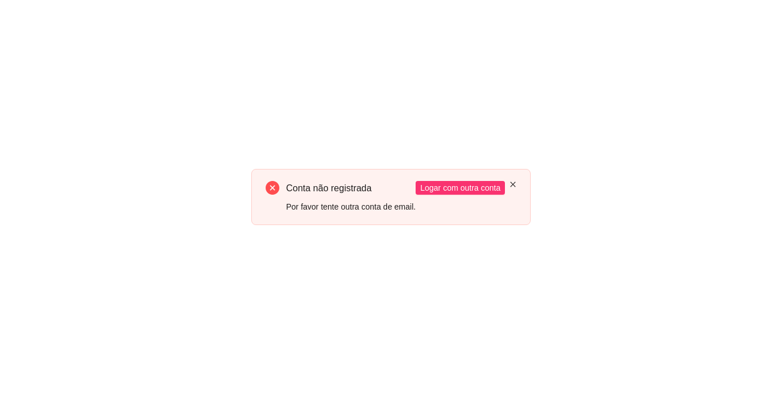
click at [513, 184] on icon "close" at bounding box center [513, 184] width 7 height 7
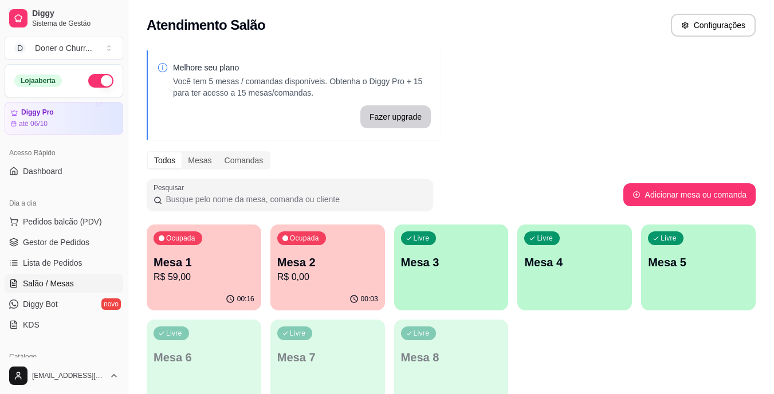
click at [314, 276] on p "R$ 0,00" at bounding box center [327, 277] width 101 height 14
click at [314, 276] on body "Diggy Sistema de Gestão D Doner o Churr ... Loja aberta Diggy Pro até 06/10 Ace…" at bounding box center [387, 197] width 774 height 394
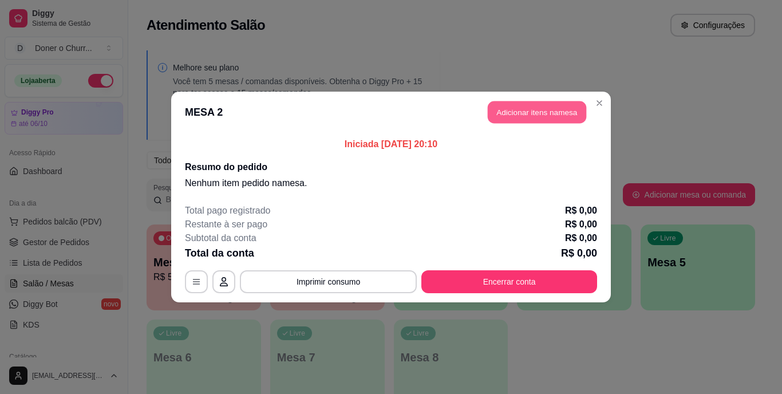
click at [533, 111] on button "Adicionar itens na mesa" at bounding box center [537, 112] width 98 height 22
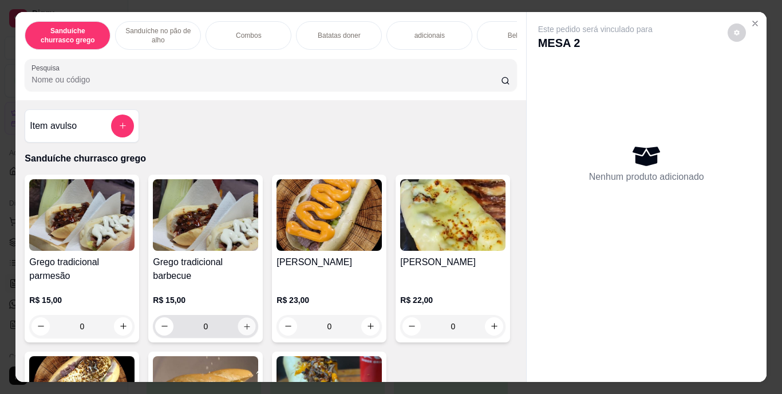
click at [244, 330] on icon "increase-product-quantity" at bounding box center [247, 326] width 9 height 9
type input "2"
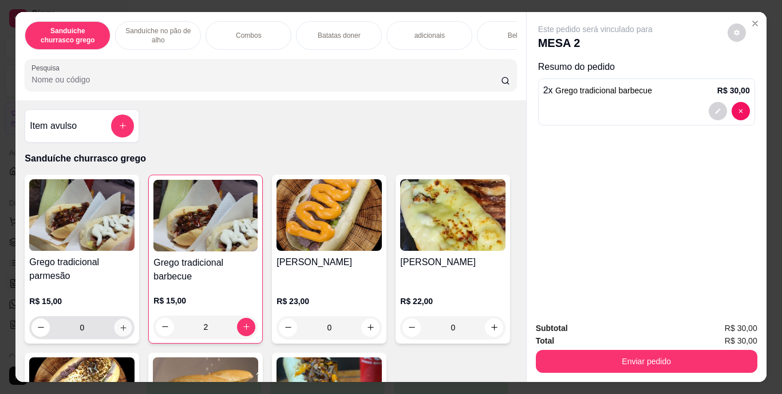
click at [123, 332] on icon "increase-product-quantity" at bounding box center [123, 327] width 9 height 9
type input "1"
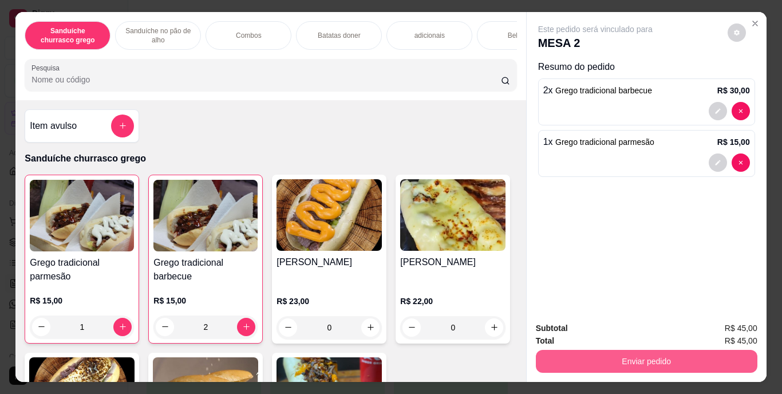
click at [614, 362] on button "Enviar pedido" at bounding box center [647, 361] width 222 height 23
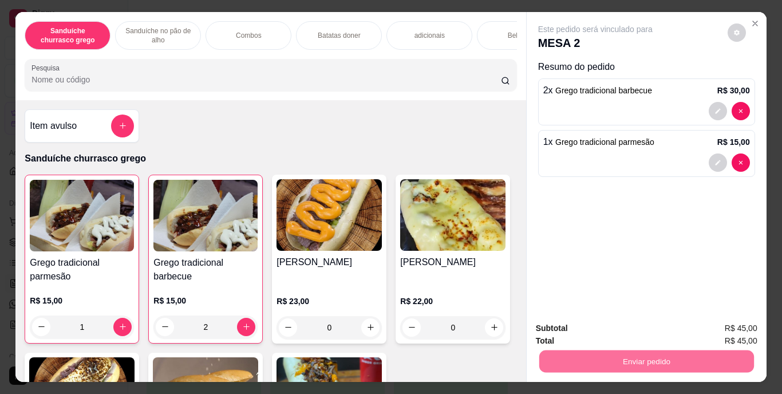
click at [722, 329] on button "Enviar pedido" at bounding box center [727, 329] width 65 height 22
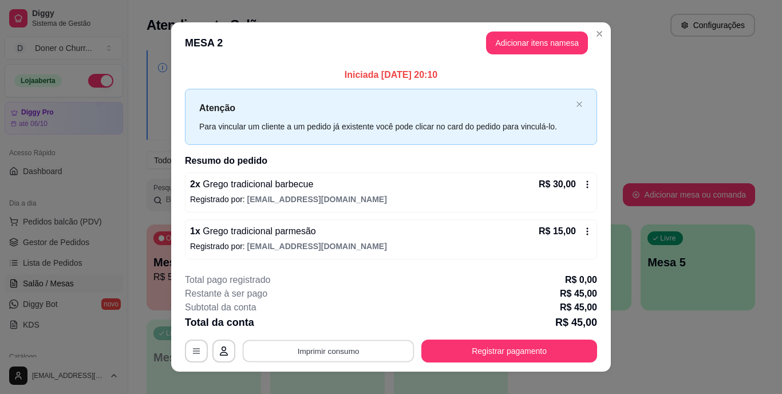
click at [328, 354] on button "Imprimir consumo" at bounding box center [329, 351] width 172 height 22
click at [327, 325] on button "IMPRESSORA" at bounding box center [327, 325] width 83 height 18
click at [389, 324] on div "Total da conta R$ 45,00" at bounding box center [391, 322] width 412 height 16
click at [533, 45] on button "Adicionar itens na mesa" at bounding box center [537, 43] width 98 height 22
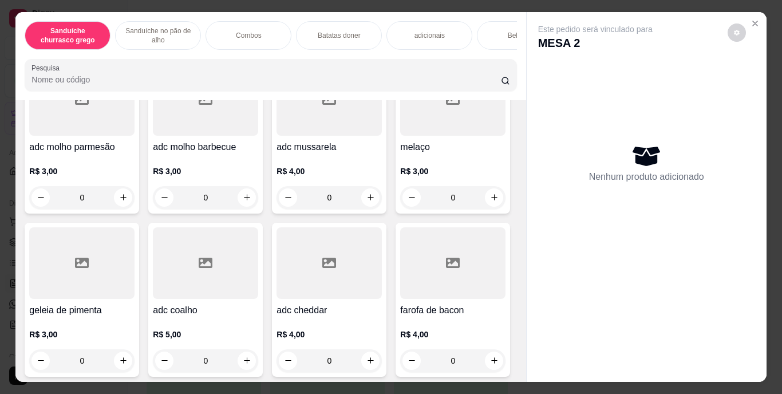
scroll to position [1217, 0]
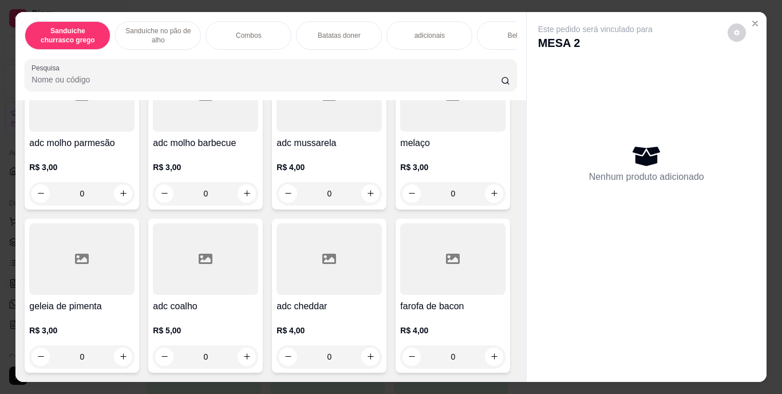
click at [120, 10] on icon "increase-product-quantity" at bounding box center [123, 7] width 6 height 6
type input "1"
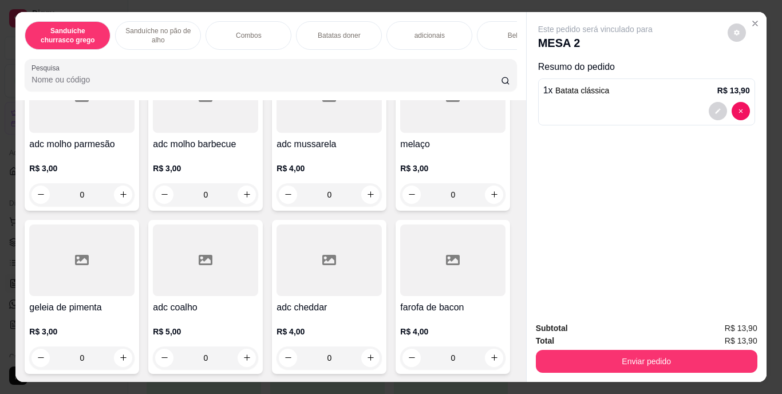
scroll to position [1218, 0]
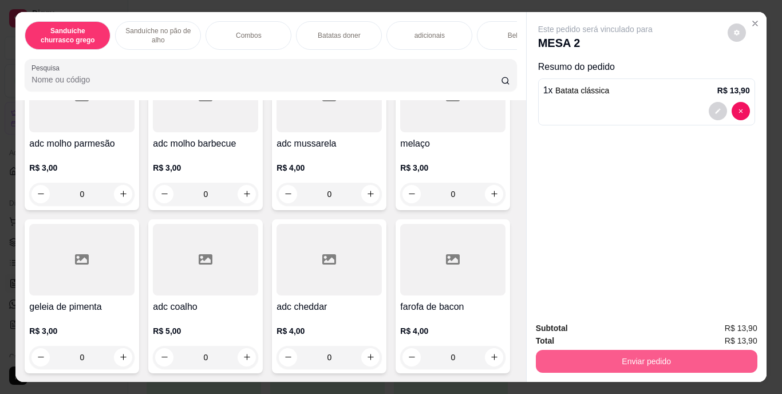
click at [616, 361] on button "Enviar pedido" at bounding box center [647, 361] width 222 height 23
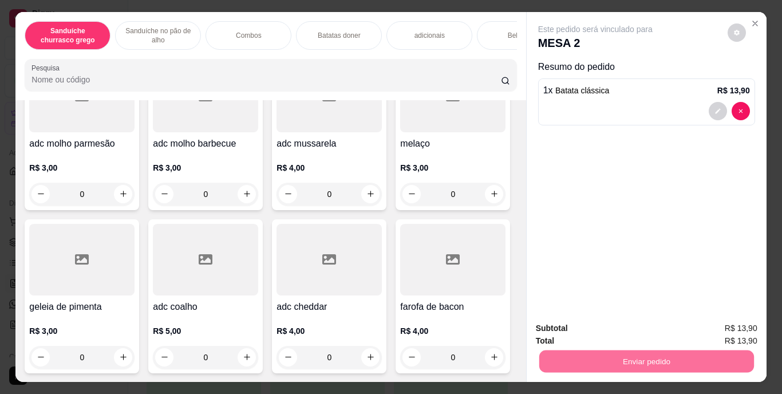
click at [731, 334] on button "Enviar pedido" at bounding box center [727, 328] width 63 height 21
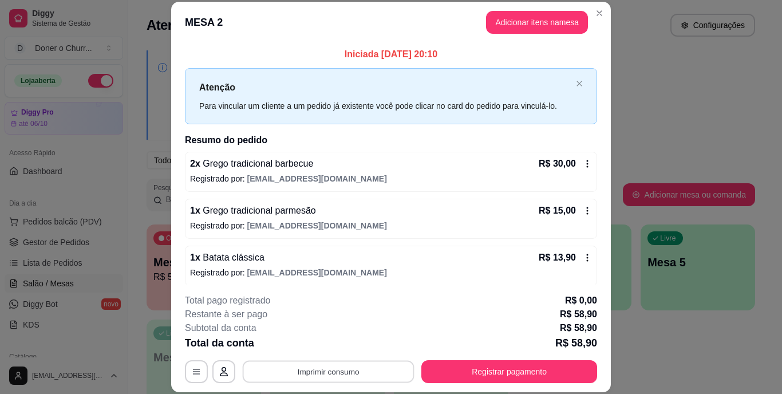
click at [350, 368] on button "Imprimir consumo" at bounding box center [329, 371] width 172 height 22
click at [352, 340] on button "IMPRESSORA" at bounding box center [327, 345] width 80 height 18
click at [338, 375] on button "Imprimir consumo" at bounding box center [329, 371] width 172 height 22
click at [334, 349] on button "IMPRESSORA" at bounding box center [327, 345] width 80 height 18
click at [312, 372] on button "Imprimir consumo" at bounding box center [329, 371] width 172 height 22
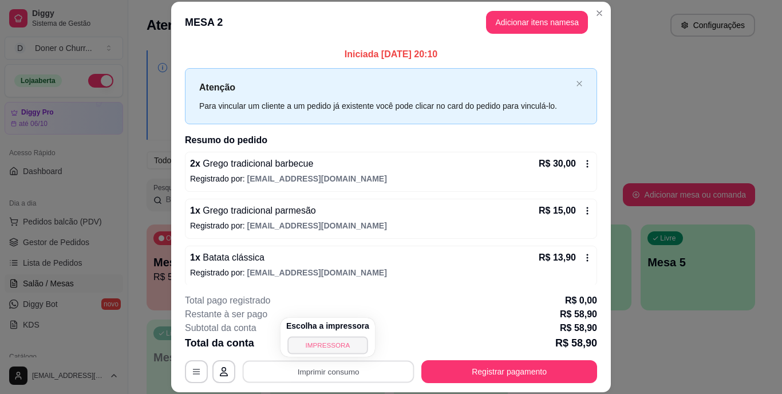
click at [338, 344] on button "IMPRESSORA" at bounding box center [327, 345] width 80 height 18
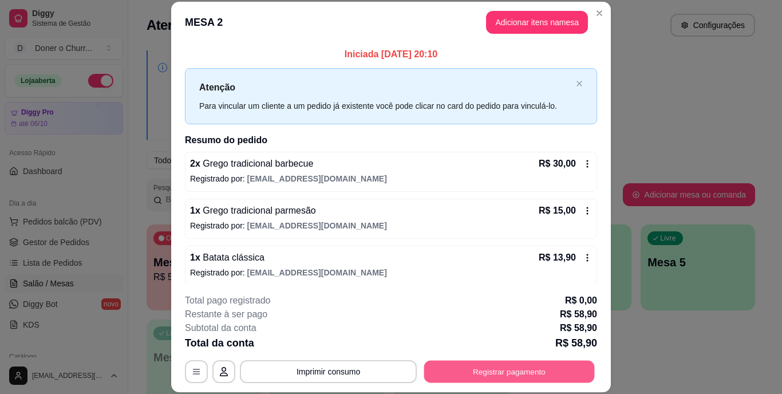
click at [486, 373] on button "Registrar pagamento" at bounding box center [509, 371] width 171 height 22
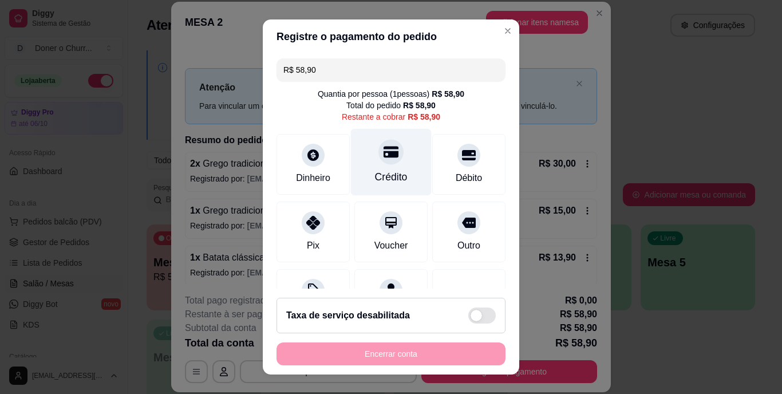
click at [386, 168] on div "Crédito" at bounding box center [391, 162] width 81 height 67
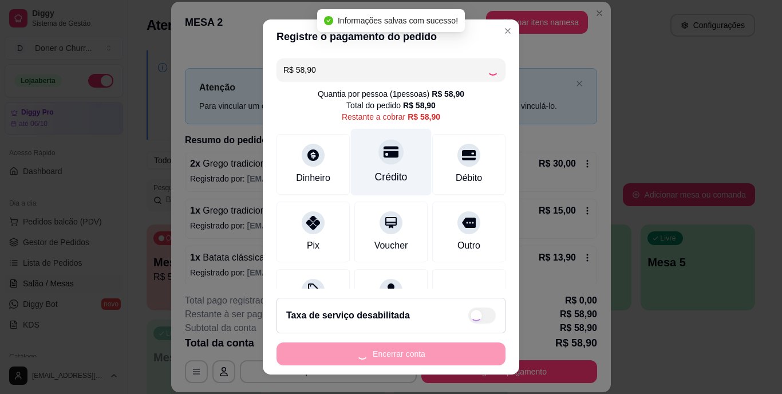
type input "R$ 0,00"
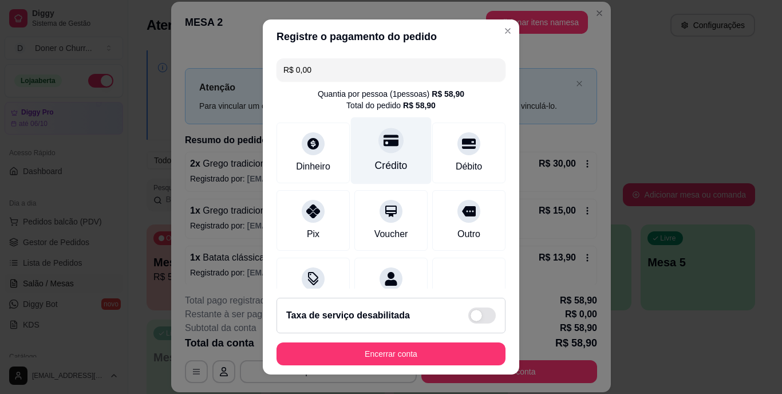
click at [386, 168] on div "Crédito" at bounding box center [391, 166] width 33 height 15
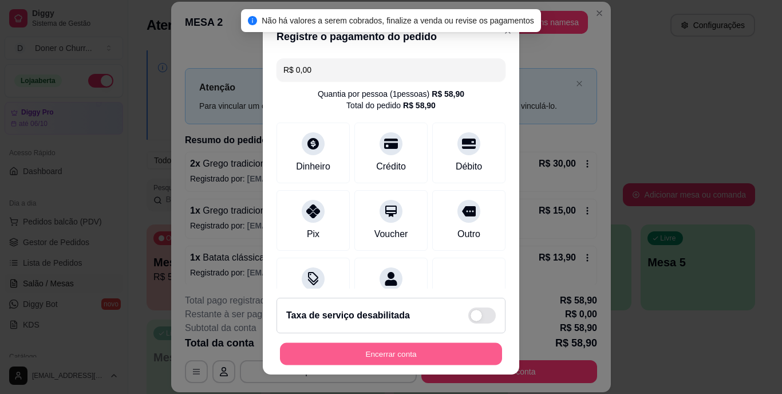
click at [397, 356] on button "Encerrar conta" at bounding box center [391, 353] width 222 height 22
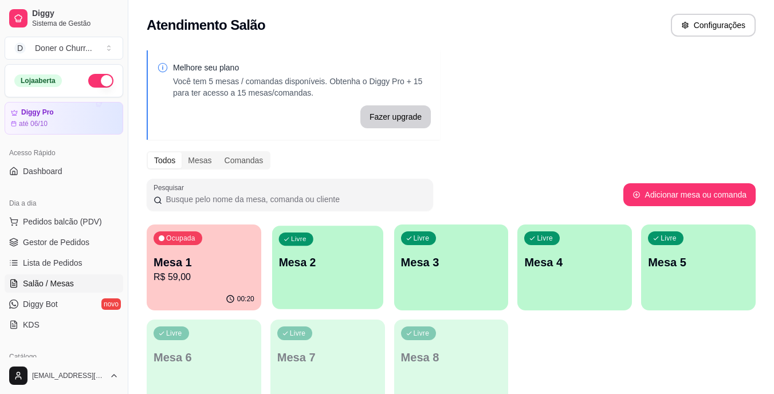
click at [308, 262] on p "Mesa 2" at bounding box center [327, 262] width 98 height 15
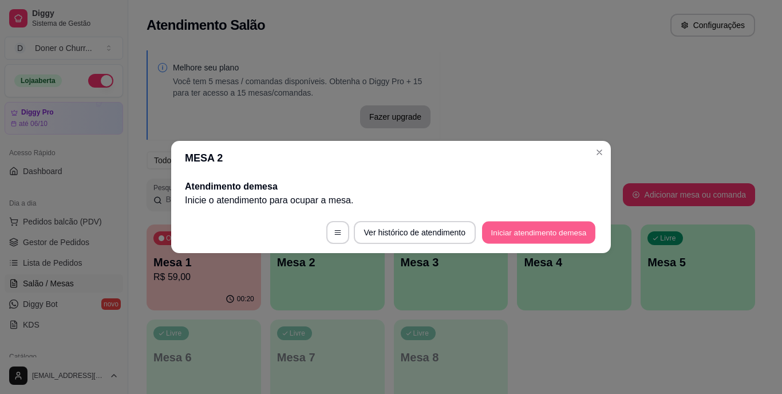
click at [525, 235] on button "Iniciar atendimento de mesa" at bounding box center [538, 233] width 113 height 22
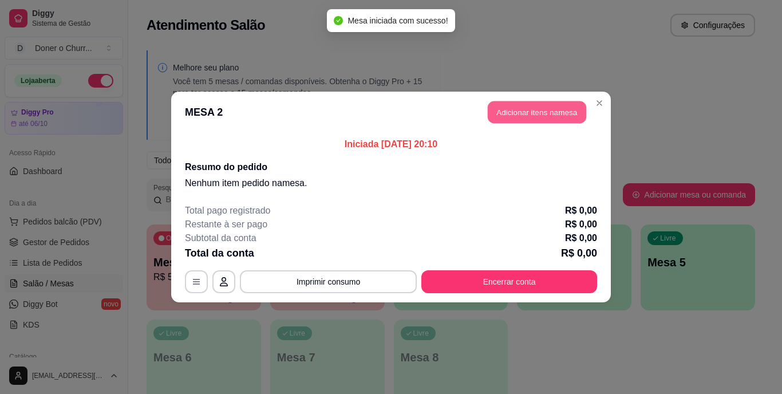
click at [543, 112] on button "Adicionar itens na mesa" at bounding box center [537, 112] width 98 height 22
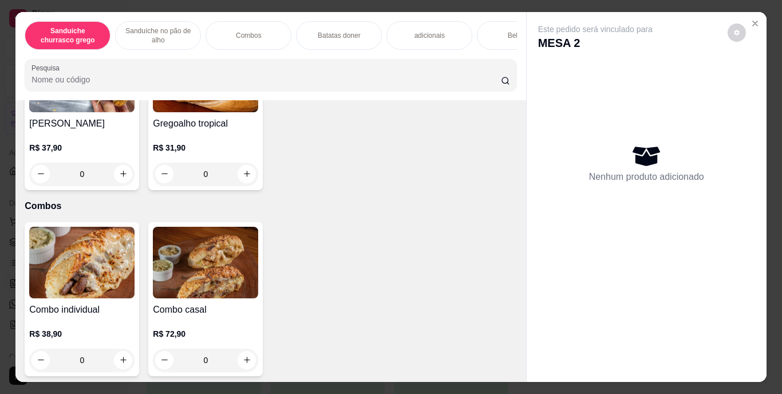
scroll to position [655, 0]
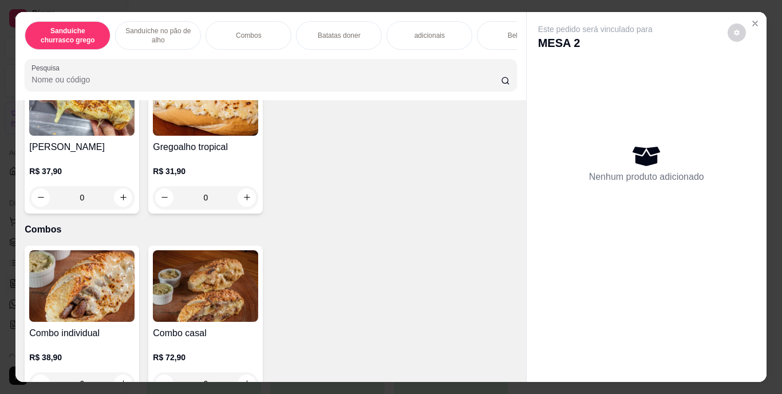
click at [244, 37] on icon "increase-product-quantity" at bounding box center [247, 34] width 6 height 6
type input "1"
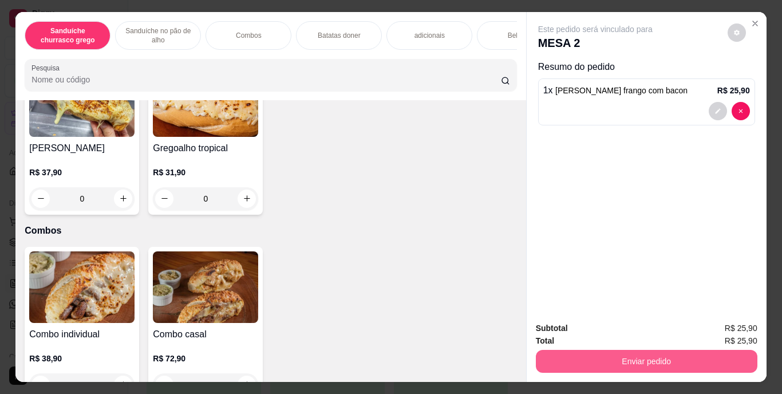
click at [638, 356] on button "Enviar pedido" at bounding box center [647, 361] width 222 height 23
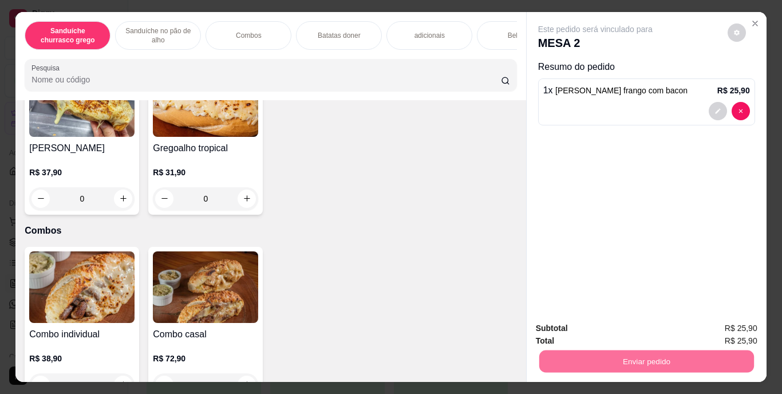
click at [722, 326] on button "Enviar pedido" at bounding box center [727, 328] width 63 height 21
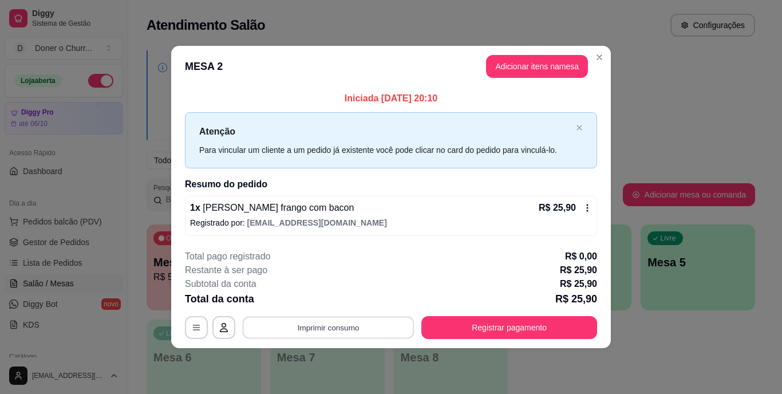
click at [372, 322] on button "Imprimir consumo" at bounding box center [329, 327] width 172 height 22
click at [341, 298] on button "IMPRESSORA" at bounding box center [332, 301] width 80 height 18
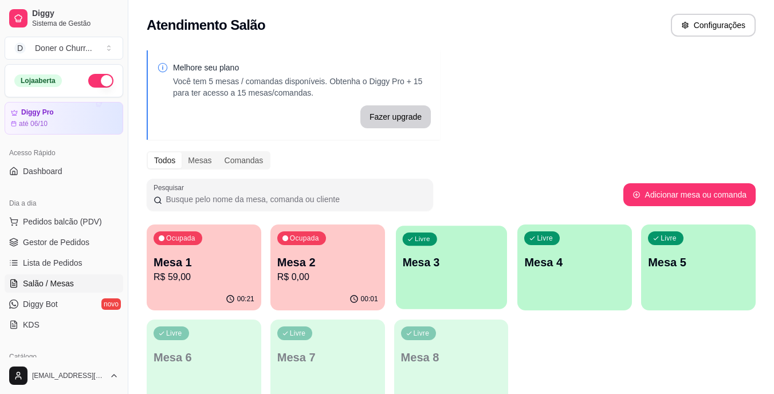
click at [472, 270] on div "Livre Mesa 3" at bounding box center [451, 261] width 111 height 70
click at [441, 269] on p "Mesa 3" at bounding box center [451, 262] width 98 height 15
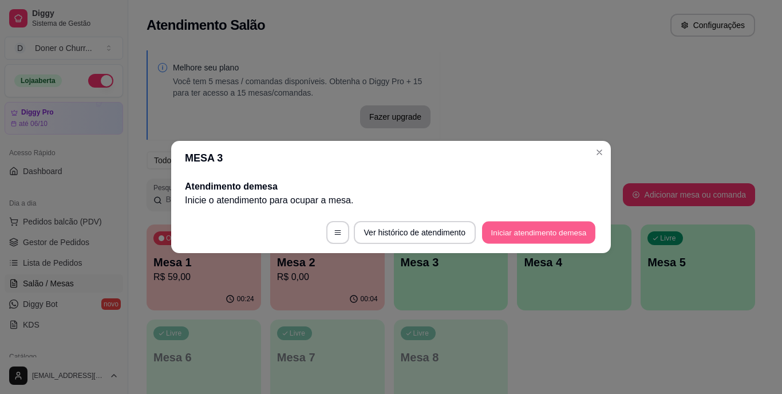
click at [522, 236] on button "Iniciar atendimento de mesa" at bounding box center [538, 233] width 113 height 22
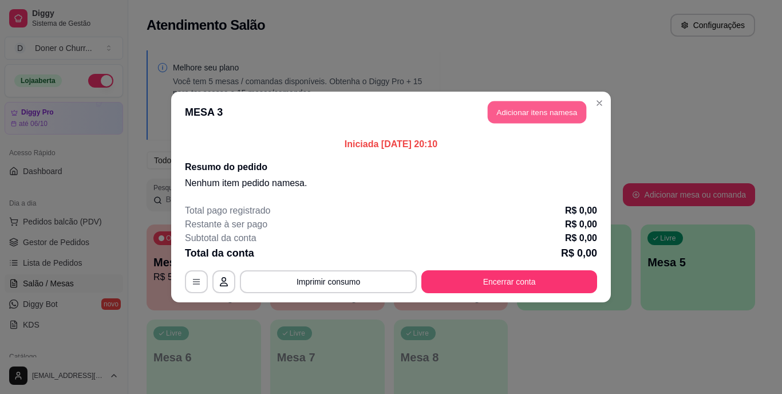
click at [525, 109] on button "Adicionar itens na mesa" at bounding box center [537, 112] width 98 height 22
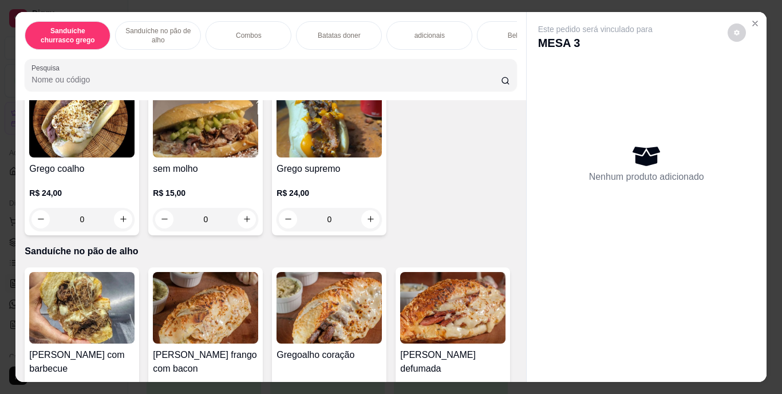
scroll to position [313, 0]
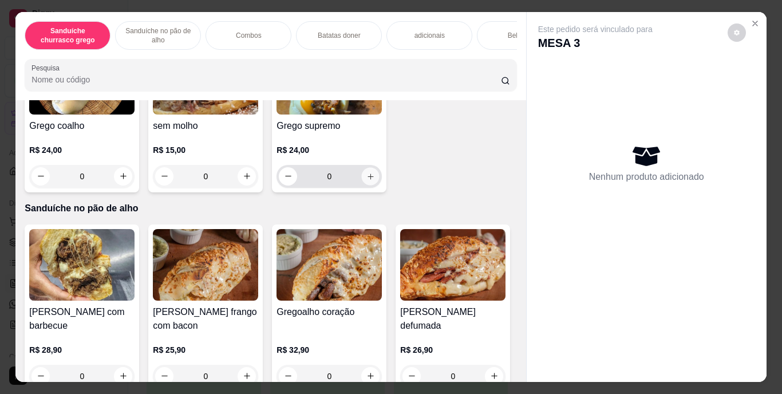
click at [366, 180] on icon "increase-product-quantity" at bounding box center [370, 176] width 9 height 9
type input "1"
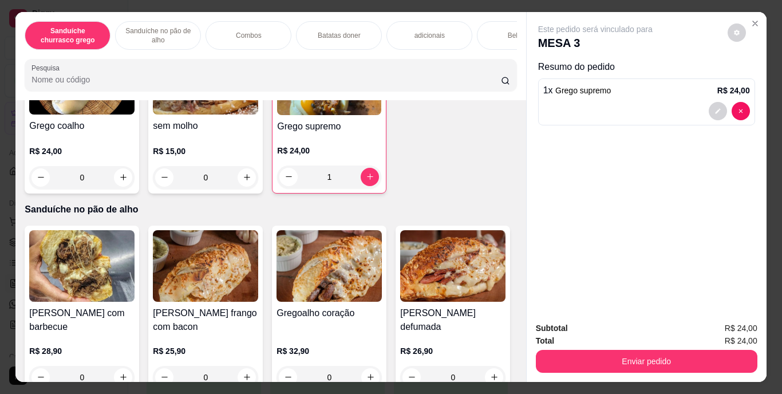
click at [490, 17] on icon "increase-product-quantity" at bounding box center [494, 13] width 9 height 9
type input "1"
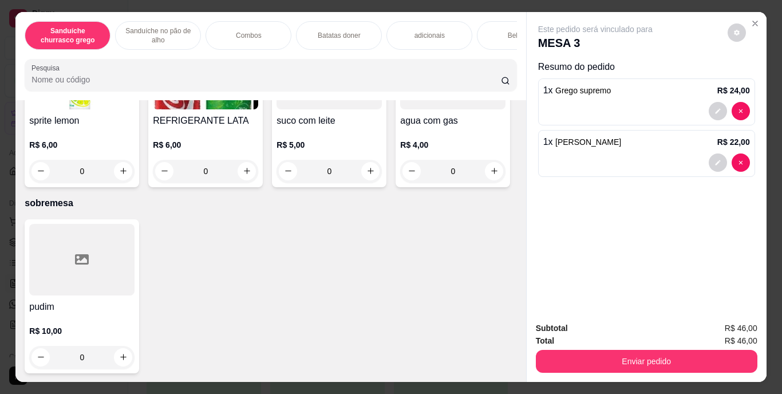
scroll to position [2098, 0]
click at [490, 12] on icon "increase-product-quantity" at bounding box center [494, 7] width 9 height 9
type input "1"
click at [366, 175] on icon "increase-product-quantity" at bounding box center [370, 171] width 9 height 9
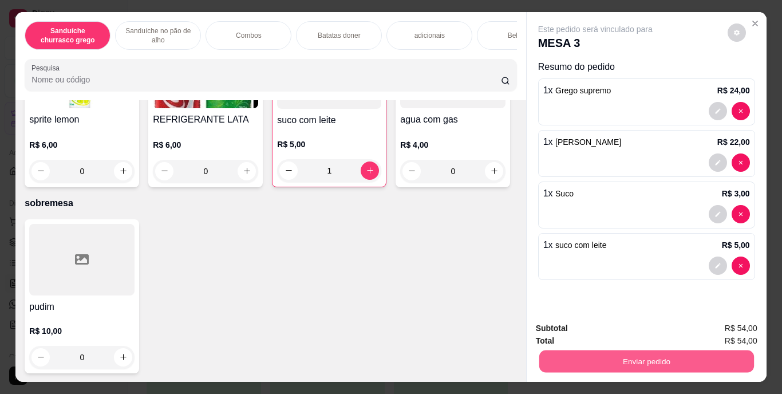
click at [579, 353] on button "Enviar pedido" at bounding box center [646, 361] width 215 height 22
click at [659, 324] on button "Registrar cliente" at bounding box center [650, 328] width 73 height 21
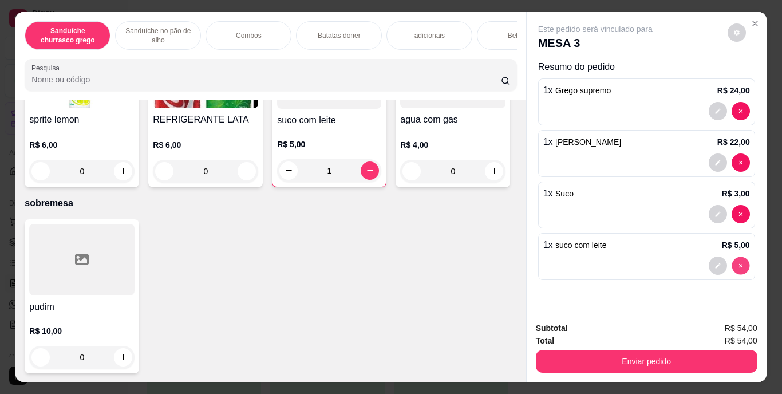
type input "0"
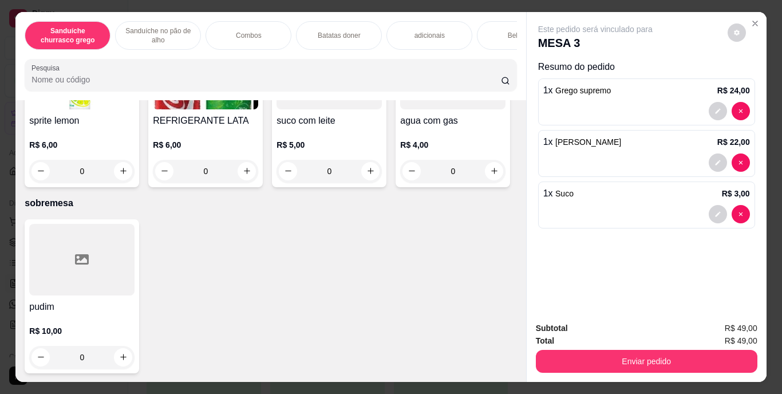
click at [380, 187] on div "refrigerante 1l R$ 11,00 0 Schweppes R$ 6,00 0 Água mineral s/ gás R$ 3,00 0 Su…" at bounding box center [271, 28] width 492 height 318
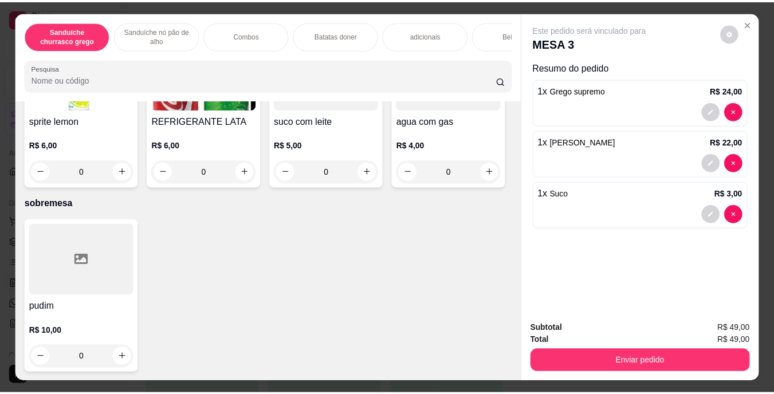
scroll to position [2206, 0]
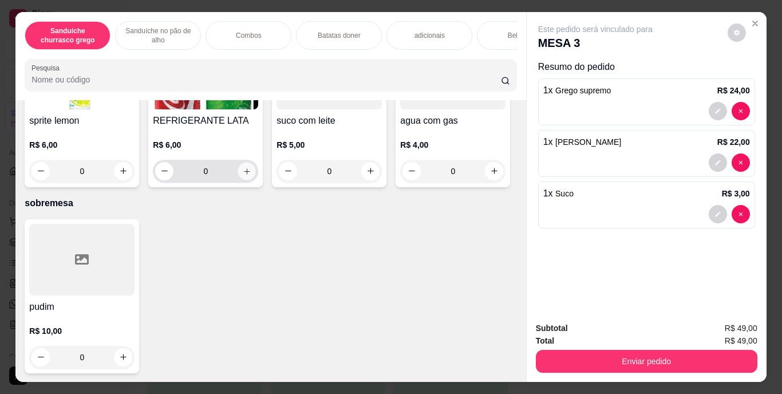
click at [256, 180] on button "increase-product-quantity" at bounding box center [247, 171] width 18 height 18
type input "1"
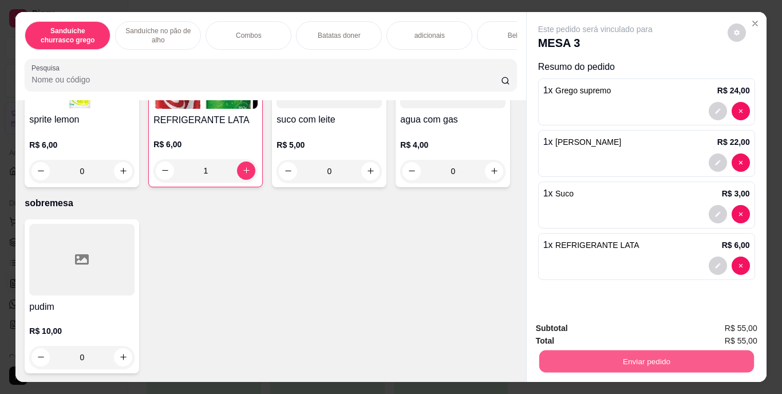
click at [620, 357] on button "Enviar pedido" at bounding box center [646, 361] width 215 height 22
click at [713, 330] on button "Enviar pedido" at bounding box center [727, 328] width 63 height 21
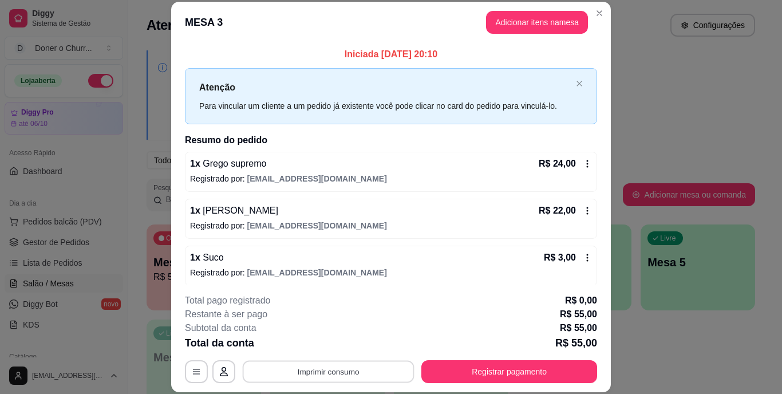
click at [330, 368] on button "Imprimir consumo" at bounding box center [329, 371] width 172 height 22
click at [333, 349] on button "IMPRESSORA" at bounding box center [327, 345] width 80 height 18
click at [332, 369] on button "Imprimir consumo" at bounding box center [329, 371] width 172 height 22
click at [337, 346] on button "IMPRESSORA" at bounding box center [327, 345] width 83 height 18
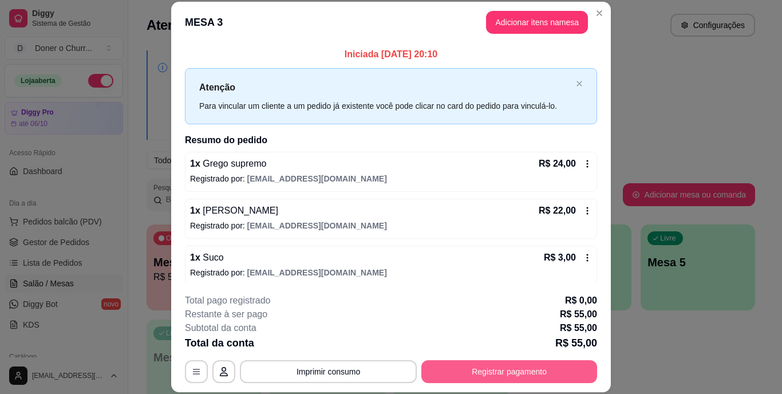
click at [473, 371] on button "Registrar pagamento" at bounding box center [509, 371] width 176 height 23
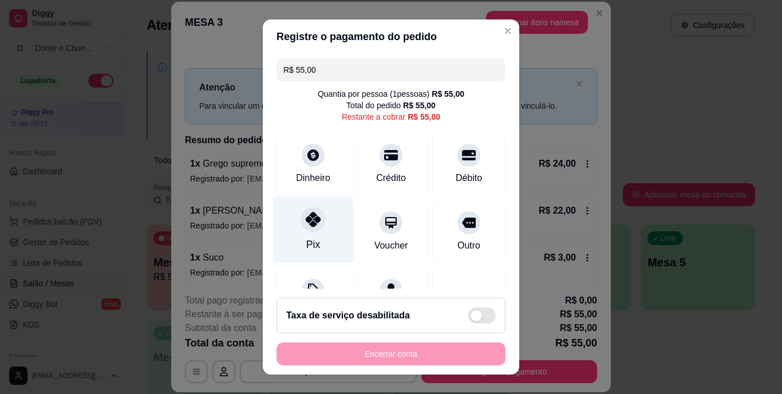
click at [320, 232] on div "Pix" at bounding box center [313, 229] width 81 height 67
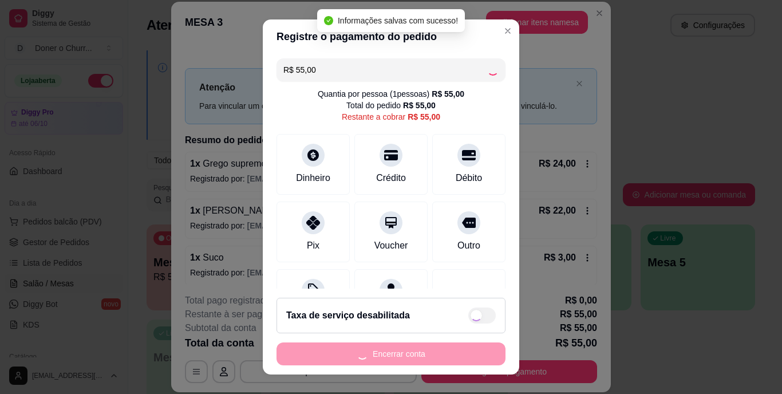
type input "R$ 0,00"
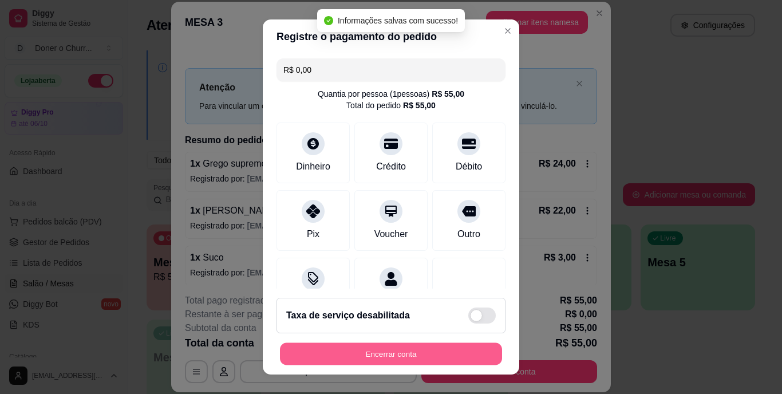
click at [383, 361] on button "Encerrar conta" at bounding box center [391, 353] width 222 height 22
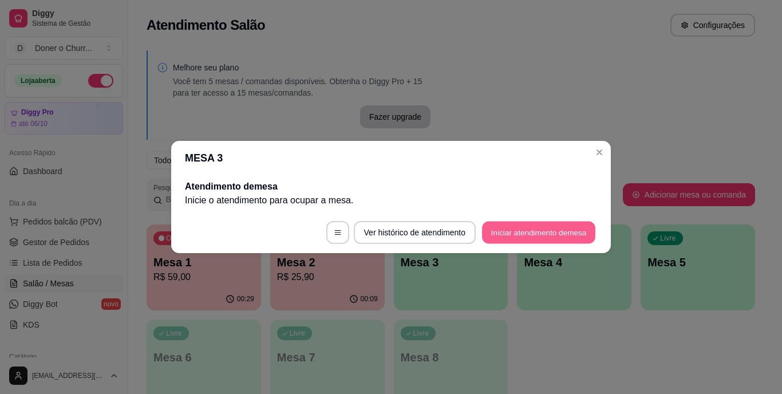
click at [517, 228] on button "Iniciar atendimento de mesa" at bounding box center [538, 233] width 113 height 22
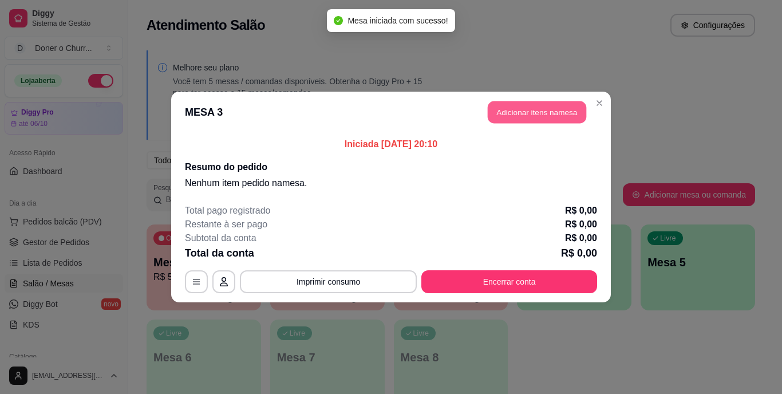
click at [542, 111] on button "Adicionar itens na mesa" at bounding box center [537, 112] width 98 height 22
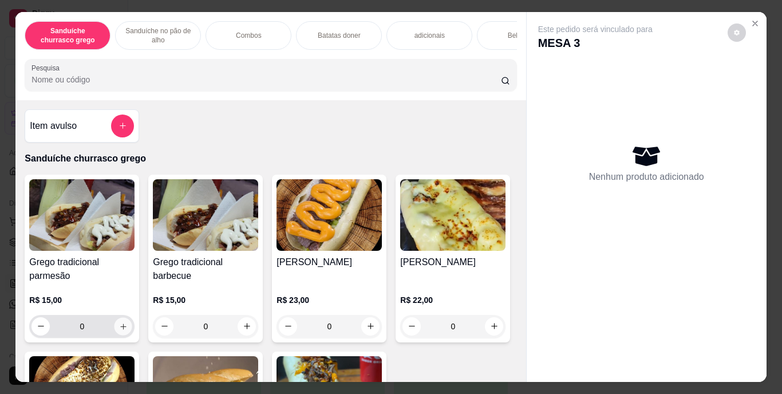
click at [119, 330] on icon "increase-product-quantity" at bounding box center [123, 326] width 9 height 9
type input "1"
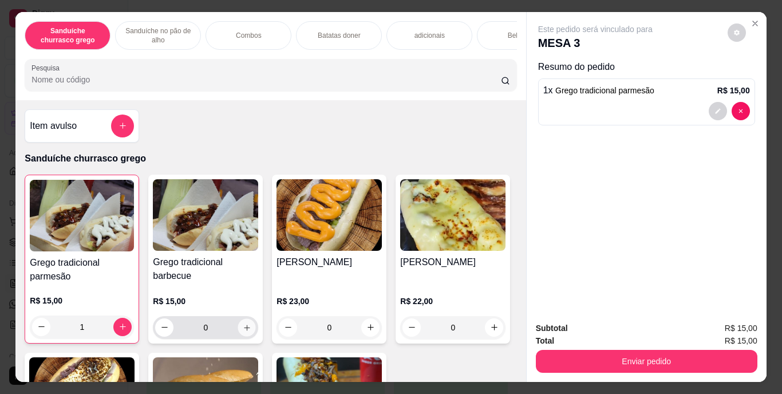
click at [243, 332] on icon "increase-product-quantity" at bounding box center [247, 327] width 9 height 9
type input "1"
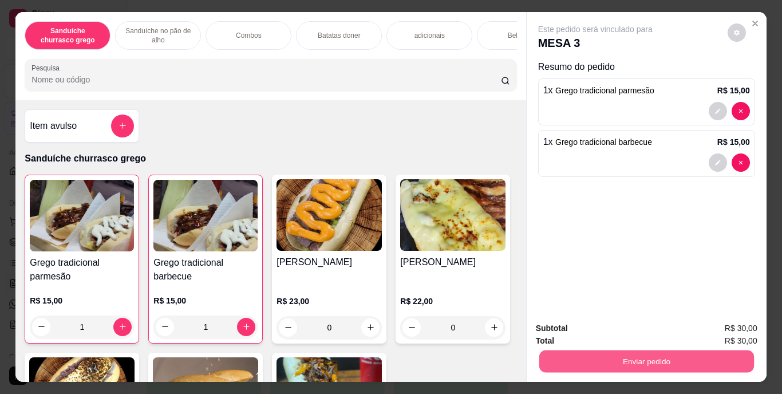
click at [630, 354] on button "Enviar pedido" at bounding box center [646, 361] width 215 height 22
click at [734, 323] on button "Enviar pedido" at bounding box center [727, 328] width 63 height 21
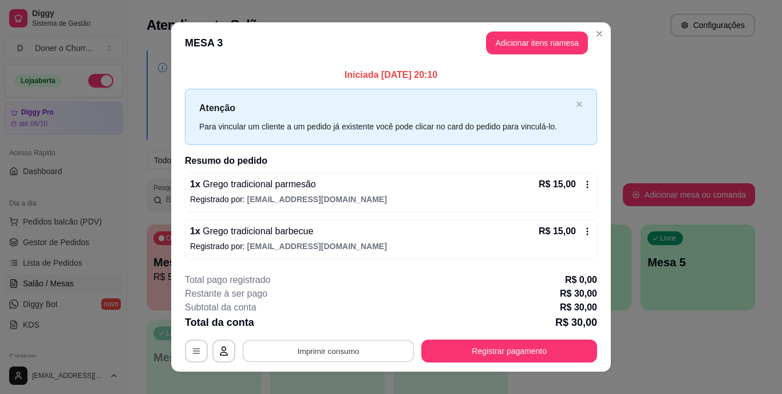
click at [332, 345] on button "Imprimir consumo" at bounding box center [329, 351] width 172 height 22
click at [325, 325] on button "IMPRESSORA" at bounding box center [327, 325] width 80 height 18
click at [334, 355] on button "Imprimir consumo" at bounding box center [329, 351] width 172 height 22
click at [335, 326] on button "IMPRESSORA" at bounding box center [327, 325] width 80 height 18
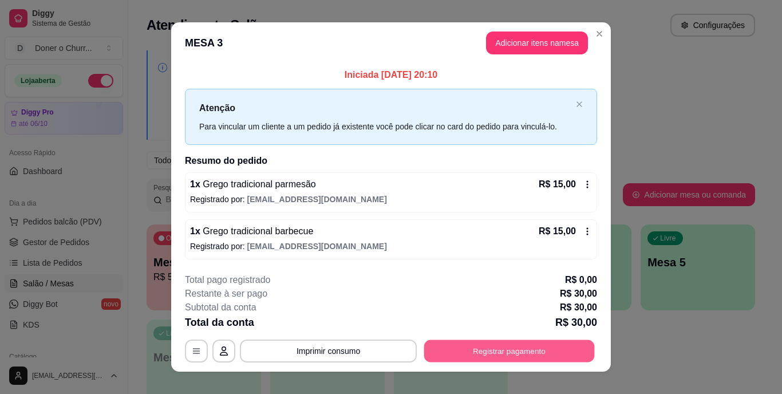
click at [462, 349] on button "Registrar pagamento" at bounding box center [509, 351] width 171 height 22
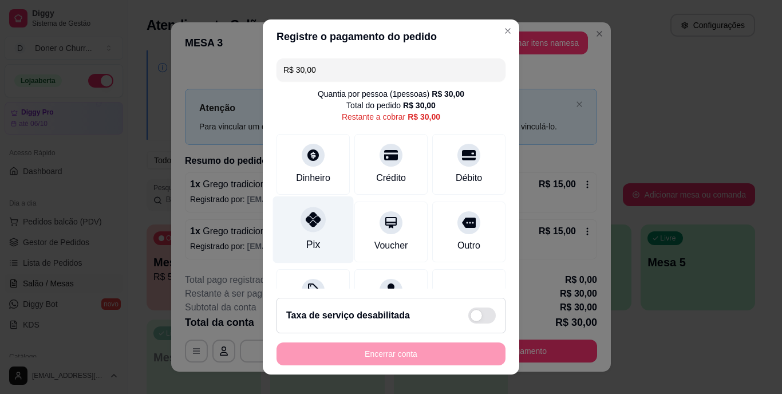
click at [317, 225] on div at bounding box center [313, 219] width 25 height 25
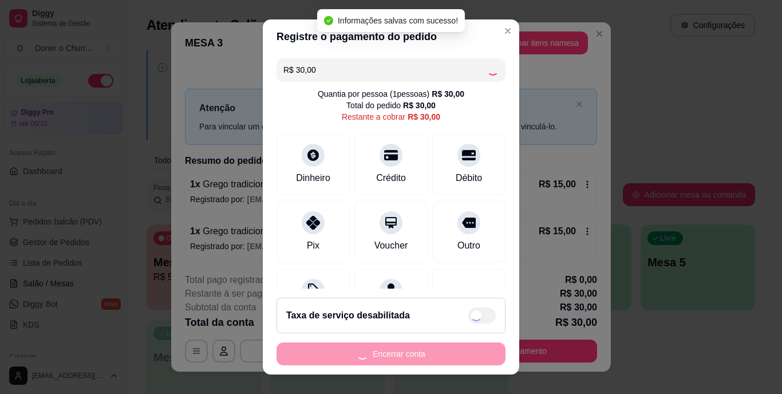
type input "R$ 0,00"
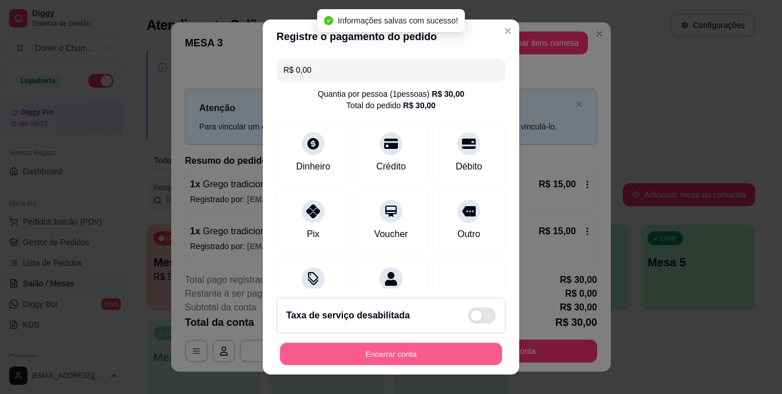
click at [383, 358] on button "Encerrar conta" at bounding box center [391, 353] width 222 height 22
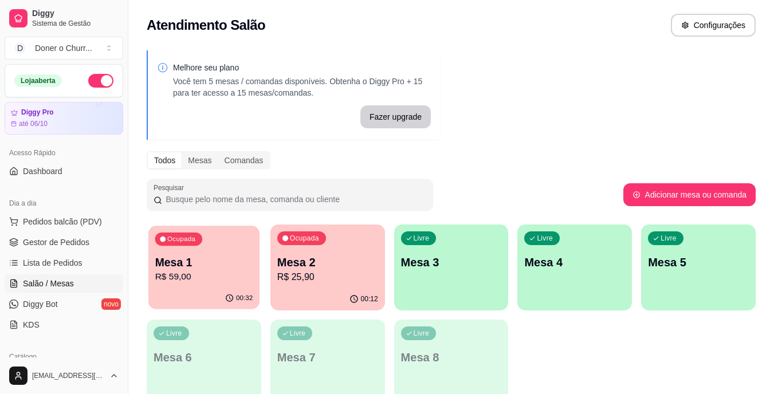
click at [224, 271] on p "R$ 59,00" at bounding box center [204, 276] width 98 height 13
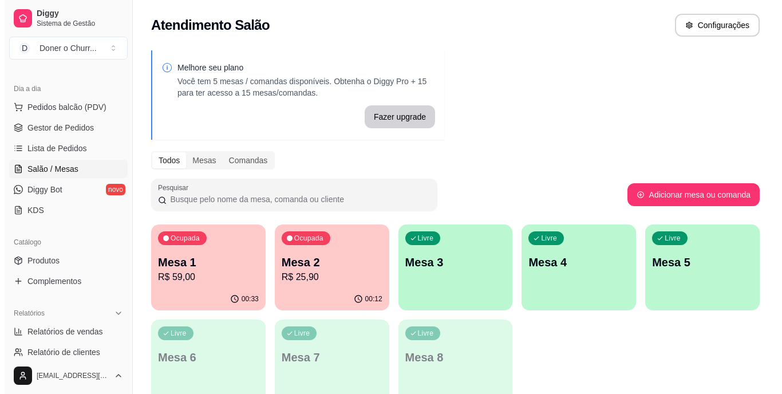
scroll to position [172, 0]
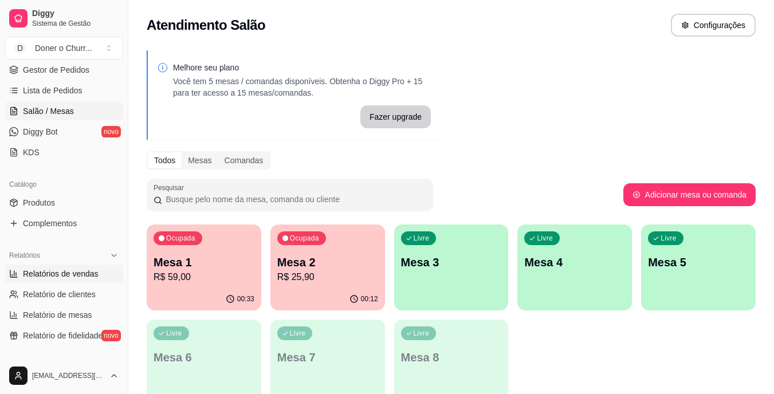
click at [72, 274] on span "Relatórios de vendas" at bounding box center [61, 273] width 76 height 11
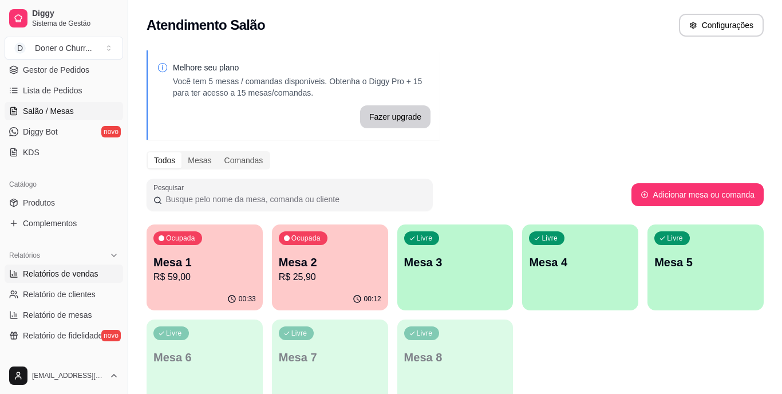
select select "ALL"
select select "0"
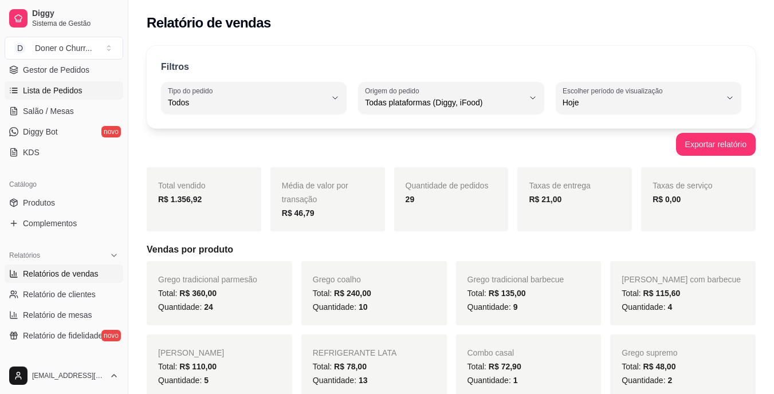
click at [58, 92] on span "Lista de Pedidos" at bounding box center [53, 90] width 60 height 11
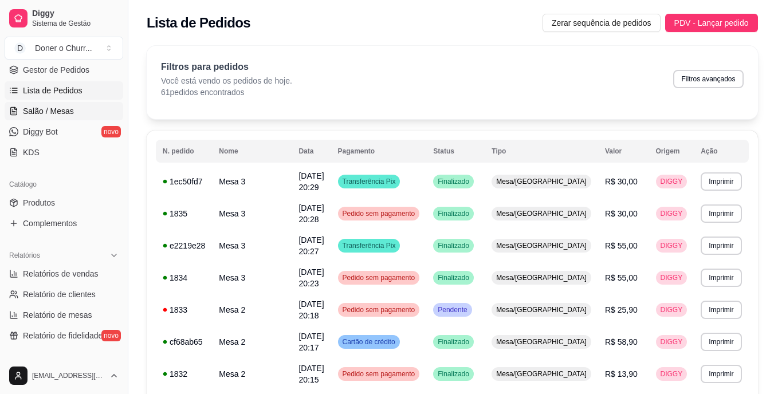
click at [55, 113] on span "Salão / Mesas" at bounding box center [48, 110] width 51 height 11
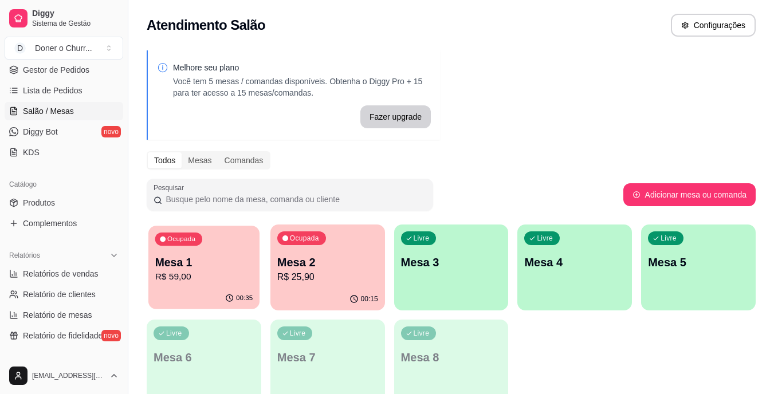
click at [205, 263] on p "Mesa 1" at bounding box center [204, 262] width 98 height 15
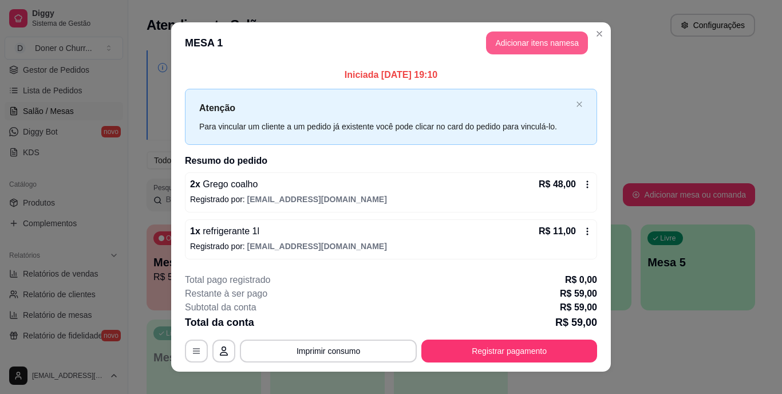
click at [518, 42] on button "Adicionar itens na mesa" at bounding box center [537, 42] width 102 height 23
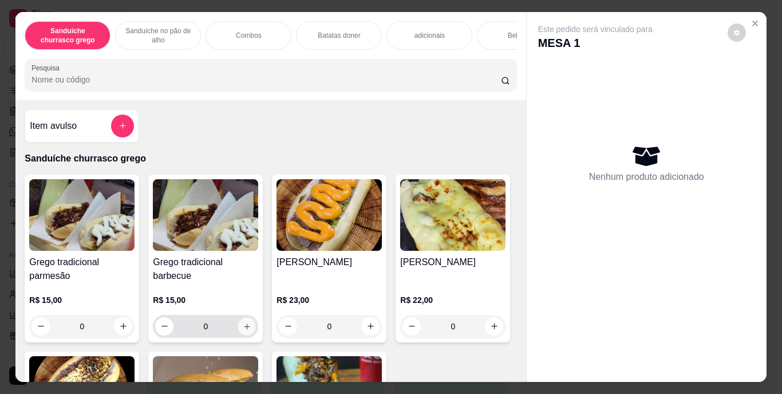
click at [244, 330] on icon "increase-product-quantity" at bounding box center [247, 326] width 9 height 9
type input "1"
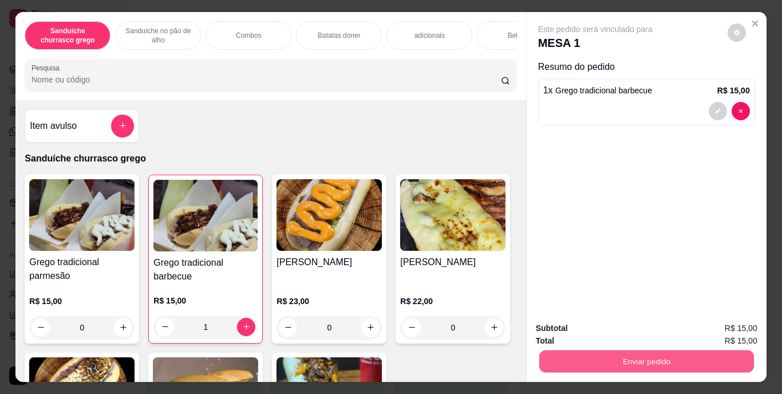
click at [617, 352] on button "Enviar pedido" at bounding box center [646, 361] width 215 height 22
click at [718, 327] on button "Enviar pedido" at bounding box center [727, 328] width 63 height 21
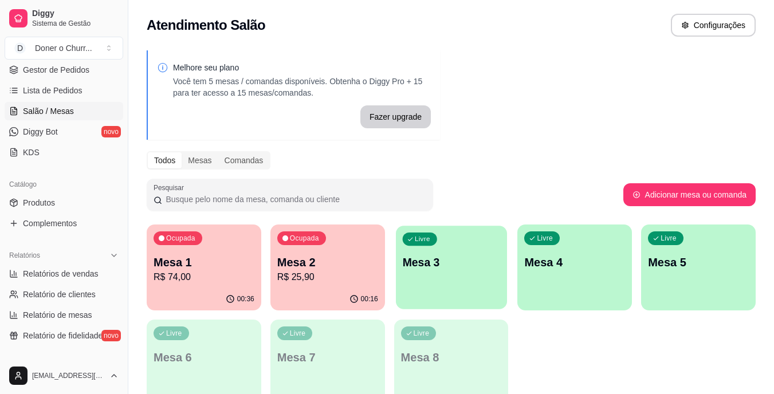
click at [468, 251] on div "Livre Mesa 3" at bounding box center [451, 261] width 111 height 70
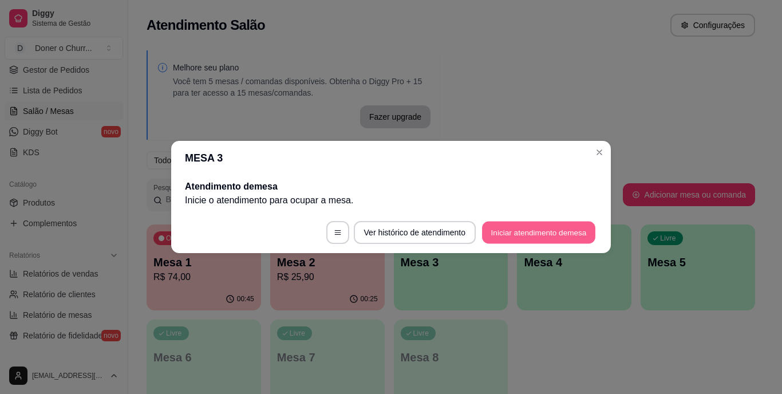
click at [532, 231] on button "Iniciar atendimento de mesa" at bounding box center [538, 233] width 113 height 22
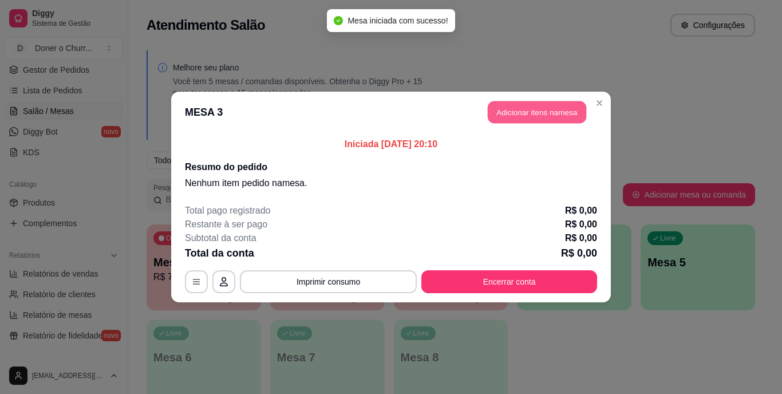
click at [540, 112] on button "Adicionar itens na mesa" at bounding box center [537, 112] width 98 height 22
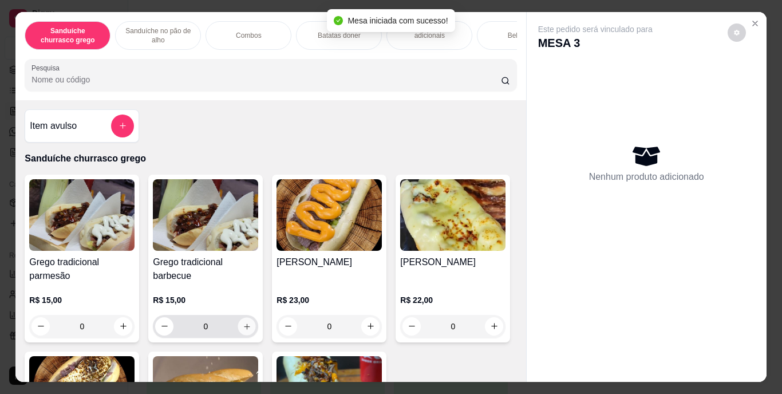
click at [247, 328] on icon "increase-product-quantity" at bounding box center [247, 326] width 9 height 9
type input "1"
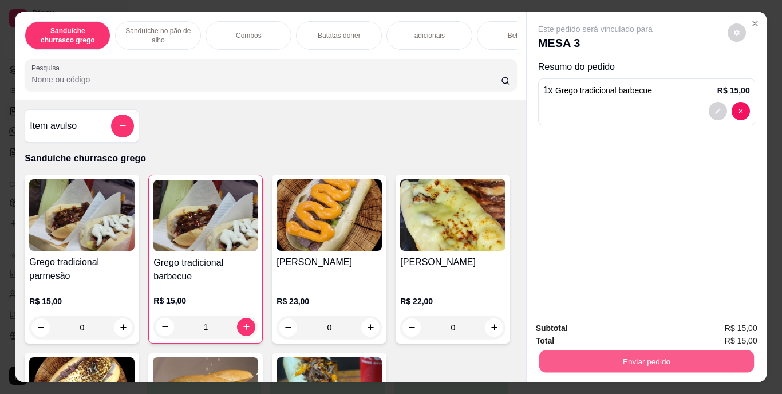
click at [634, 357] on button "Enviar pedido" at bounding box center [646, 361] width 215 height 22
click at [725, 328] on button "Enviar pedido" at bounding box center [727, 328] width 63 height 21
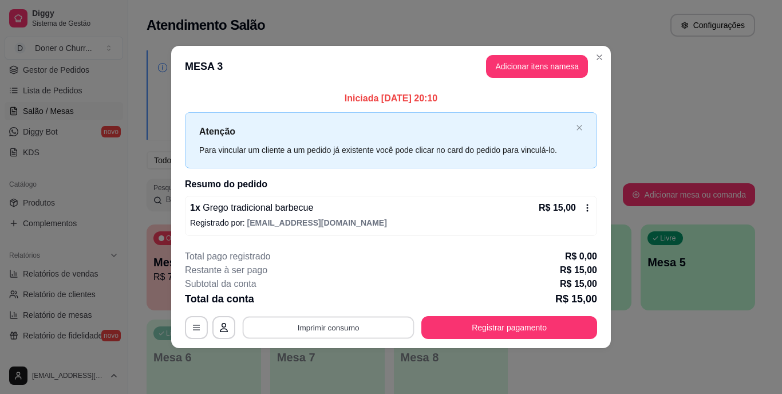
click at [342, 326] on button "Imprimir consumo" at bounding box center [329, 327] width 172 height 22
click at [338, 297] on button "IMPRESSORA" at bounding box center [332, 301] width 80 height 18
click at [344, 324] on button "Imprimir consumo" at bounding box center [329, 327] width 172 height 22
click at [326, 299] on button "IMPRESSORA" at bounding box center [332, 301] width 80 height 18
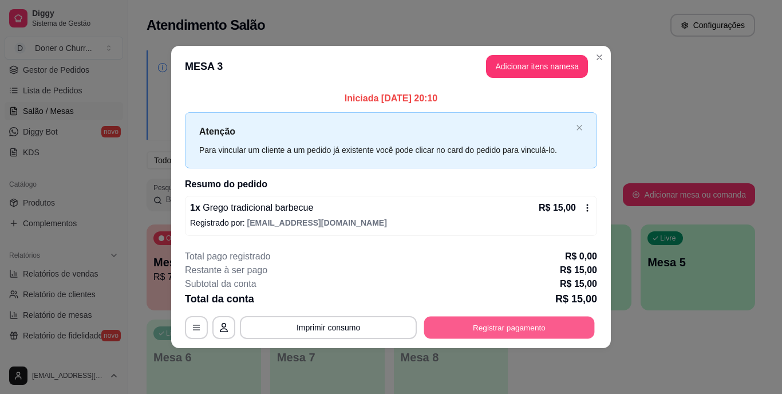
click at [512, 327] on button "Registrar pagamento" at bounding box center [509, 327] width 171 height 22
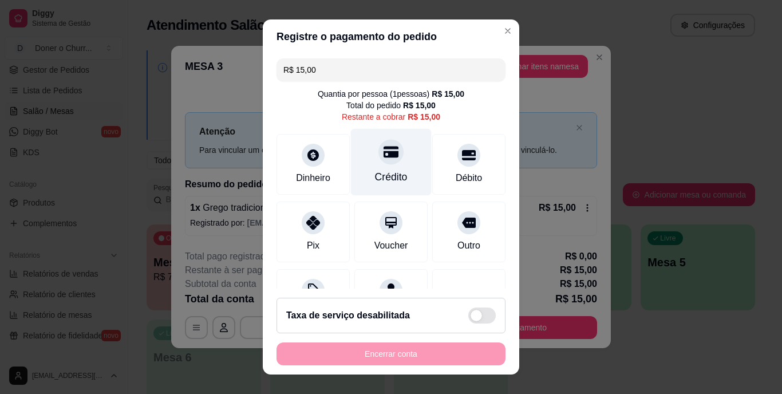
click at [368, 168] on div "Crédito" at bounding box center [391, 162] width 81 height 67
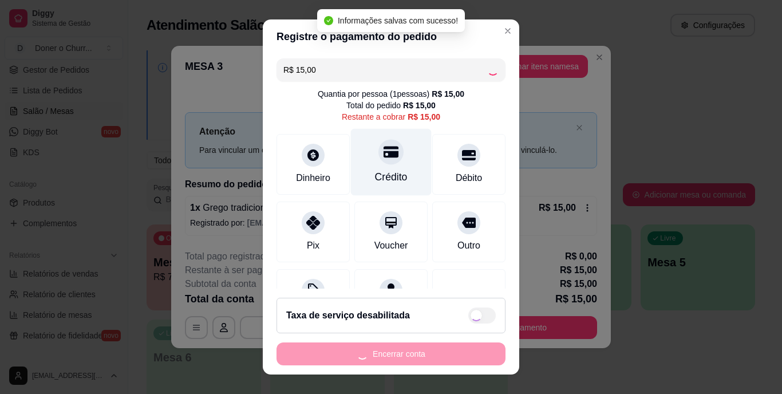
type input "R$ 0,00"
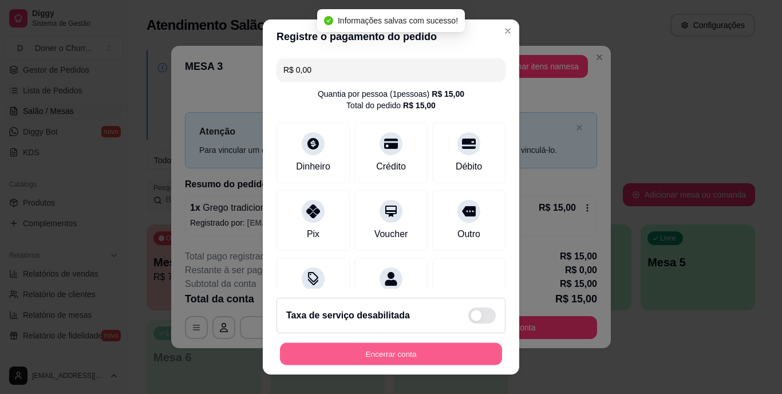
click at [367, 352] on button "Encerrar conta" at bounding box center [391, 353] width 222 height 22
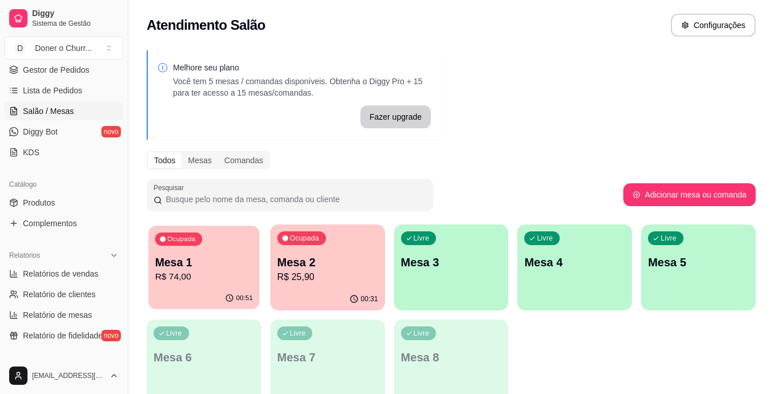
click at [207, 290] on div "00:51" at bounding box center [203, 298] width 111 height 22
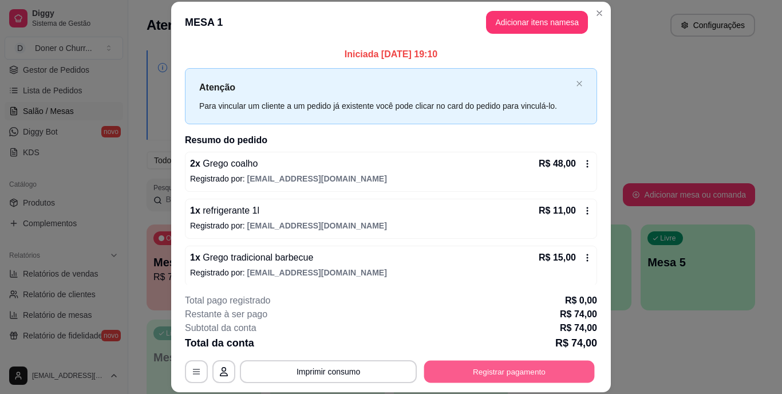
click at [494, 376] on button "Registrar pagamento" at bounding box center [509, 371] width 171 height 22
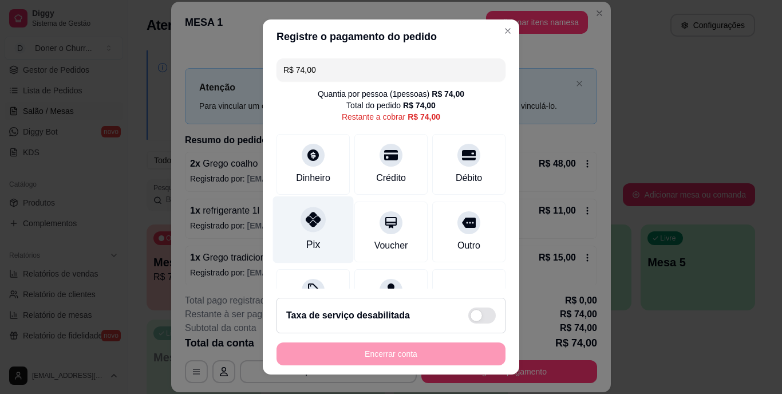
click at [306, 243] on div "Pix" at bounding box center [313, 245] width 14 height 15
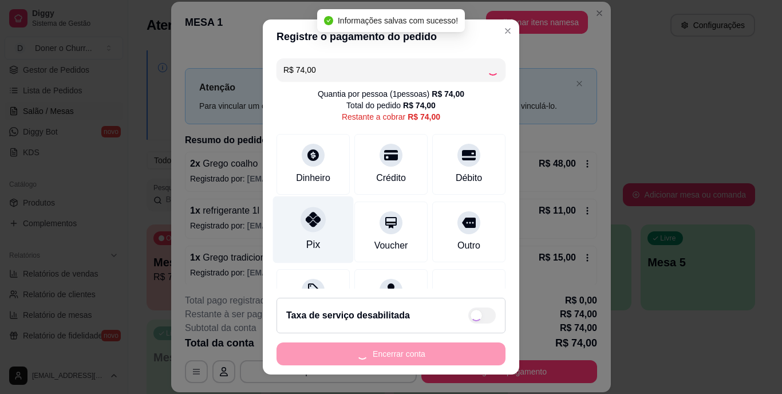
type input "R$ 0,00"
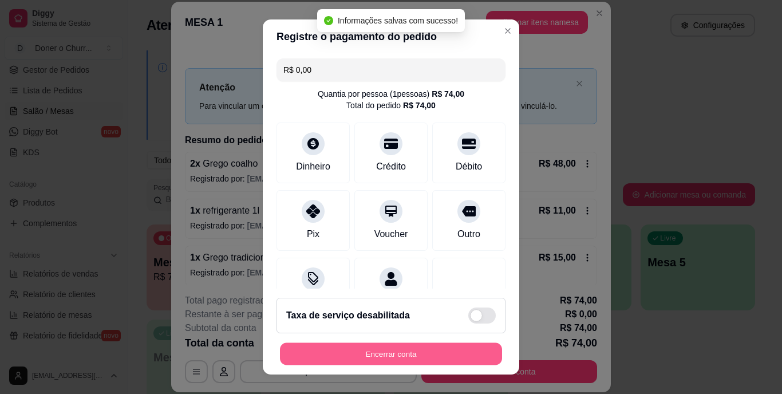
click at [404, 356] on button "Encerrar conta" at bounding box center [391, 353] width 222 height 22
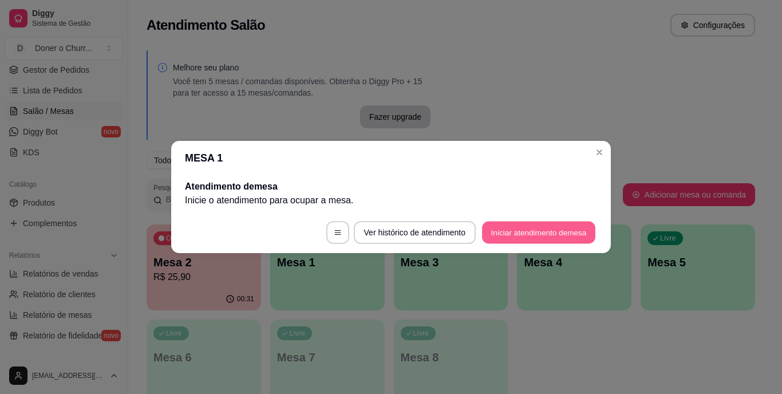
click at [510, 231] on button "Iniciar atendimento de mesa" at bounding box center [538, 233] width 113 height 22
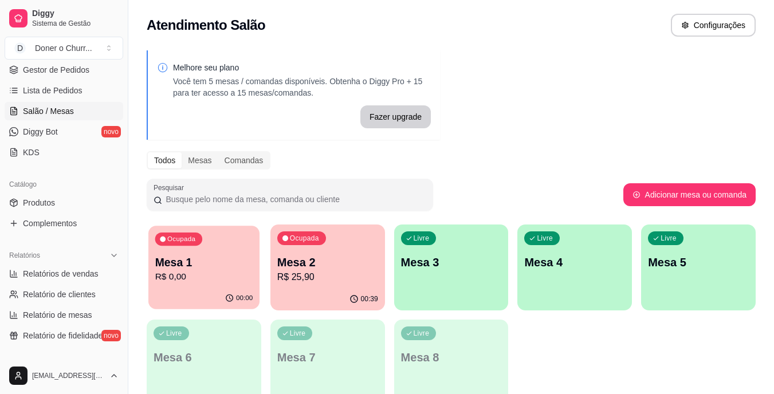
click at [185, 262] on p "Mesa 1" at bounding box center [204, 262] width 98 height 15
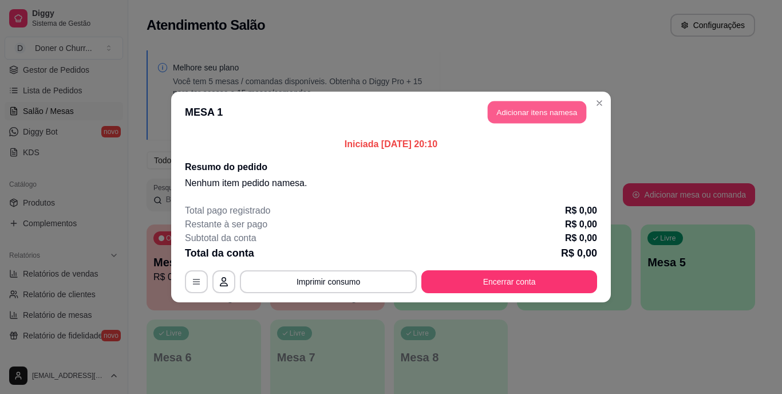
click at [547, 114] on button "Adicionar itens na mesa" at bounding box center [537, 112] width 98 height 22
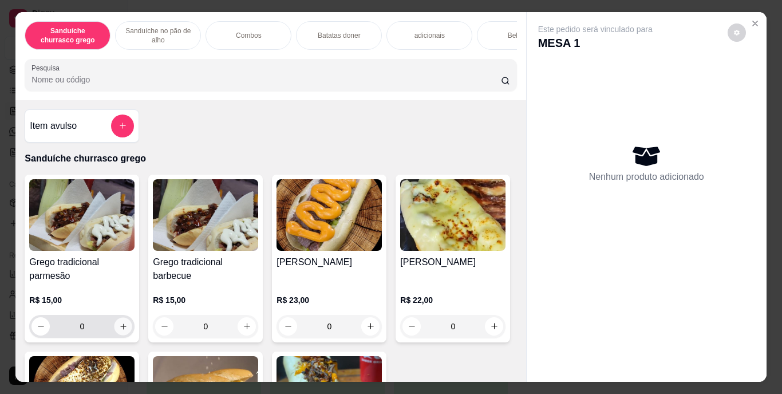
click at [119, 328] on icon "increase-product-quantity" at bounding box center [123, 326] width 9 height 9
type input "1"
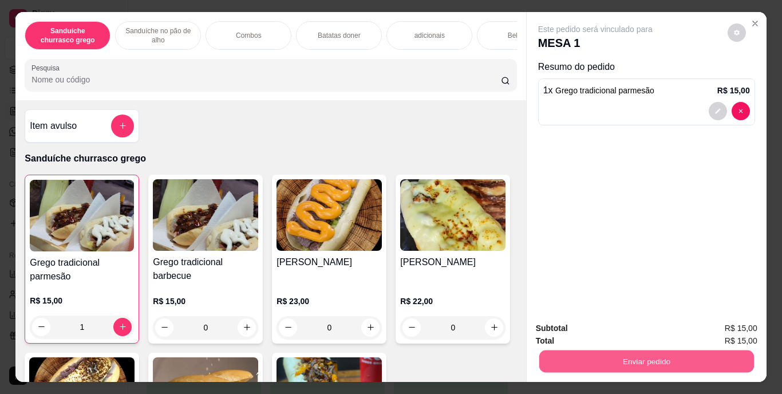
click at [633, 357] on button "Enviar pedido" at bounding box center [646, 361] width 215 height 22
click at [733, 336] on button "Enviar pedido" at bounding box center [727, 328] width 63 height 21
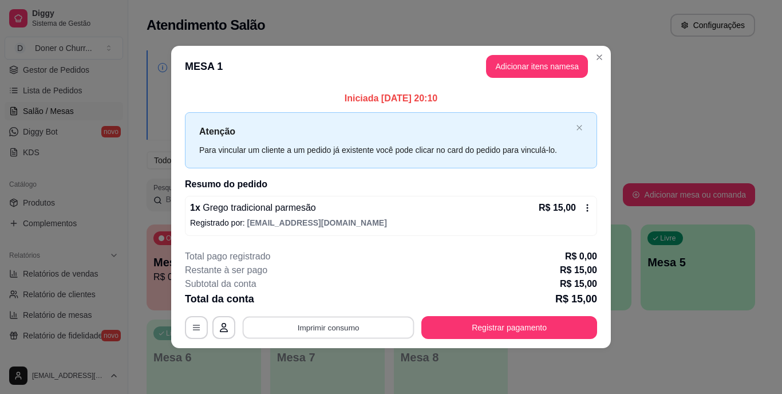
click at [329, 332] on button "Imprimir consumo" at bounding box center [329, 327] width 172 height 22
click at [334, 302] on button "IMPRESSORA" at bounding box center [332, 301] width 80 height 18
drag, startPoint x: 328, startPoint y: 314, endPoint x: 326, endPoint y: 329, distance: 15.0
click at [326, 329] on div "**********" at bounding box center [391, 294] width 412 height 89
click at [326, 329] on button "Imprimir consumo" at bounding box center [329, 327] width 172 height 22
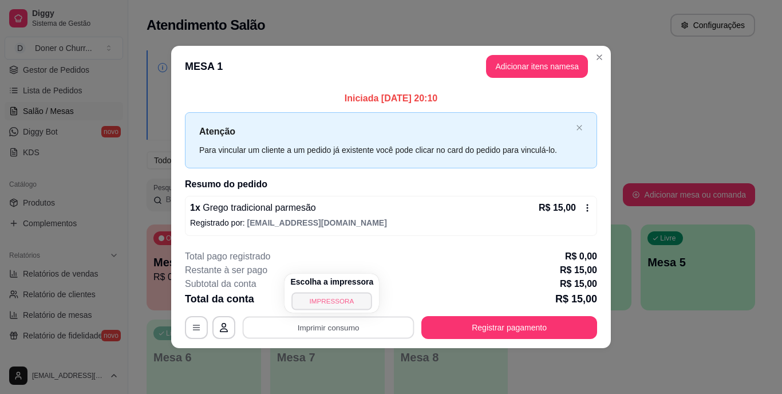
click at [332, 303] on button "IMPRESSORA" at bounding box center [332, 301] width 80 height 18
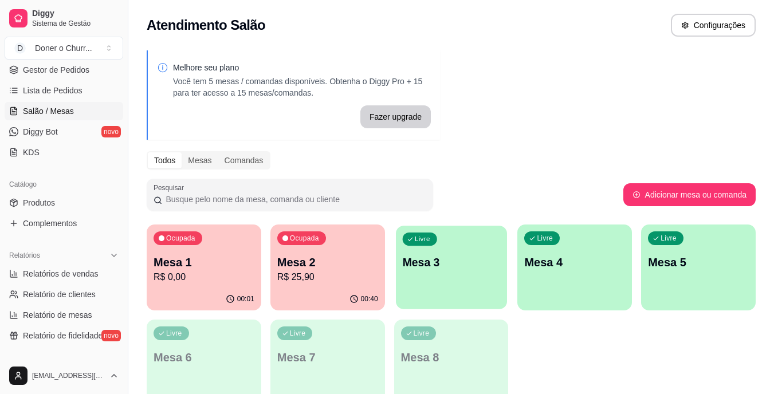
click at [432, 254] on div "Livre Mesa 3" at bounding box center [451, 261] width 111 height 70
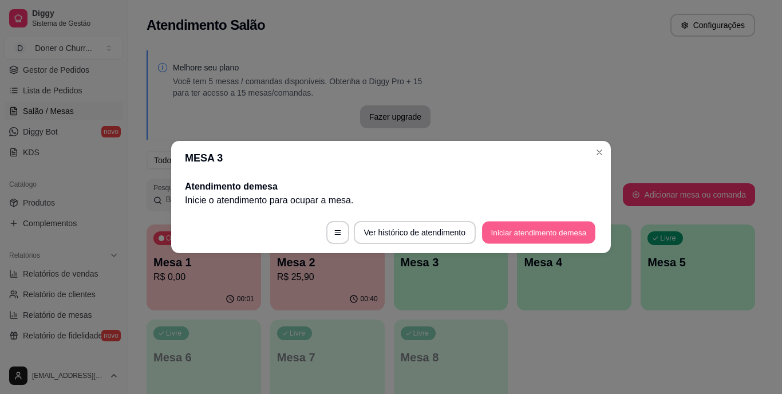
click at [537, 227] on button "Iniciar atendimento de mesa" at bounding box center [538, 233] width 113 height 22
click at [537, 227] on footer "Ver histórico de atendimento Iniciar atendimento de mesa" at bounding box center [391, 232] width 440 height 41
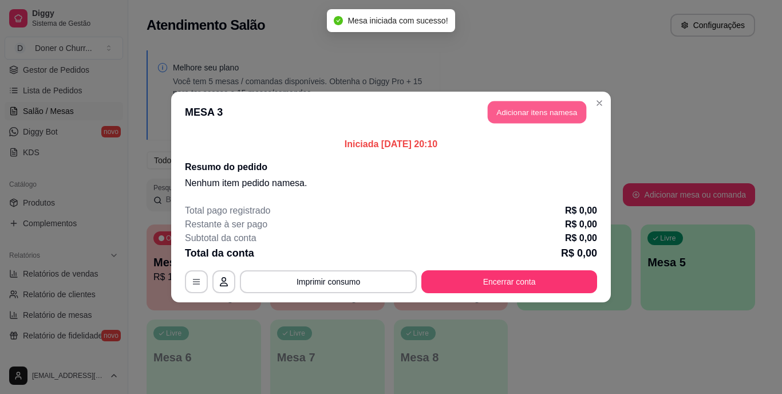
click at [534, 112] on button "Adicionar itens na mesa" at bounding box center [537, 112] width 98 height 22
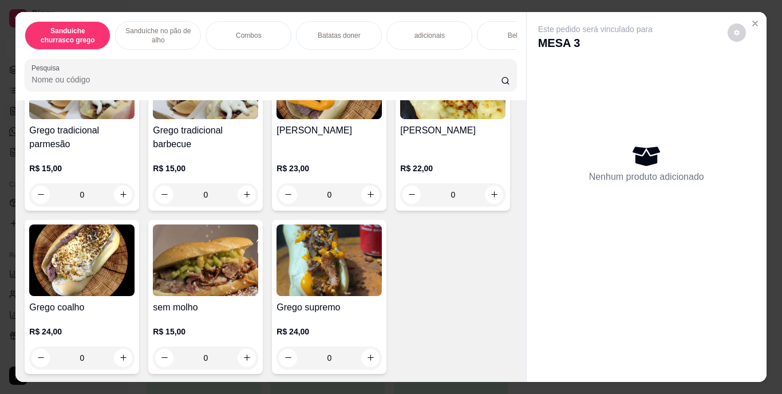
scroll to position [168, 0]
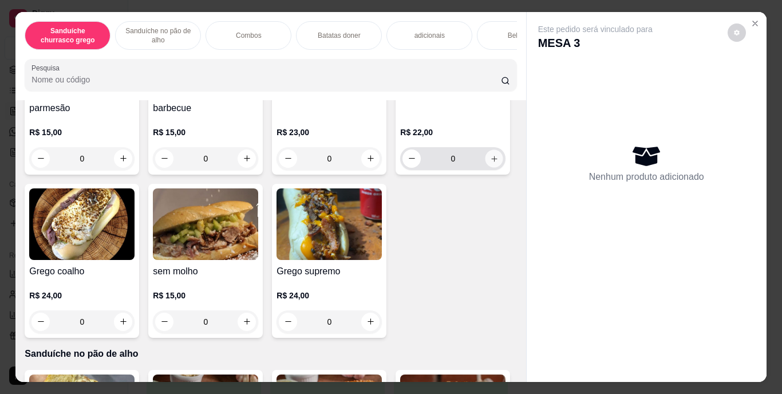
click at [490, 163] on icon "increase-product-quantity" at bounding box center [494, 158] width 9 height 9
type input "1"
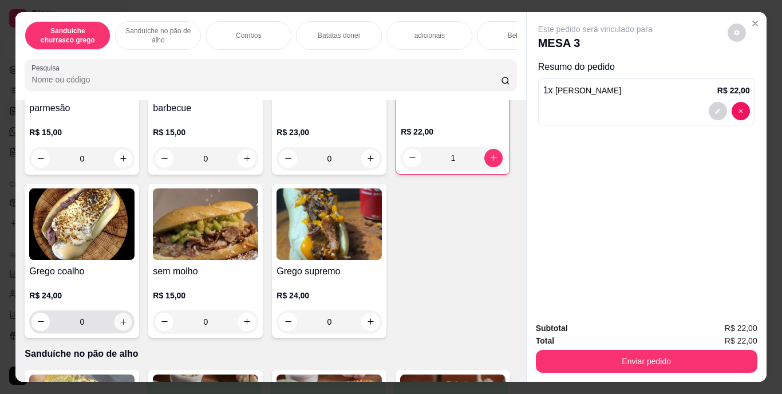
click at [128, 325] on icon "increase-product-quantity" at bounding box center [123, 321] width 9 height 9
type input "1"
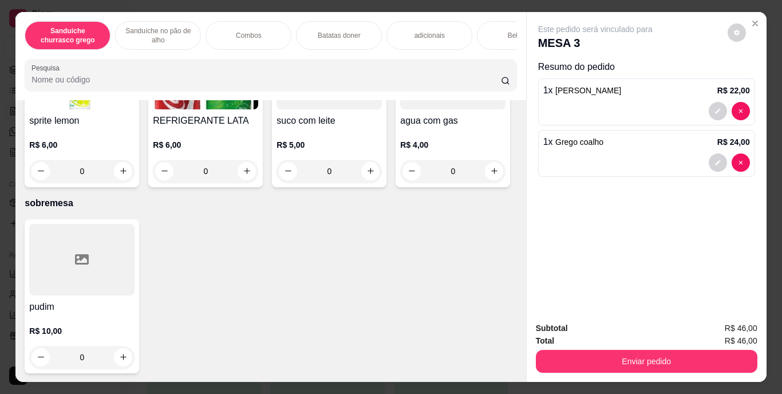
scroll to position [2080, 0]
click at [115, 17] on button "increase-product-quantity" at bounding box center [124, 8] width 18 height 18
type input "1"
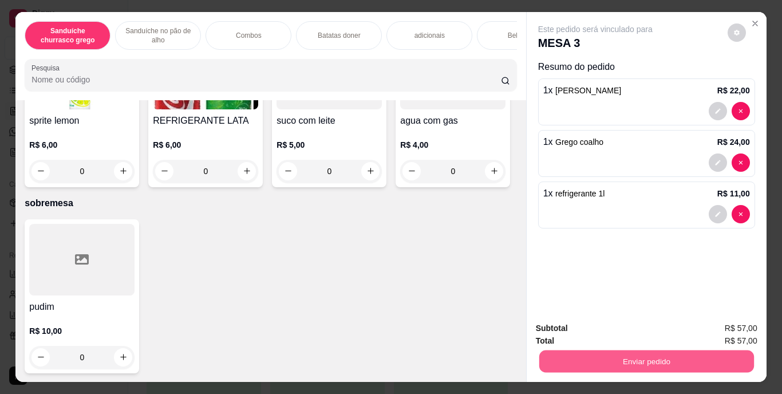
click at [647, 354] on button "Enviar pedido" at bounding box center [646, 361] width 215 height 22
click at [728, 321] on button "Enviar pedido" at bounding box center [727, 328] width 63 height 21
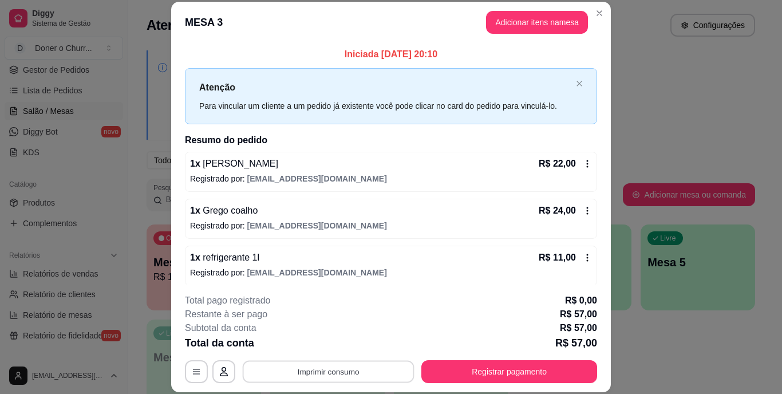
click at [352, 364] on button "Imprimir consumo" at bounding box center [329, 371] width 172 height 22
click at [346, 342] on button "IMPRESSORA" at bounding box center [327, 345] width 80 height 18
click at [330, 369] on button "Imprimir consumo" at bounding box center [329, 371] width 172 height 22
click at [334, 349] on button "IMPRESSORA" at bounding box center [327, 345] width 80 height 18
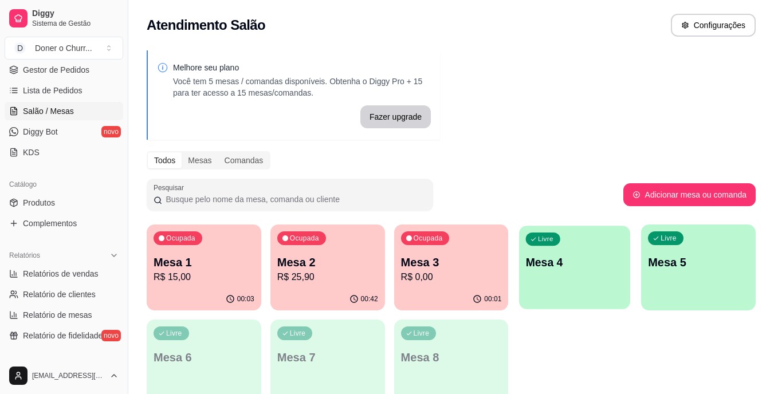
click at [592, 277] on div "Livre Mesa 4" at bounding box center [574, 261] width 111 height 70
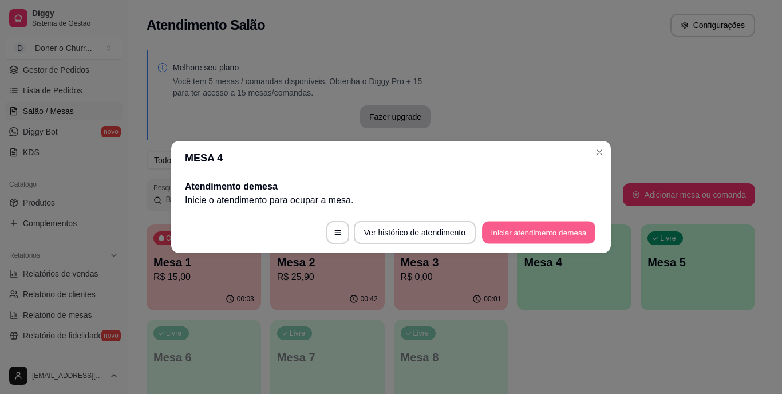
click at [562, 235] on button "Iniciar atendimento de mesa" at bounding box center [538, 233] width 113 height 22
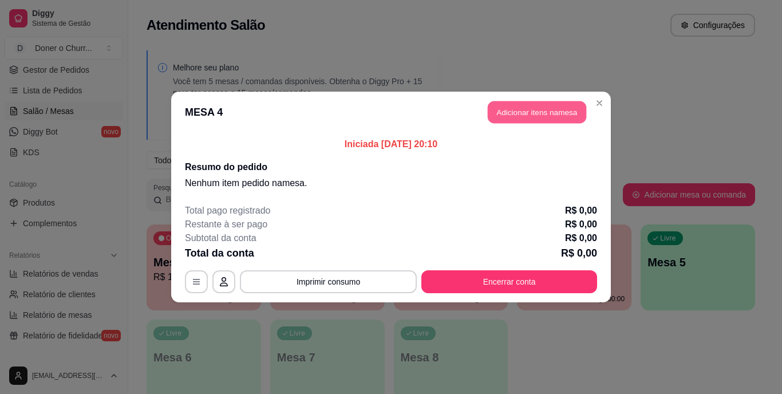
click at [527, 108] on button "Adicionar itens na mesa" at bounding box center [537, 112] width 98 height 22
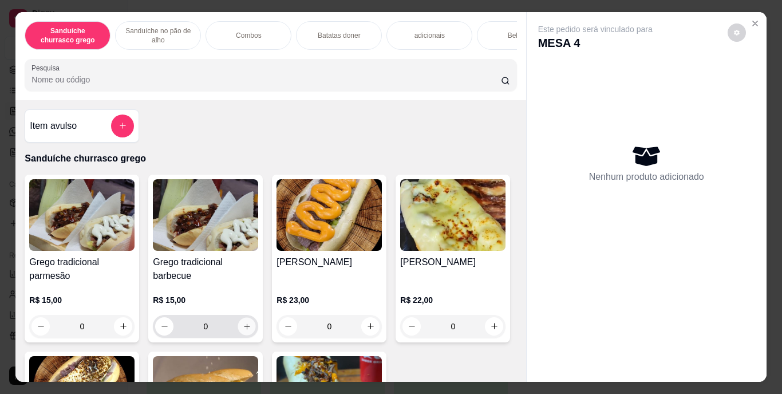
click at [244, 329] on icon "increase-product-quantity" at bounding box center [247, 327] width 6 height 6
click at [243, 330] on icon "increase-product-quantity" at bounding box center [247, 326] width 9 height 9
type input "2"
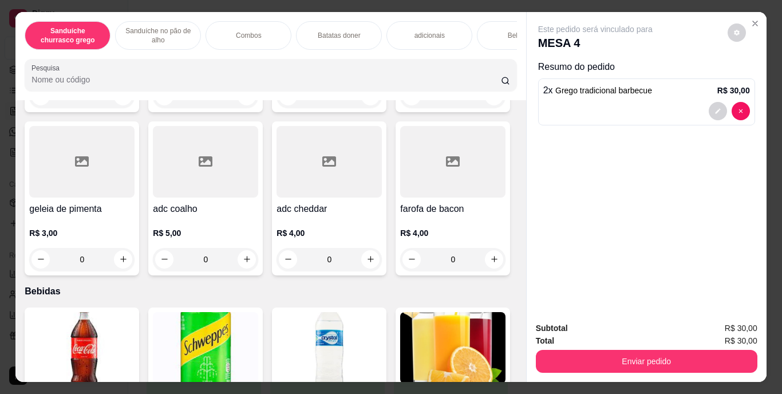
scroll to position [1286, 0]
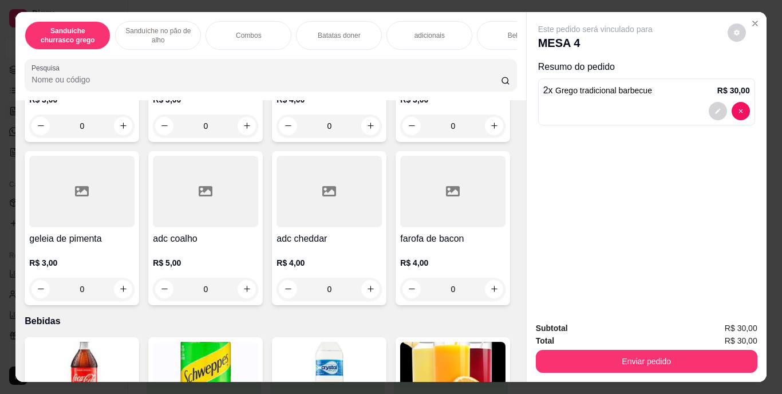
type input "1"
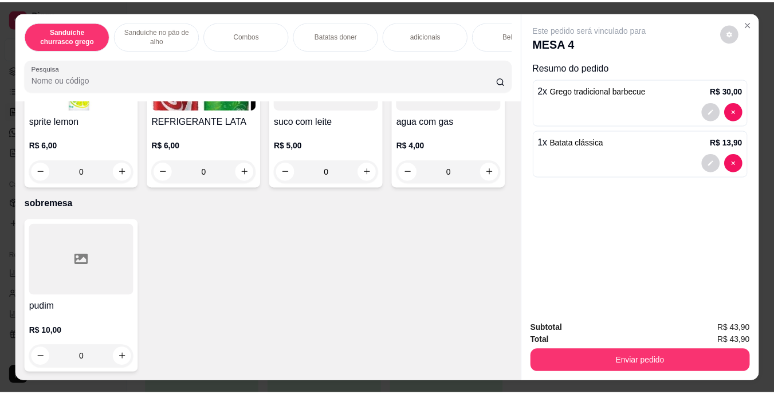
scroll to position [2238, 0]
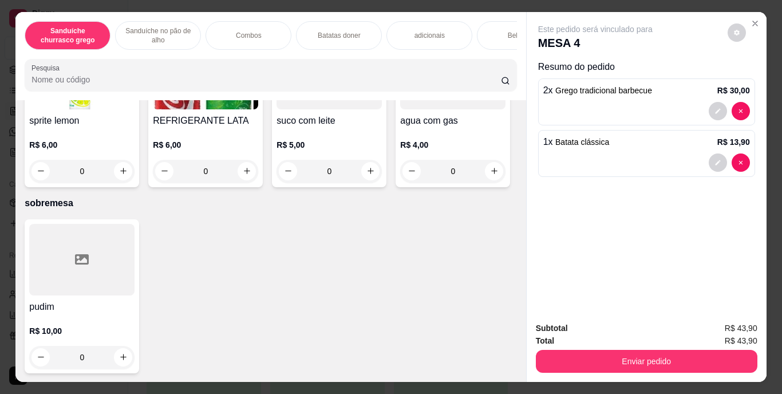
drag, startPoint x: 230, startPoint y: 189, endPoint x: 405, endPoint y: 161, distance: 176.9
click at [405, 161] on div "refrigerante 1l R$ 11,00 0 Schweppes R$ 6,00 0 Água mineral s/ gás R$ 3,00 0 Su…" at bounding box center [271, 28] width 492 height 317
click at [251, 175] on icon "increase-product-quantity" at bounding box center [247, 171] width 9 height 9
type input "1"
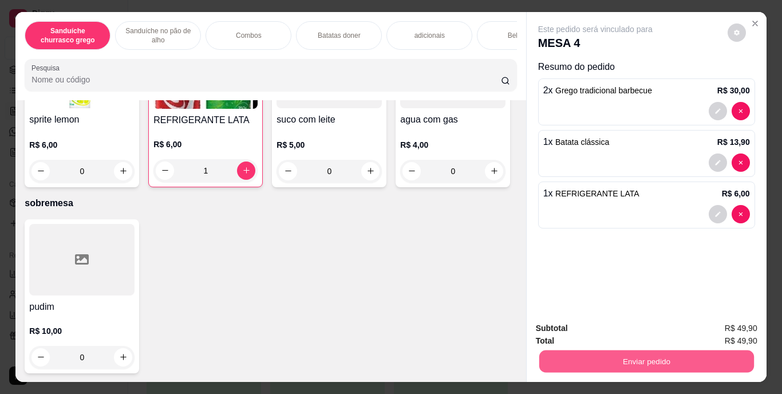
click at [613, 360] on button "Enviar pedido" at bounding box center [646, 361] width 215 height 22
click at [719, 322] on button "Enviar pedido" at bounding box center [727, 328] width 63 height 21
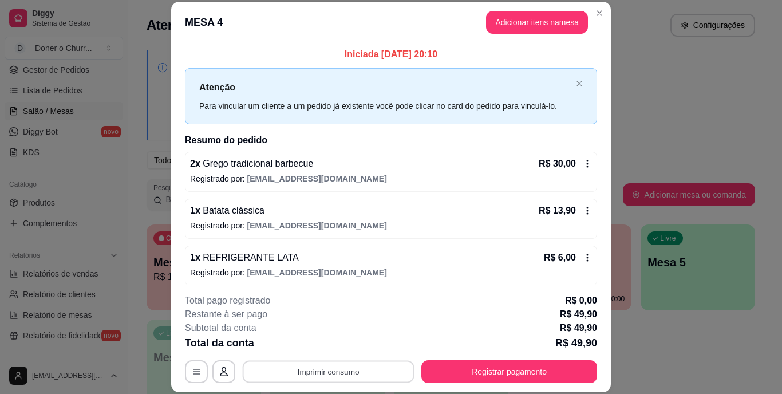
click at [327, 369] on button "Imprimir consumo" at bounding box center [329, 371] width 172 height 22
click at [333, 349] on button "IMPRESSORA" at bounding box center [327, 345] width 80 height 18
click at [332, 358] on div "**********" at bounding box center [391, 338] width 412 height 89
click at [326, 366] on button "Imprimir consumo" at bounding box center [329, 371] width 172 height 22
click at [332, 345] on button "IMPRESSORA" at bounding box center [327, 345] width 80 height 18
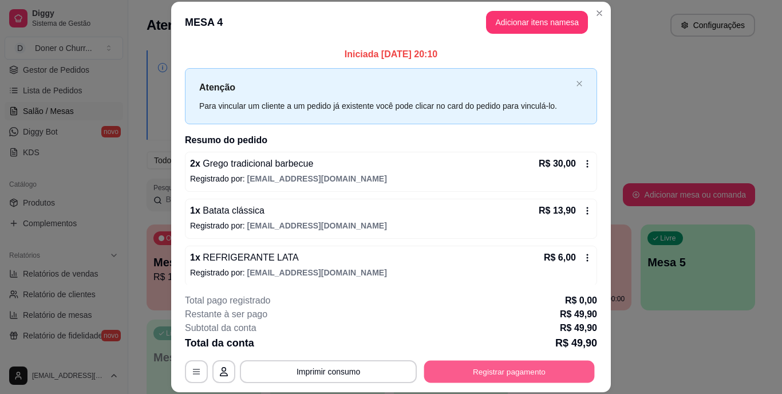
click at [492, 373] on button "Registrar pagamento" at bounding box center [509, 371] width 171 height 22
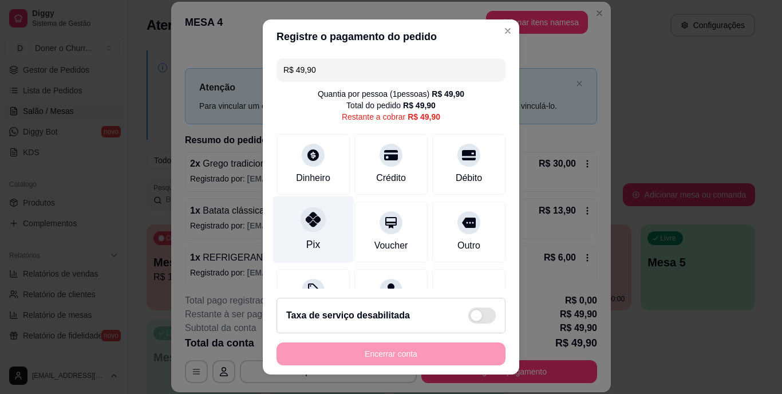
click at [309, 227] on icon at bounding box center [313, 219] width 15 height 15
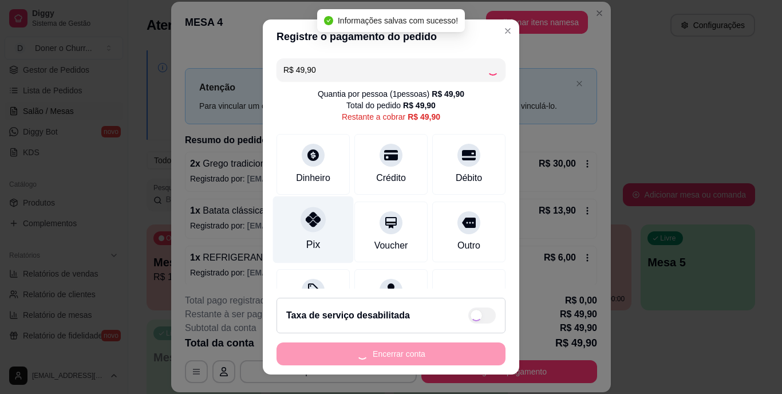
type input "R$ 0,00"
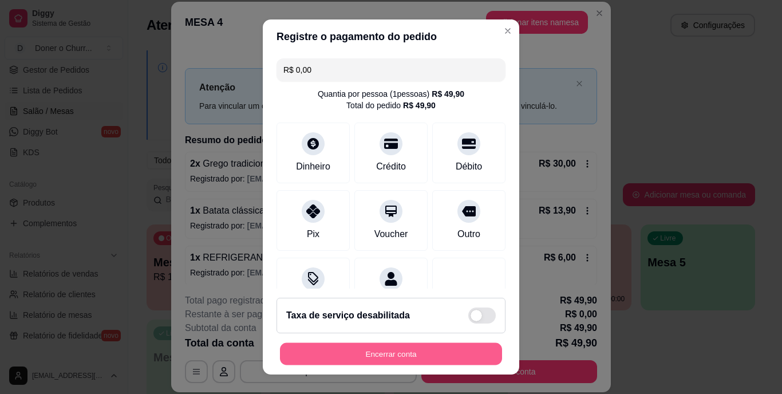
click at [361, 348] on button "Encerrar conta" at bounding box center [391, 353] width 222 height 22
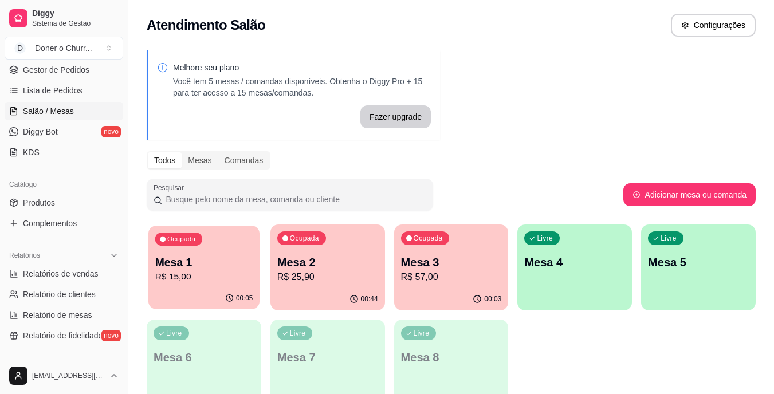
click at [226, 270] on div "Mesa 1 R$ 15,00" at bounding box center [204, 269] width 98 height 29
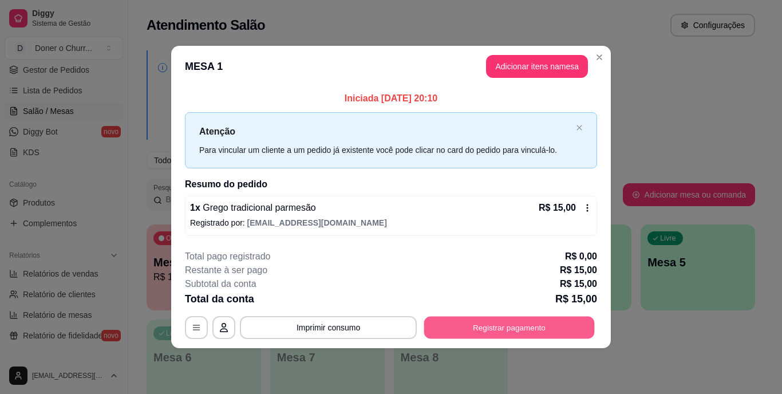
click at [475, 329] on button "Registrar pagamento" at bounding box center [509, 327] width 171 height 22
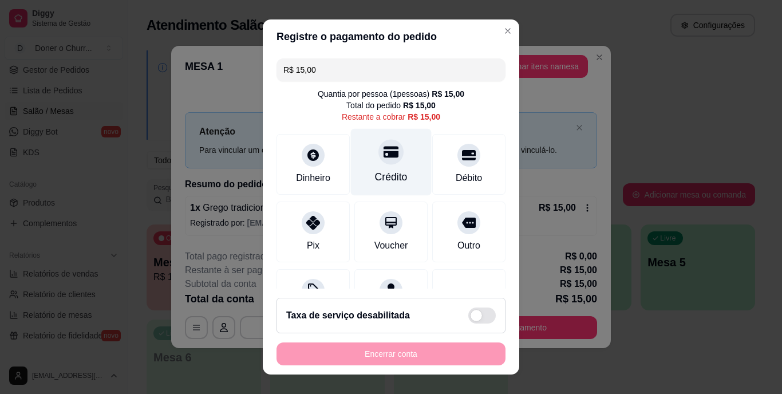
click at [393, 162] on div "Crédito" at bounding box center [391, 162] width 81 height 67
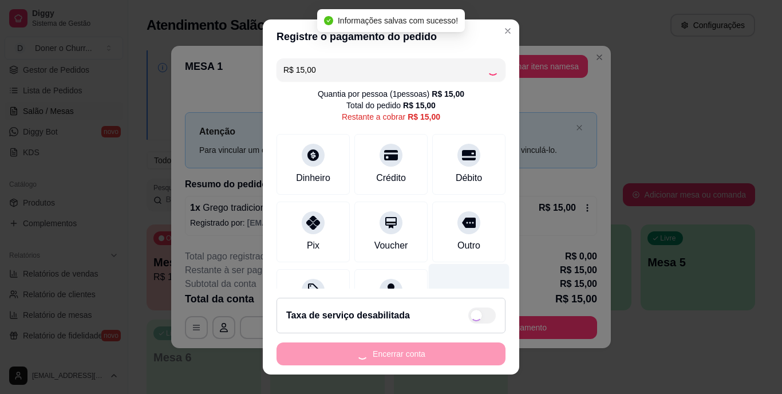
type input "R$ 0,00"
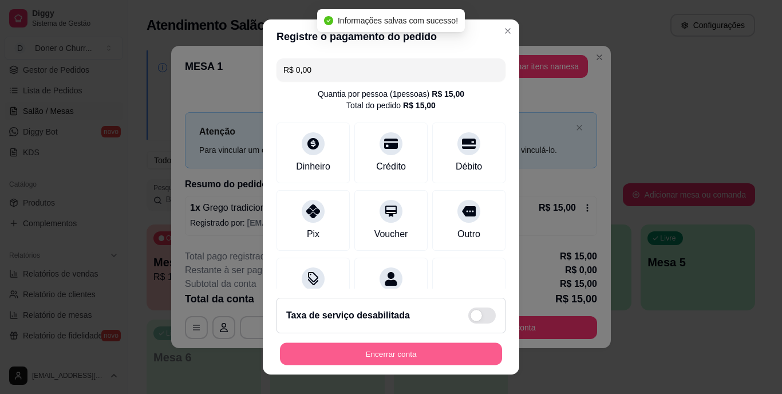
click at [412, 348] on button "Encerrar conta" at bounding box center [391, 353] width 222 height 22
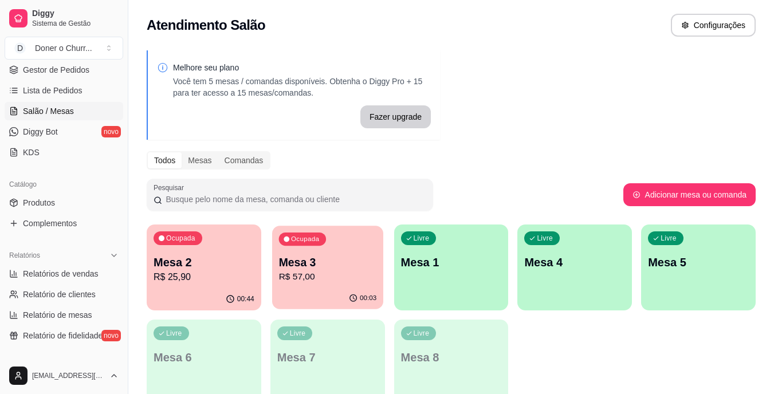
click at [326, 281] on p "R$ 57,00" at bounding box center [327, 276] width 98 height 13
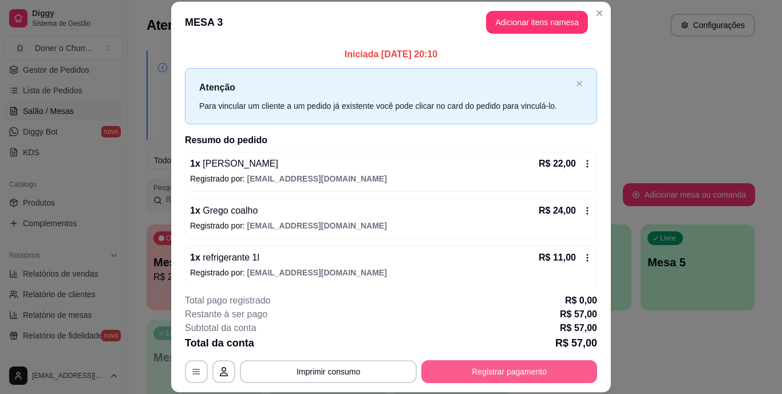
click at [491, 370] on button "Registrar pagamento" at bounding box center [509, 371] width 176 height 23
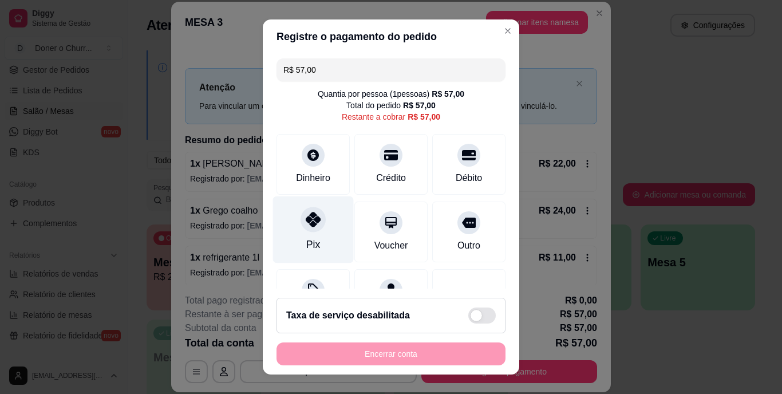
click at [301, 234] on div "Pix" at bounding box center [313, 229] width 81 height 67
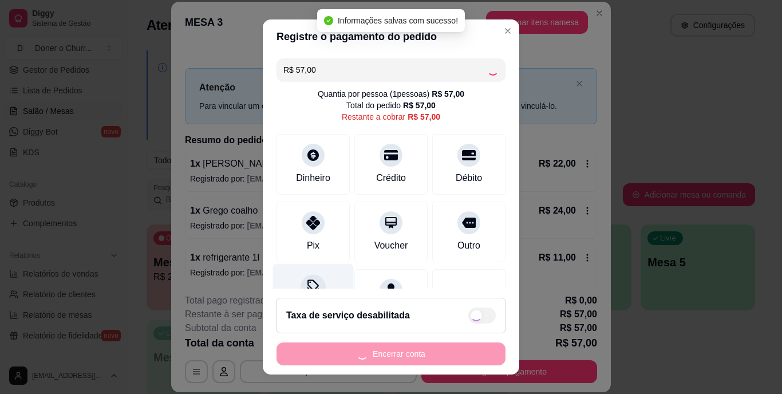
type input "R$ 0,00"
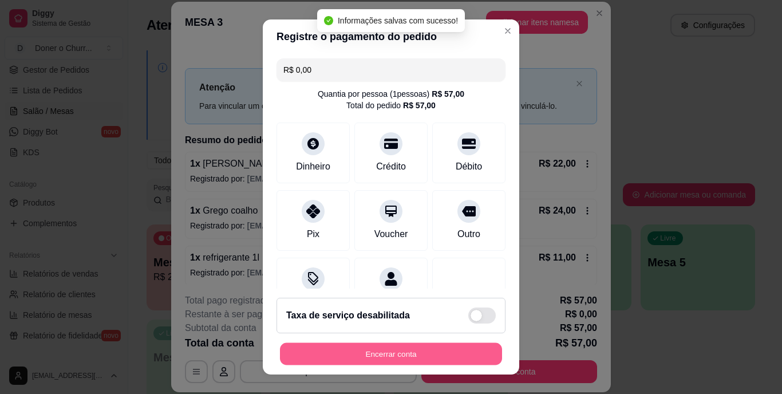
click at [379, 360] on button "Encerrar conta" at bounding box center [391, 353] width 222 height 22
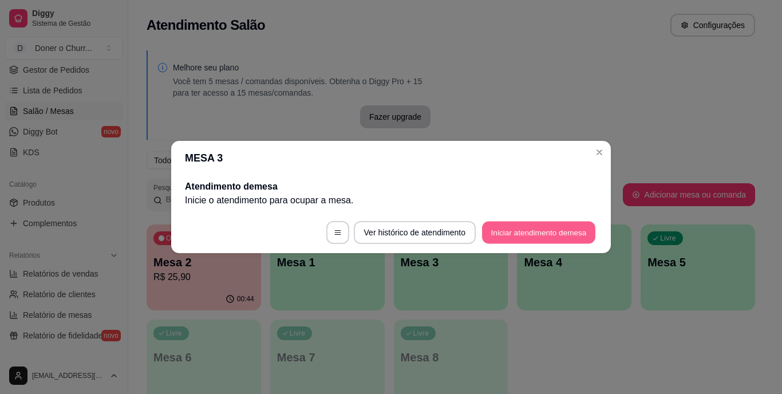
click at [534, 238] on button "Iniciar atendimento de mesa" at bounding box center [538, 233] width 113 height 22
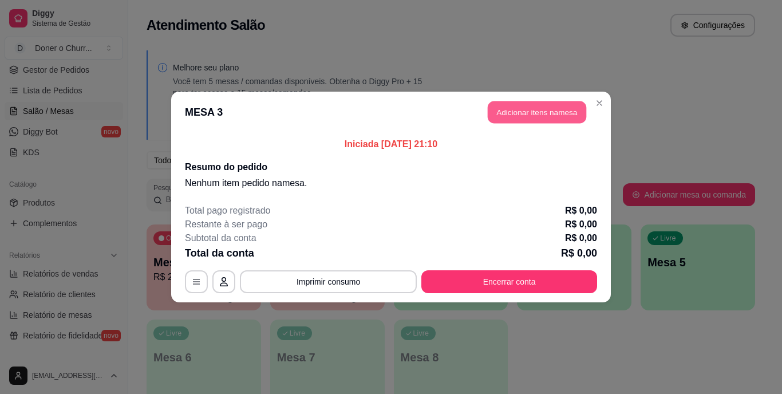
click at [543, 118] on button "Adicionar itens na mesa" at bounding box center [537, 112] width 98 height 22
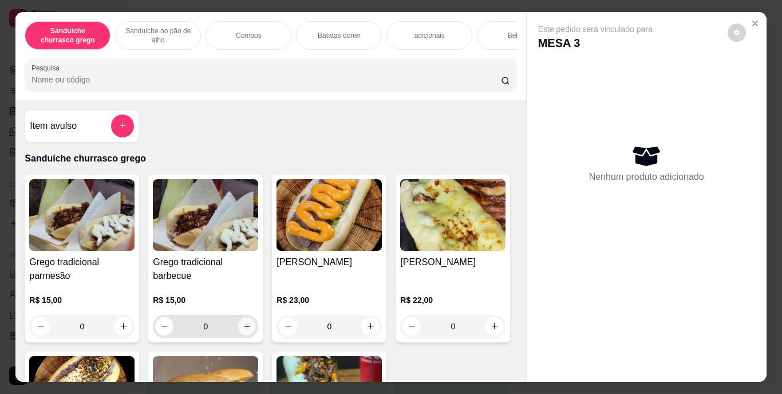
click at [242, 325] on button "increase-product-quantity" at bounding box center [247, 326] width 18 height 18
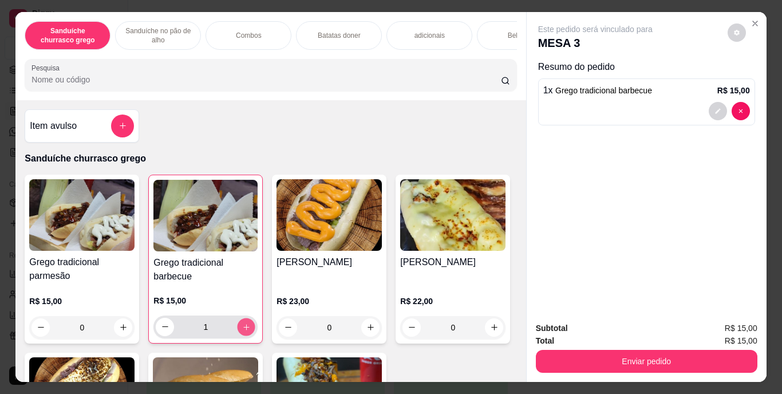
click at [242, 325] on button "increase-product-quantity" at bounding box center [247, 327] width 18 height 18
click at [242, 325] on button "increase-product-quantity" at bounding box center [246, 327] width 18 height 18
type input "3"
click at [121, 329] on icon "increase-product-quantity" at bounding box center [123, 327] width 9 height 9
type input "1"
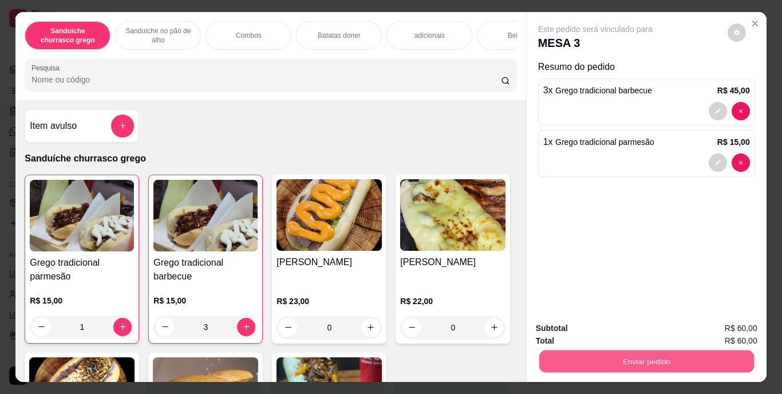
click at [614, 354] on button "Enviar pedido" at bounding box center [646, 361] width 215 height 22
click at [733, 329] on button "Enviar pedido" at bounding box center [727, 328] width 63 height 21
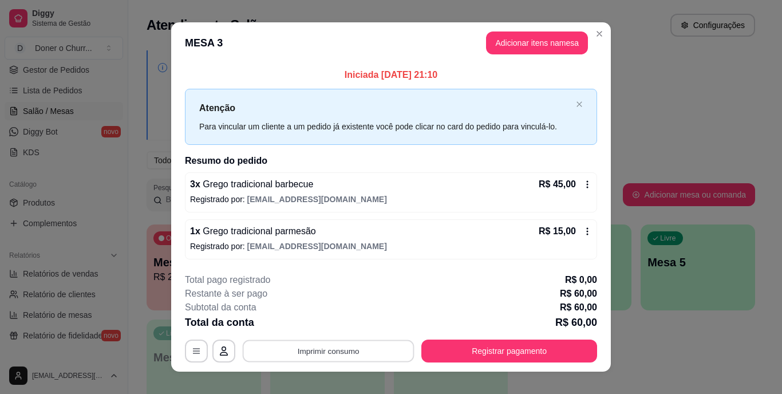
click at [314, 350] on button "Imprimir consumo" at bounding box center [329, 351] width 172 height 22
click at [334, 328] on button "IMPRESSORA" at bounding box center [327, 325] width 80 height 18
click at [327, 345] on button "Imprimir consumo" at bounding box center [329, 351] width 172 height 22
click at [329, 321] on button "IMPRESSORA" at bounding box center [327, 325] width 80 height 18
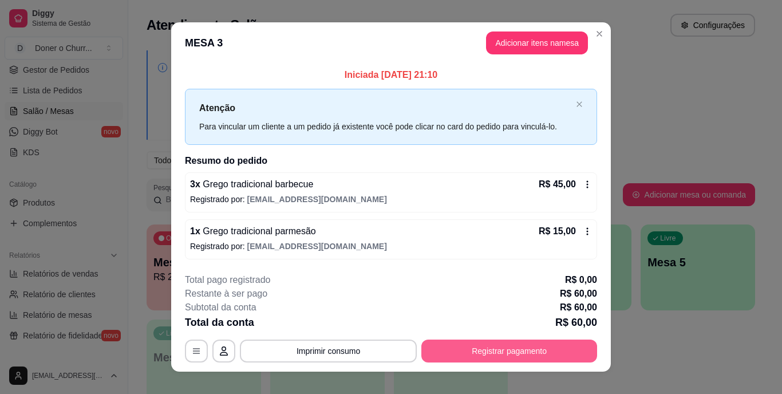
click at [460, 343] on button "Registrar pagamento" at bounding box center [509, 351] width 176 height 23
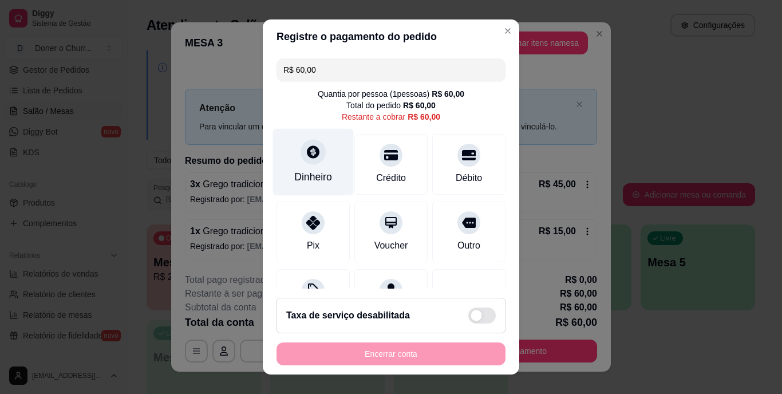
click at [313, 168] on div "Dinheiro" at bounding box center [313, 162] width 81 height 67
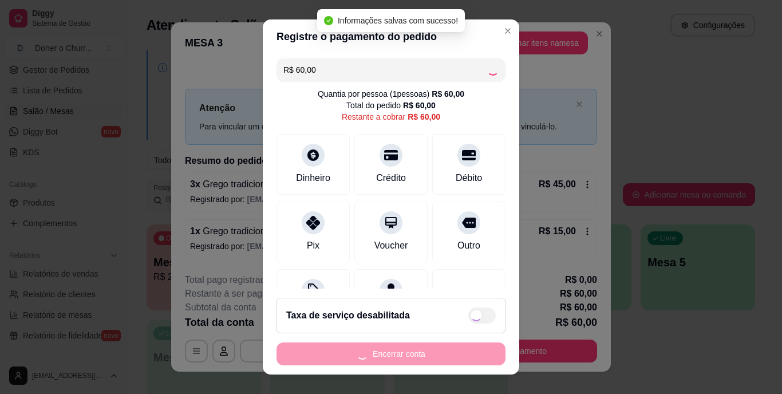
type input "R$ 0,00"
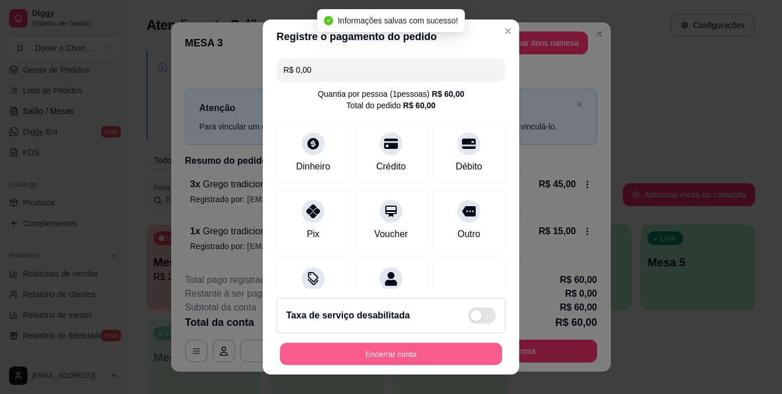
click at [400, 349] on button "Encerrar conta" at bounding box center [391, 353] width 222 height 22
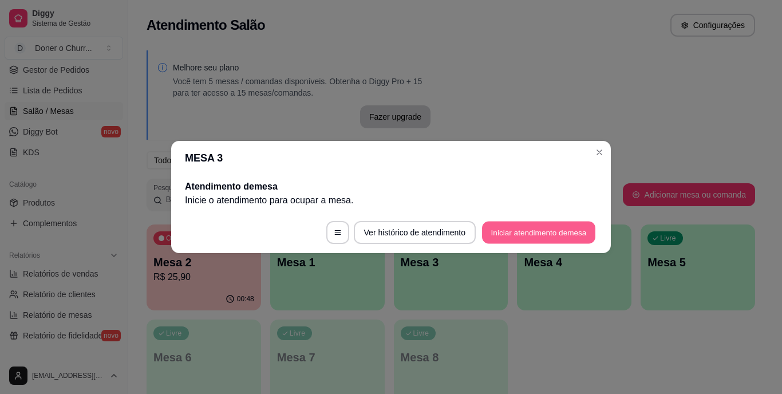
click at [524, 242] on button "Iniciar atendimento de mesa" at bounding box center [538, 233] width 113 height 22
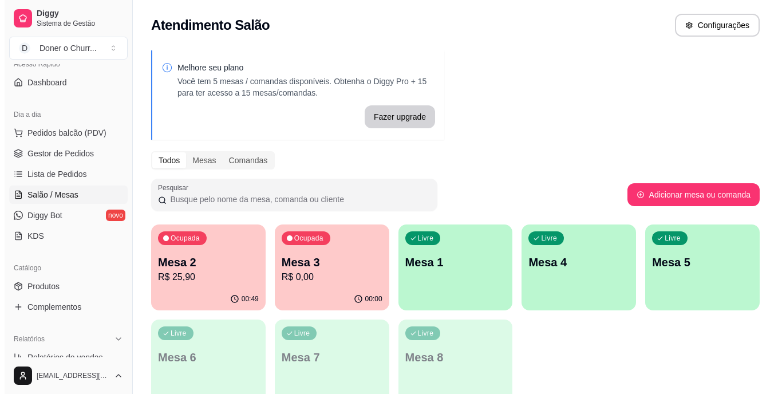
scroll to position [0, 0]
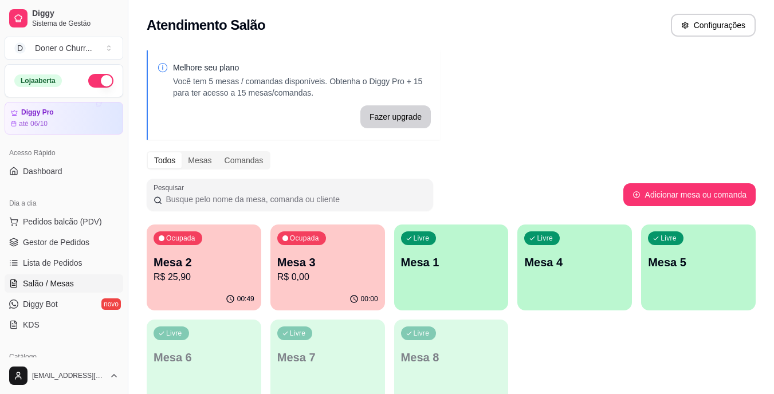
click at [91, 84] on button "button" at bounding box center [100, 81] width 25 height 14
click at [348, 244] on div "Ocupada Mesa 3 R$ 0,00" at bounding box center [327, 257] width 111 height 62
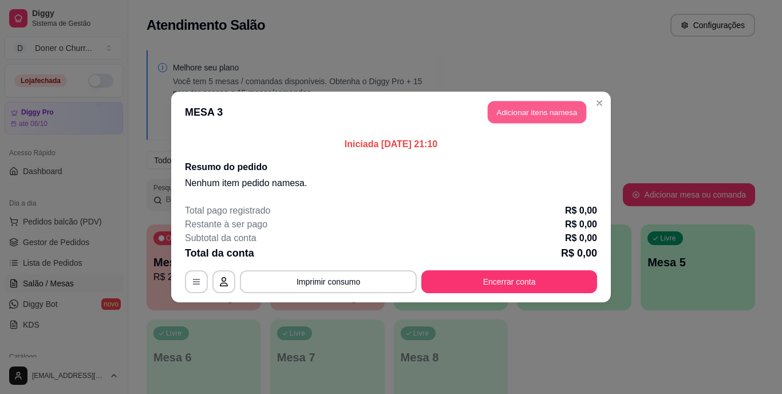
click at [541, 114] on button "Adicionar itens na mesa" at bounding box center [537, 112] width 98 height 22
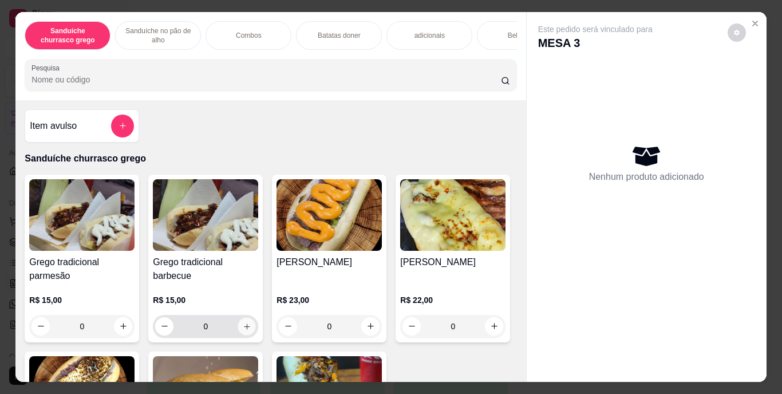
click at [243, 330] on icon "increase-product-quantity" at bounding box center [247, 326] width 9 height 9
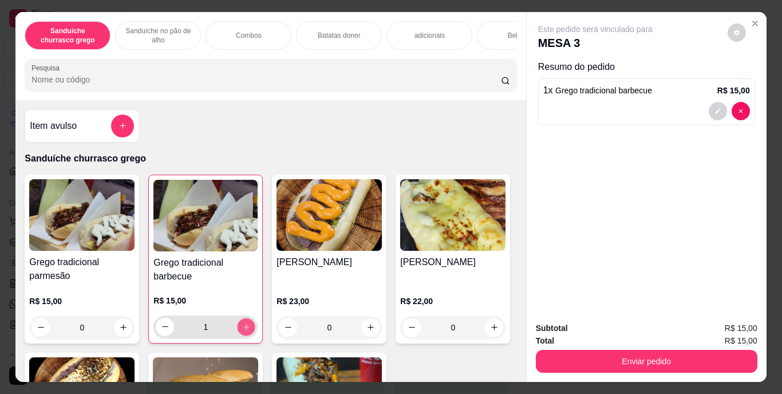
click at [243, 331] on icon "increase-product-quantity" at bounding box center [246, 326] width 9 height 9
type input "2"
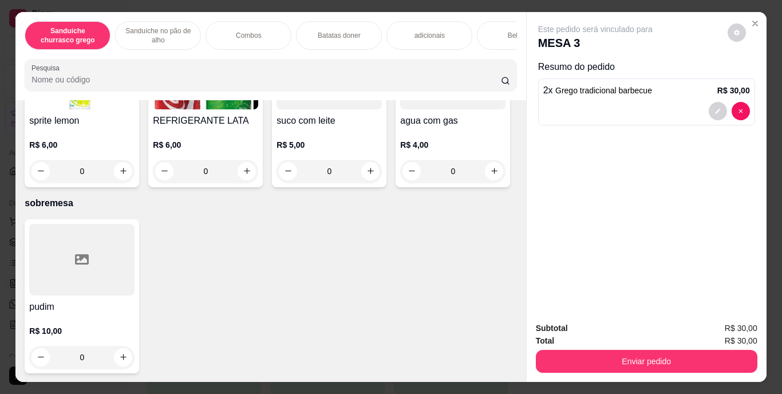
scroll to position [2098, 0]
click at [251, 175] on icon "increase-product-quantity" at bounding box center [247, 171] width 9 height 9
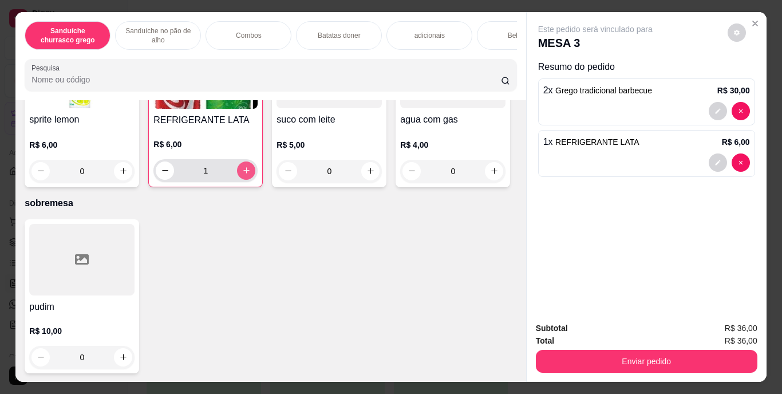
type input "1"
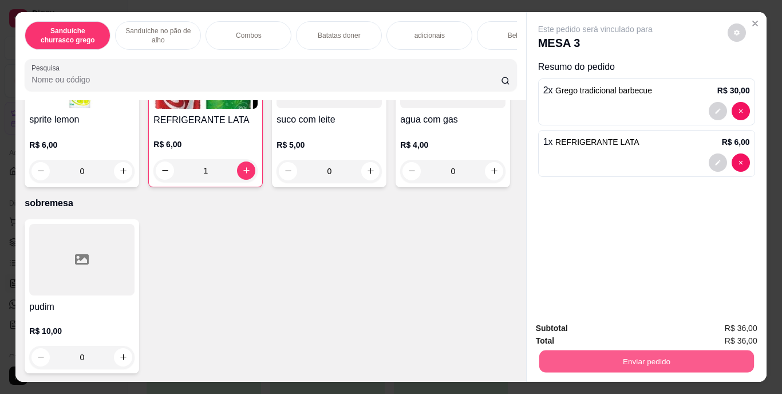
click at [666, 360] on button "Enviar pedido" at bounding box center [646, 361] width 215 height 22
click at [731, 330] on button "Enviar pedido" at bounding box center [727, 328] width 63 height 21
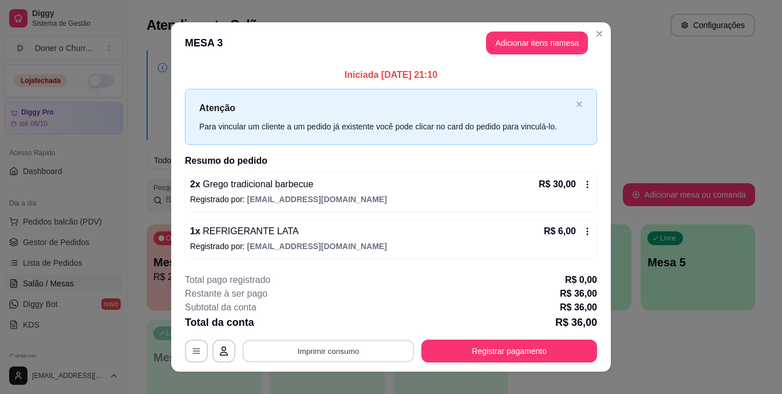
click at [309, 355] on button "Imprimir consumo" at bounding box center [329, 351] width 172 height 22
click at [330, 325] on button "IMPRESSORA" at bounding box center [327, 325] width 80 height 18
click at [322, 349] on button "Imprimir consumo" at bounding box center [329, 351] width 172 height 22
click at [338, 325] on button "IMPRESSORA" at bounding box center [327, 325] width 80 height 18
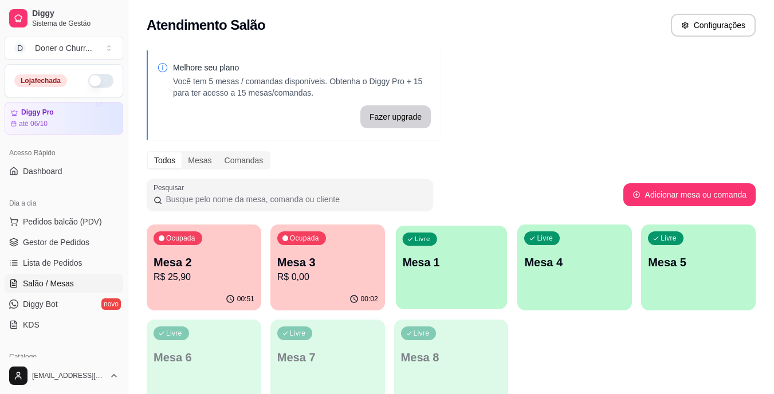
click at [454, 271] on div "Livre Mesa 1" at bounding box center [451, 261] width 111 height 70
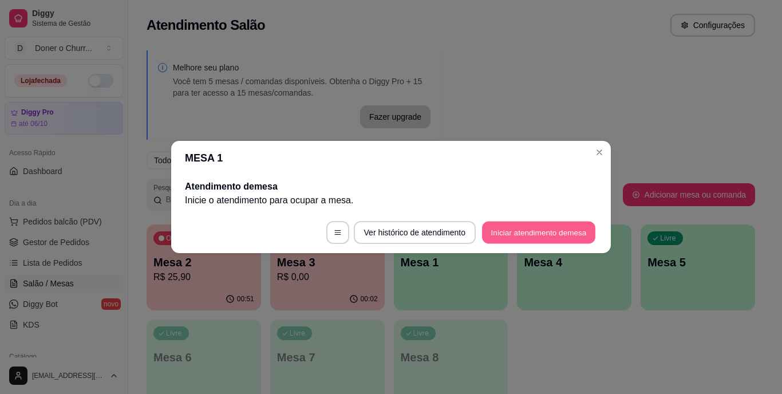
click at [531, 232] on button "Iniciar atendimento de mesa" at bounding box center [538, 233] width 113 height 22
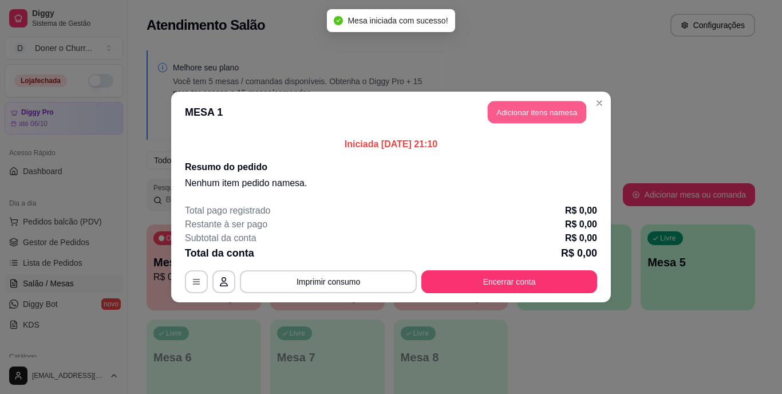
click at [549, 108] on button "Adicionar itens na mesa" at bounding box center [537, 112] width 98 height 22
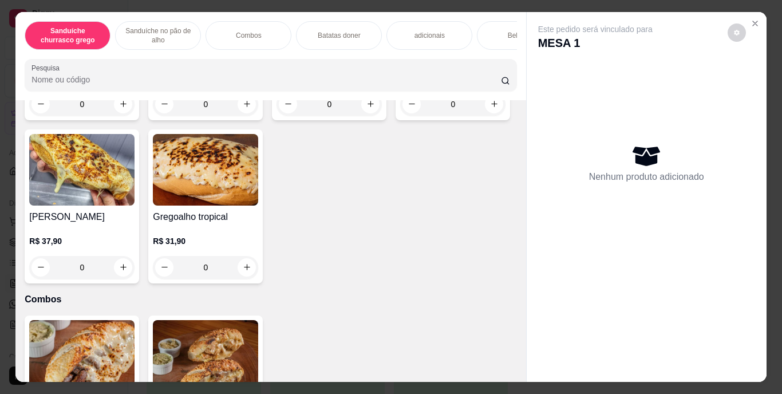
scroll to position [591, 0]
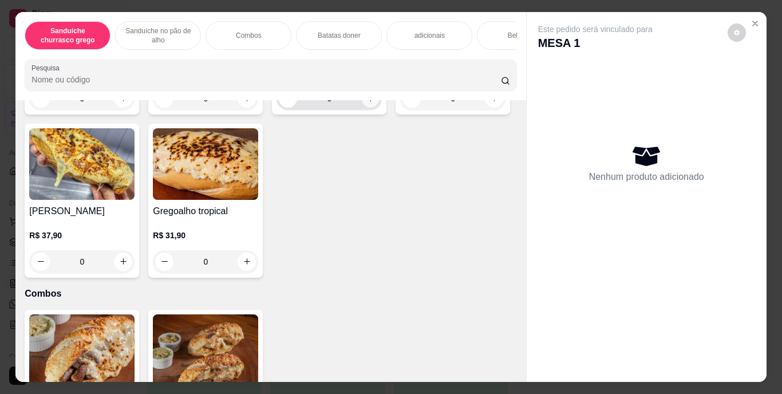
click at [368, 101] on icon "increase-product-quantity" at bounding box center [371, 99] width 6 height 6
type input "1"
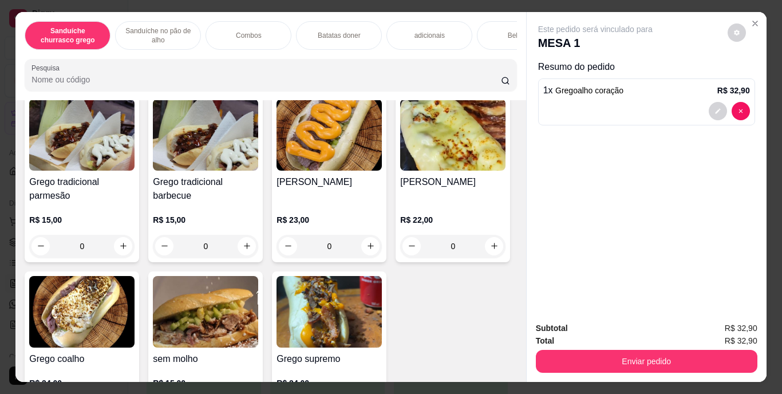
scroll to position [42, 0]
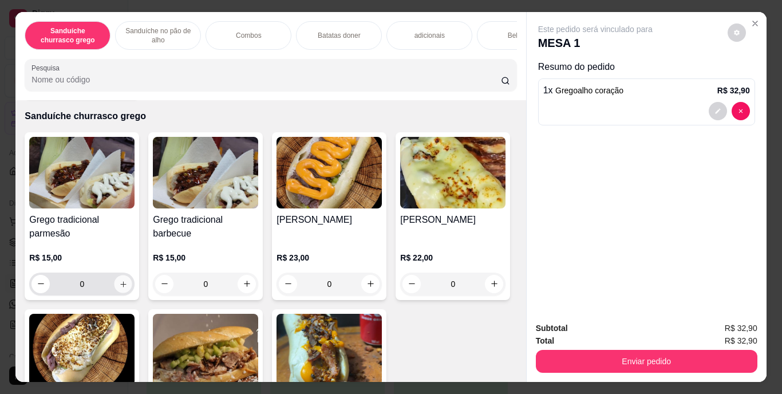
click at [119, 283] on icon "increase-product-quantity" at bounding box center [123, 283] width 9 height 9
type input "1"
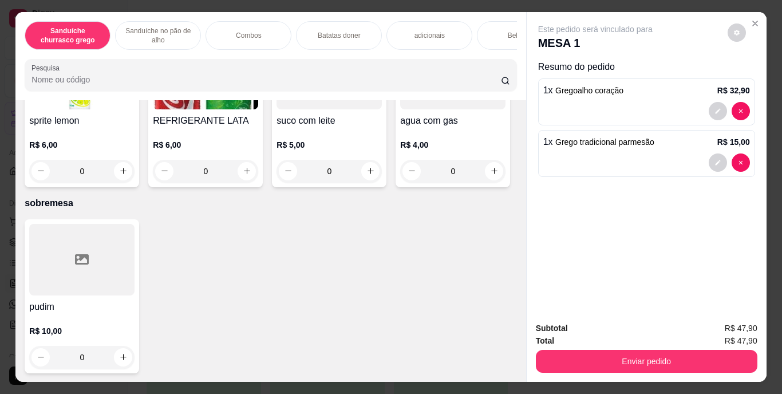
scroll to position [2066, 0]
click at [121, 12] on icon "increase-product-quantity" at bounding box center [123, 7] width 9 height 9
type input "1"
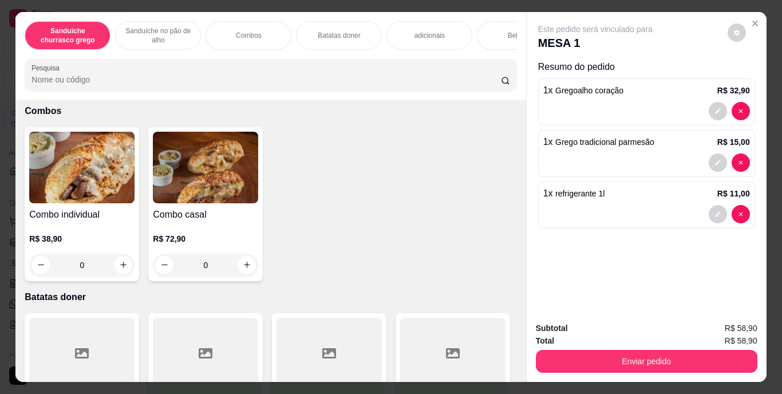
scroll to position [709, 0]
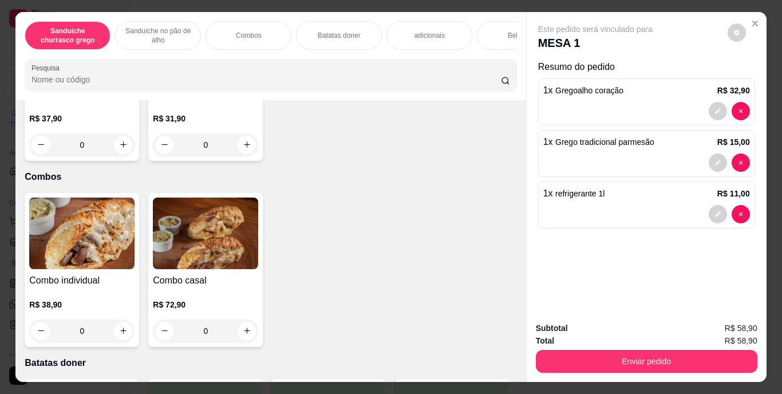
type input "2"
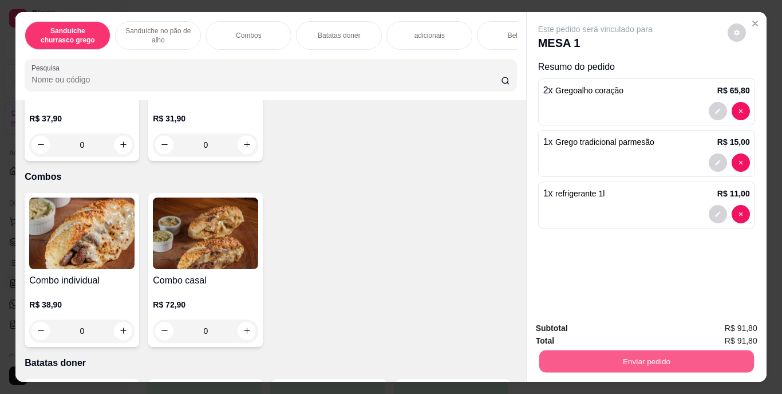
click at [637, 353] on button "Enviar pedido" at bounding box center [646, 361] width 215 height 22
click at [726, 322] on button "Enviar pedido" at bounding box center [727, 328] width 63 height 21
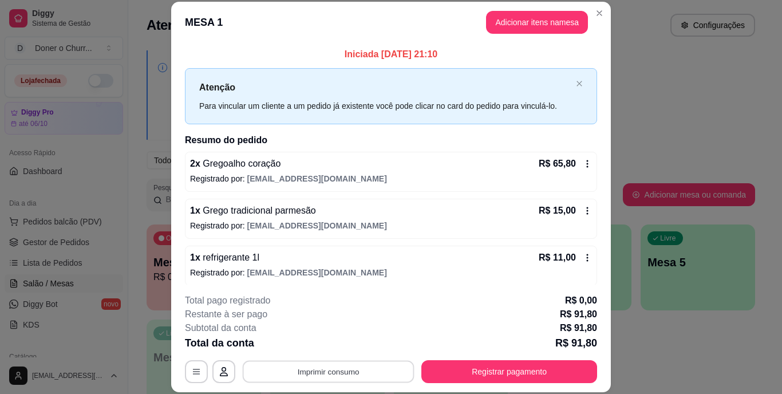
click at [318, 375] on button "Imprimir consumo" at bounding box center [329, 371] width 172 height 22
click at [332, 346] on button "IMPRESSORA" at bounding box center [327, 345] width 80 height 18
click at [332, 346] on div "Escolha a impressora IMPRESSORA" at bounding box center [328, 337] width 94 height 39
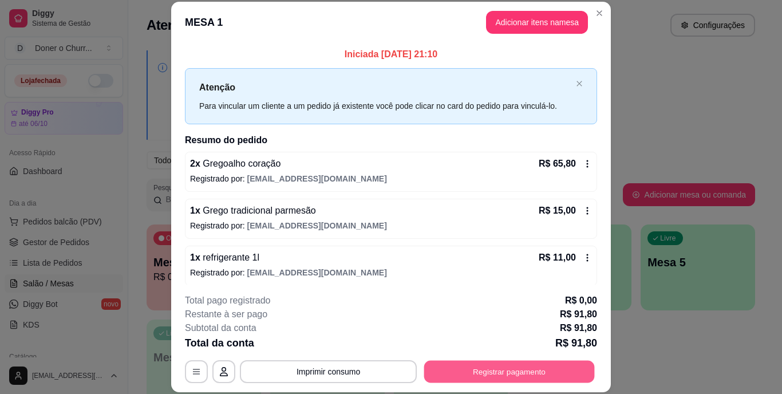
click at [451, 370] on button "Registrar pagamento" at bounding box center [509, 371] width 171 height 22
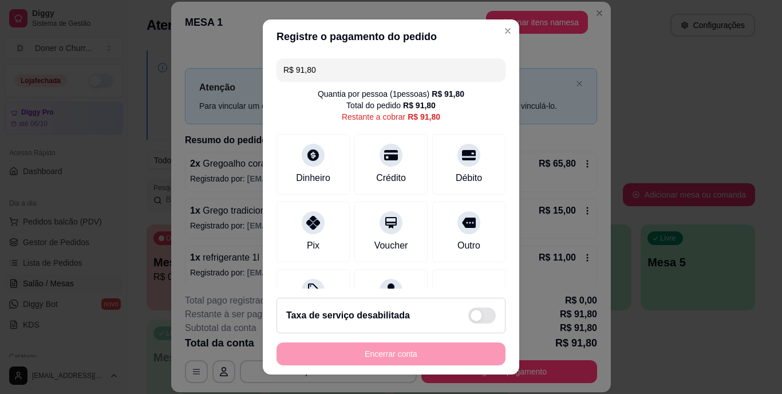
click at [336, 62] on input "R$ 91,80" at bounding box center [390, 69] width 215 height 23
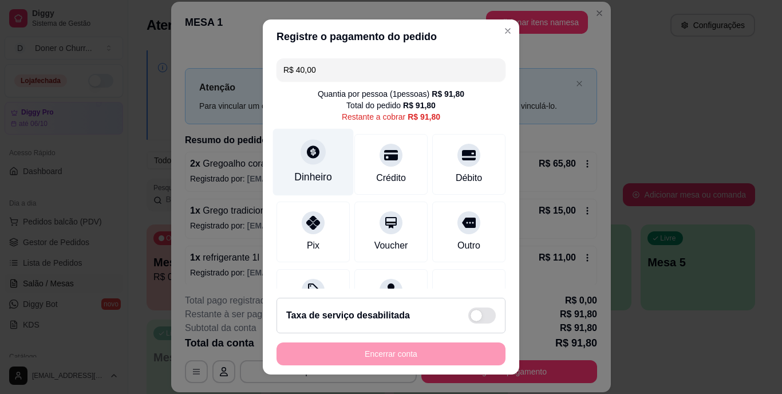
click at [307, 151] on icon at bounding box center [313, 152] width 13 height 13
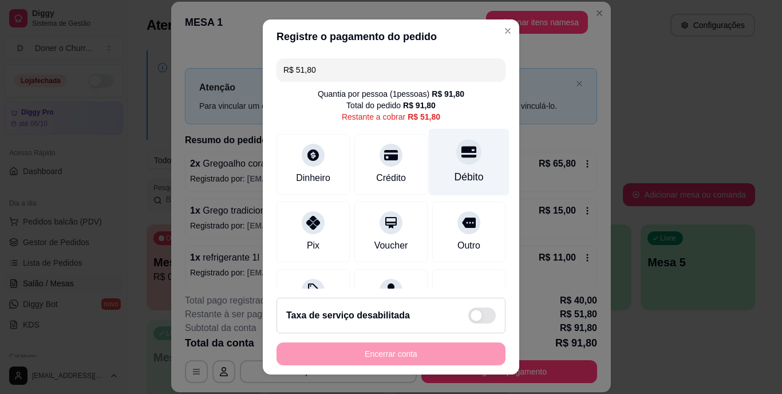
click at [456, 160] on div at bounding box center [468, 152] width 25 height 25
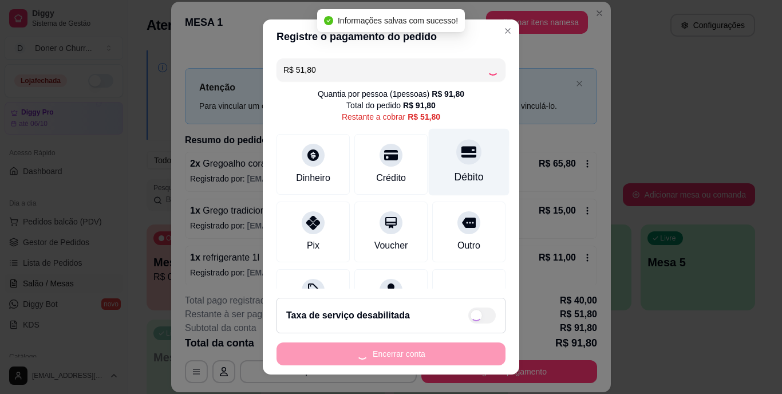
type input "R$ 0,00"
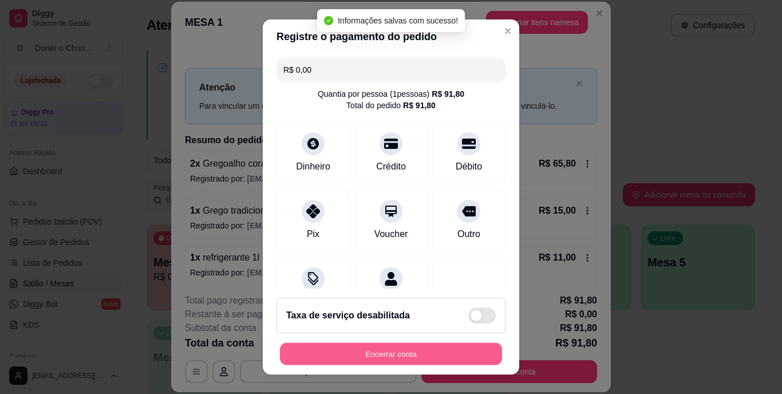
click at [394, 358] on button "Encerrar conta" at bounding box center [391, 353] width 222 height 22
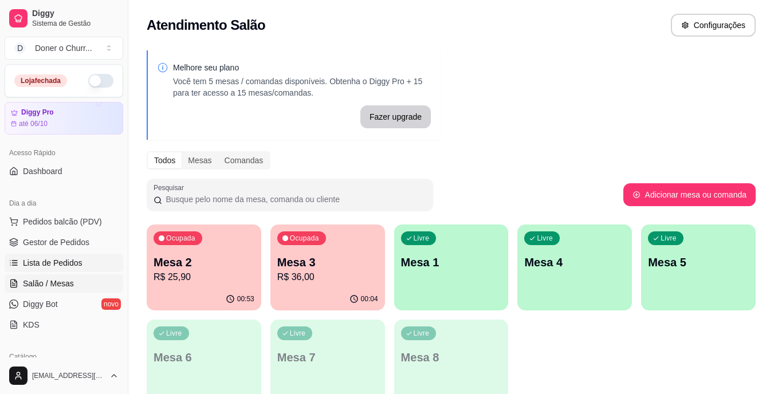
click at [58, 258] on span "Lista de Pedidos" at bounding box center [53, 262] width 60 height 11
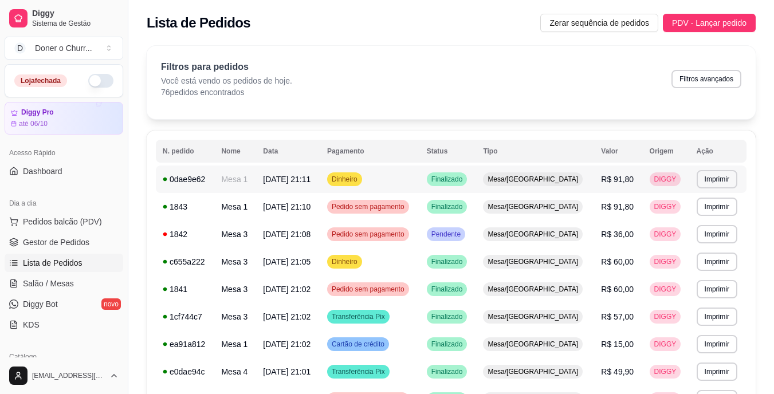
click at [452, 175] on td "Finalizado" at bounding box center [448, 178] width 57 height 27
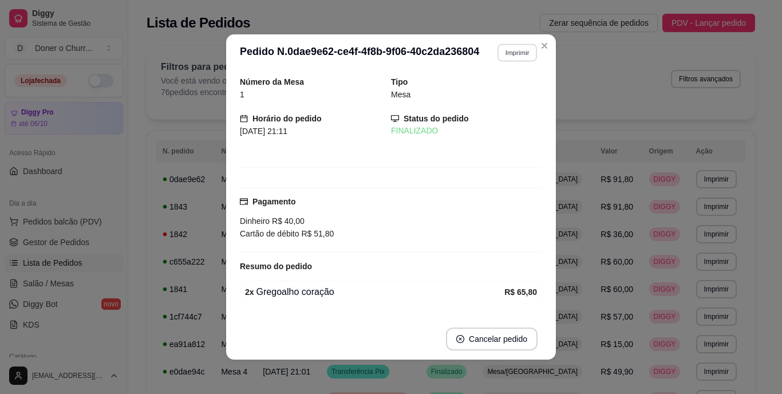
click at [509, 54] on button "Imprimir" at bounding box center [518, 53] width 40 height 18
click at [494, 92] on button "IMPRESSORA" at bounding box center [492, 93] width 83 height 18
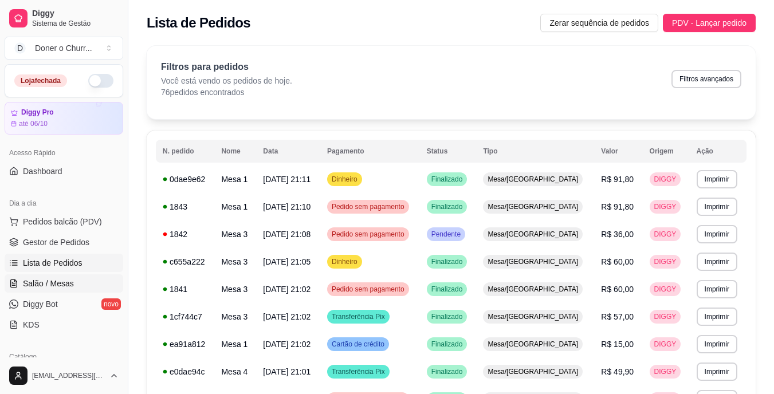
click at [64, 278] on span "Salão / Mesas" at bounding box center [48, 283] width 51 height 11
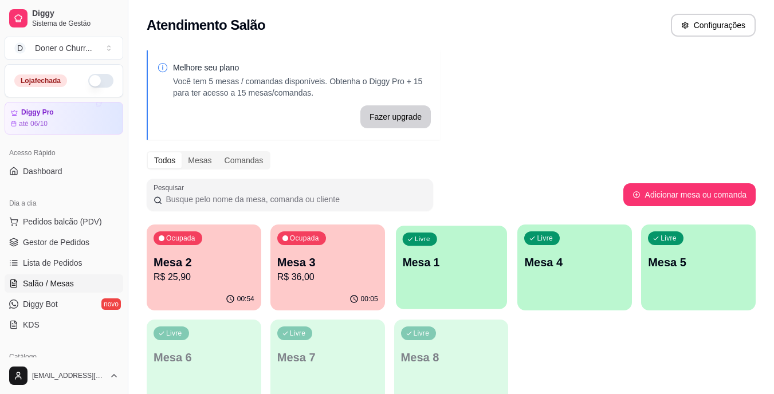
click at [443, 264] on p "Mesa 1" at bounding box center [451, 262] width 98 height 15
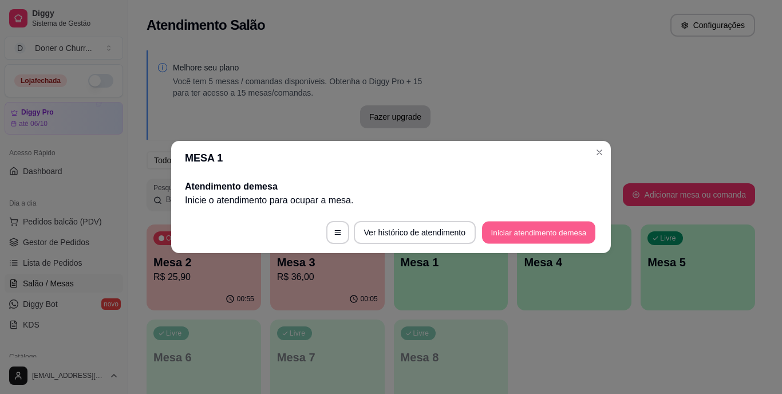
click at [523, 228] on button "Iniciar atendimento de mesa" at bounding box center [538, 233] width 113 height 22
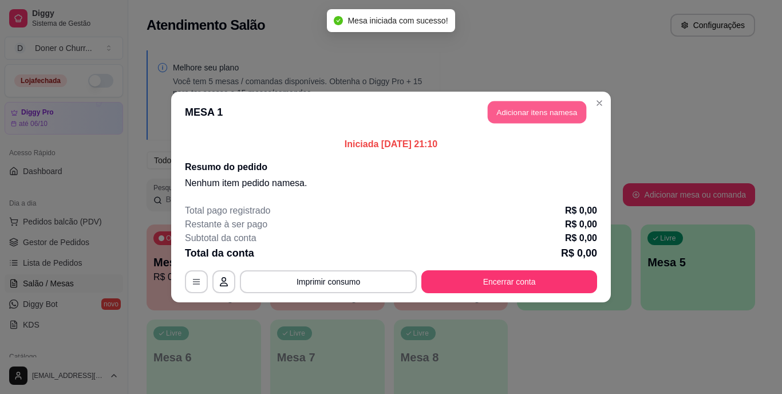
click at [533, 111] on button "Adicionar itens na mesa" at bounding box center [537, 112] width 98 height 22
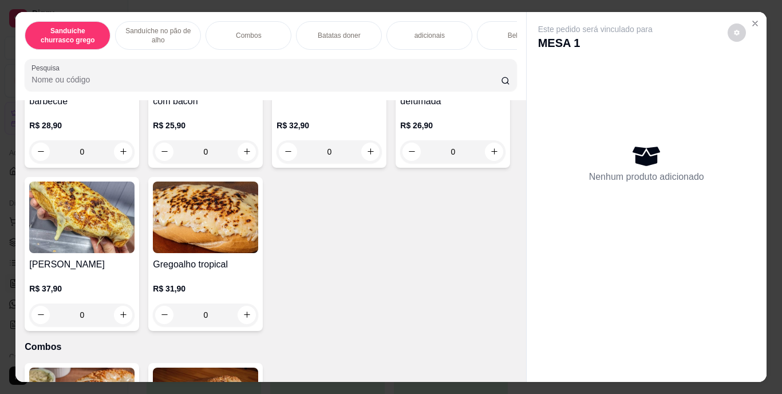
scroll to position [562, 0]
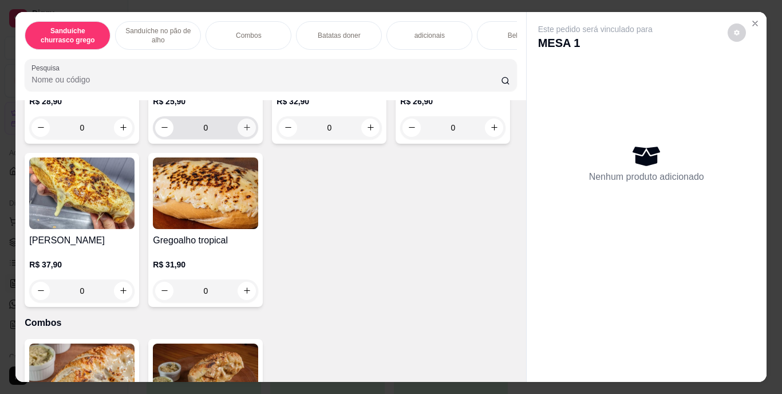
click at [243, 132] on icon "increase-product-quantity" at bounding box center [247, 127] width 9 height 9
type input "1"
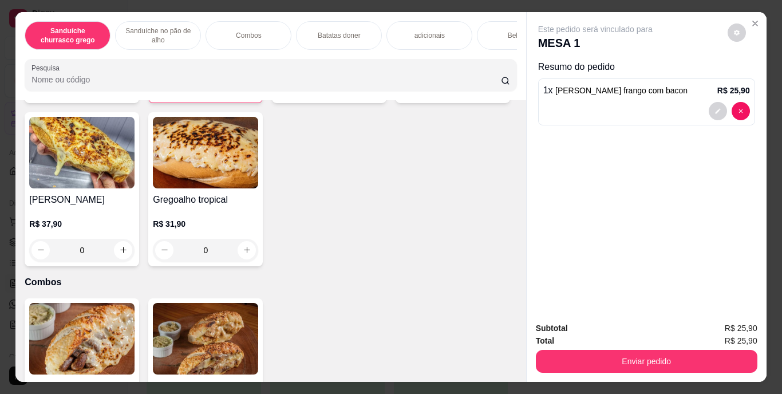
scroll to position [608, 0]
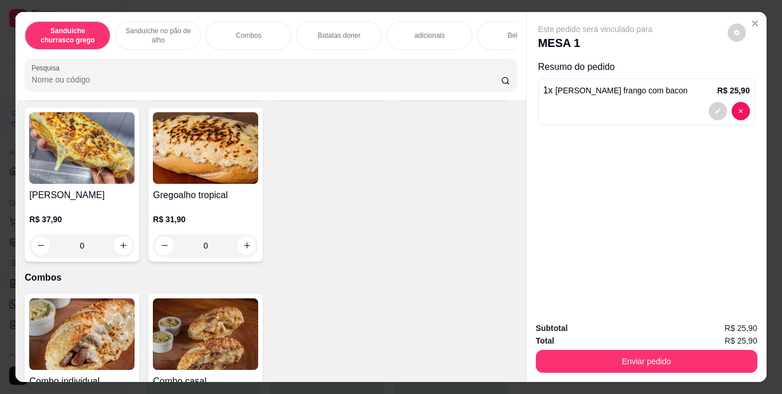
click at [443, 262] on div "Gregoalho costela com barbecue R$ 28,90 0 Gregoalho frango com bacon R$ 25,90 1…" at bounding box center [271, 96] width 492 height 332
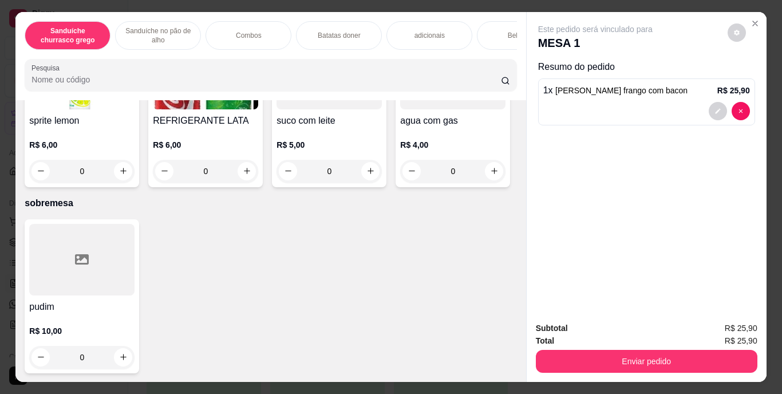
scroll to position [2051, 0]
click at [122, 12] on icon "increase-product-quantity" at bounding box center [123, 7] width 9 height 9
type input "1"
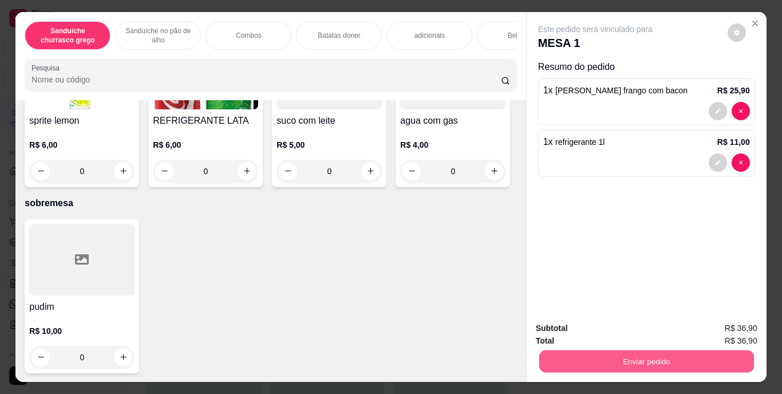
click at [637, 350] on button "Enviar pedido" at bounding box center [646, 361] width 215 height 22
click at [722, 333] on button "Enviar pedido" at bounding box center [727, 328] width 63 height 21
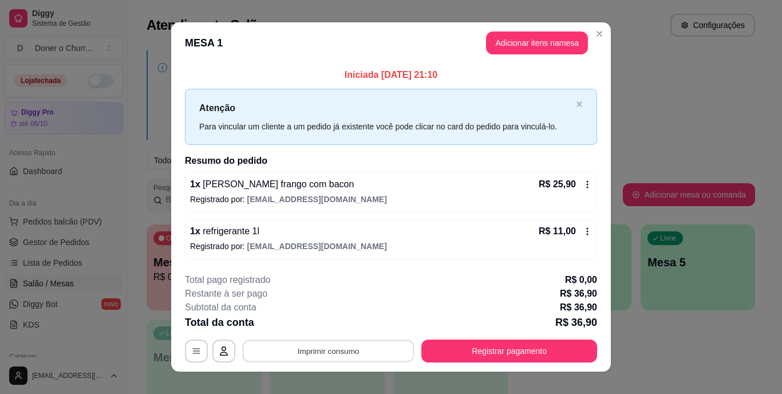
click at [348, 350] on button "Imprimir consumo" at bounding box center [329, 351] width 172 height 22
click at [330, 322] on button "IMPRESSORA" at bounding box center [327, 325] width 80 height 18
click at [327, 356] on button "Imprimir consumo" at bounding box center [329, 351] width 172 height 22
click at [329, 328] on button "IMPRESSORA" at bounding box center [327, 325] width 80 height 18
click at [321, 348] on button "Imprimir consumo" at bounding box center [329, 351] width 172 height 22
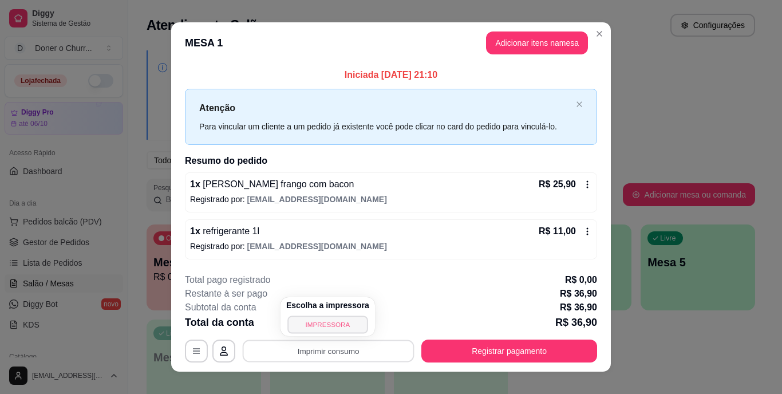
click at [323, 325] on button "IMPRESSORA" at bounding box center [327, 325] width 80 height 18
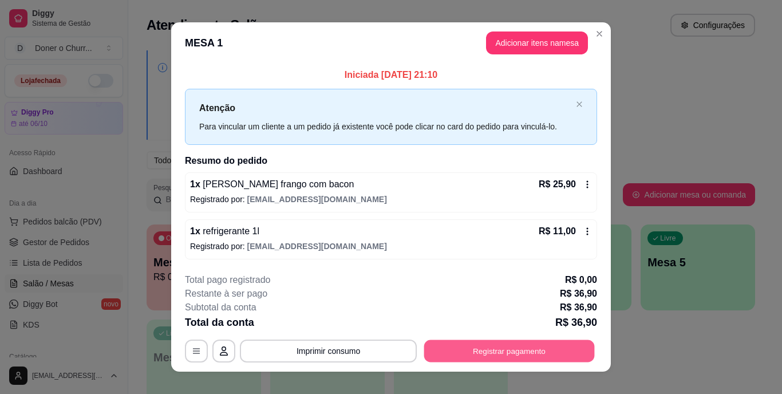
click at [455, 362] on button "Registrar pagamento" at bounding box center [509, 351] width 171 height 22
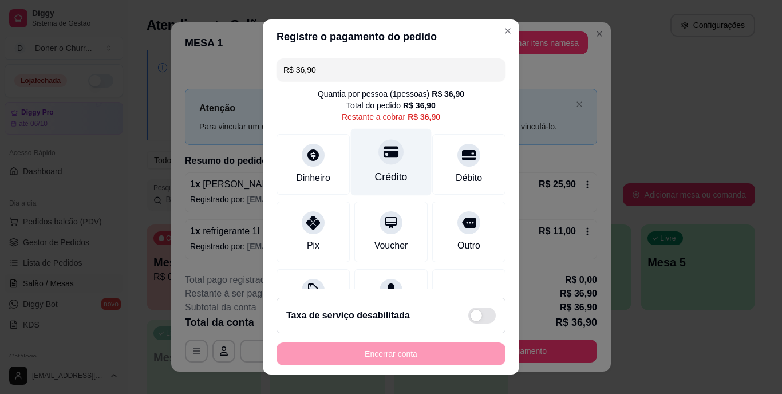
click at [384, 159] on icon at bounding box center [391, 152] width 15 height 15
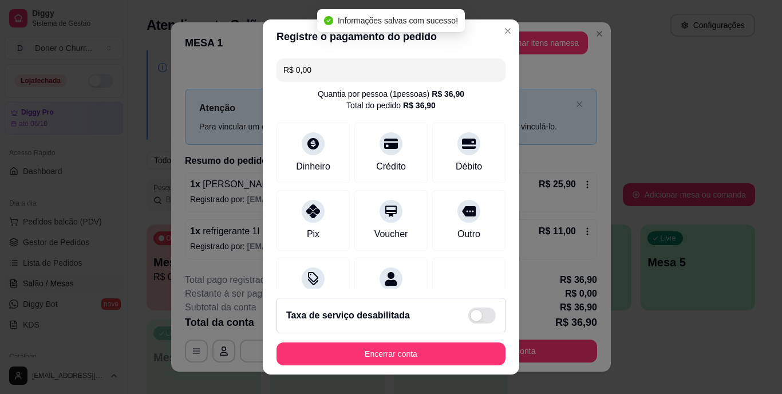
type input "R$ 0,00"
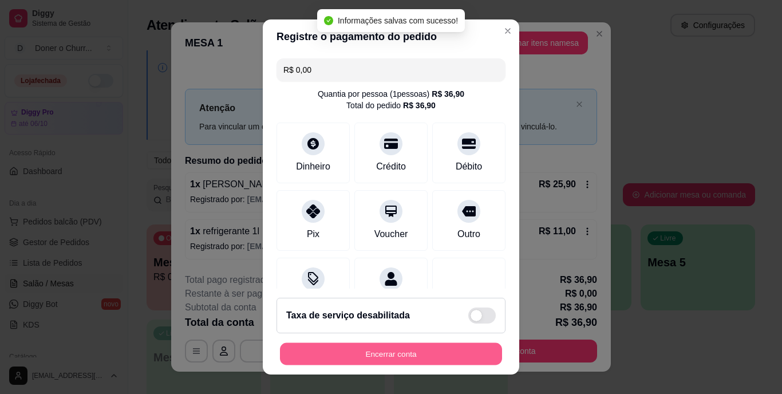
click at [409, 352] on button "Encerrar conta" at bounding box center [391, 353] width 222 height 22
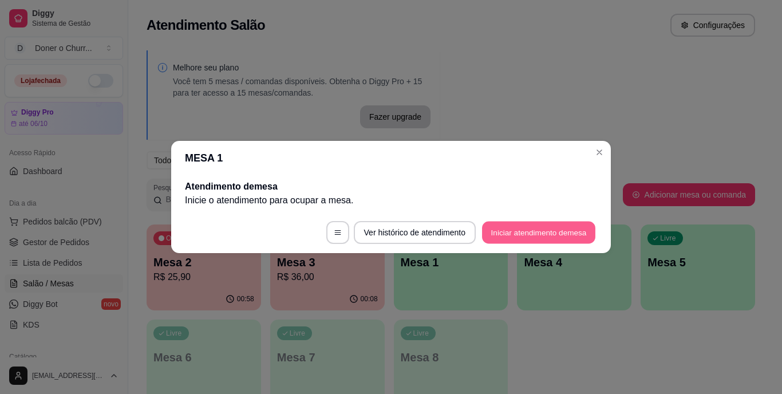
click at [529, 231] on button "Iniciar atendimento de mesa" at bounding box center [538, 233] width 113 height 22
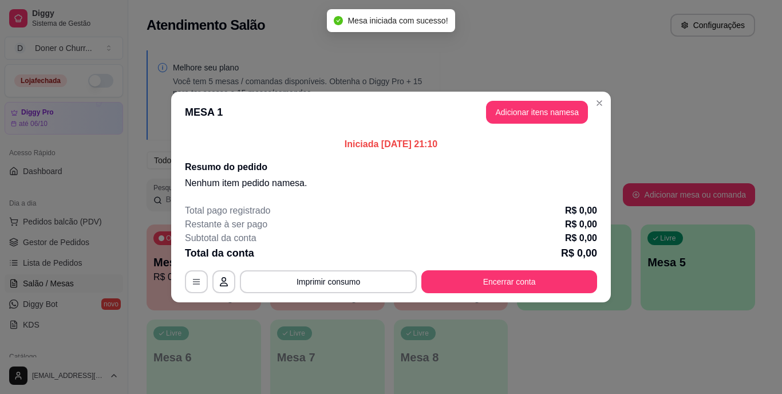
click at [549, 137] on p "Iniciada 02/10/2025 às 21:10" at bounding box center [391, 144] width 412 height 14
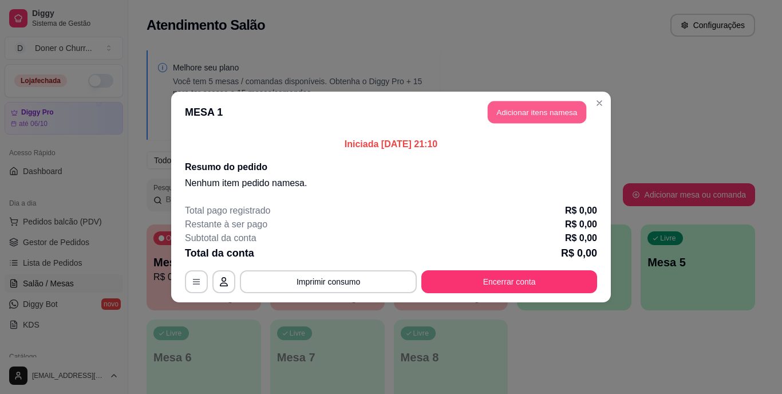
click at [543, 108] on button "Adicionar itens na mesa" at bounding box center [537, 112] width 98 height 22
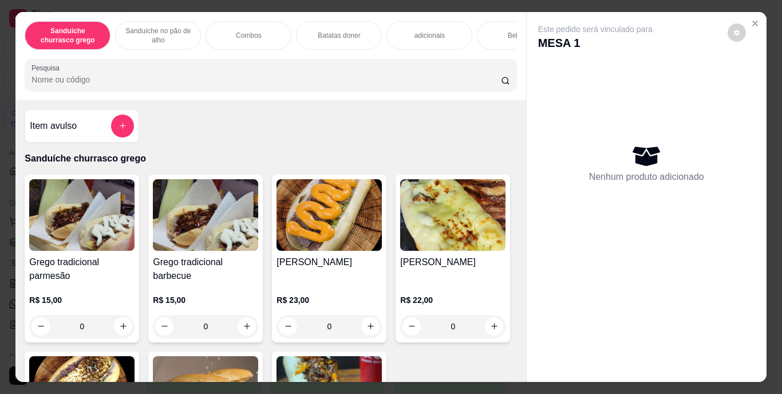
click at [139, 285] on div "Grego tradicional parmesão R$ 15,00 0 Grego tradicional barbecue R$ 15,00 0 Gre…" at bounding box center [271, 340] width 492 height 331
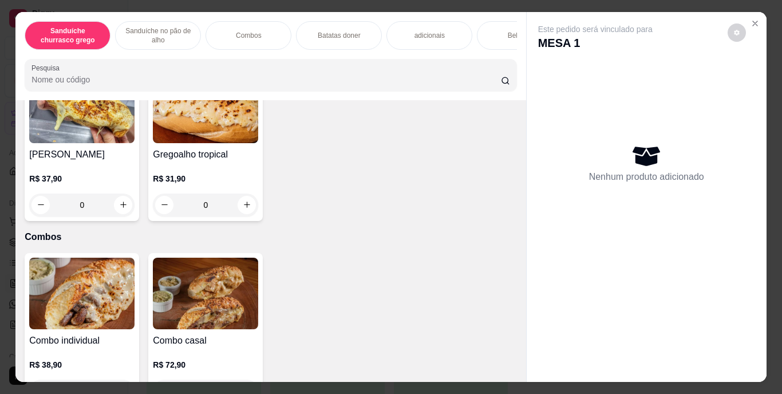
scroll to position [716, 0]
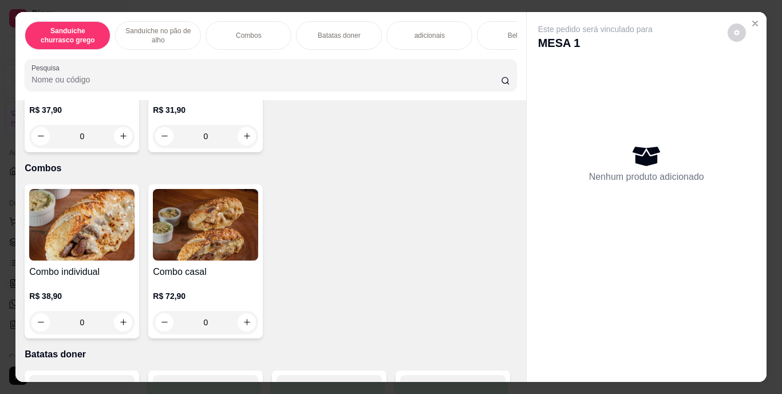
type input "1"
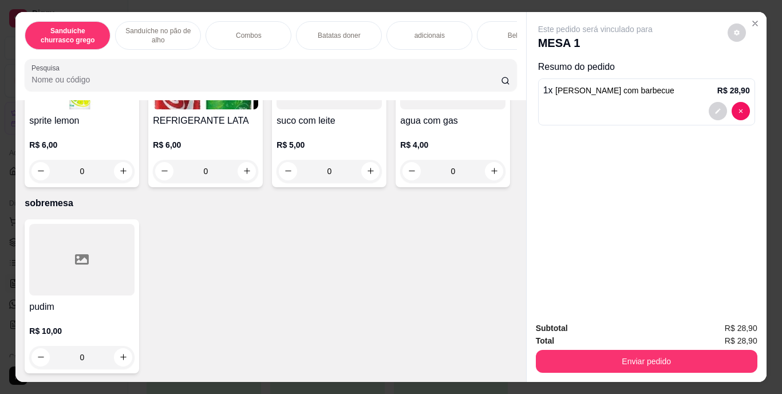
scroll to position [2031, 0]
click at [123, 12] on icon "increase-product-quantity" at bounding box center [123, 7] width 9 height 9
type input "1"
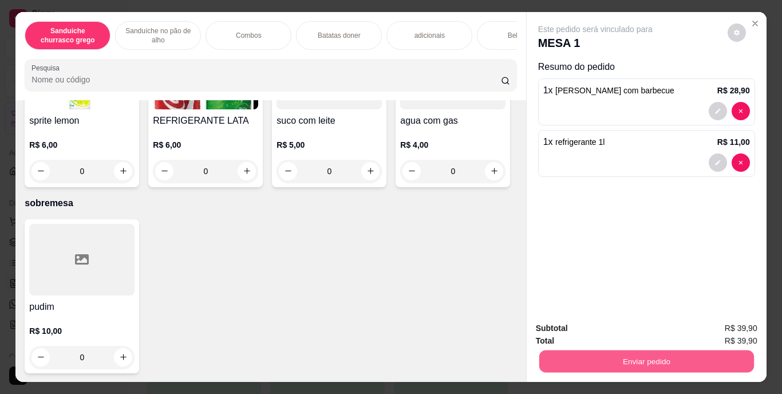
click at [585, 352] on button "Enviar pedido" at bounding box center [646, 361] width 215 height 22
click at [749, 330] on button "Enviar pedido" at bounding box center [727, 328] width 63 height 21
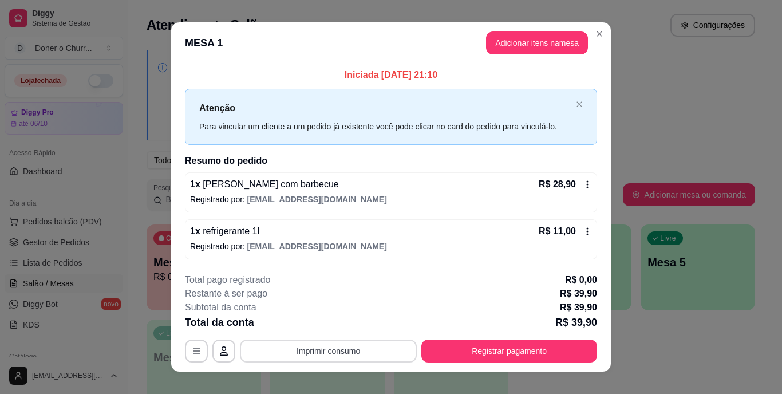
click at [352, 340] on button "Imprimir consumo" at bounding box center [328, 351] width 177 height 23
click at [341, 326] on button "IMPRESSORA" at bounding box center [327, 325] width 80 height 18
click at [324, 349] on button "Imprimir consumo" at bounding box center [328, 351] width 177 height 23
click at [326, 319] on button "IMPRESSORA" at bounding box center [327, 325] width 83 height 18
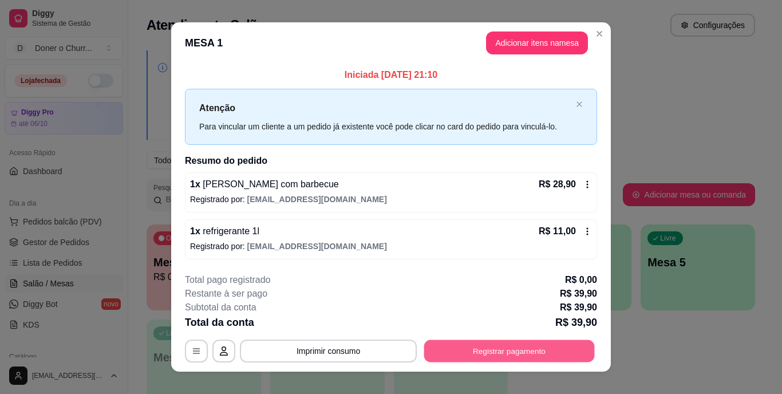
click at [467, 349] on button "Registrar pagamento" at bounding box center [509, 351] width 171 height 22
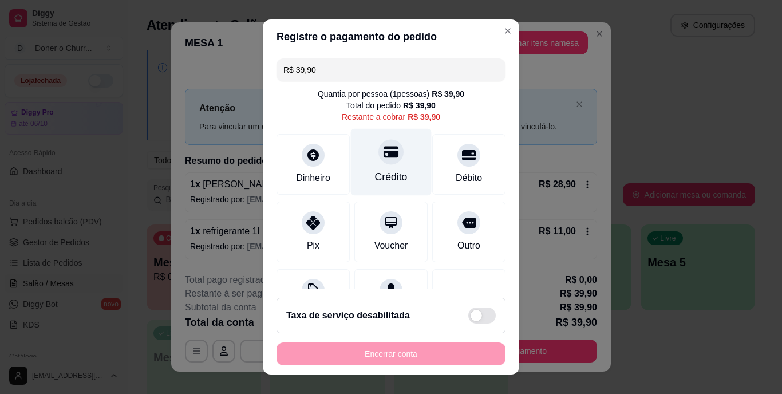
click at [390, 164] on div "Crédito" at bounding box center [391, 162] width 81 height 67
type input "R$ 0,00"
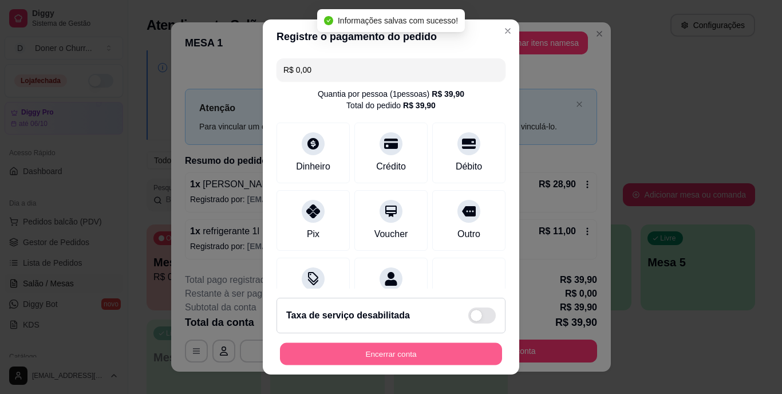
click at [404, 348] on button "Encerrar conta" at bounding box center [391, 353] width 222 height 22
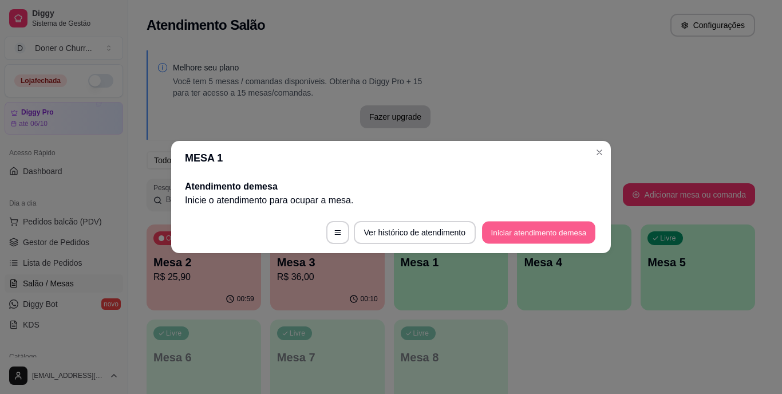
click at [533, 226] on button "Iniciar atendimento de mesa" at bounding box center [538, 233] width 113 height 22
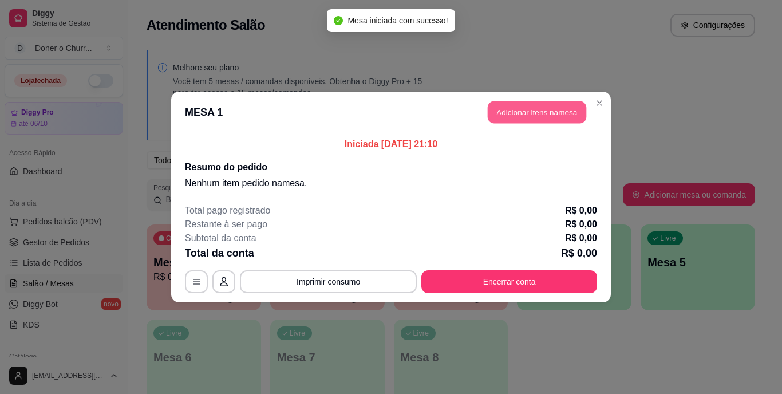
click at [521, 111] on button "Adicionar itens na mesa" at bounding box center [537, 112] width 98 height 22
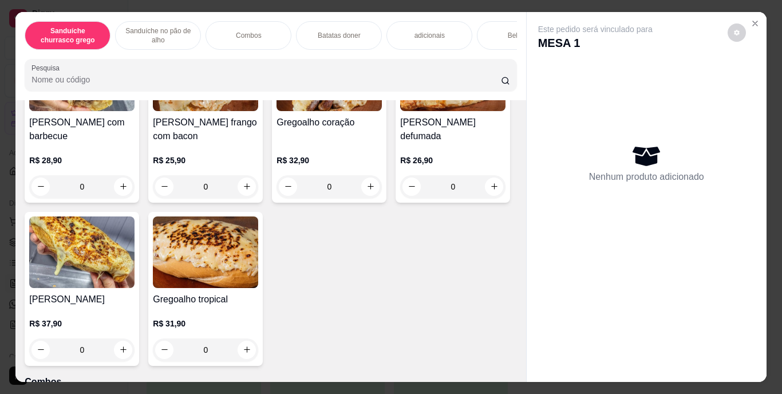
scroll to position [529, 0]
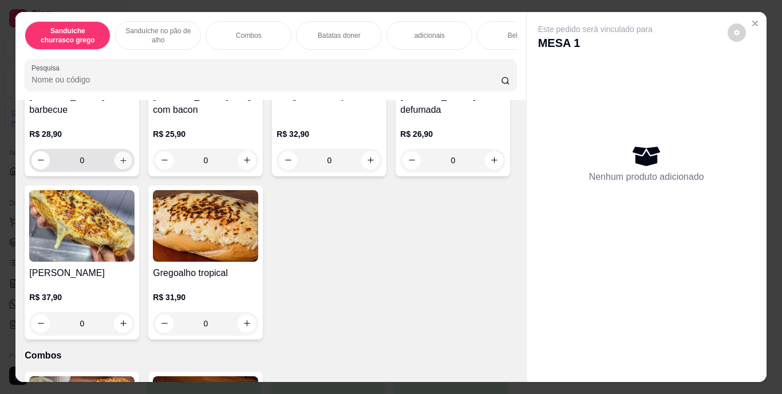
click at [119, 164] on icon "increase-product-quantity" at bounding box center [123, 160] width 9 height 9
type input "1"
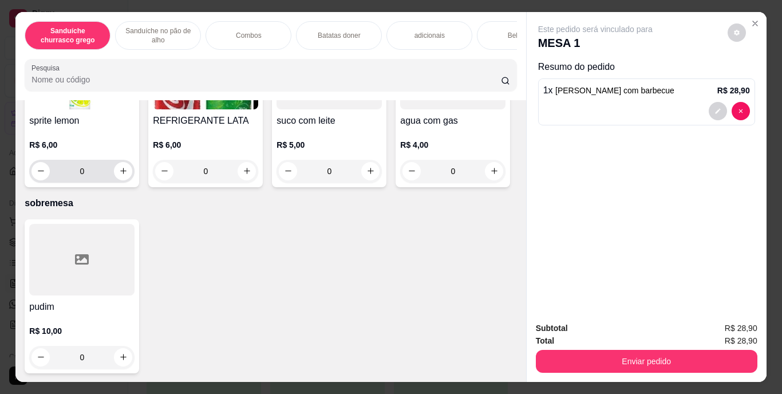
scroll to position [2239, 0]
click at [490, 12] on icon "increase-product-quantity" at bounding box center [494, 7] width 9 height 9
type input "1"
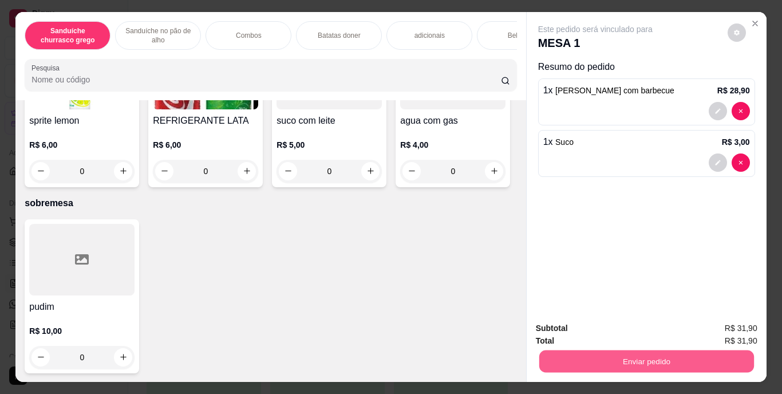
click at [611, 352] on button "Enviar pedido" at bounding box center [646, 361] width 215 height 22
click at [726, 323] on button "Enviar pedido" at bounding box center [727, 328] width 63 height 21
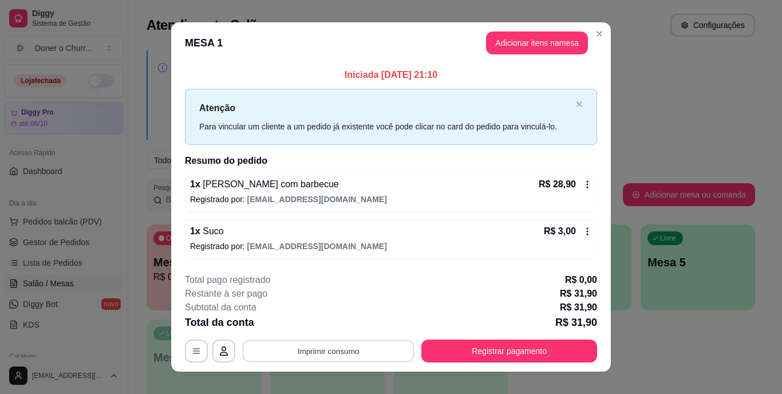
click at [316, 347] on button "Imprimir consumo" at bounding box center [329, 351] width 172 height 22
click at [317, 326] on button "IMPRESSORA" at bounding box center [327, 325] width 80 height 18
click at [322, 349] on button "Imprimir consumo" at bounding box center [329, 351] width 172 height 22
click at [322, 320] on button "IMPRESSORA" at bounding box center [327, 325] width 83 height 18
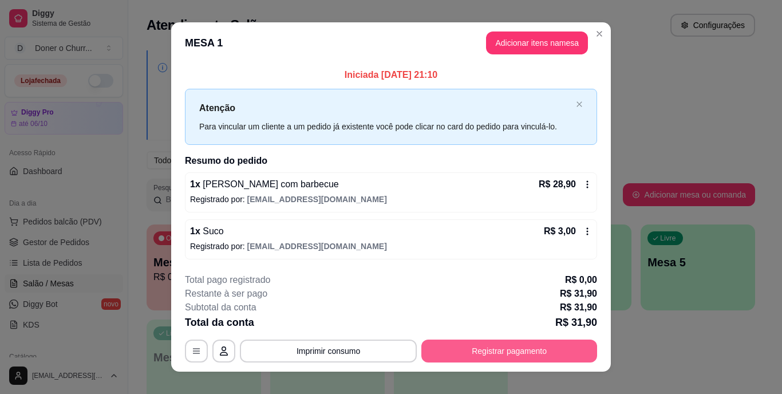
click at [456, 349] on button "Registrar pagamento" at bounding box center [509, 351] width 176 height 23
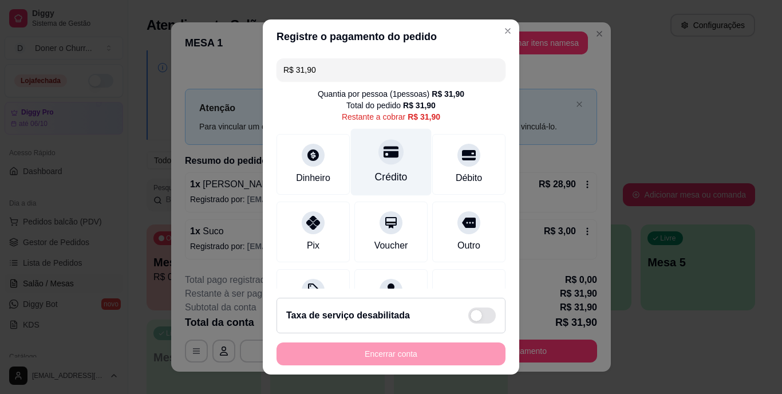
click at [384, 153] on icon at bounding box center [391, 152] width 15 height 15
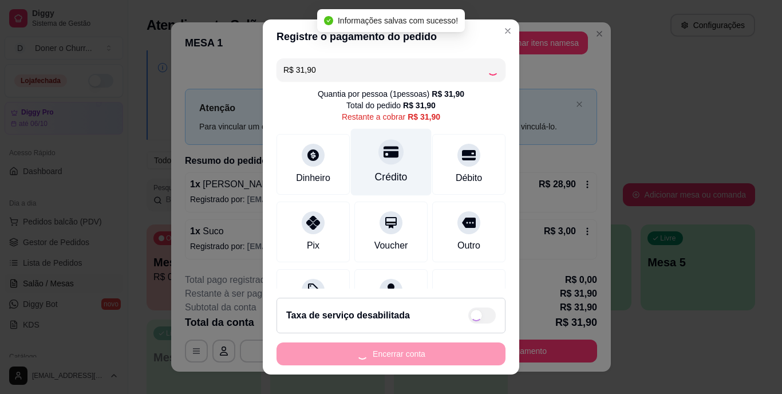
type input "R$ 0,00"
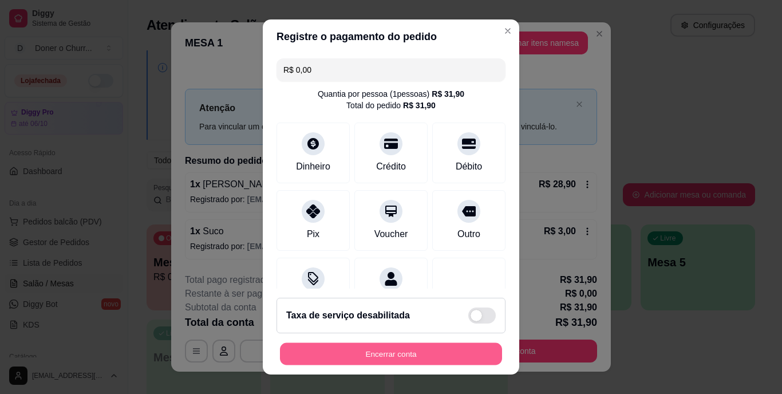
click at [402, 354] on button "Encerrar conta" at bounding box center [391, 353] width 222 height 22
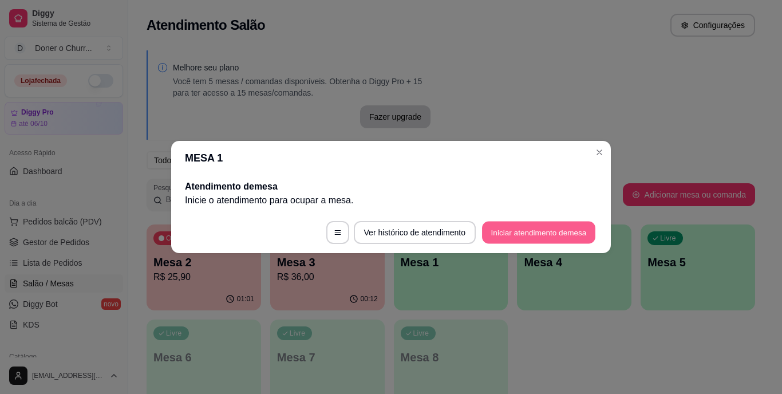
click at [517, 228] on button "Iniciar atendimento de mesa" at bounding box center [538, 233] width 113 height 22
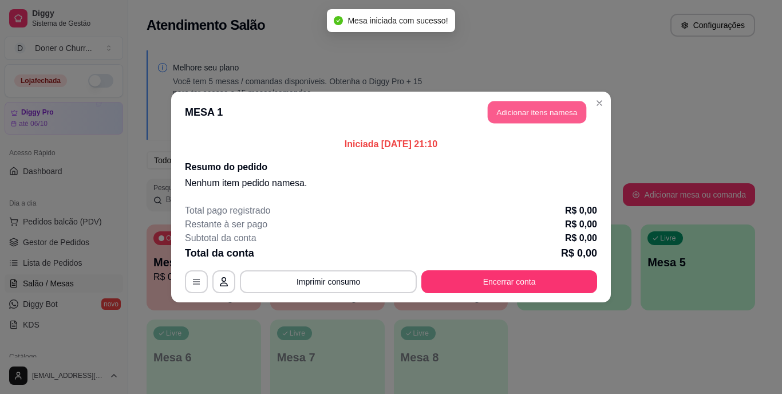
click at [534, 109] on button "Adicionar itens na mesa" at bounding box center [537, 112] width 98 height 22
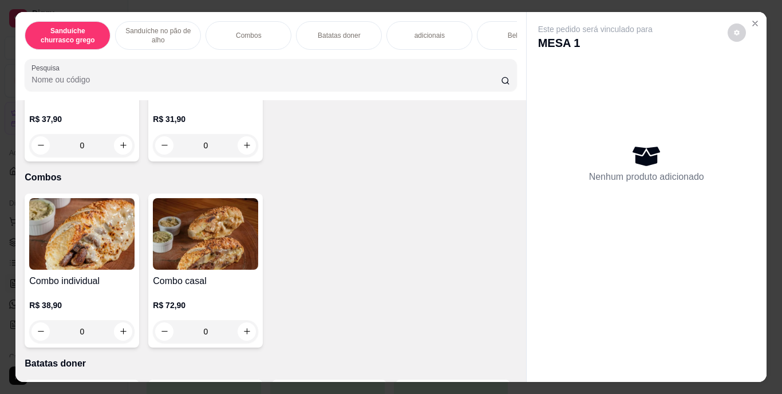
scroll to position [635, 0]
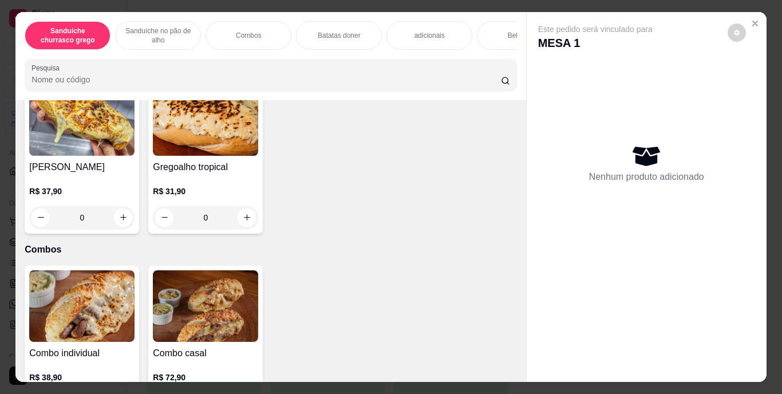
click at [119, 58] on icon "increase-product-quantity" at bounding box center [123, 54] width 9 height 9
click at [120, 57] on icon "increase-product-quantity" at bounding box center [123, 55] width 6 height 6
type input "2"
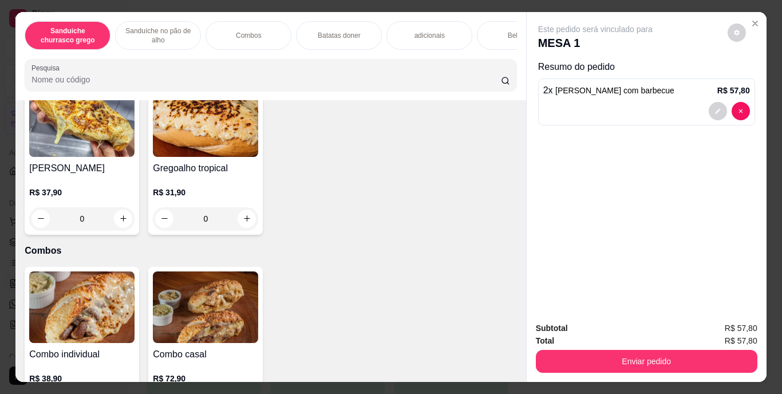
scroll to position [636, 0]
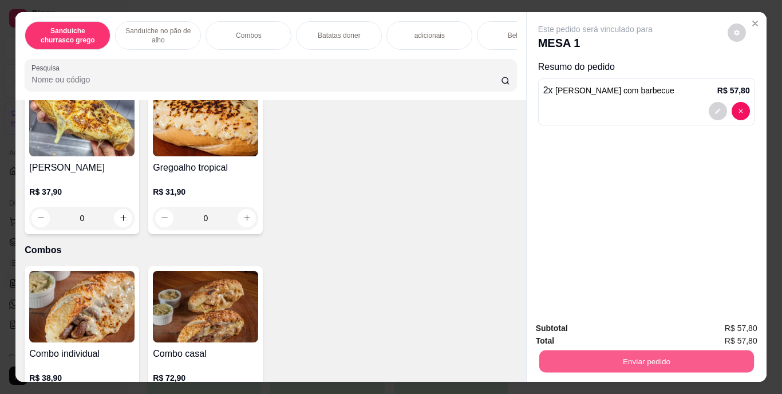
click at [615, 353] on button "Enviar pedido" at bounding box center [646, 361] width 215 height 22
click at [736, 327] on button "Enviar pedido" at bounding box center [727, 329] width 65 height 22
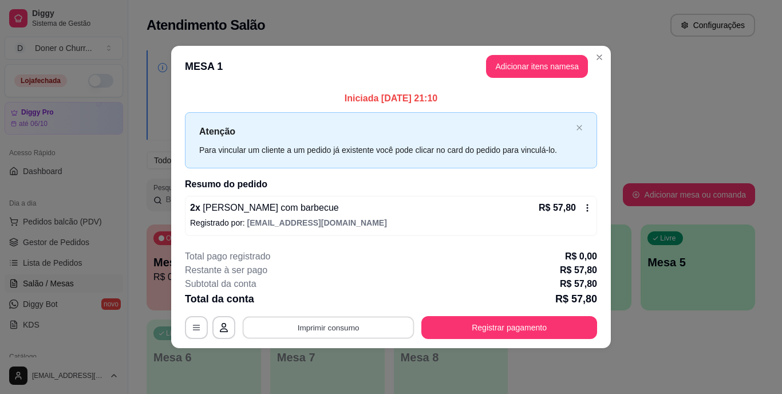
click at [332, 331] on button "Imprimir consumo" at bounding box center [329, 327] width 172 height 22
click at [334, 299] on button "IMPRESSORA" at bounding box center [332, 301] width 80 height 18
click at [332, 329] on button "Imprimir consumo" at bounding box center [329, 327] width 172 height 22
click at [326, 302] on button "IMPRESSORA" at bounding box center [332, 301] width 80 height 18
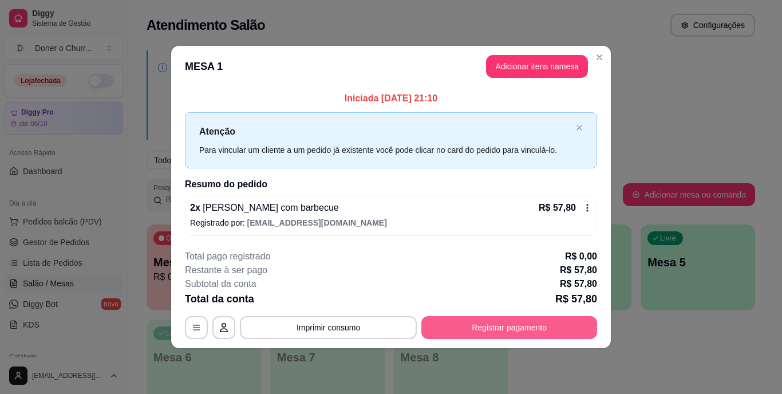
click at [512, 334] on button "Registrar pagamento" at bounding box center [509, 327] width 176 height 23
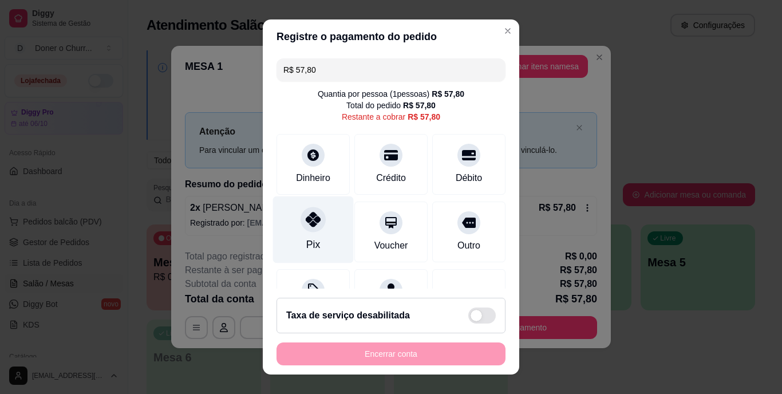
click at [295, 248] on div "Pix" at bounding box center [313, 229] width 81 height 67
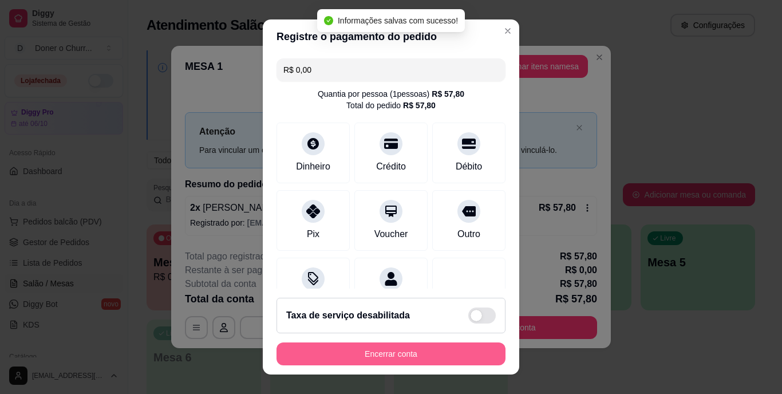
type input "R$ 0,00"
click at [409, 350] on button "Encerrar conta" at bounding box center [391, 353] width 222 height 22
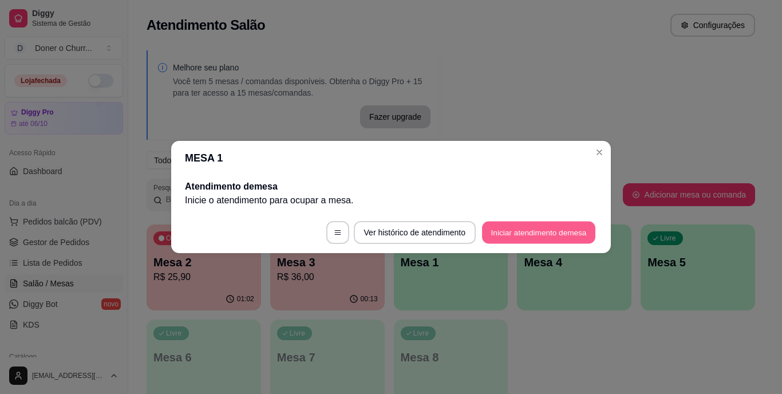
click at [557, 227] on button "Iniciar atendimento de mesa" at bounding box center [538, 233] width 113 height 22
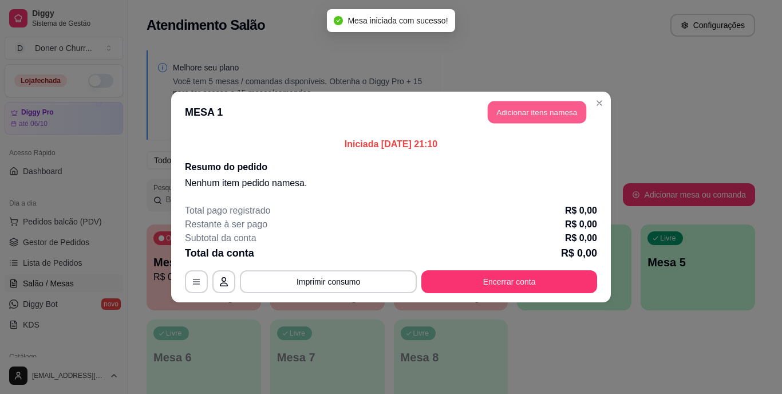
click at [541, 113] on button "Adicionar itens na mesa" at bounding box center [537, 112] width 98 height 22
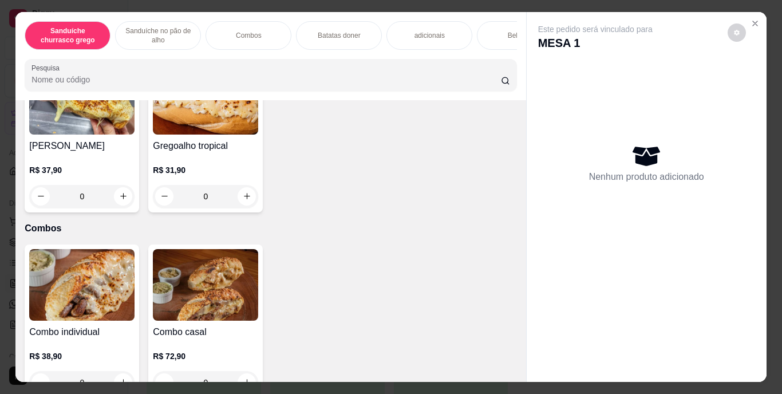
scroll to position [652, 0]
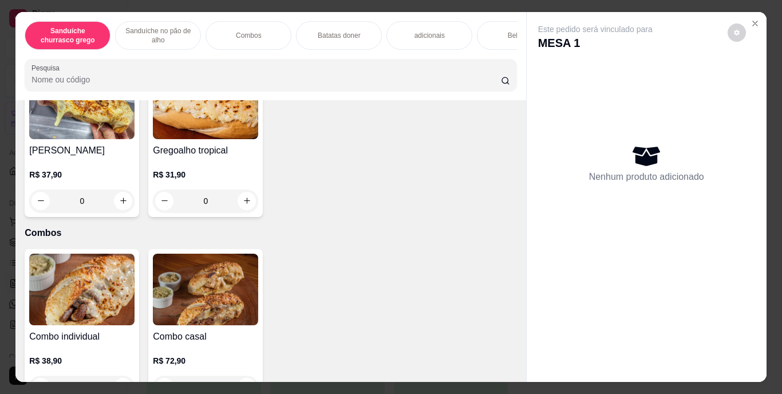
click at [119, 42] on icon "increase-product-quantity" at bounding box center [123, 37] width 9 height 9
type input "1"
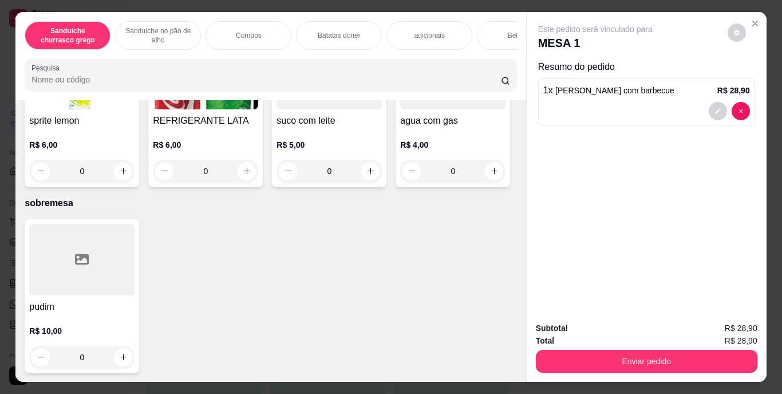
scroll to position [2156, 0]
click at [490, 12] on icon "increase-product-quantity" at bounding box center [494, 7] width 9 height 9
type input "1"
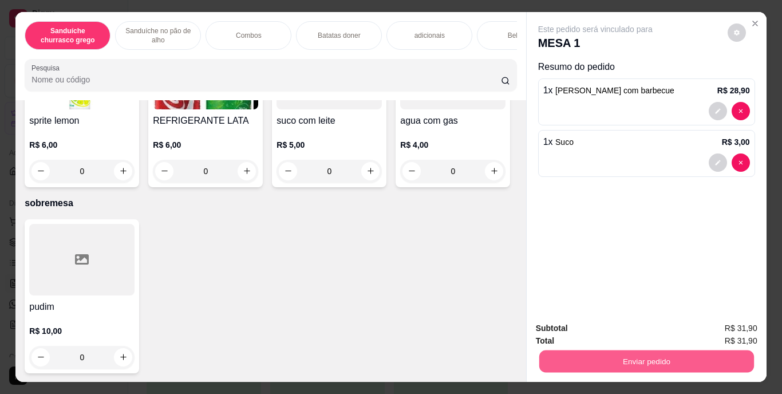
click at [615, 350] on button "Enviar pedido" at bounding box center [646, 361] width 215 height 22
click at [718, 324] on button "Enviar pedido" at bounding box center [727, 328] width 63 height 21
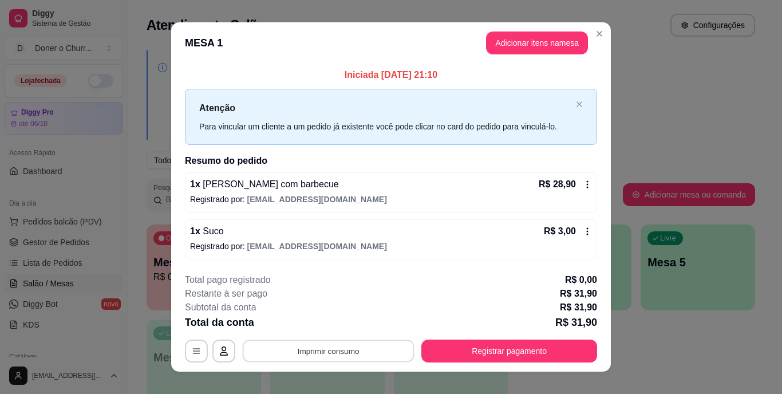
click at [328, 352] on button "Imprimir consumo" at bounding box center [329, 351] width 172 height 22
click at [329, 326] on button "IMPRESSORA" at bounding box center [327, 325] width 80 height 18
click at [338, 354] on button "Imprimir consumo" at bounding box center [329, 351] width 172 height 22
click at [342, 322] on button "IMPRESSORA" at bounding box center [327, 325] width 80 height 18
click at [332, 341] on button "Imprimir consumo" at bounding box center [329, 351] width 172 height 22
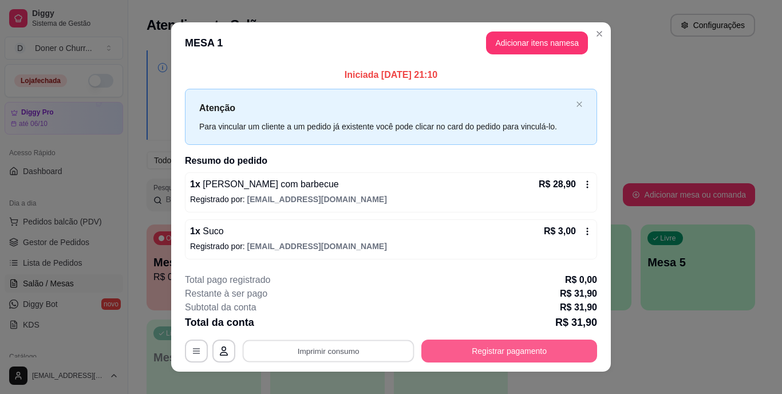
click at [494, 350] on button "Registrar pagamento" at bounding box center [509, 351] width 176 height 23
click at [494, 343] on button "Registrar pagamento" at bounding box center [509, 351] width 171 height 22
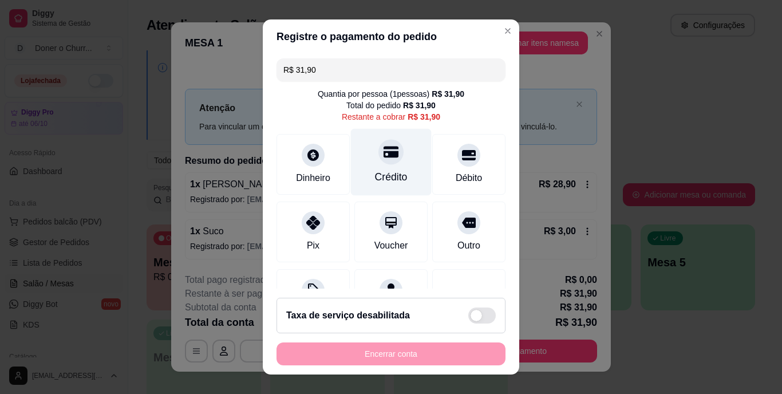
click at [377, 175] on div "Crédito" at bounding box center [391, 177] width 33 height 15
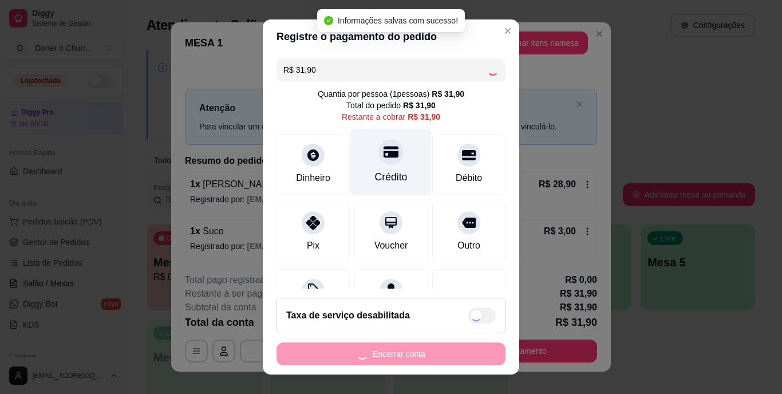
type input "R$ 0,00"
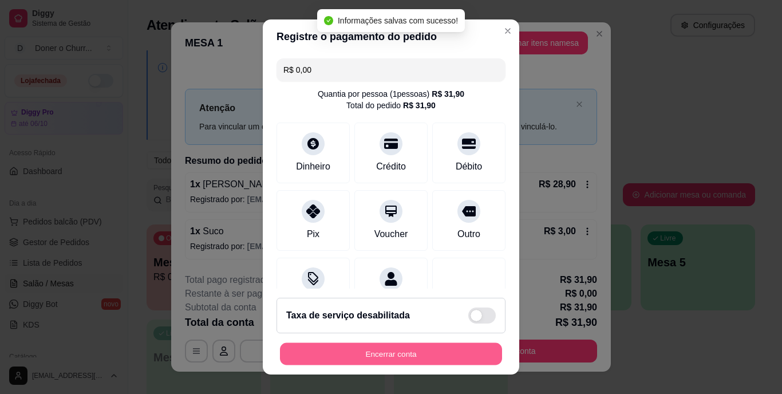
click at [408, 349] on button "Encerrar conta" at bounding box center [391, 353] width 222 height 22
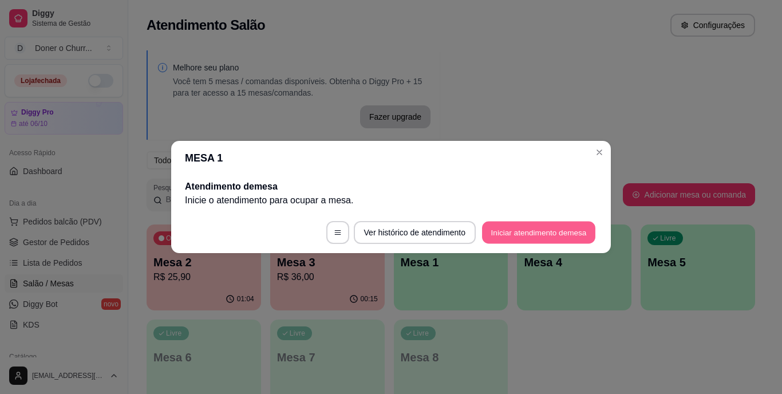
click at [514, 243] on button "Iniciar atendimento de mesa" at bounding box center [538, 233] width 113 height 22
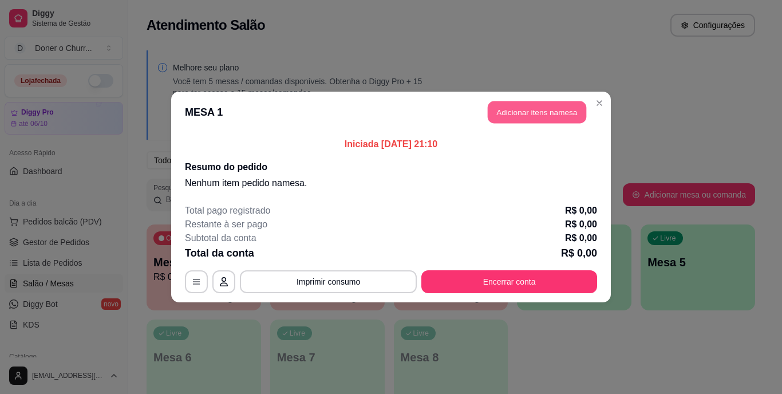
click at [546, 106] on button "Adicionar itens na mesa" at bounding box center [537, 112] width 98 height 22
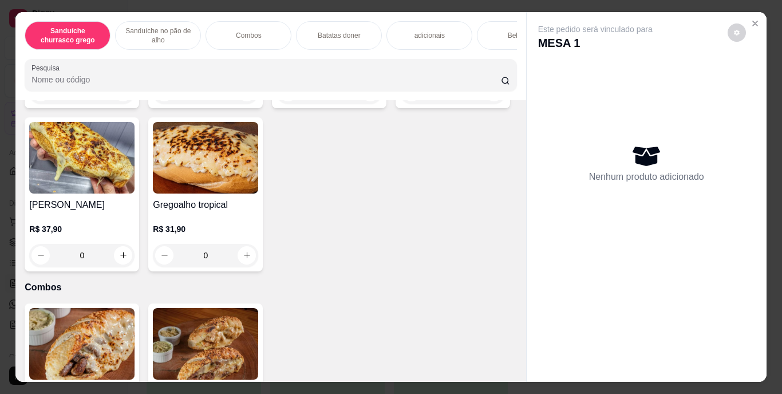
scroll to position [598, 0]
click at [121, 101] on button "increase-product-quantity" at bounding box center [123, 91] width 18 height 18
type input "1"
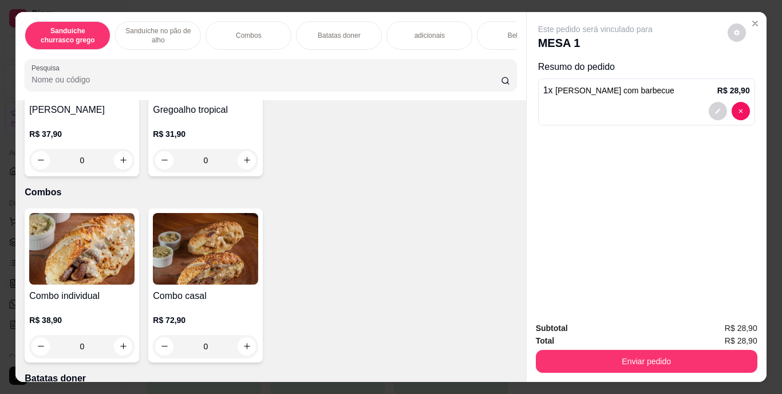
scroll to position [739, 0]
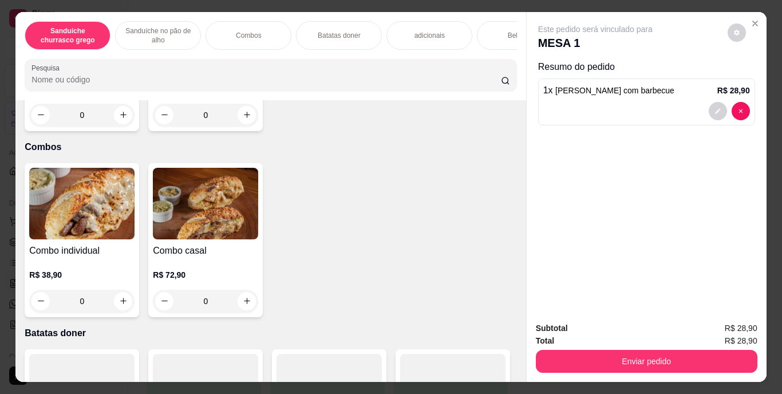
type input "1"
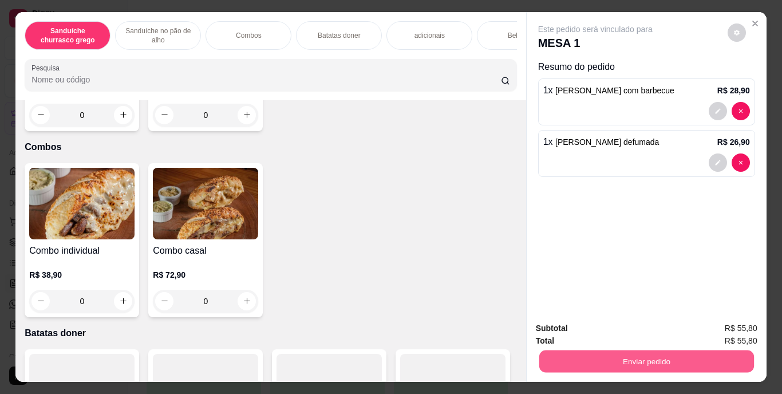
click at [644, 352] on button "Enviar pedido" at bounding box center [646, 361] width 215 height 22
click at [719, 322] on button "Enviar pedido" at bounding box center [727, 328] width 63 height 21
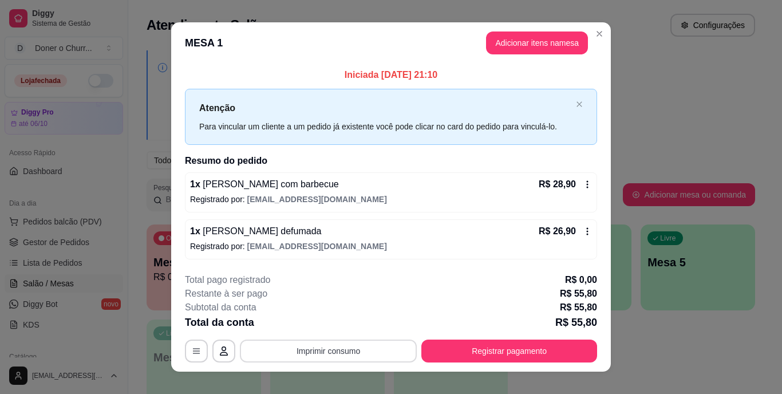
click at [311, 348] on button "Imprimir consumo" at bounding box center [328, 351] width 177 height 23
click at [332, 323] on button "IMPRESSORA" at bounding box center [327, 325] width 80 height 18
click at [338, 344] on button "Imprimir consumo" at bounding box center [328, 351] width 177 height 23
click at [344, 317] on button "IMPRESSORA" at bounding box center [327, 324] width 80 height 18
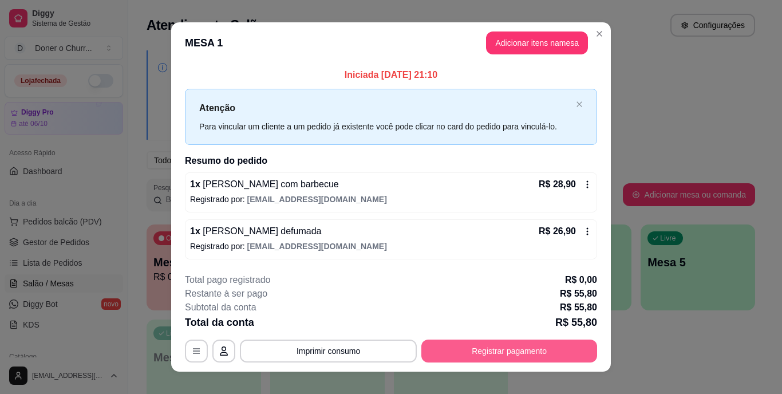
click at [462, 341] on button "Registrar pagamento" at bounding box center [509, 351] width 176 height 23
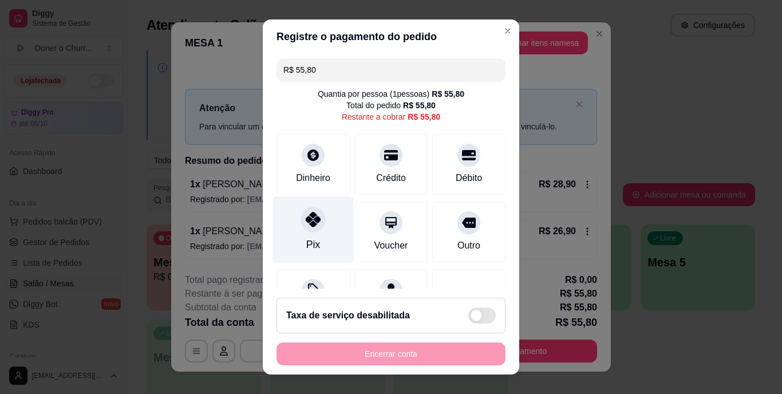
click at [312, 218] on icon at bounding box center [313, 219] width 15 height 15
type input "R$ 0,00"
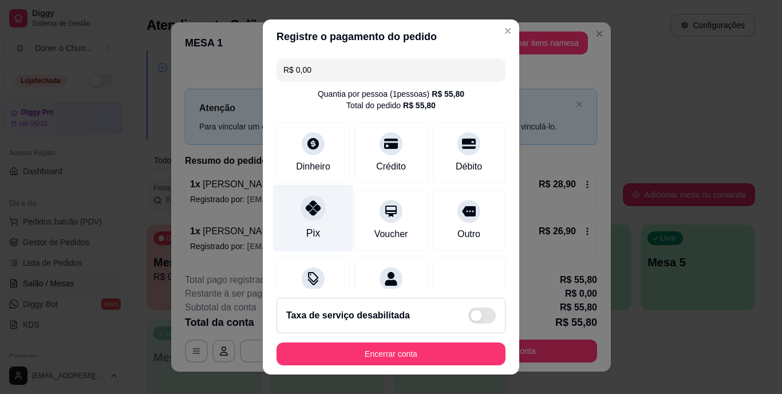
click at [312, 218] on div at bounding box center [313, 208] width 25 height 25
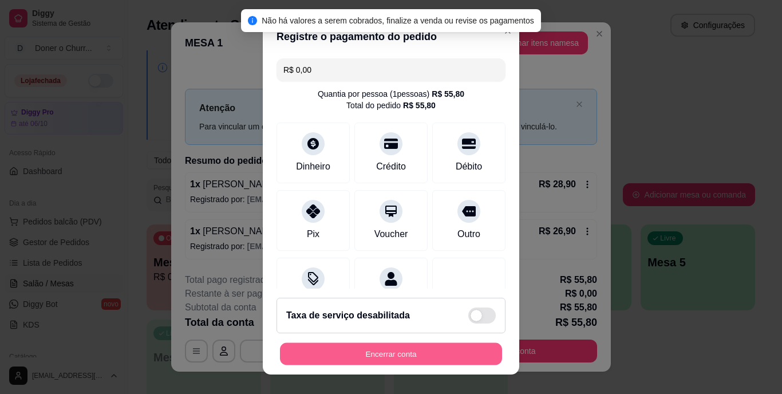
click at [371, 356] on button "Encerrar conta" at bounding box center [391, 353] width 222 height 22
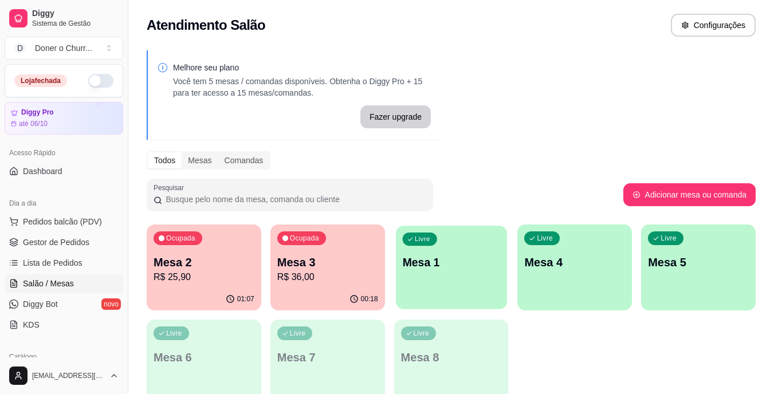
click at [467, 276] on div "Livre Mesa 1" at bounding box center [451, 261] width 111 height 70
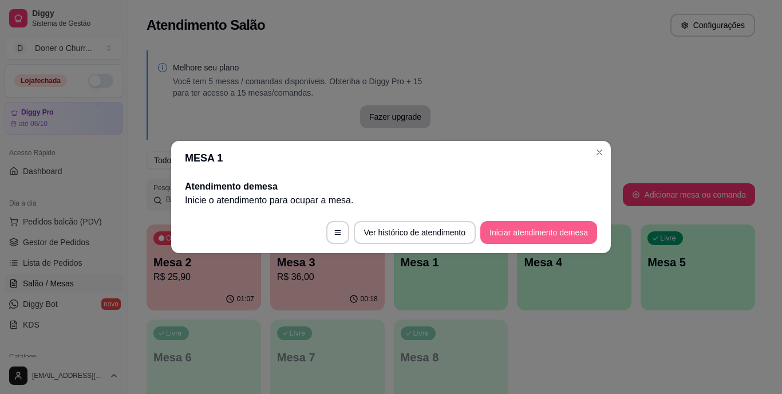
click at [529, 225] on button "Iniciar atendimento de mesa" at bounding box center [538, 232] width 117 height 23
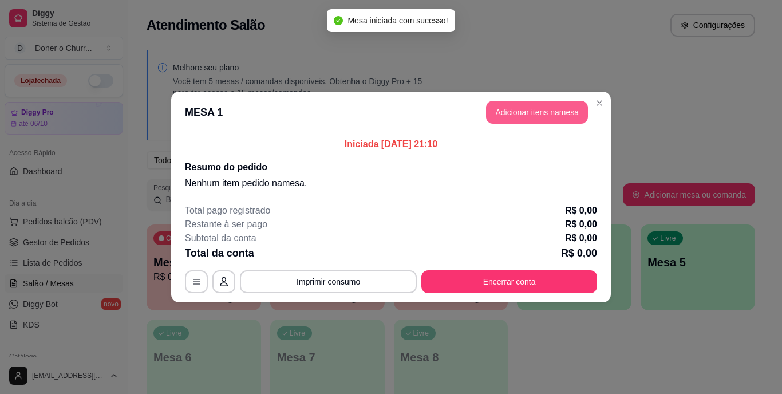
click at [553, 112] on button "Adicionar itens na mesa" at bounding box center [537, 112] width 102 height 23
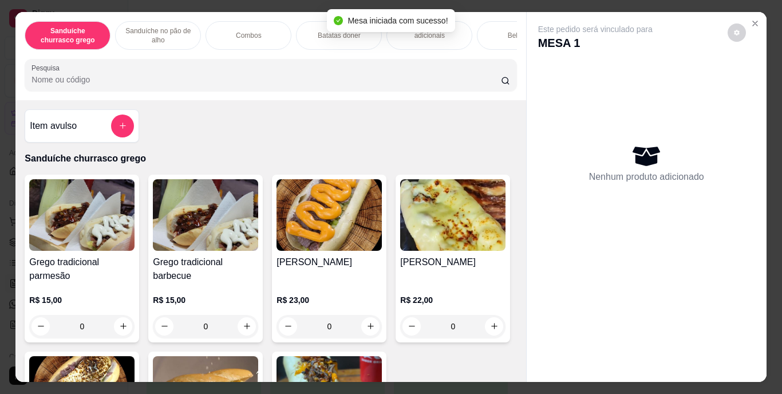
click at [96, 295] on div "R$ 15,00 0" at bounding box center [81, 310] width 105 height 55
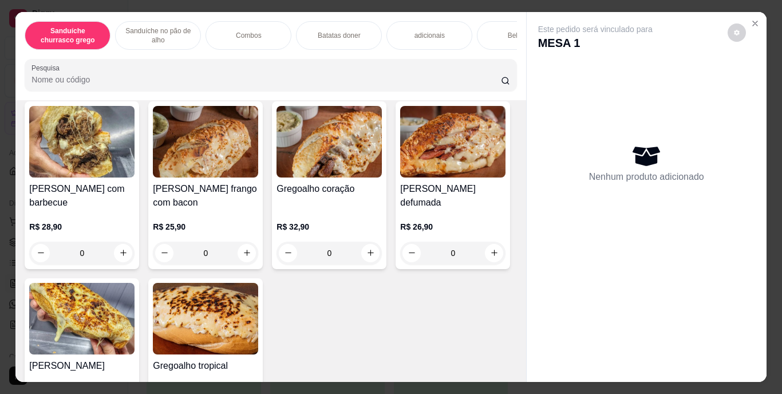
scroll to position [655, 0]
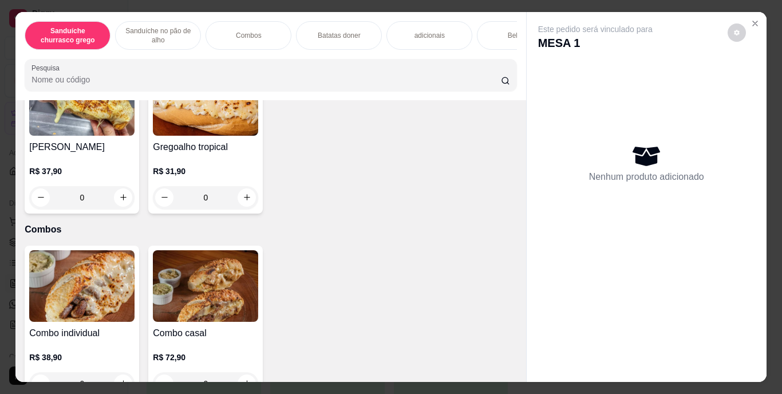
click at [119, 38] on icon "increase-product-quantity" at bounding box center [123, 34] width 9 height 9
type input "1"
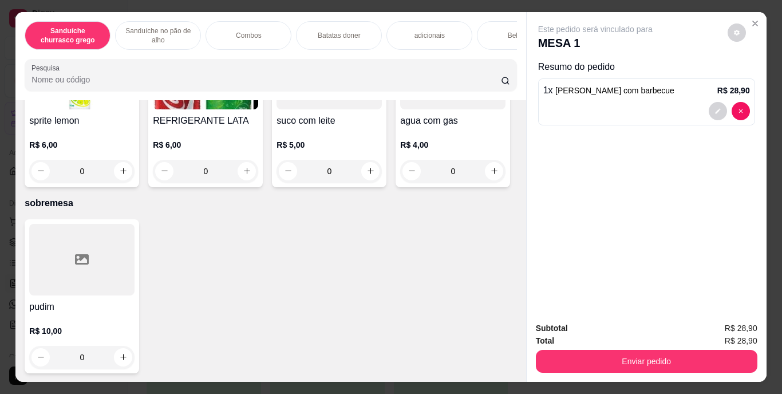
scroll to position [2312, 0]
click at [486, 180] on button "increase-product-quantity" at bounding box center [495, 171] width 18 height 18
type input "1"
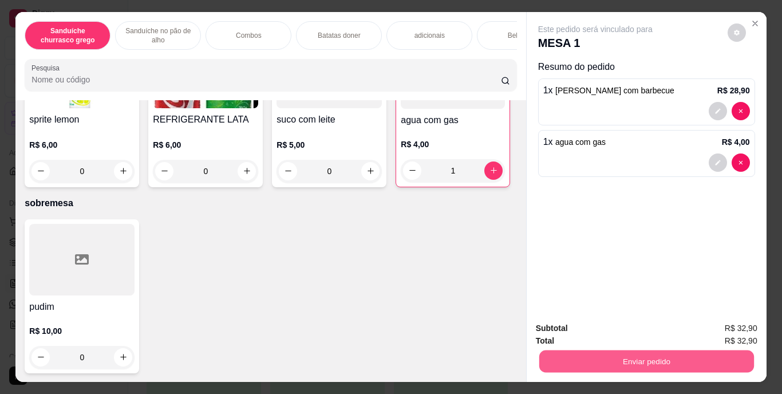
click at [672, 351] on button "Enviar pedido" at bounding box center [646, 361] width 215 height 22
click at [742, 321] on button "Enviar pedido" at bounding box center [727, 328] width 63 height 21
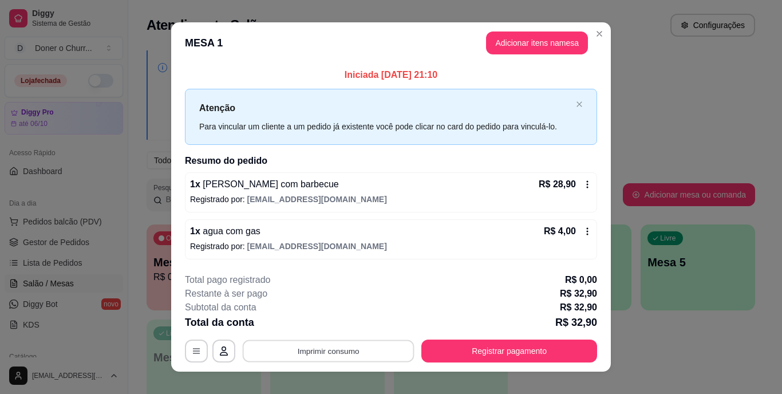
click at [311, 352] on button "Imprimir consumo" at bounding box center [329, 351] width 172 height 22
click at [339, 326] on button "IMPRESSORA" at bounding box center [327, 325] width 80 height 18
click at [339, 352] on button "Imprimir consumo" at bounding box center [329, 351] width 172 height 22
click at [333, 319] on button "IMPRESSORA" at bounding box center [327, 325] width 80 height 18
click at [452, 307] on div "Subtotal da conta R$ 32,90" at bounding box center [391, 308] width 412 height 14
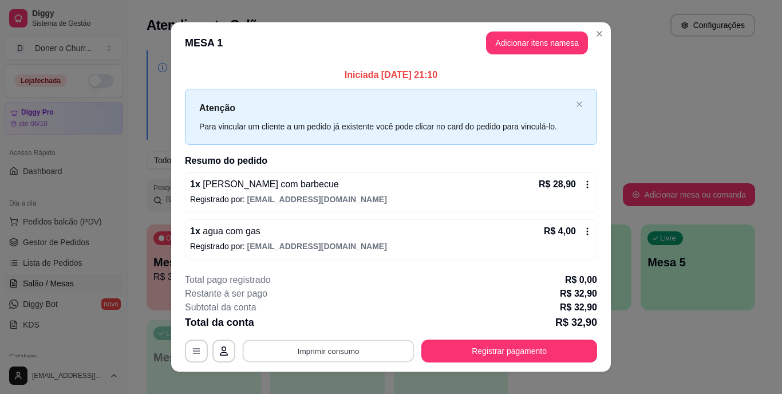
click at [320, 346] on button "Imprimir consumo" at bounding box center [329, 351] width 172 height 22
click at [335, 329] on button "IMPRESSORA" at bounding box center [327, 325] width 80 height 18
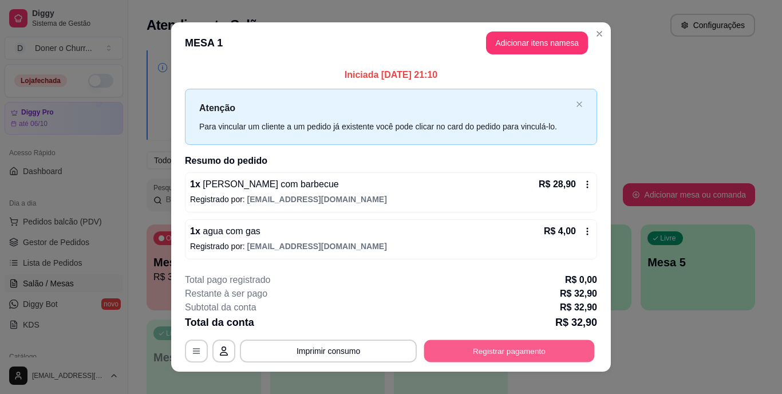
click at [480, 357] on button "Registrar pagamento" at bounding box center [509, 351] width 171 height 22
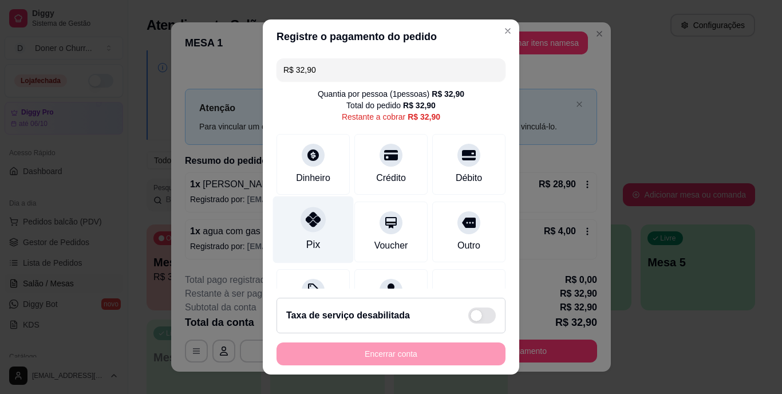
click at [310, 239] on div "Pix" at bounding box center [313, 245] width 14 height 15
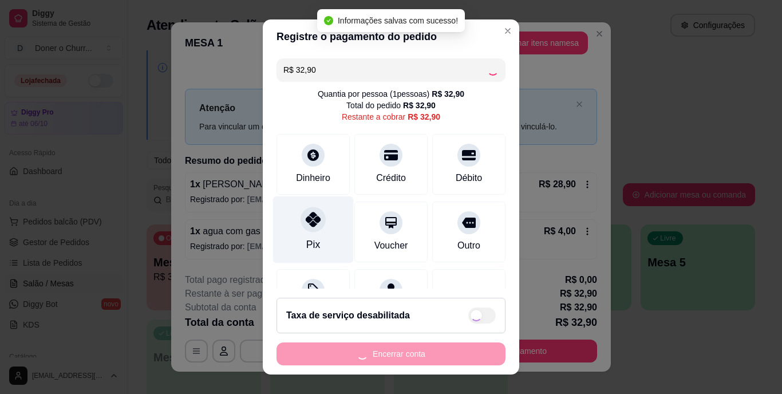
type input "R$ 0,00"
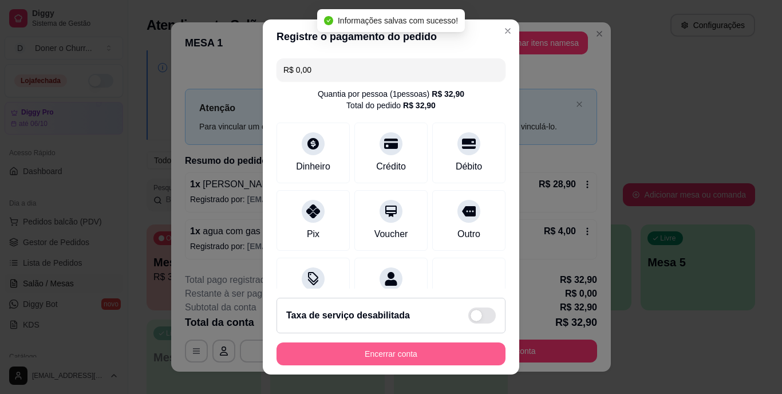
click at [391, 346] on button "Encerrar conta" at bounding box center [391, 353] width 229 height 23
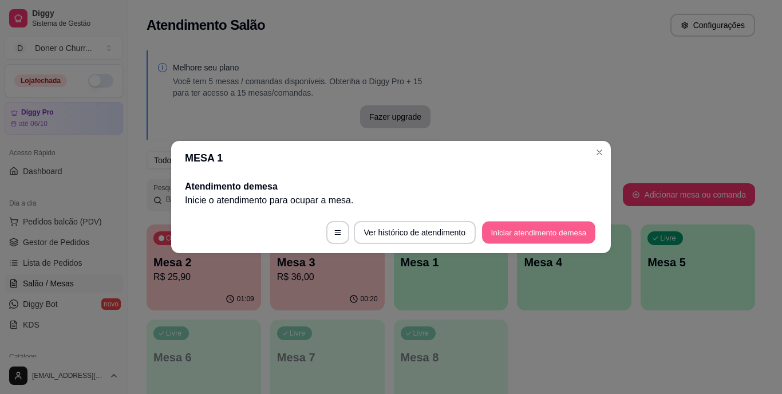
click at [520, 226] on button "Iniciar atendimento de mesa" at bounding box center [538, 233] width 113 height 22
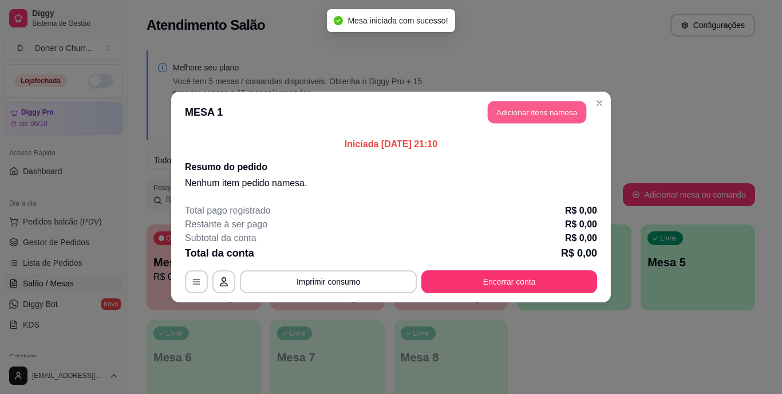
click at [550, 115] on button "Adicionar itens na mesa" at bounding box center [537, 112] width 98 height 22
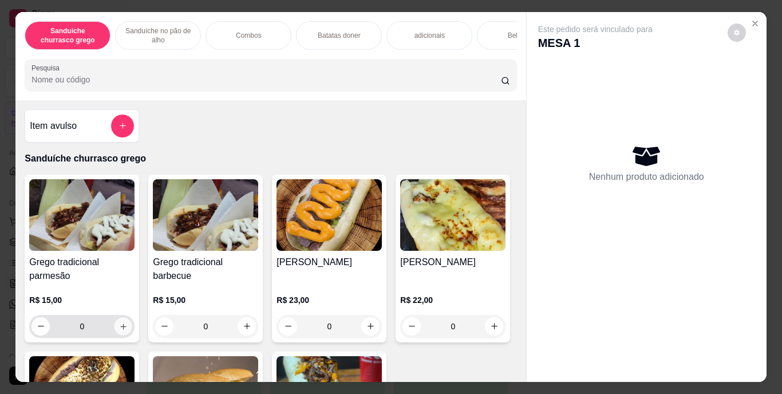
click at [121, 329] on icon "increase-product-quantity" at bounding box center [123, 327] width 6 height 6
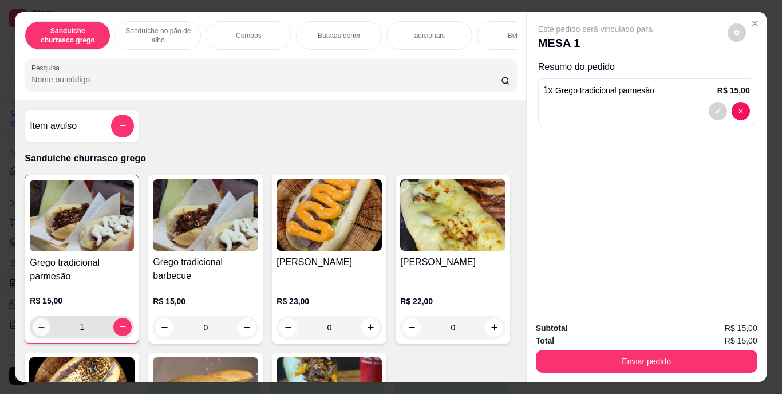
click at [37, 326] on icon "decrease-product-quantity" at bounding box center [41, 326] width 9 height 9
type input "0"
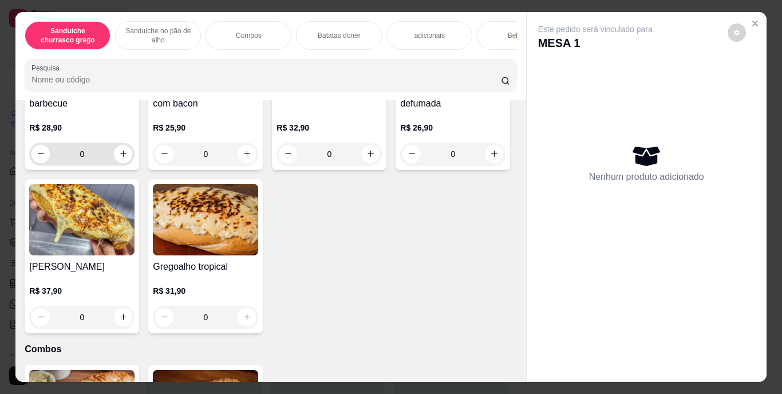
scroll to position [677, 0]
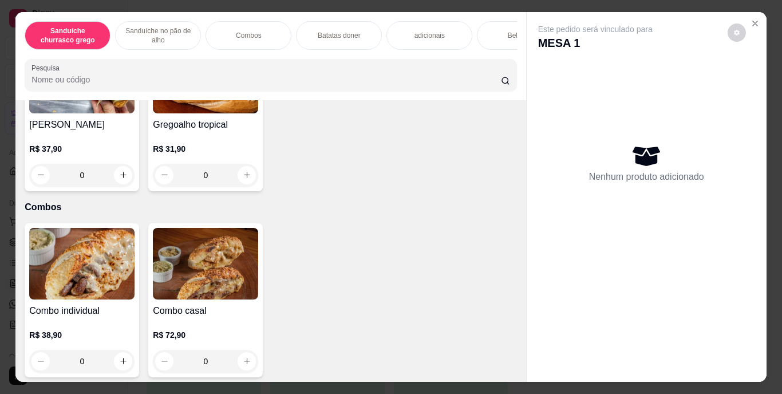
click at [123, 16] on icon "increase-product-quantity" at bounding box center [123, 11] width 9 height 9
type input "1"
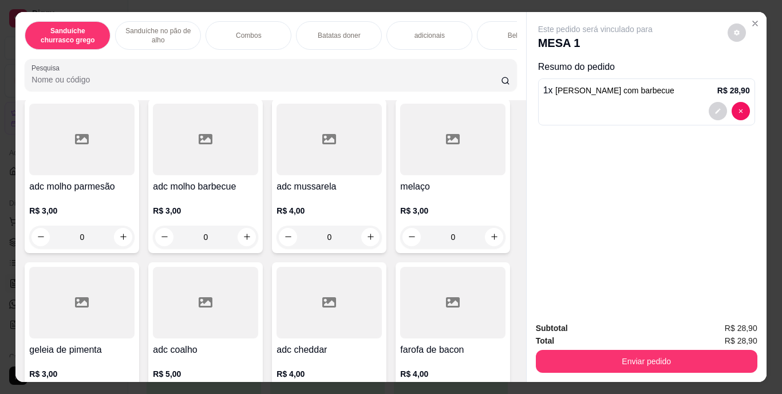
scroll to position [1174, 0]
click at [243, 56] on icon "increase-product-quantity" at bounding box center [247, 51] width 9 height 9
type input "1"
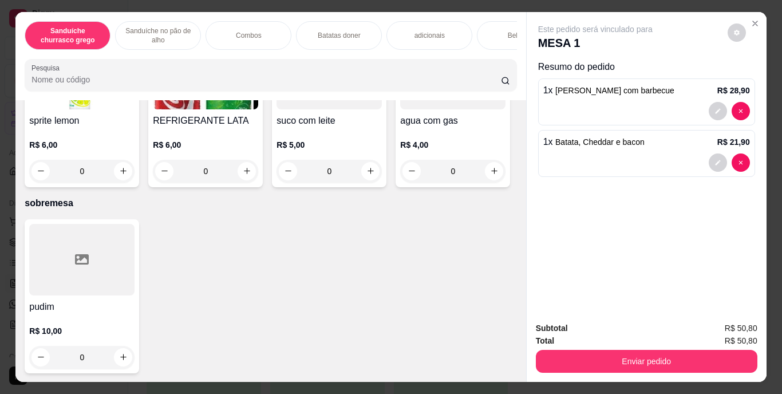
scroll to position [2098, 0]
click at [119, 12] on icon "increase-product-quantity" at bounding box center [123, 7] width 9 height 9
click at [119, 11] on icon "increase-product-quantity" at bounding box center [123, 7] width 9 height 9
type input "2"
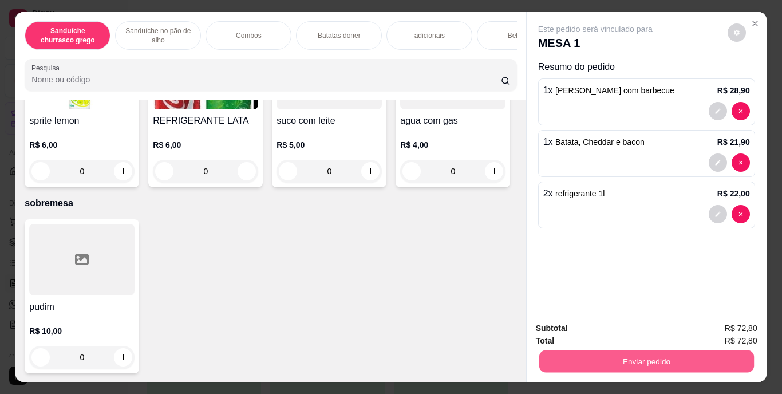
click at [657, 358] on button "Enviar pedido" at bounding box center [646, 361] width 215 height 22
click at [721, 326] on button "Enviar pedido" at bounding box center [727, 329] width 65 height 22
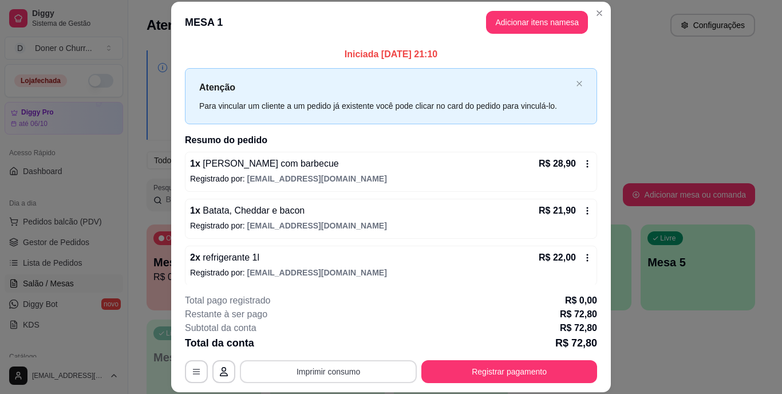
click at [327, 371] on button "Imprimir consumo" at bounding box center [328, 371] width 177 height 23
click at [327, 371] on button "Imprimir consumo" at bounding box center [329, 371] width 172 height 22
click at [327, 365] on button "Imprimir consumo" at bounding box center [329, 371] width 172 height 22
click at [347, 345] on button "IMPRESSORA" at bounding box center [327, 345] width 80 height 18
click at [335, 374] on button "Imprimir consumo" at bounding box center [329, 371] width 172 height 22
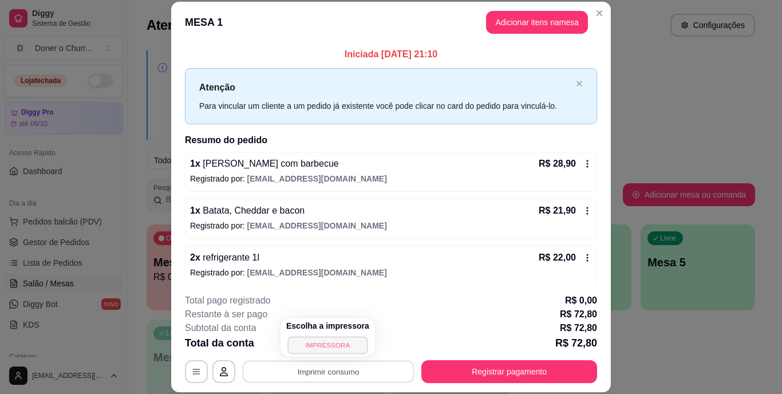
click at [334, 346] on button "IMPRESSORA" at bounding box center [327, 345] width 80 height 18
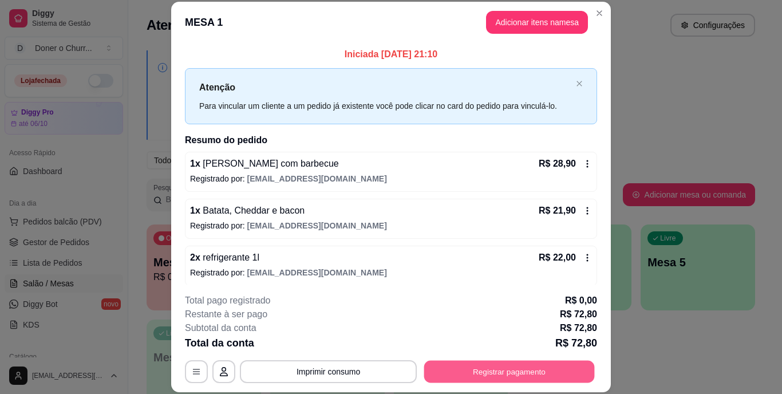
click at [471, 377] on button "Registrar pagamento" at bounding box center [509, 371] width 171 height 22
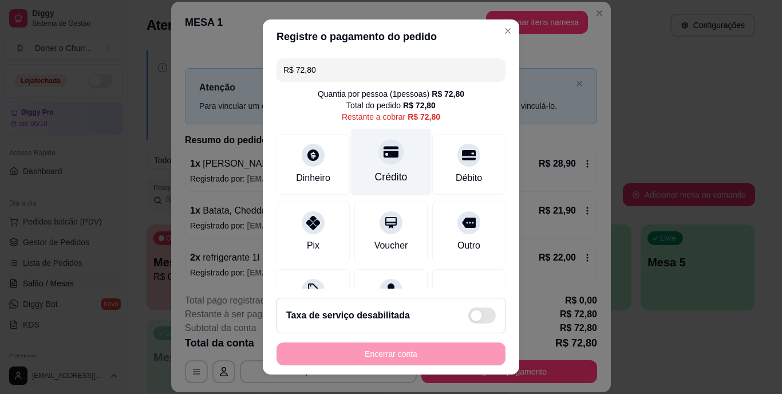
click at [377, 172] on div "Crédito" at bounding box center [391, 177] width 33 height 15
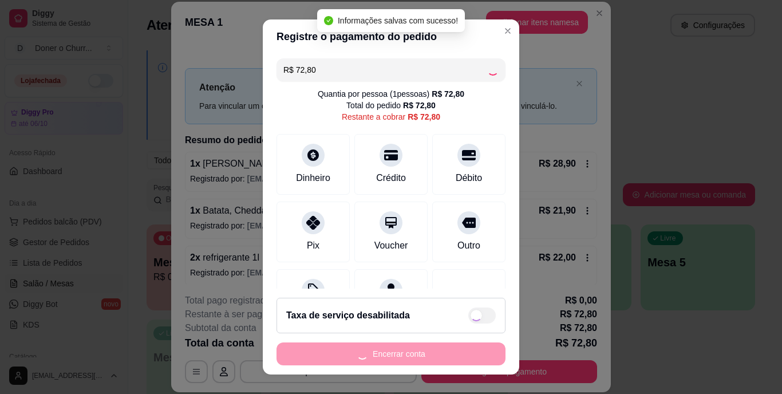
type input "R$ 0,00"
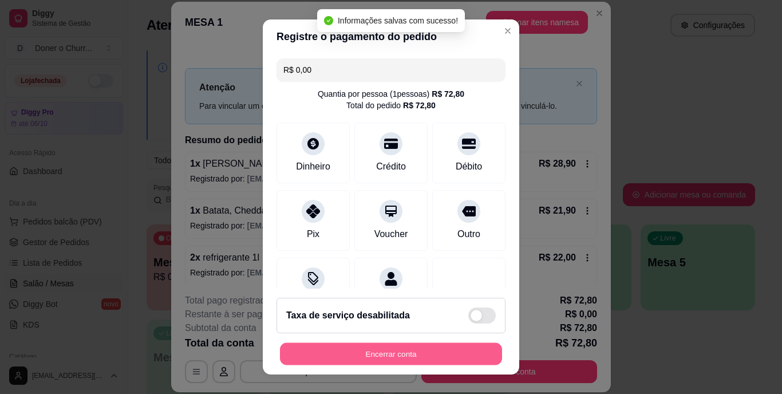
click at [401, 352] on button "Encerrar conta" at bounding box center [391, 353] width 222 height 22
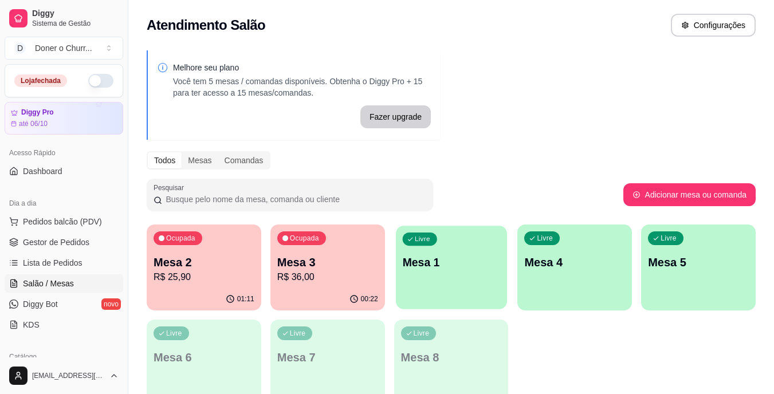
click at [455, 246] on div "Livre Mesa 1" at bounding box center [451, 261] width 111 height 70
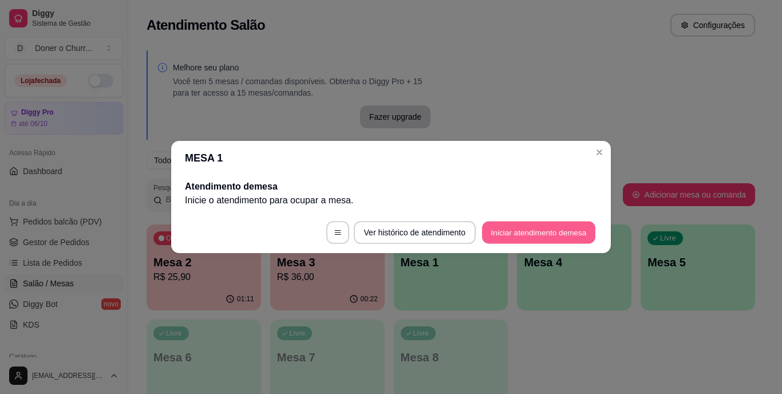
click at [542, 227] on button "Iniciar atendimento de mesa" at bounding box center [538, 233] width 113 height 22
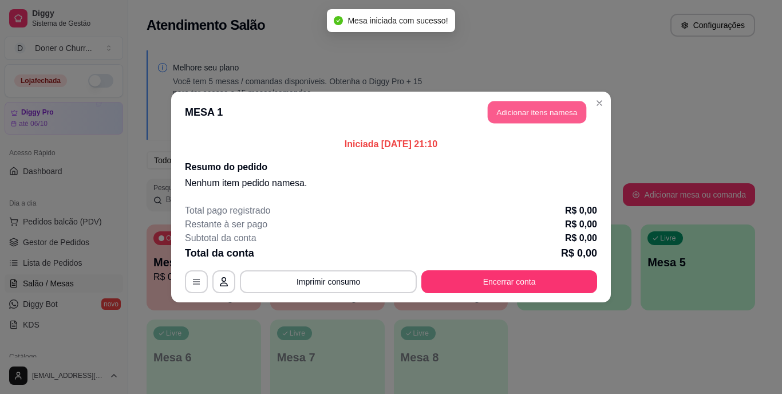
click at [523, 119] on button "Adicionar itens na mesa" at bounding box center [537, 112] width 98 height 22
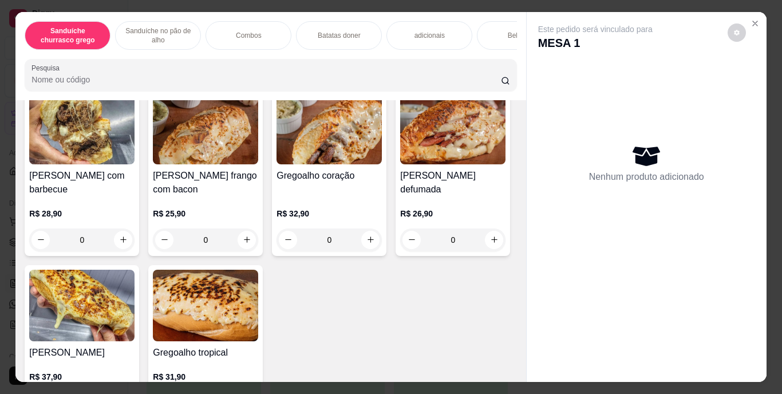
scroll to position [553, 0]
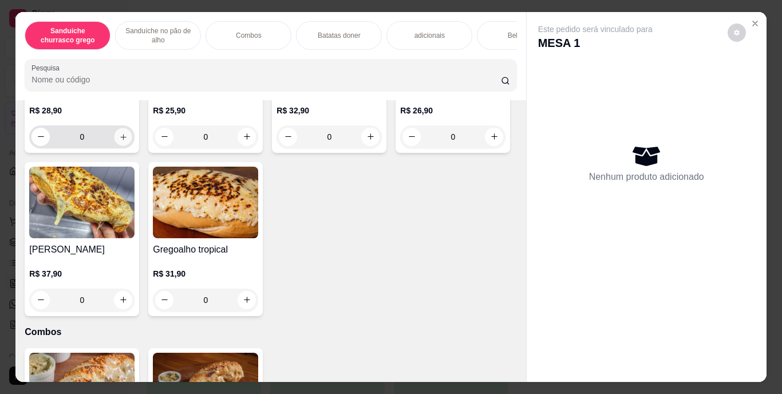
click at [119, 141] on icon "increase-product-quantity" at bounding box center [123, 136] width 9 height 9
type input "1"
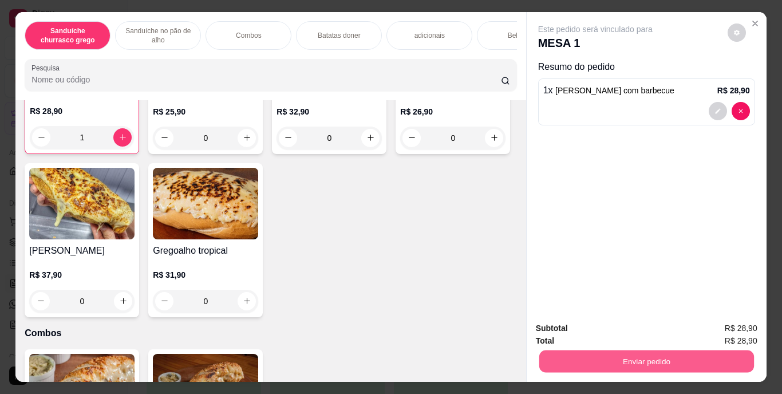
click at [661, 360] on button "Enviar pedido" at bounding box center [646, 361] width 215 height 22
click at [757, 322] on button "Enviar pedido" at bounding box center [727, 329] width 65 height 22
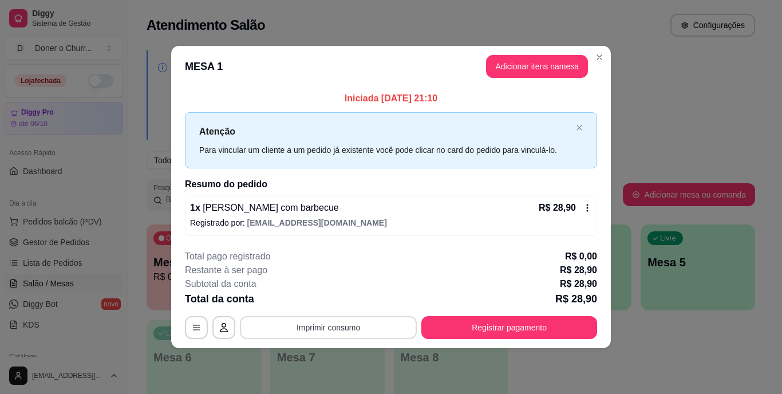
click at [341, 322] on button "Imprimir consumo" at bounding box center [328, 327] width 177 height 23
click at [339, 295] on button "IMPRESSORA" at bounding box center [332, 300] width 80 height 18
click at [339, 327] on button "Imprimir consumo" at bounding box center [329, 327] width 172 height 22
click at [334, 293] on button "IMPRESSORA" at bounding box center [332, 301] width 80 height 18
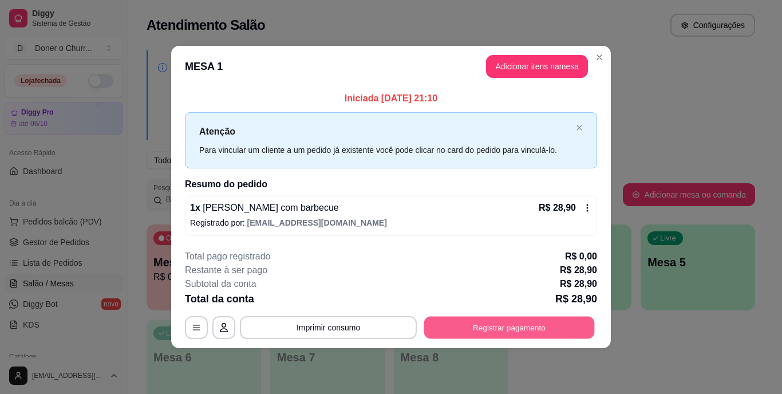
click at [453, 324] on button "Registrar pagamento" at bounding box center [509, 327] width 171 height 22
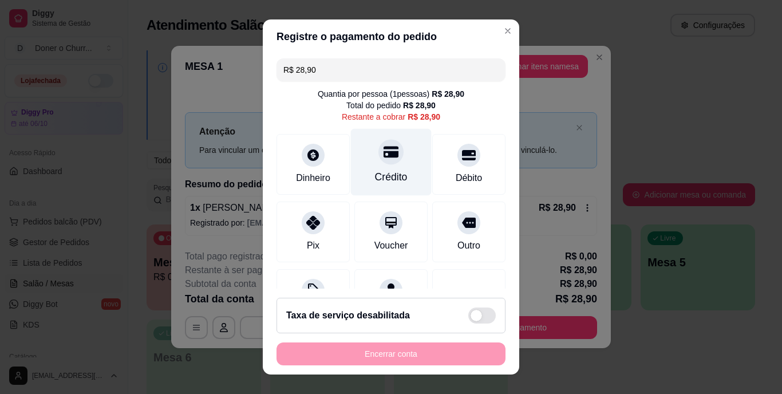
click at [379, 151] on div at bounding box center [391, 152] width 25 height 25
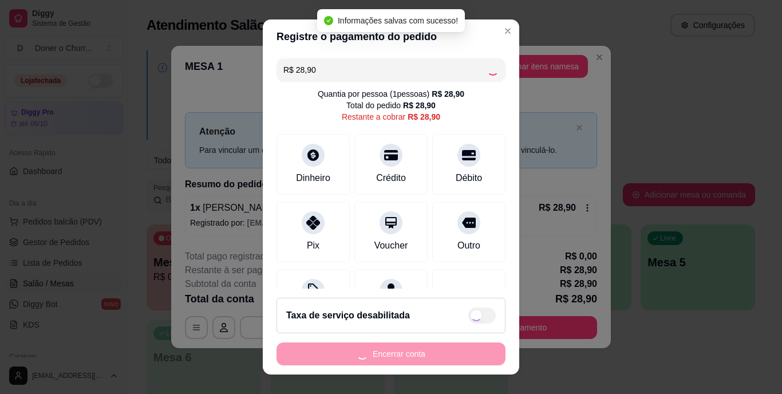
type input "R$ 0,00"
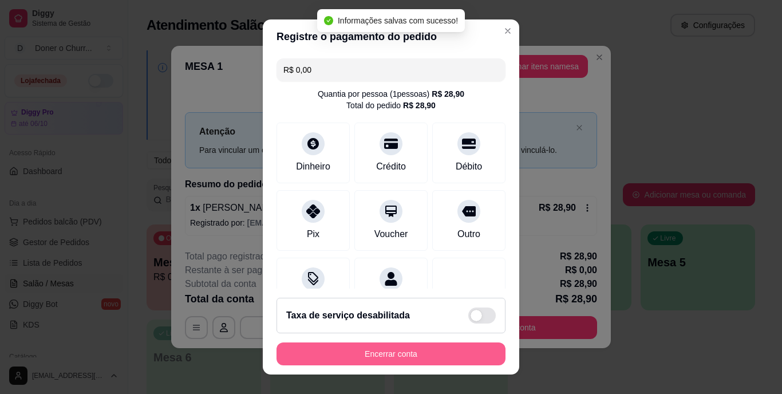
click at [374, 353] on button "Encerrar conta" at bounding box center [391, 353] width 229 height 23
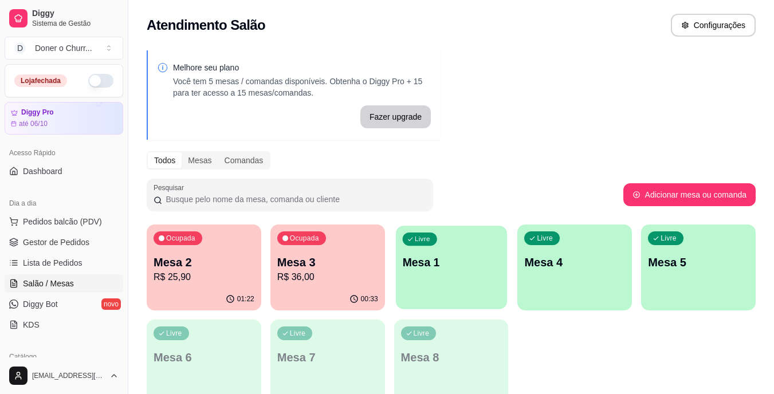
click at [463, 263] on p "Mesa 1" at bounding box center [451, 262] width 98 height 15
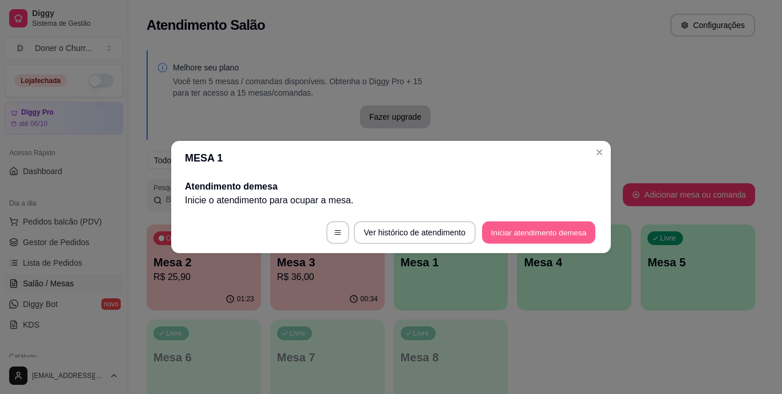
click at [557, 224] on button "Iniciar atendimento de mesa" at bounding box center [538, 233] width 113 height 22
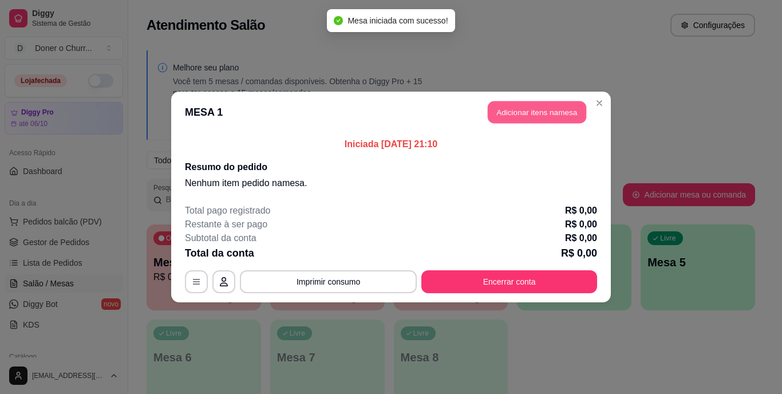
click at [555, 115] on button "Adicionar itens na mesa" at bounding box center [537, 112] width 98 height 22
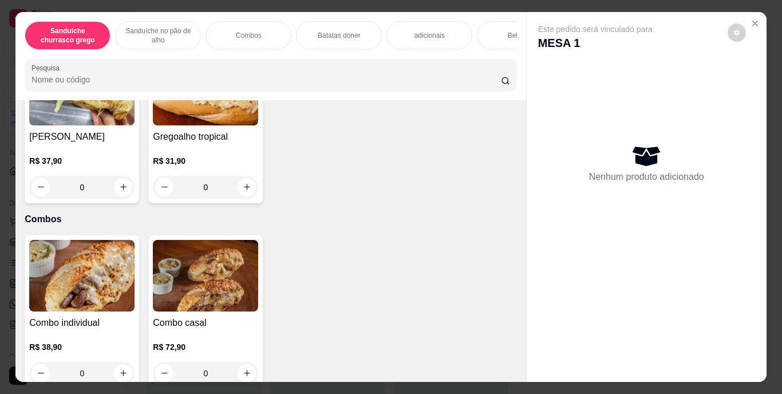
scroll to position [666, 0]
click at [490, 27] on icon "increase-product-quantity" at bounding box center [494, 23] width 9 height 9
type input "1"
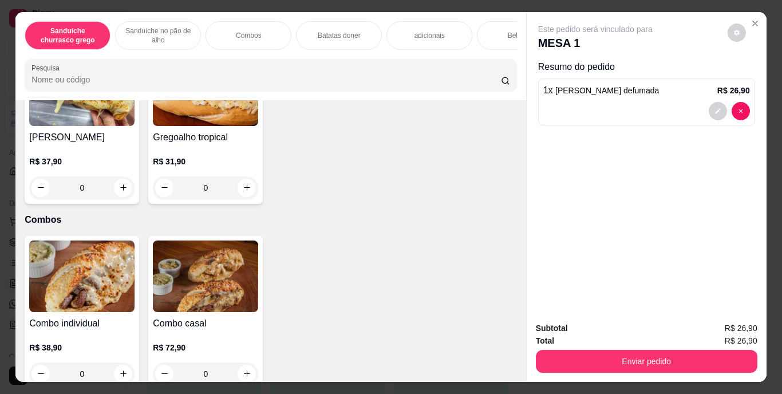
click at [119, 29] on icon "increase-product-quantity" at bounding box center [123, 24] width 9 height 9
type input "1"
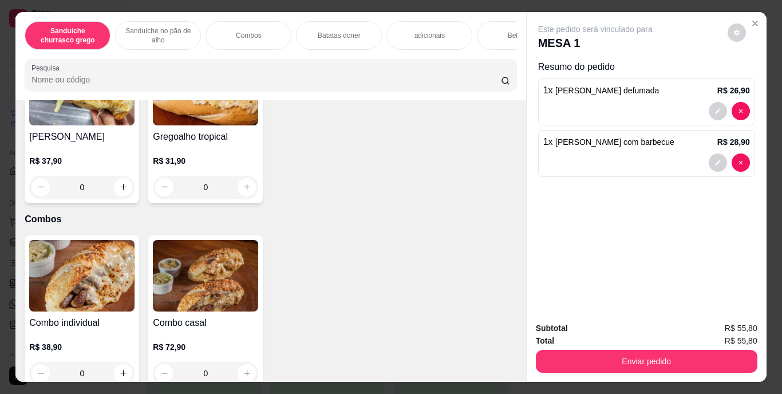
click at [244, 28] on icon "increase-product-quantity" at bounding box center [247, 23] width 9 height 9
click at [244, 27] on icon "increase-product-quantity" at bounding box center [246, 23] width 9 height 9
type input "2"
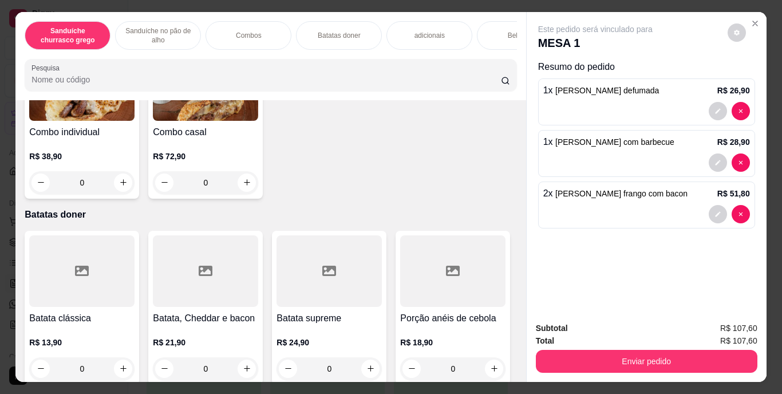
scroll to position [908, 0]
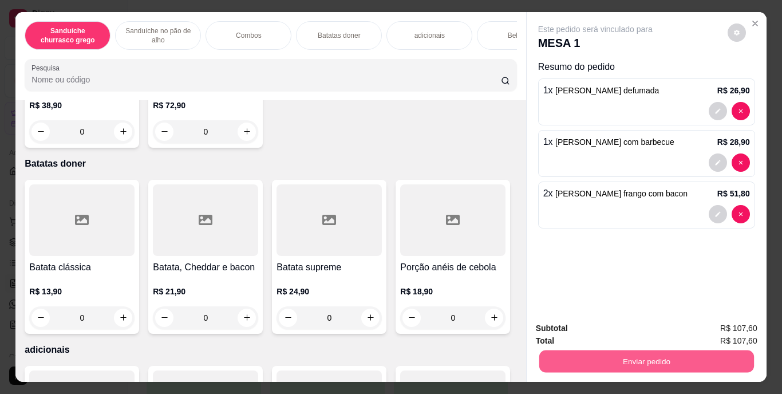
click at [622, 354] on button "Enviar pedido" at bounding box center [646, 361] width 215 height 22
click at [720, 328] on button "Enviar pedido" at bounding box center [727, 328] width 63 height 21
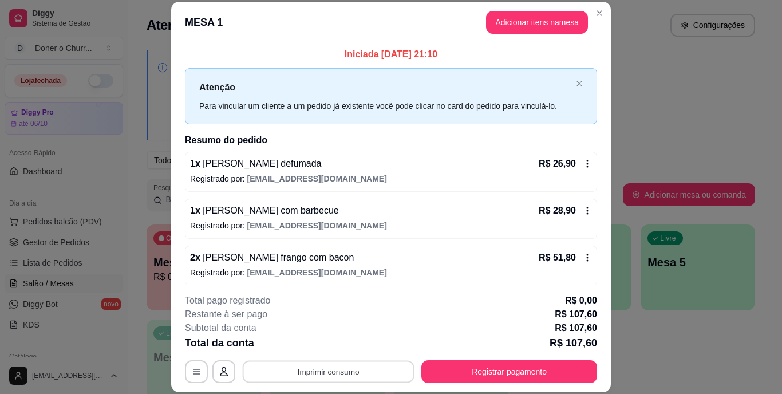
click at [331, 376] on button "Imprimir consumo" at bounding box center [329, 371] width 172 height 22
click at [322, 341] on button "IMPRESSORA" at bounding box center [327, 345] width 80 height 18
click at [545, 15] on button "Adicionar itens na mesa" at bounding box center [537, 22] width 98 height 22
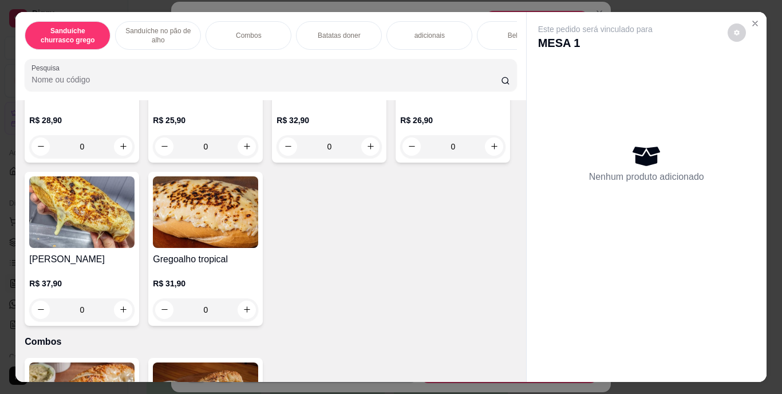
scroll to position [611, 0]
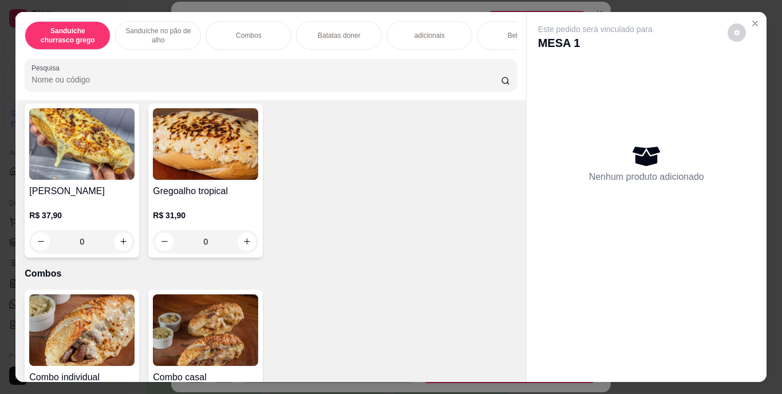
click at [243, 82] on icon "increase-product-quantity" at bounding box center [247, 78] width 9 height 9
type input "1"
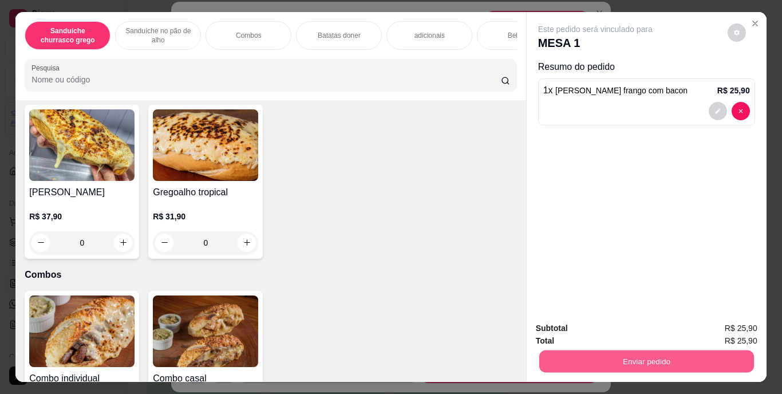
click at [610, 350] on button "Enviar pedido" at bounding box center [646, 361] width 215 height 22
click at [711, 333] on button "Enviar pedido" at bounding box center [727, 328] width 63 height 21
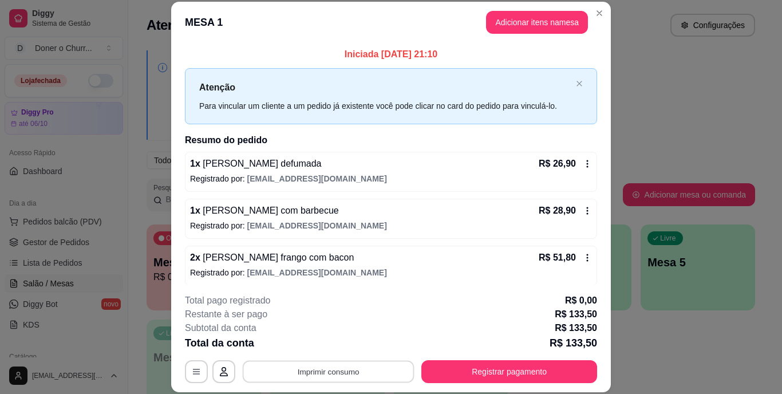
click at [341, 373] on button "Imprimir consumo" at bounding box center [329, 371] width 172 height 22
click at [325, 346] on button "IMPRESSORA" at bounding box center [327, 345] width 80 height 18
click at [322, 370] on button "Imprimir consumo" at bounding box center [328, 371] width 177 height 23
click at [328, 341] on button "IMPRESSORA" at bounding box center [327, 345] width 83 height 18
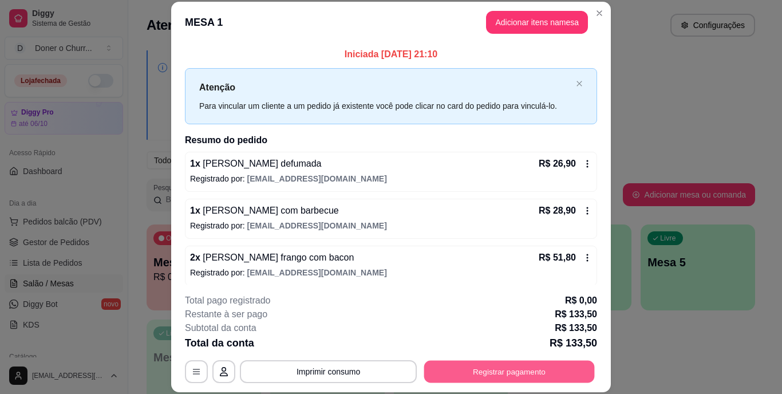
click at [486, 366] on button "Registrar pagamento" at bounding box center [509, 371] width 171 height 22
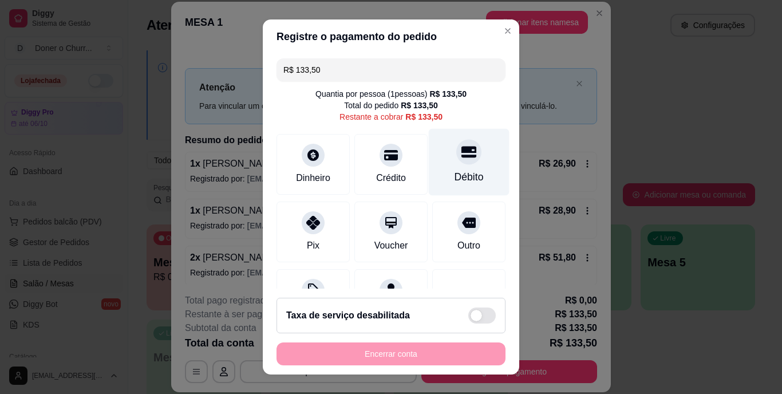
click at [456, 163] on div at bounding box center [468, 152] width 25 height 25
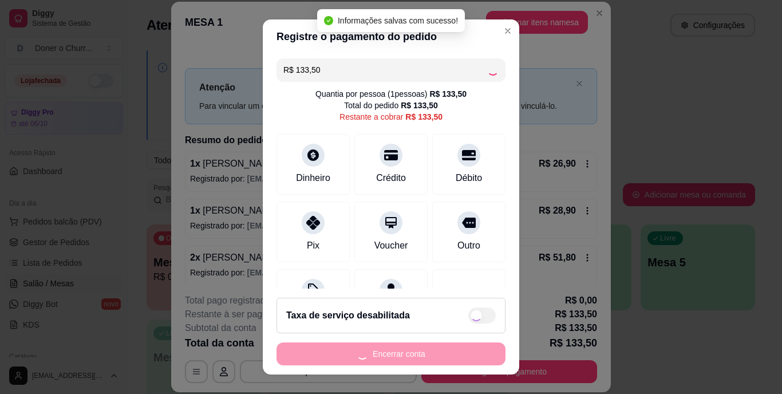
type input "R$ 0,00"
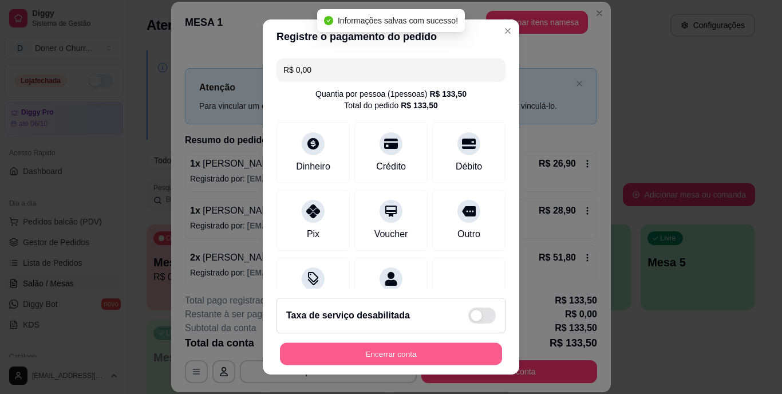
click at [388, 357] on button "Encerrar conta" at bounding box center [391, 353] width 222 height 22
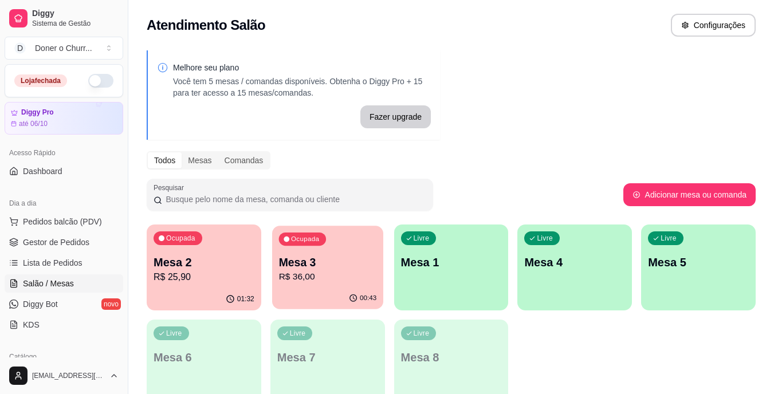
click at [310, 269] on p "Mesa 3" at bounding box center [327, 262] width 98 height 15
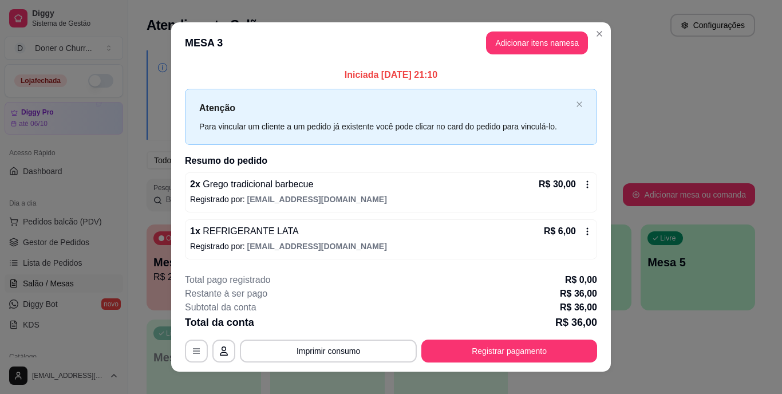
scroll to position [14, 0]
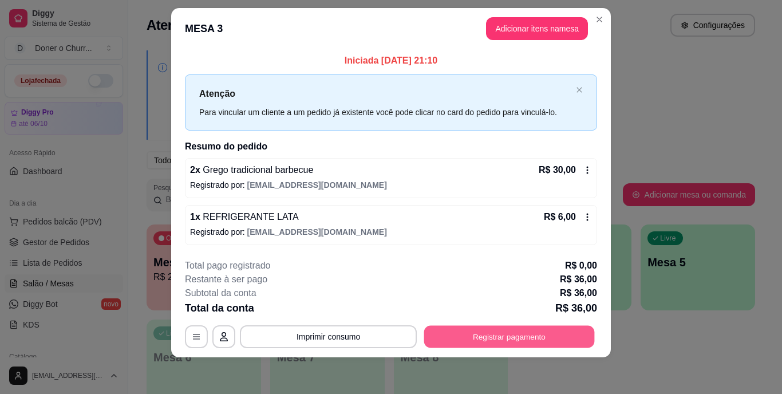
click at [476, 334] on button "Registrar pagamento" at bounding box center [509, 336] width 171 height 22
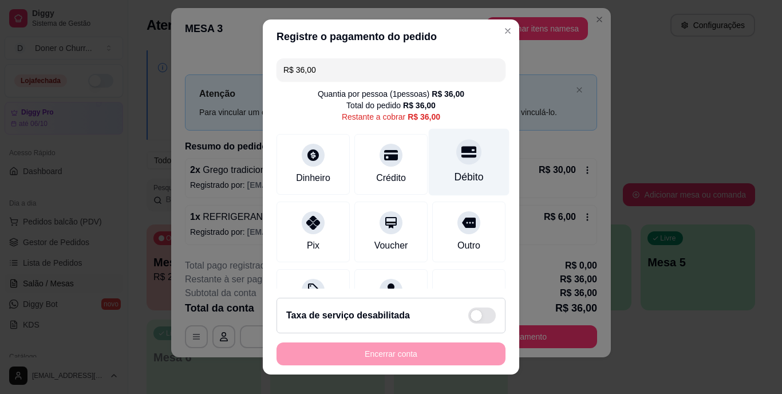
click at [448, 169] on div "Débito" at bounding box center [469, 162] width 81 height 67
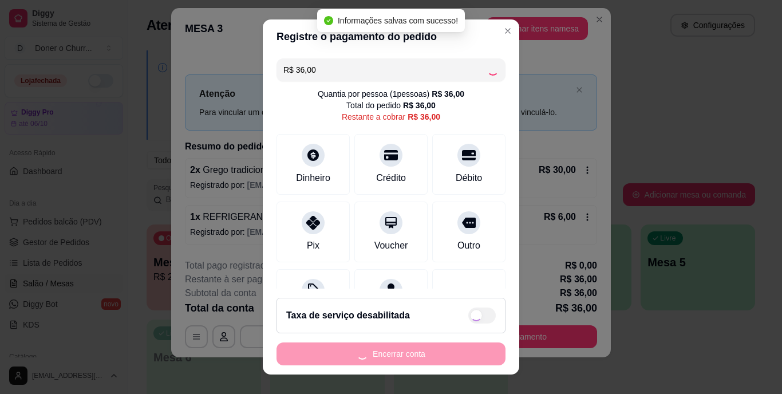
type input "R$ 0,00"
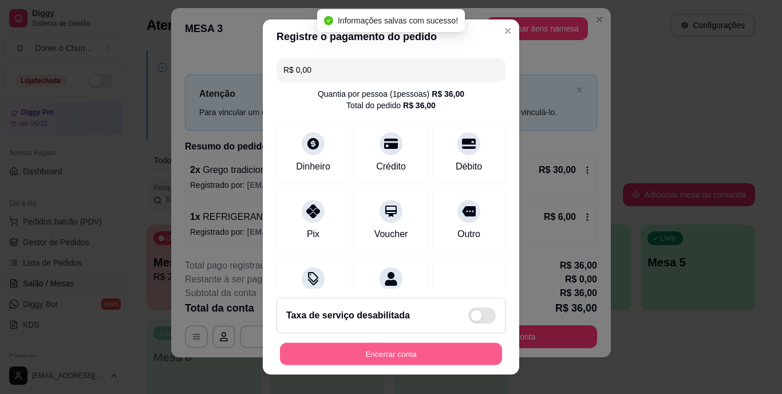
click at [400, 355] on button "Encerrar conta" at bounding box center [391, 353] width 222 height 22
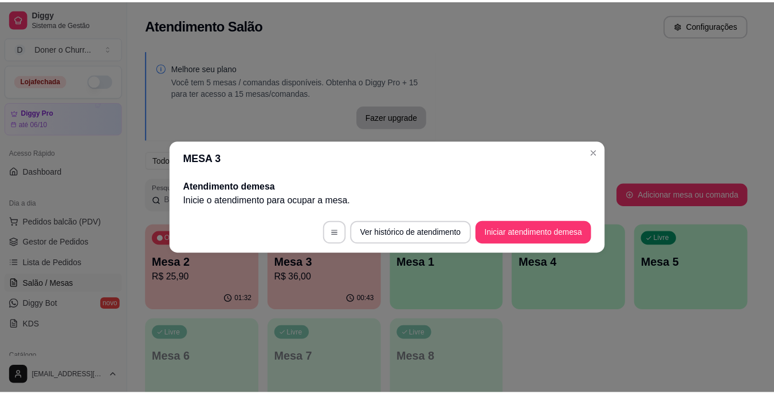
scroll to position [0, 0]
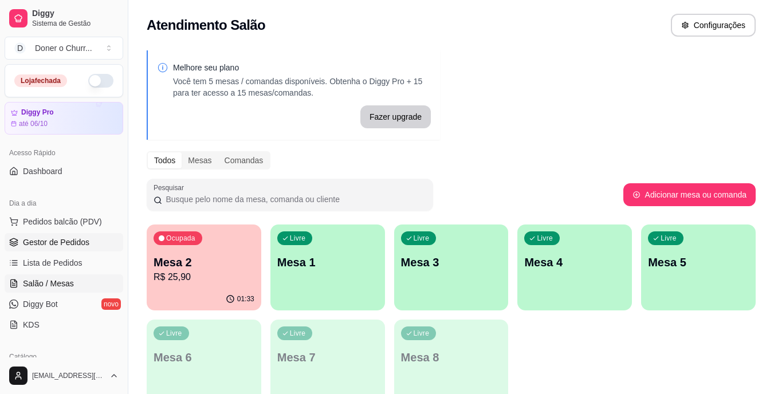
click at [81, 235] on link "Gestor de Pedidos" at bounding box center [64, 242] width 119 height 18
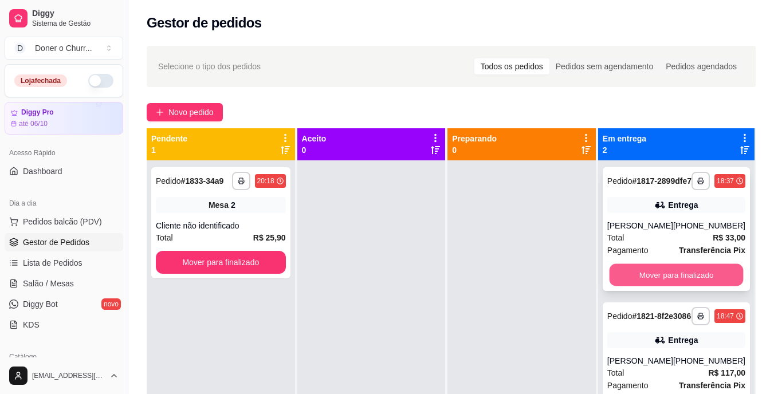
click at [671, 278] on button "Mover para finalizado" at bounding box center [676, 275] width 134 height 22
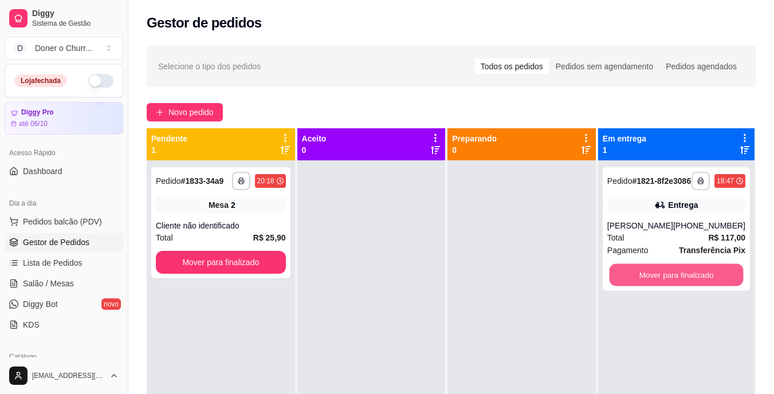
click at [671, 278] on button "Mover para finalizado" at bounding box center [676, 275] width 134 height 22
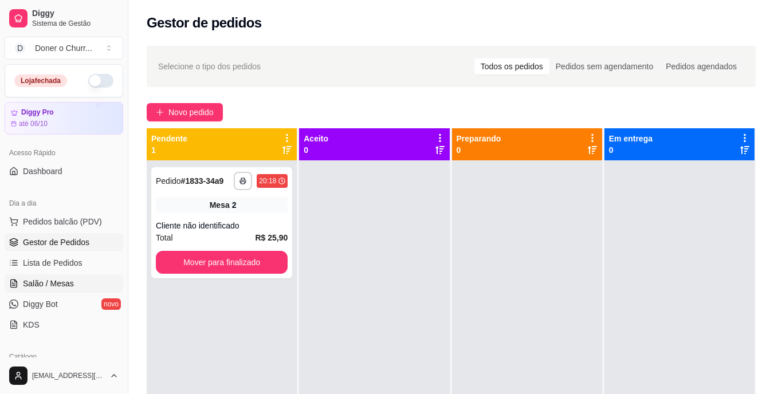
click at [37, 285] on span "Salão / Mesas" at bounding box center [48, 283] width 51 height 11
